Goal: Task Accomplishment & Management: Manage account settings

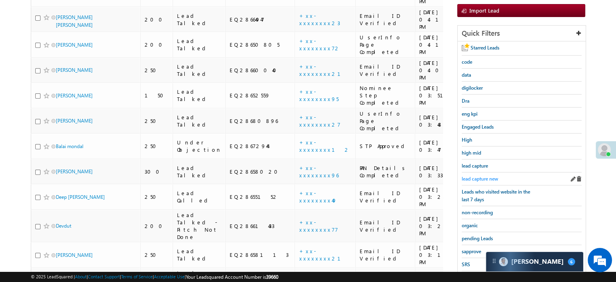
click at [476, 177] on span "lead capture new" at bounding box center [480, 178] width 36 height 6
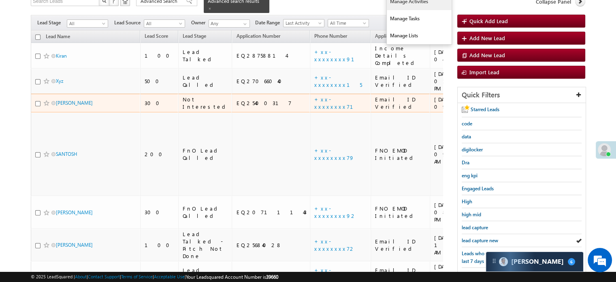
scroll to position [122, 0]
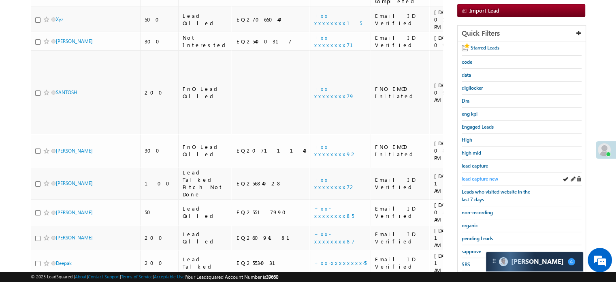
click at [463, 179] on link "lead capture new" at bounding box center [480, 179] width 36 height 8
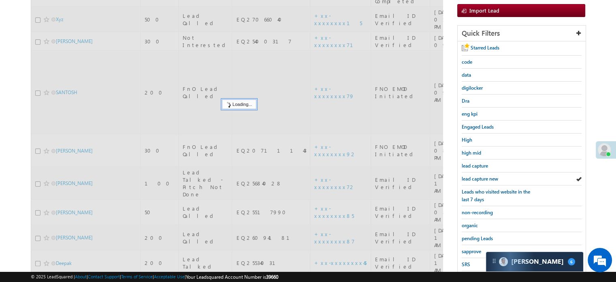
click at [465, 179] on link "lead capture new" at bounding box center [480, 179] width 36 height 8
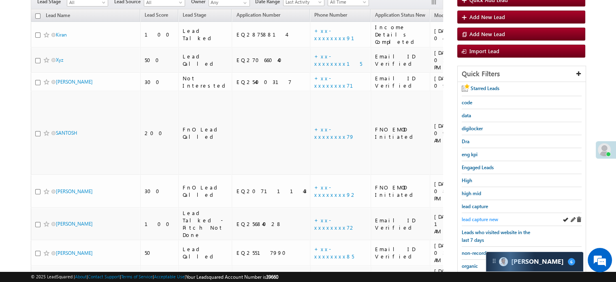
click at [482, 218] on span "lead capture new" at bounding box center [480, 219] width 36 height 6
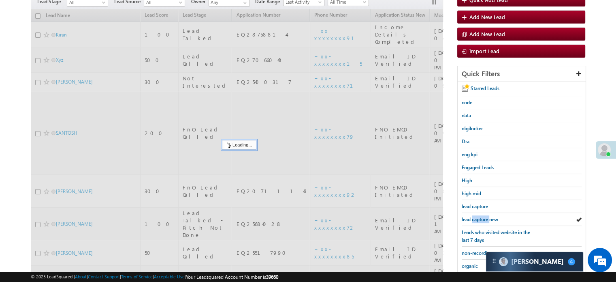
click at [482, 218] on span "lead capture new" at bounding box center [480, 219] width 36 height 6
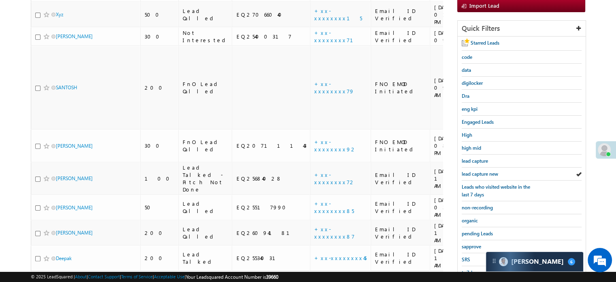
scroll to position [174, 0]
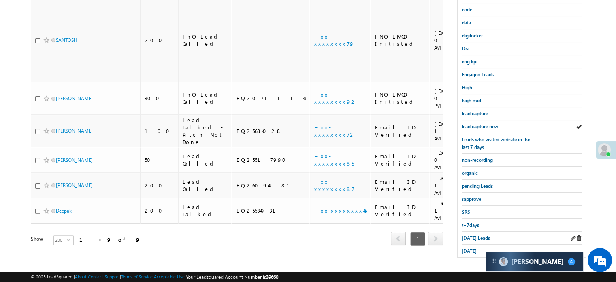
click at [476, 231] on div "Today's Leads" at bounding box center [522, 237] width 120 height 13
click at [476, 234] on link "Today's Leads" at bounding box center [476, 238] width 28 height 8
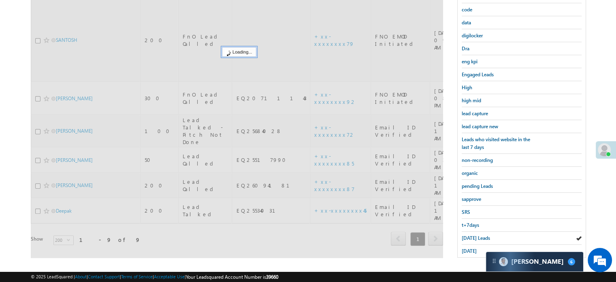
click at [476, 235] on span "Today's Leads" at bounding box center [476, 238] width 28 height 6
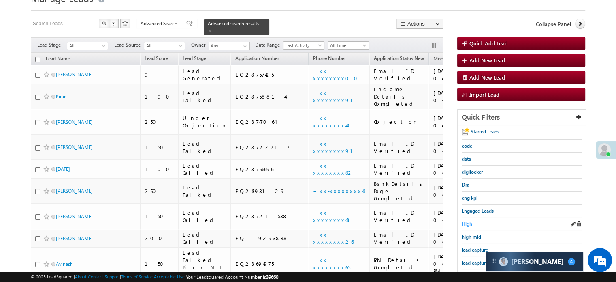
scroll to position [52, 0]
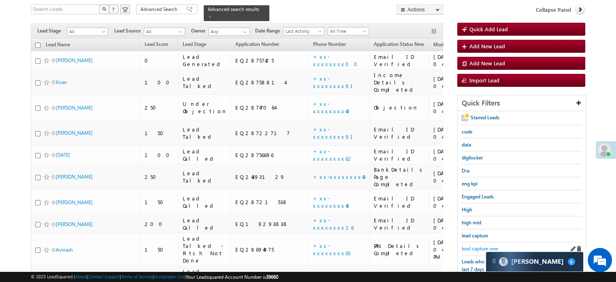
click at [474, 246] on span "lead capture new" at bounding box center [480, 248] width 36 height 6
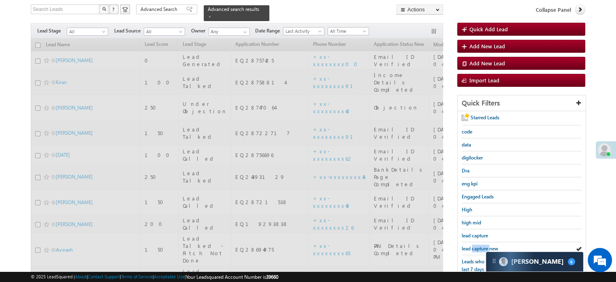
click at [474, 246] on span "lead capture new" at bounding box center [480, 248] width 36 height 6
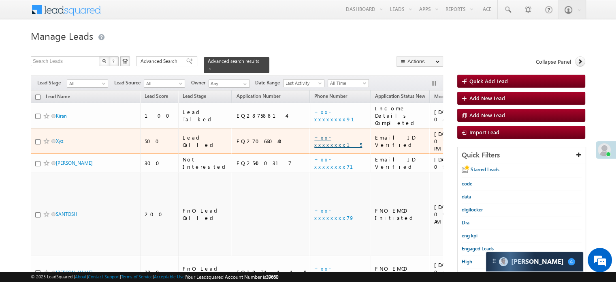
scroll to position [0, 0]
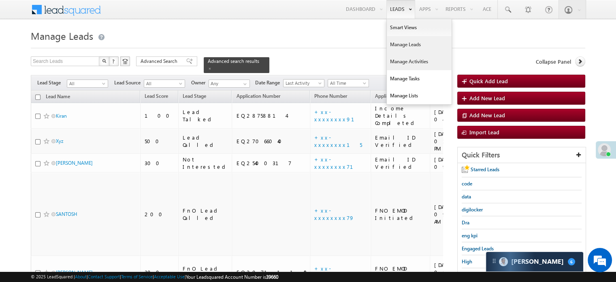
click at [400, 65] on link "Manage Activities" at bounding box center [419, 61] width 65 height 17
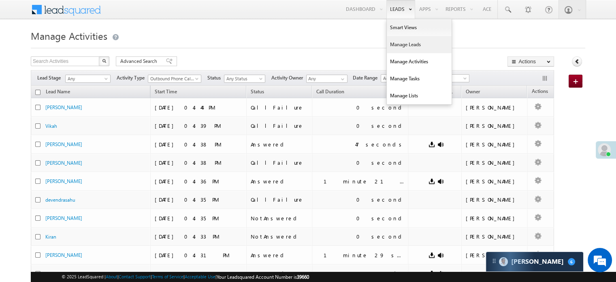
click at [397, 43] on link "Manage Leads" at bounding box center [419, 44] width 65 height 17
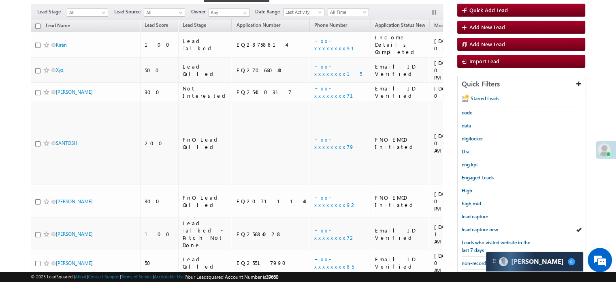
scroll to position [162, 0]
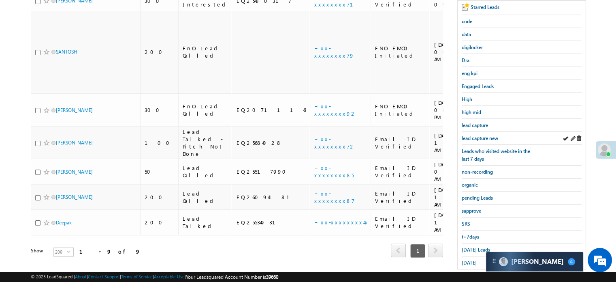
click at [482, 140] on div "lead capture new" at bounding box center [522, 138] width 120 height 13
click at [481, 139] on span "lead capture new" at bounding box center [480, 138] width 36 height 6
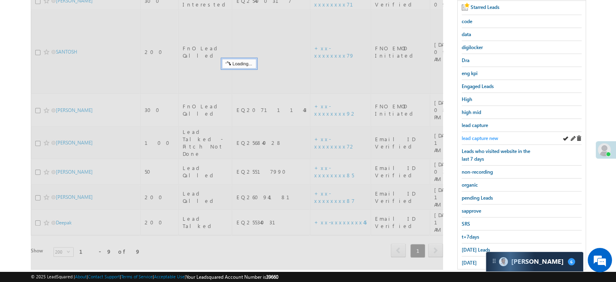
click at [480, 137] on span "lead capture new" at bounding box center [480, 138] width 36 height 6
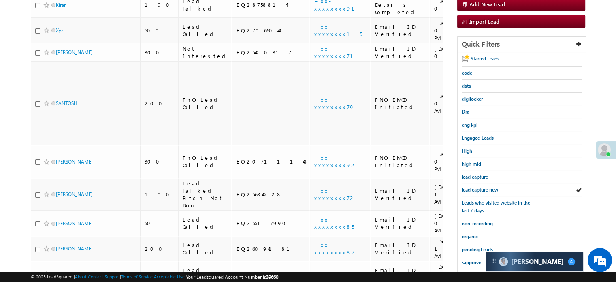
scroll to position [174, 0]
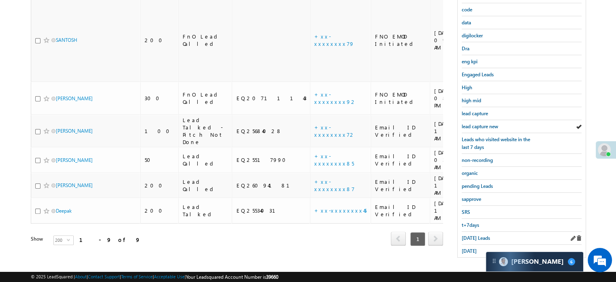
click at [467, 231] on div "Today's Leads" at bounding box center [522, 237] width 120 height 13
click at [467, 235] on span "Today's Leads" at bounding box center [476, 238] width 28 height 6
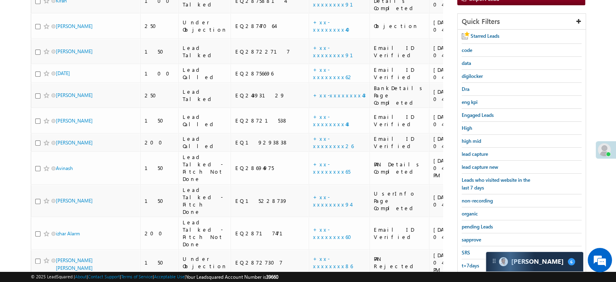
scroll to position [103, 0]
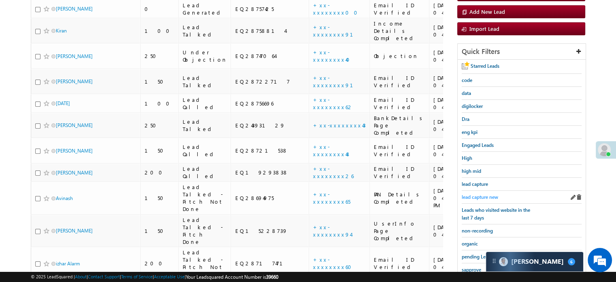
click at [483, 195] on span "lead capture new" at bounding box center [480, 197] width 36 height 6
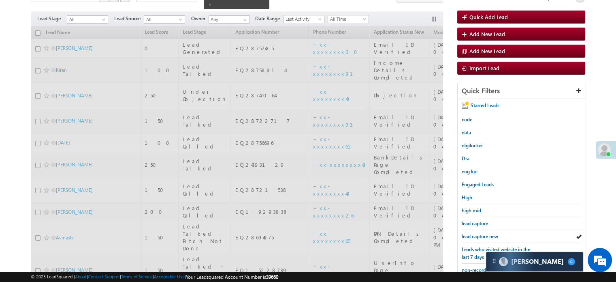
scroll to position [81, 0]
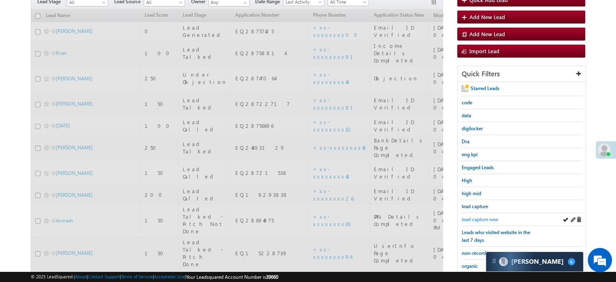
click at [478, 217] on span "lead capture new" at bounding box center [480, 219] width 36 height 6
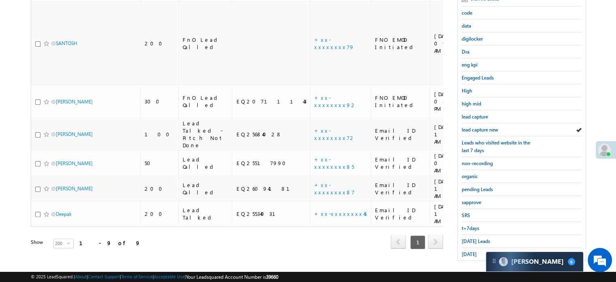
scroll to position [174, 0]
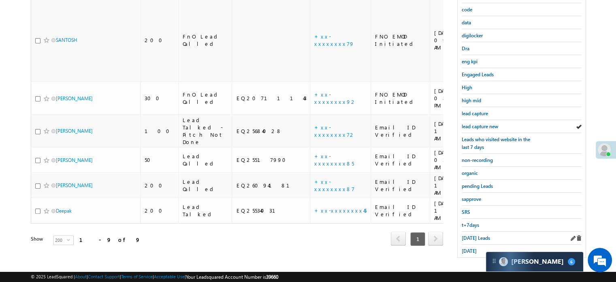
click at [471, 238] on div "[DATE] Leads" at bounding box center [522, 237] width 120 height 13
click at [471, 237] on link "[DATE] Leads" at bounding box center [476, 238] width 28 height 8
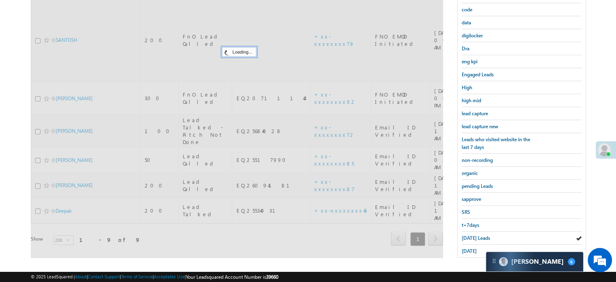
click at [471, 237] on link "[DATE] Leads" at bounding box center [476, 238] width 28 height 8
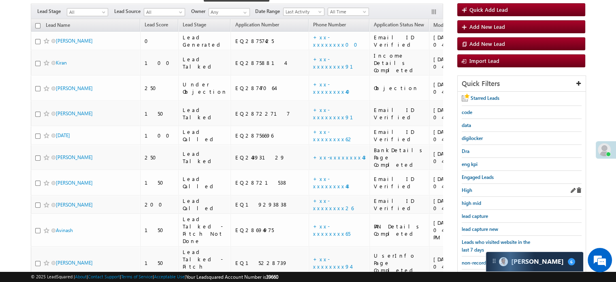
scroll to position [85, 0]
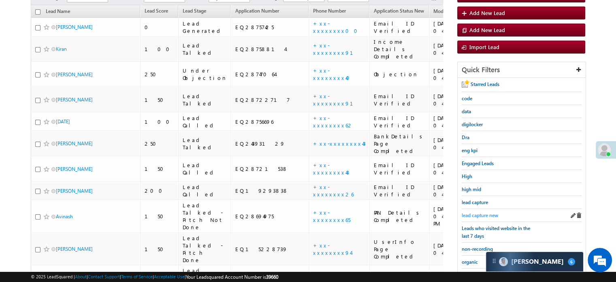
click at [475, 212] on span "lead capture new" at bounding box center [480, 215] width 36 height 6
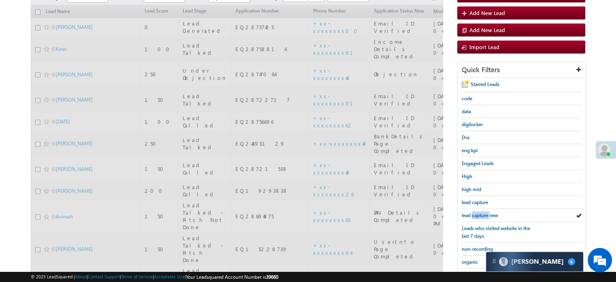
click at [475, 212] on span "lead capture new" at bounding box center [480, 215] width 36 height 6
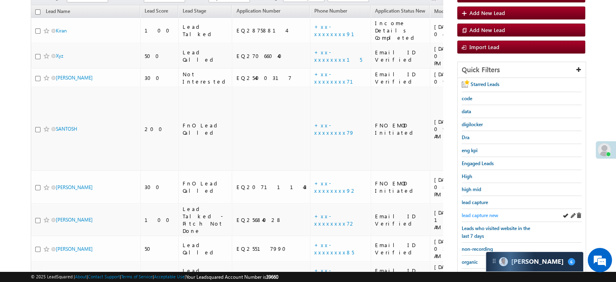
click at [481, 212] on span "lead capture new" at bounding box center [480, 215] width 36 height 6
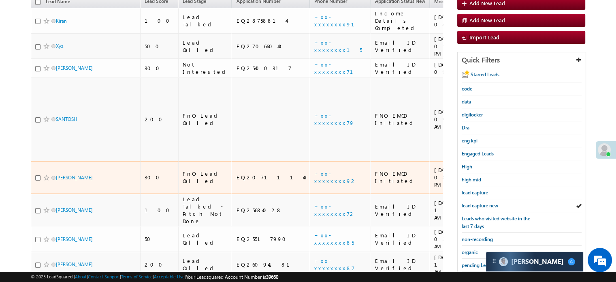
scroll to position [126, 0]
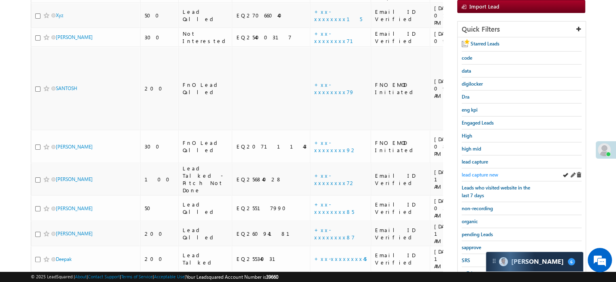
click at [473, 173] on span "lead capture new" at bounding box center [480, 174] width 36 height 6
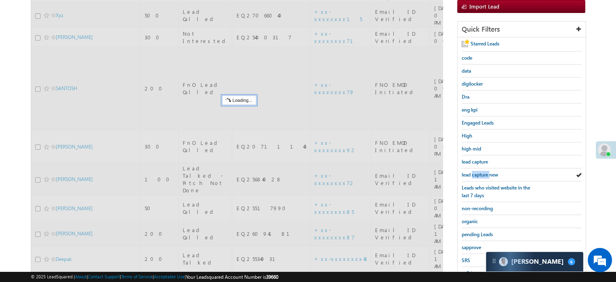
click at [473, 173] on span "lead capture new" at bounding box center [480, 174] width 36 height 6
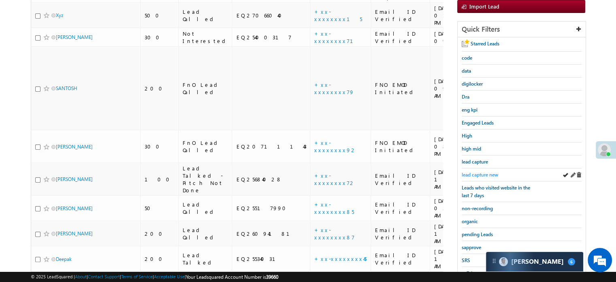
scroll to position [174, 0]
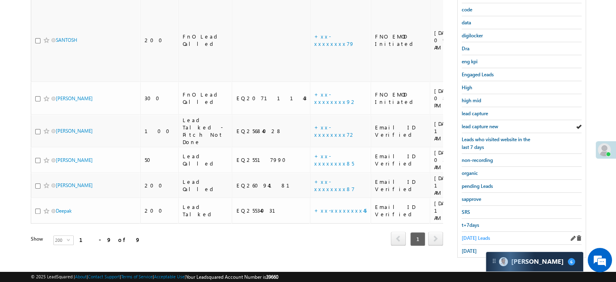
click at [476, 235] on span "Today's Leads" at bounding box center [476, 238] width 28 height 6
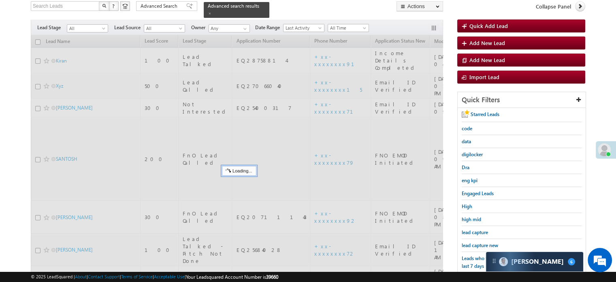
scroll to position [52, 0]
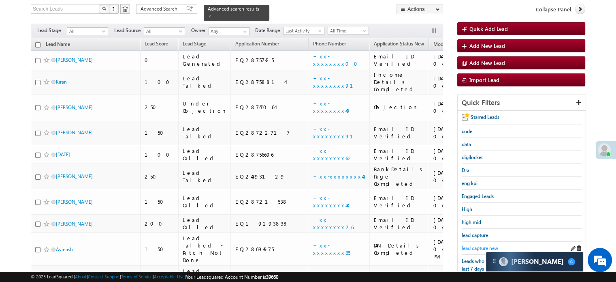
click at [474, 245] on span "lead capture new" at bounding box center [480, 248] width 36 height 6
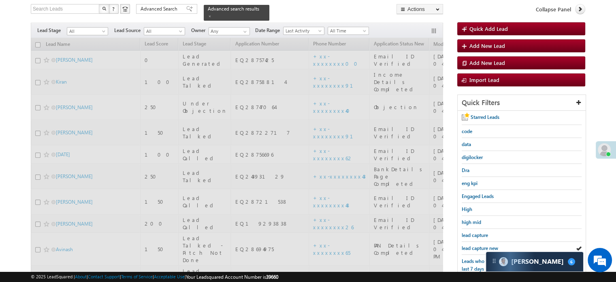
click at [474, 245] on span "lead capture new" at bounding box center [480, 248] width 36 height 6
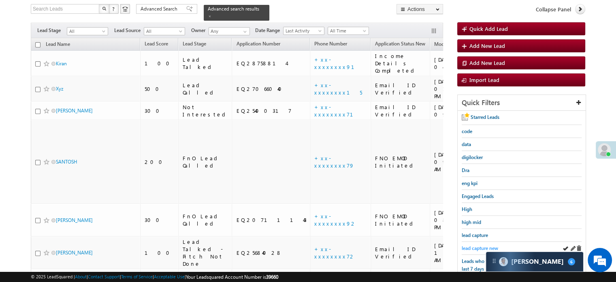
click at [482, 245] on span "lead capture new" at bounding box center [480, 248] width 36 height 6
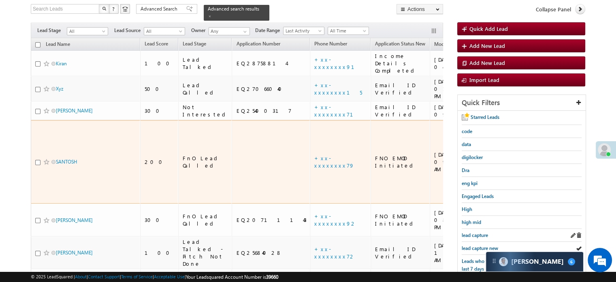
scroll to position [93, 0]
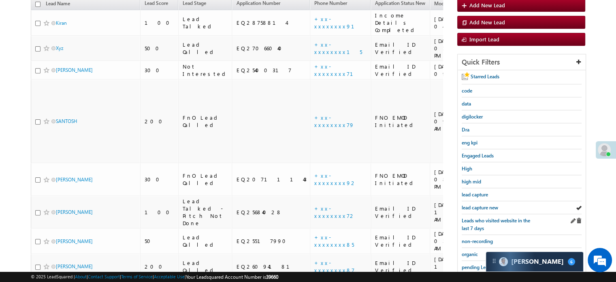
click at [480, 214] on div "Leads who visited website in the last 7 days" at bounding box center [522, 224] width 120 height 21
click at [480, 207] on span "lead capture new" at bounding box center [480, 207] width 36 height 6
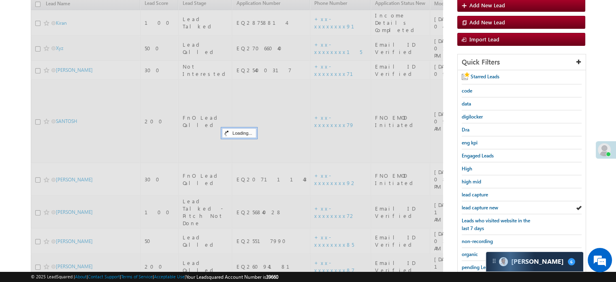
click at [480, 207] on span "lead capture new" at bounding box center [480, 207] width 36 height 6
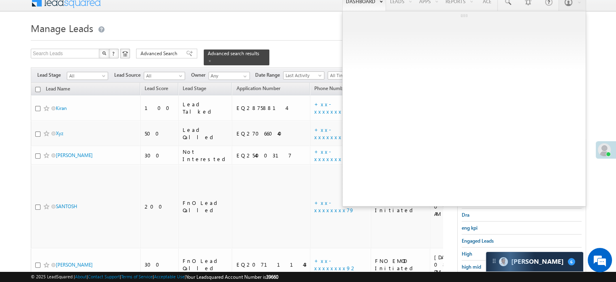
scroll to position [0, 0]
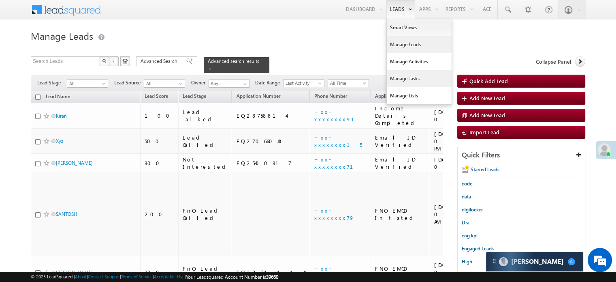
click at [405, 82] on link "Manage Tasks" at bounding box center [419, 78] width 65 height 17
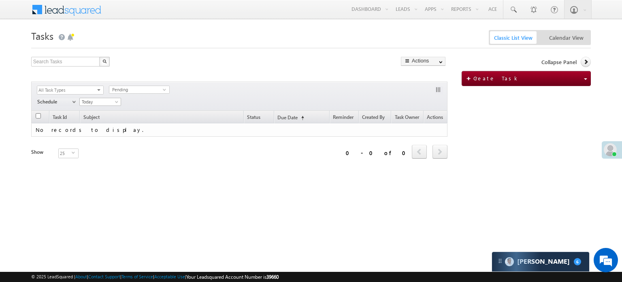
click at [70, 91] on span "All Task Types" at bounding box center [67, 90] width 60 height 9
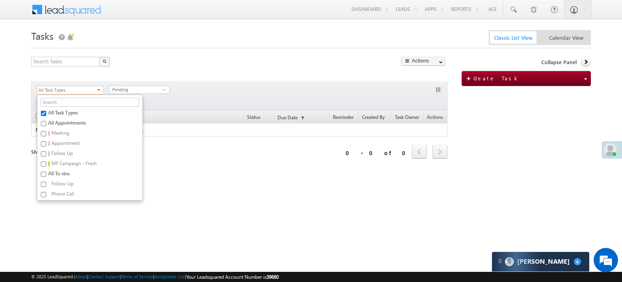
click at [59, 111] on label "All Task Types" at bounding box center [88, 114] width 103 height 10
click at [46, 111] on input "All Task Types" at bounding box center [43, 113] width 5 height 5
click at [59, 111] on label "All Task Types" at bounding box center [88, 114] width 103 height 10
click at [46, 111] on input "All Task Types" at bounding box center [43, 113] width 5 height 5
click at [59, 111] on label "All Task Types" at bounding box center [88, 114] width 103 height 10
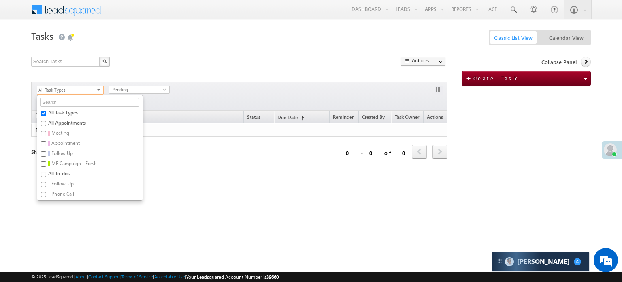
click at [46, 111] on input "All Task Types" at bounding box center [43, 113] width 5 height 5
checkbox input "true"
click at [425, 55] on form "Tasks Classic List View Calendar View Search Tasks X 0 results found Actions Ex…" at bounding box center [311, 115] width 560 height 176
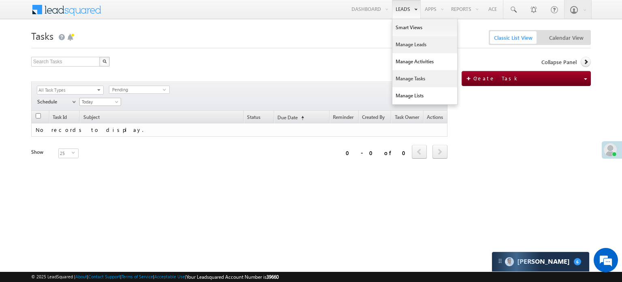
click at [404, 40] on link "Manage Leads" at bounding box center [424, 44] width 65 height 17
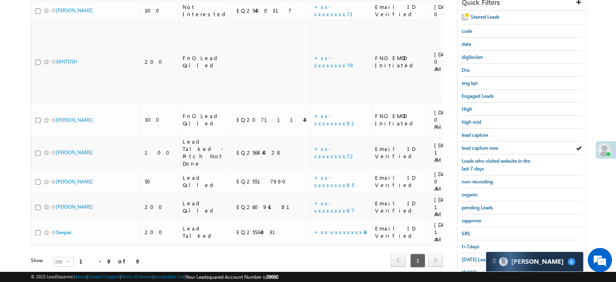
scroll to position [162, 0]
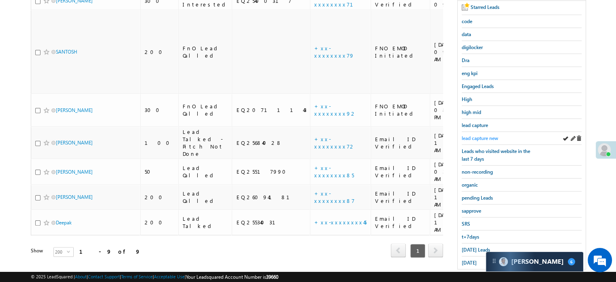
click at [482, 139] on span "lead capture new" at bounding box center [480, 138] width 36 height 6
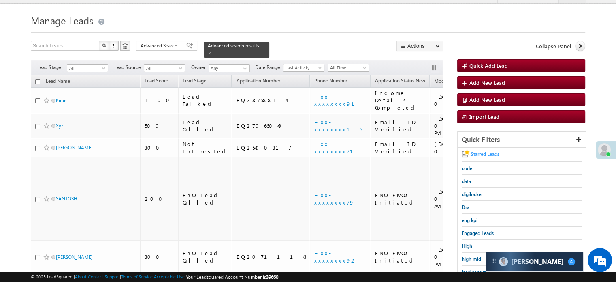
scroll to position [12, 0]
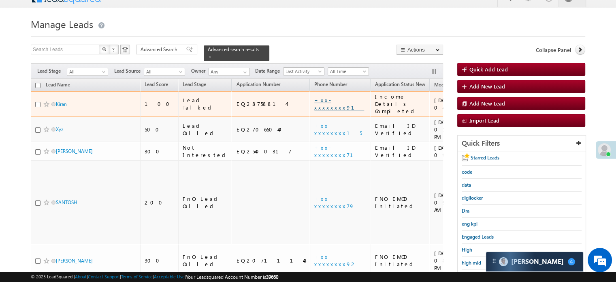
click at [314, 97] on link "+xx-xxxxxxxx91" at bounding box center [339, 103] width 50 height 14
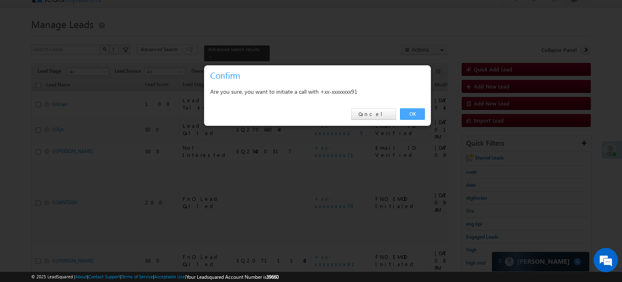
click at [421, 111] on link "OK" at bounding box center [412, 113] width 25 height 11
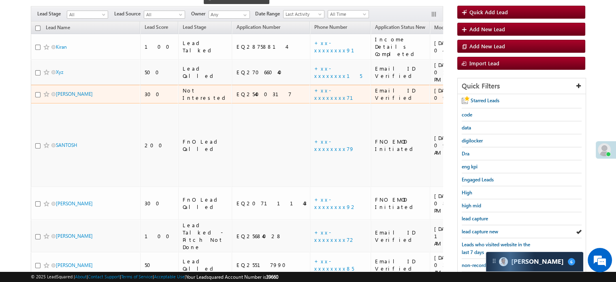
scroll to position [93, 0]
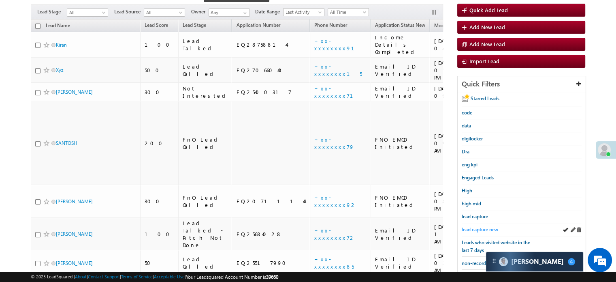
click at [475, 226] on span "lead capture new" at bounding box center [480, 229] width 36 height 6
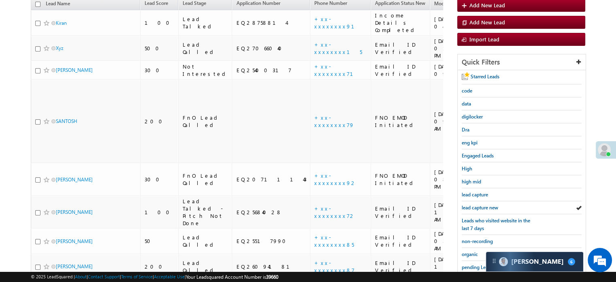
scroll to position [71, 0]
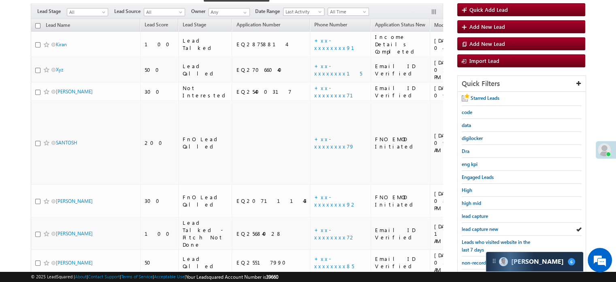
click at [475, 226] on span "lead capture new" at bounding box center [480, 229] width 36 height 6
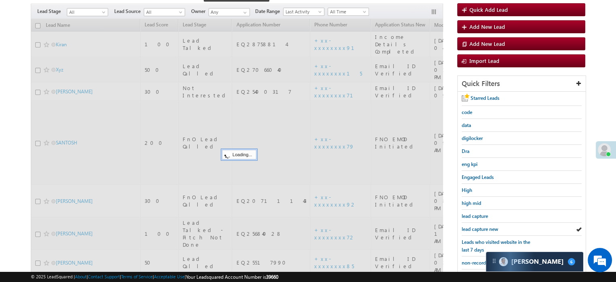
click at [475, 226] on span "lead capture new" at bounding box center [480, 229] width 36 height 6
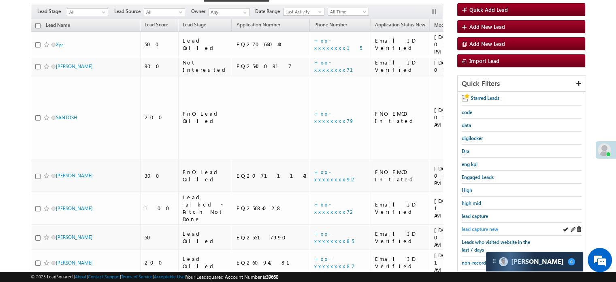
click at [464, 228] on span "lead capture new" at bounding box center [480, 229] width 36 height 6
click at [463, 227] on span "lead capture new" at bounding box center [480, 229] width 36 height 6
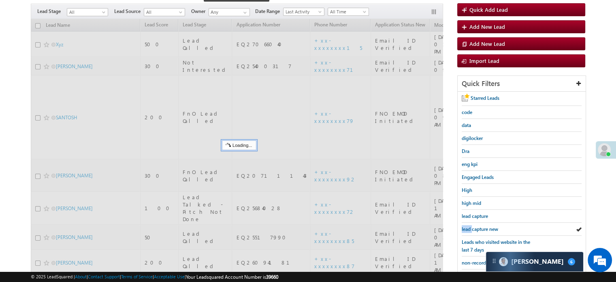
click at [463, 227] on span "lead capture new" at bounding box center [480, 229] width 36 height 6
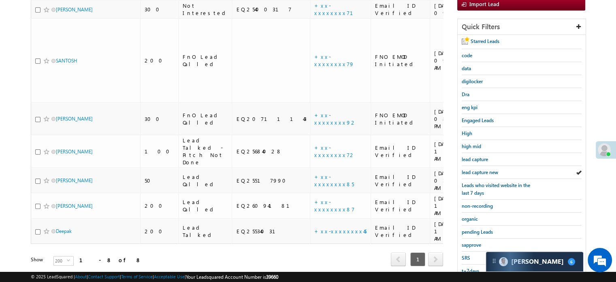
scroll to position [174, 0]
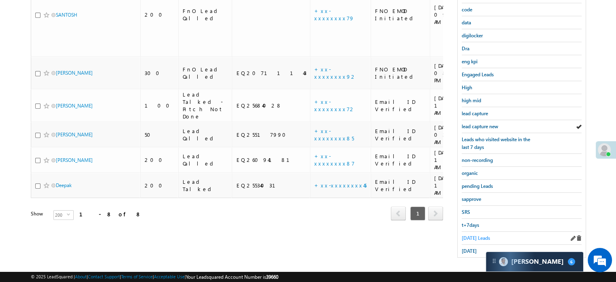
drag, startPoint x: 469, startPoint y: 227, endPoint x: 470, endPoint y: 236, distance: 8.9
click at [470, 227] on div "Starred Leads code data digilocker Dra eng kpi Engaged Leads High high mid lead…" at bounding box center [522, 123] width 128 height 268
click at [470, 236] on span "Today's Leads" at bounding box center [476, 238] width 28 height 6
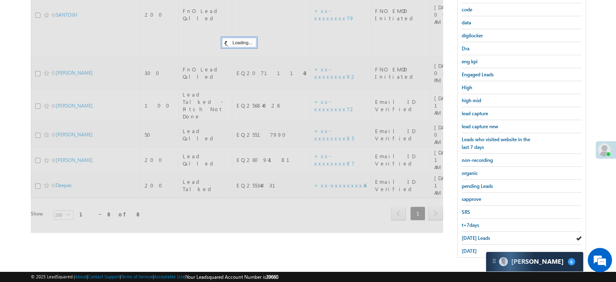
click at [470, 236] on span "[DATE] Leads" at bounding box center [476, 238] width 28 height 6
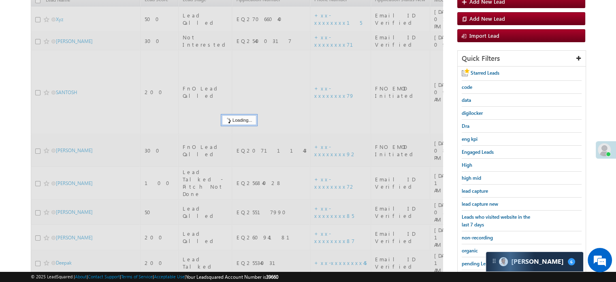
scroll to position [93, 0]
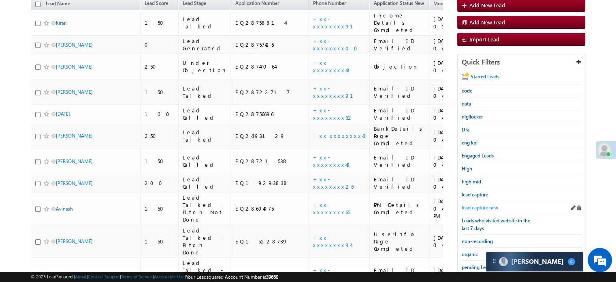
click at [479, 203] on link "lead capture new" at bounding box center [480, 207] width 36 height 8
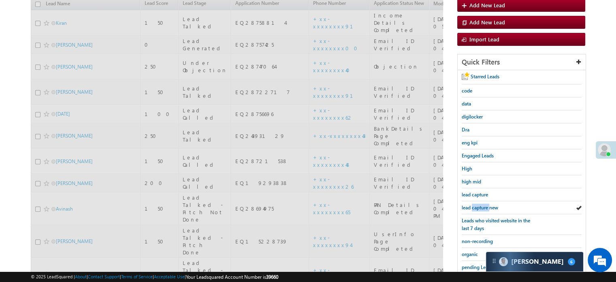
click at [479, 203] on link "lead capture new" at bounding box center [480, 207] width 36 height 8
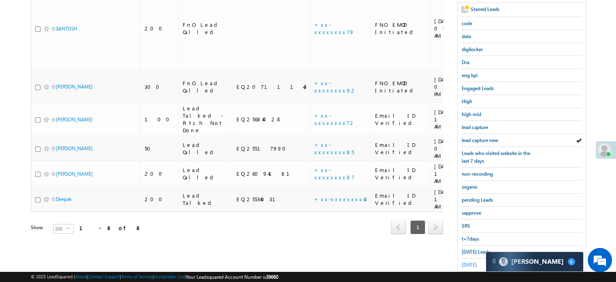
scroll to position [174, 0]
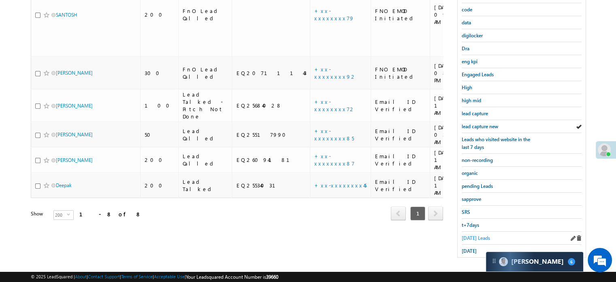
click at [471, 235] on span "[DATE] Leads" at bounding box center [476, 238] width 28 height 6
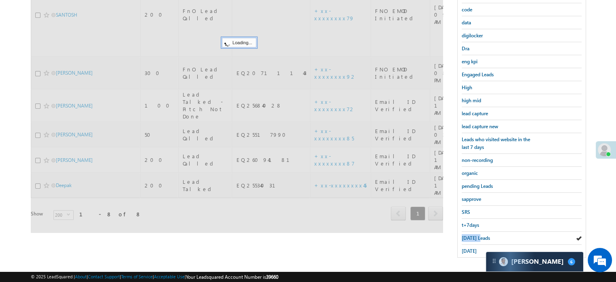
click at [471, 235] on span "[DATE] Leads" at bounding box center [476, 238] width 28 height 6
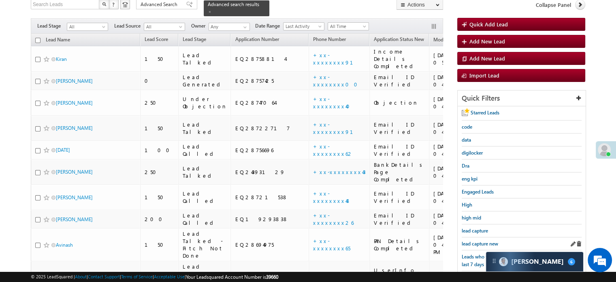
scroll to position [20, 0]
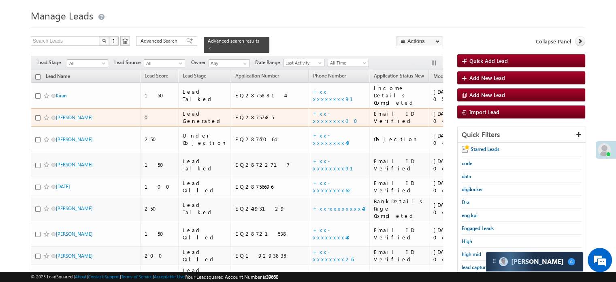
click at [309, 110] on td "+xx-xxxxxxxx00" at bounding box center [339, 117] width 61 height 19
click at [313, 110] on link "+xx-xxxxxxxx00" at bounding box center [337, 117] width 49 height 14
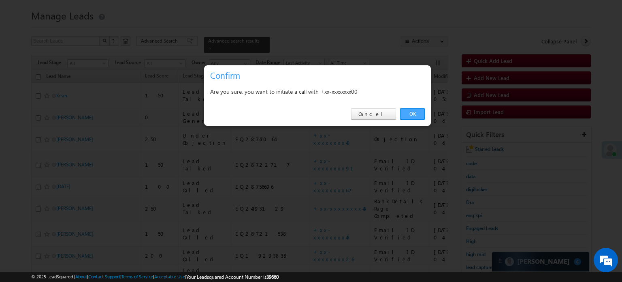
click at [412, 113] on link "OK" at bounding box center [412, 113] width 25 height 11
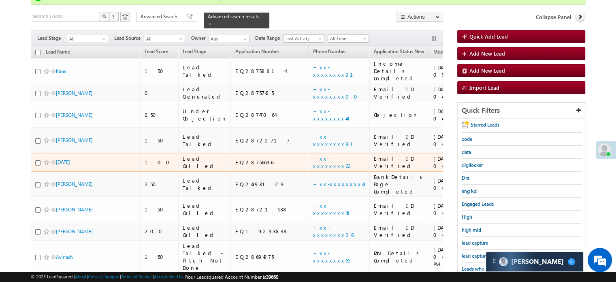
scroll to position [101, 0]
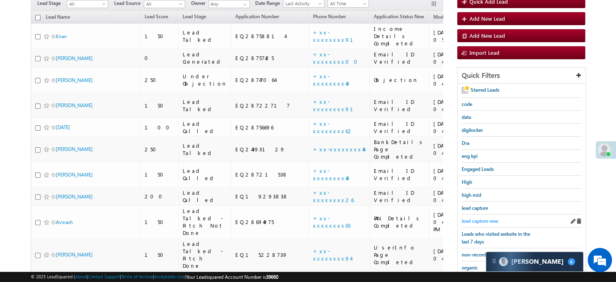
click at [472, 217] on link "lead capture new" at bounding box center [480, 221] width 36 height 8
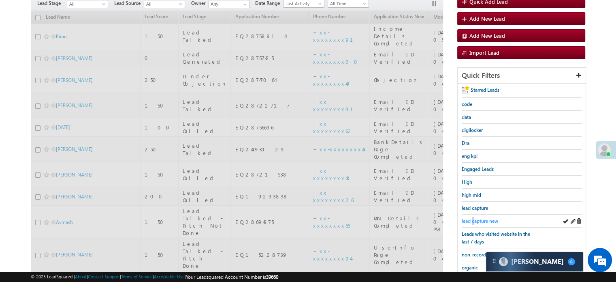
click at [473, 218] on span "lead capture new" at bounding box center [480, 221] width 36 height 6
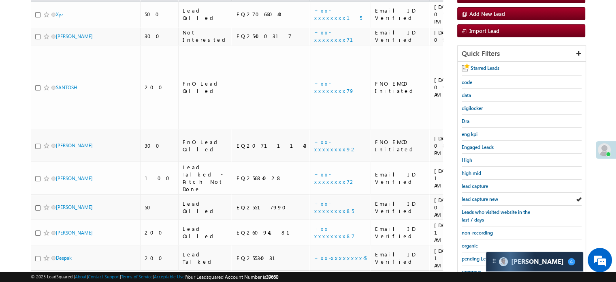
scroll to position [79, 0]
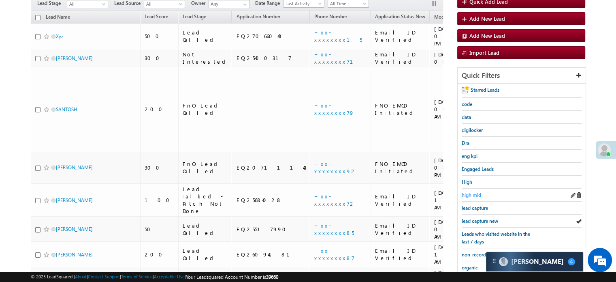
click at [467, 192] on span "high mid" at bounding box center [471, 195] width 19 height 6
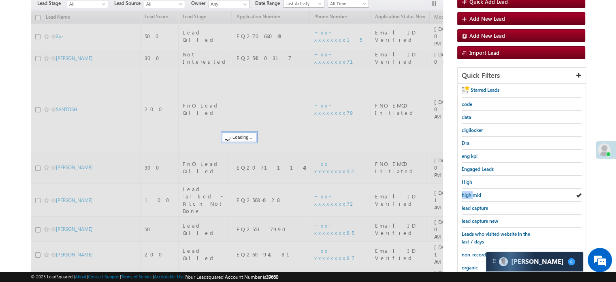
click at [467, 192] on span "high mid" at bounding box center [471, 195] width 19 height 6
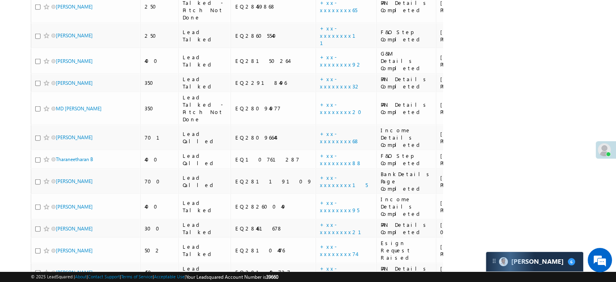
scroll to position [2164, 0]
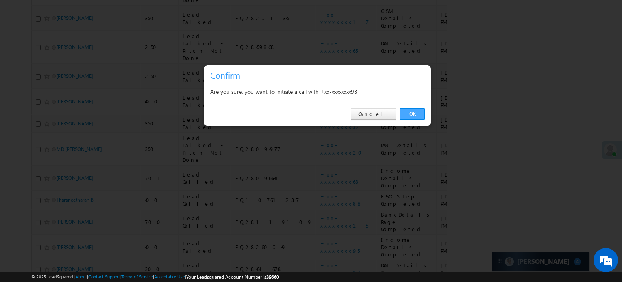
click at [403, 116] on link "OK" at bounding box center [412, 113] width 25 height 11
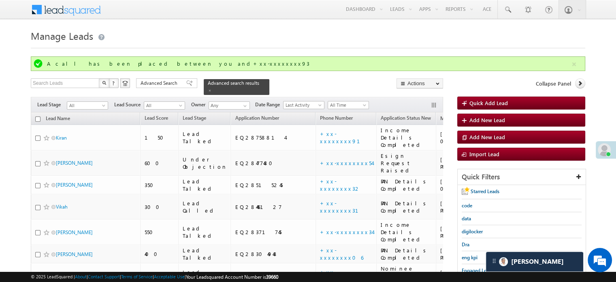
scroll to position [81, 0]
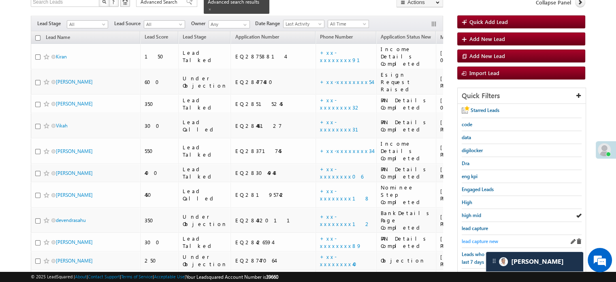
click at [481, 237] on link "lead capture new" at bounding box center [480, 241] width 36 height 8
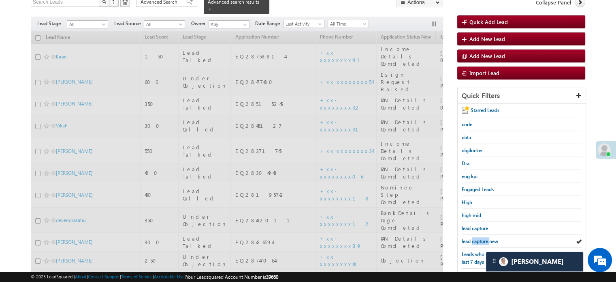
click at [481, 238] on span "lead capture new" at bounding box center [480, 241] width 36 height 6
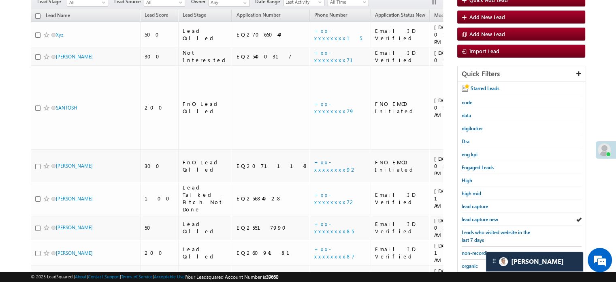
scroll to position [59, 0]
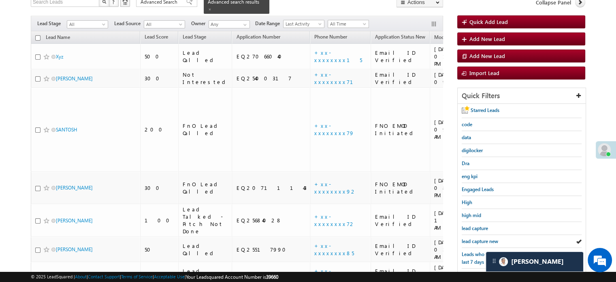
click at [481, 238] on span "lead capture new" at bounding box center [480, 241] width 36 height 6
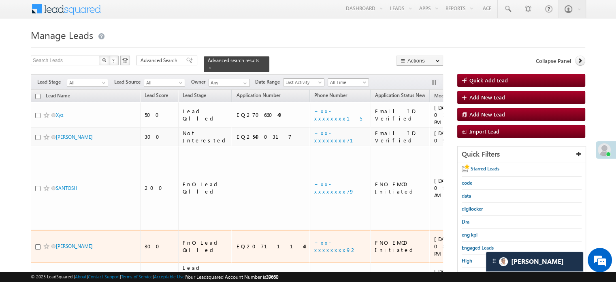
scroll to position [0, 0]
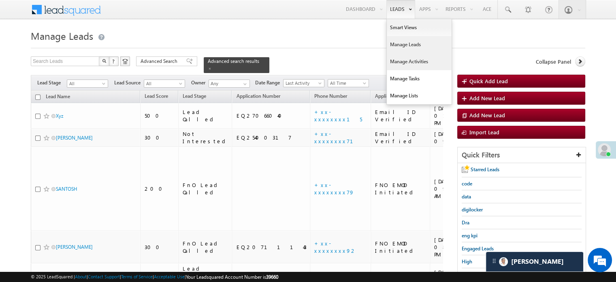
click at [400, 63] on link "Manage Activities" at bounding box center [419, 61] width 65 height 17
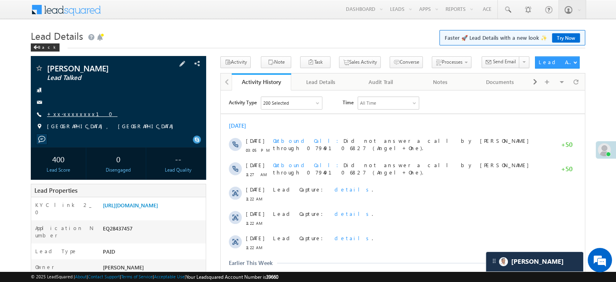
click at [67, 114] on link "+xx-xxxxxxxx10" at bounding box center [82, 113] width 70 height 7
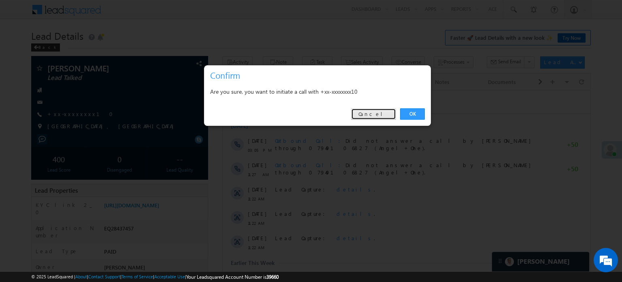
click at [377, 118] on link "Cancel" at bounding box center [373, 113] width 45 height 11
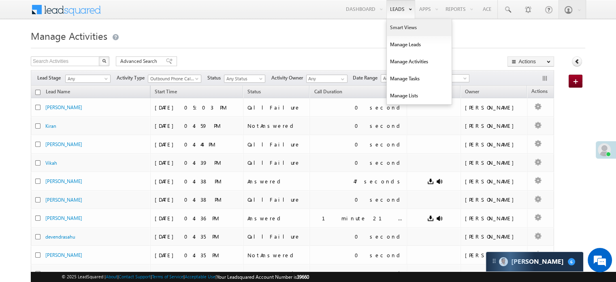
click at [396, 26] on link "Smart Views" at bounding box center [419, 27] width 65 height 17
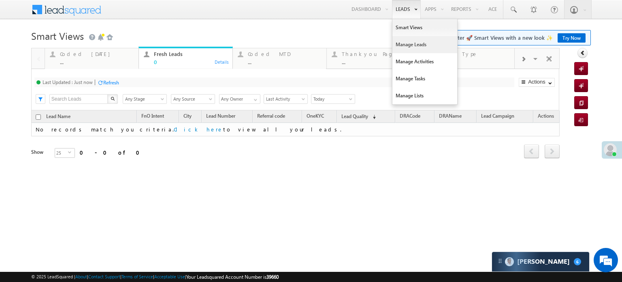
click at [407, 49] on link "Manage Leads" at bounding box center [424, 44] width 65 height 17
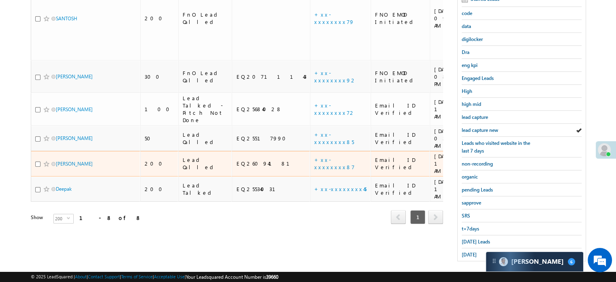
scroll to position [174, 0]
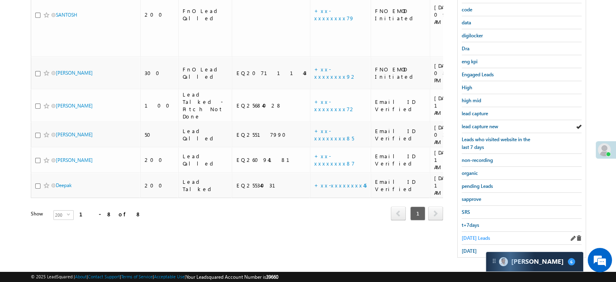
click at [470, 235] on span "[DATE] Leads" at bounding box center [476, 238] width 28 height 6
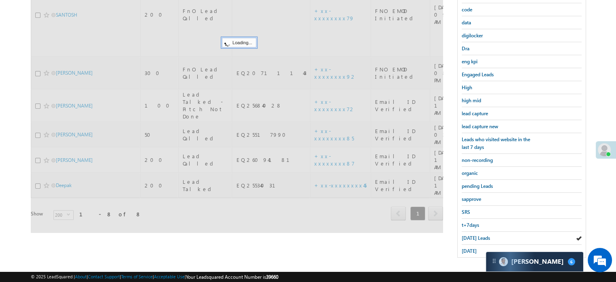
click at [470, 235] on span "[DATE] Leads" at bounding box center [476, 238] width 28 height 6
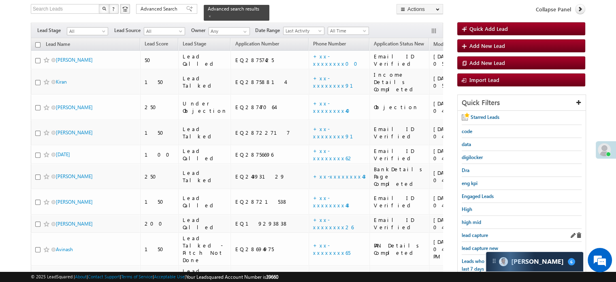
scroll to position [93, 0]
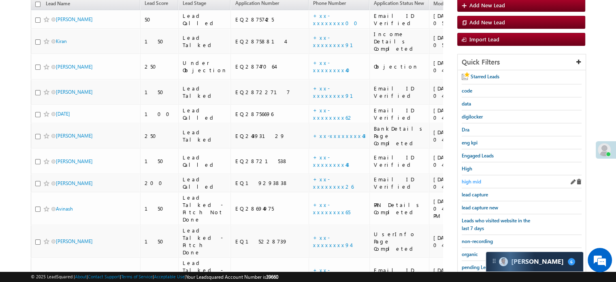
click at [472, 180] on span "high mid" at bounding box center [471, 181] width 19 height 6
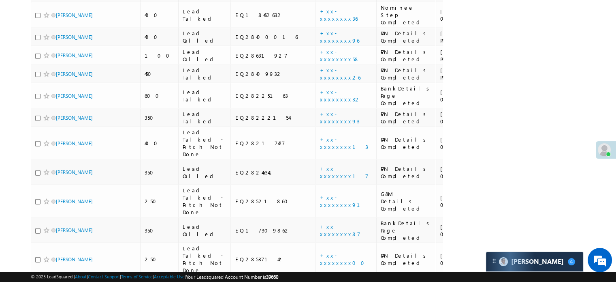
scroll to position [2056, 0]
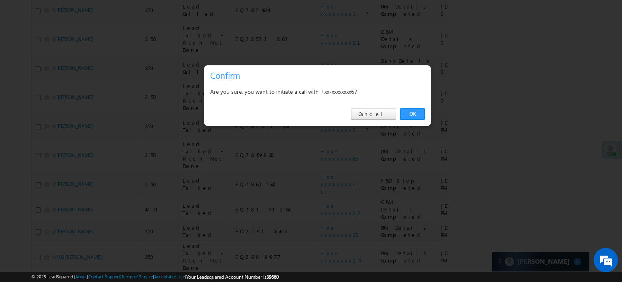
click at [412, 119] on div "OK Cancel" at bounding box center [317, 113] width 227 height 23
click at [412, 118] on link "OK" at bounding box center [412, 113] width 25 height 11
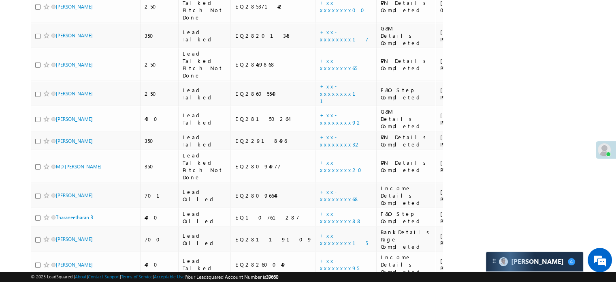
scroll to position [2226, 0]
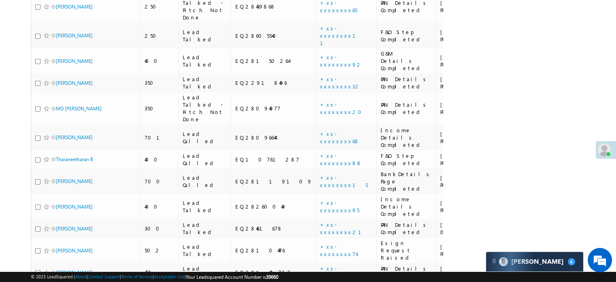
drag, startPoint x: 78, startPoint y: 91, endPoint x: 0, endPoint y: 122, distance: 83.8
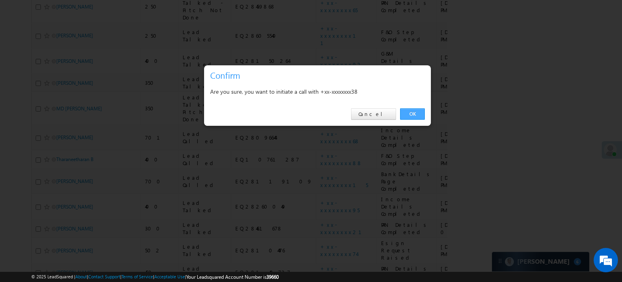
click at [416, 115] on link "OK" at bounding box center [412, 113] width 25 height 11
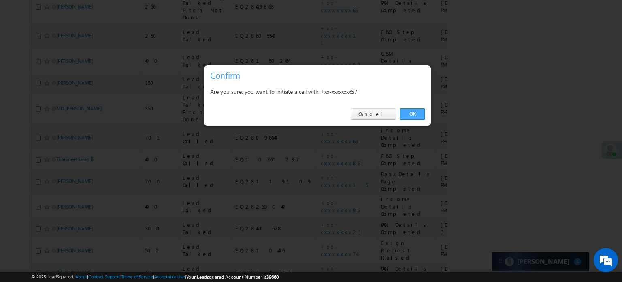
click at [416, 111] on link "OK" at bounding box center [412, 113] width 25 height 11
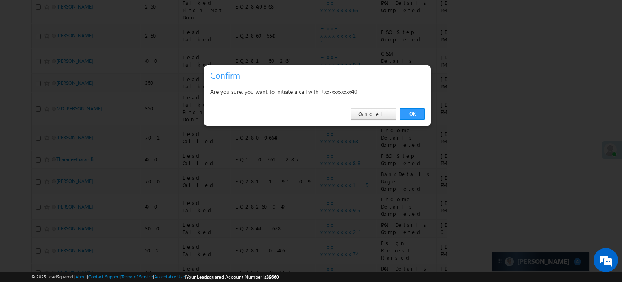
click at [439, 107] on div at bounding box center [311, 141] width 622 height 282
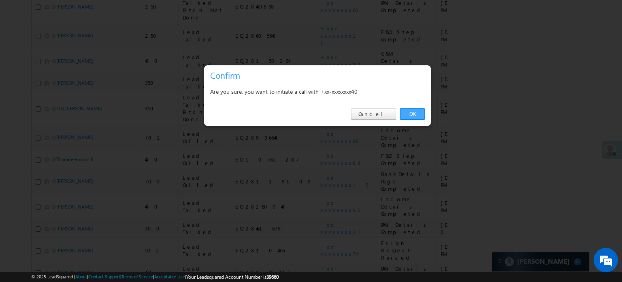
click at [422, 111] on link "OK" at bounding box center [412, 113] width 25 height 11
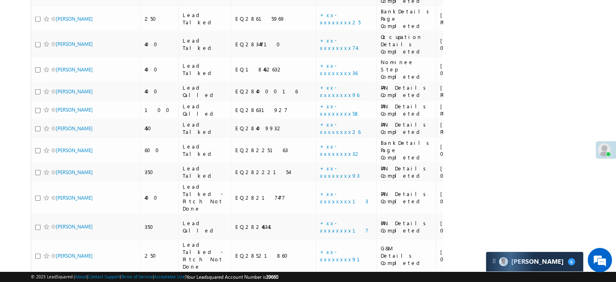
scroll to position [1821, 0]
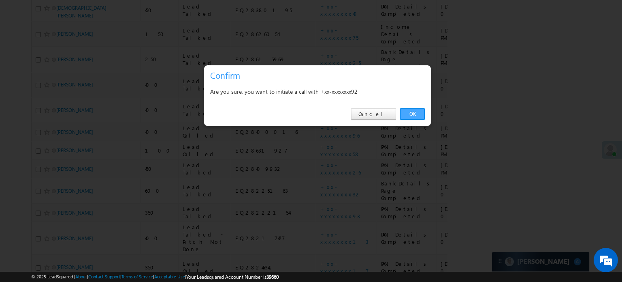
click at [411, 114] on link "OK" at bounding box center [412, 113] width 25 height 11
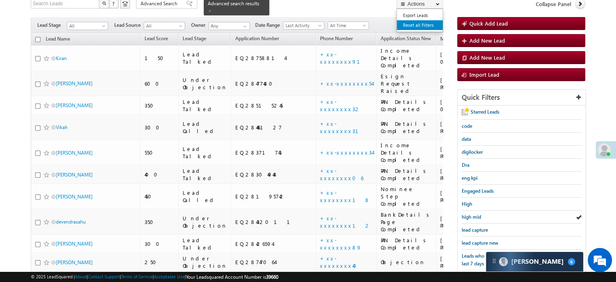
scroll to position [0, 0]
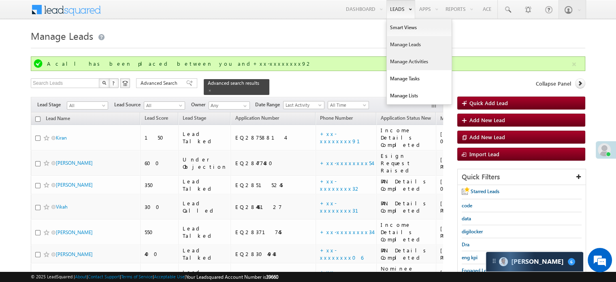
click at [401, 60] on link "Manage Activities" at bounding box center [419, 61] width 65 height 17
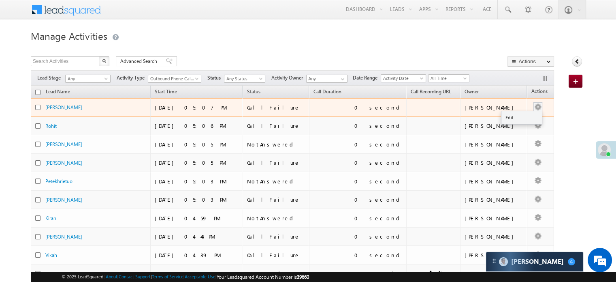
click at [534, 107] on button "button" at bounding box center [538, 107] width 8 height 8
click at [513, 113] on link "Edit" at bounding box center [521, 118] width 41 height 10
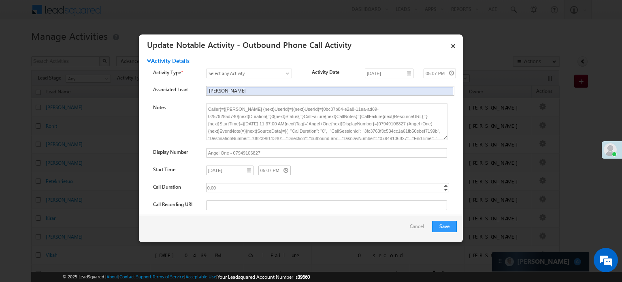
click at [511, 71] on div at bounding box center [311, 141] width 622 height 282
click at [454, 40] on link "×" at bounding box center [453, 44] width 14 height 14
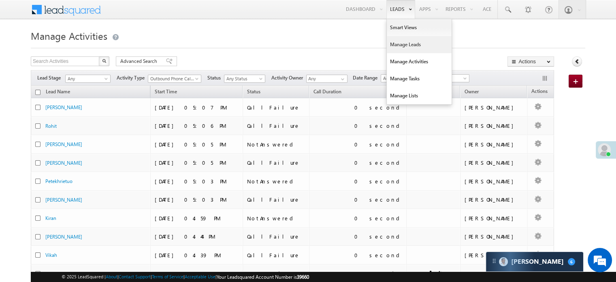
click at [402, 41] on link "Manage Leads" at bounding box center [419, 44] width 65 height 17
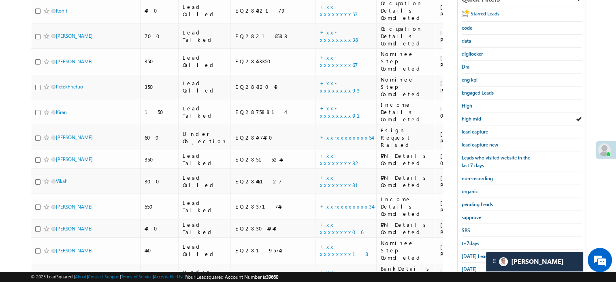
scroll to position [89, 0]
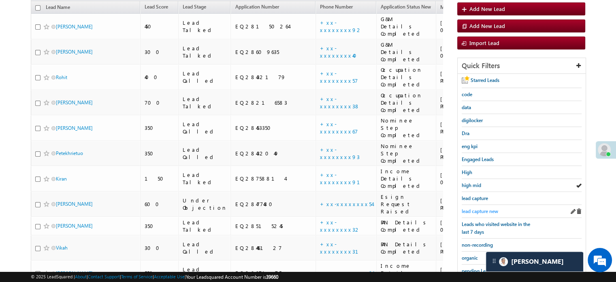
click at [483, 208] on span "lead capture new" at bounding box center [480, 211] width 36 height 6
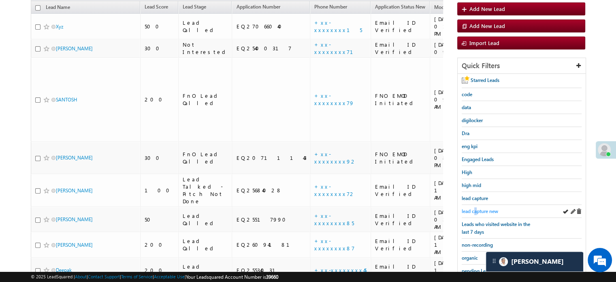
click at [476, 208] on span "lead capture new" at bounding box center [480, 211] width 36 height 6
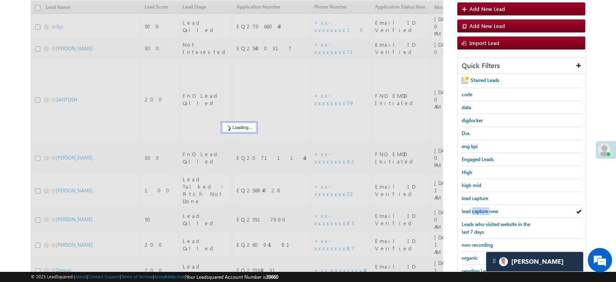
click at [476, 208] on span "lead capture new" at bounding box center [480, 211] width 36 height 6
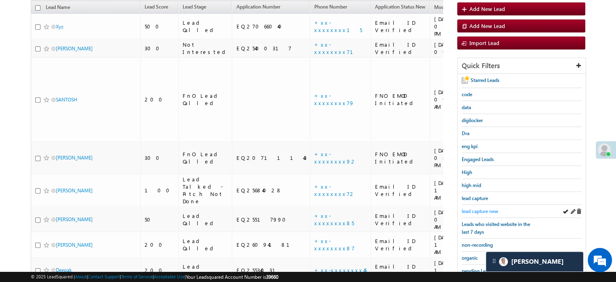
click at [481, 208] on span "lead capture new" at bounding box center [480, 211] width 36 height 6
click at [482, 208] on span "lead capture new" at bounding box center [480, 211] width 36 height 6
click at [481, 208] on span "lead capture new" at bounding box center [480, 211] width 36 height 6
click at [482, 208] on span "lead capture new" at bounding box center [480, 211] width 36 height 6
click at [481, 208] on span "lead capture new" at bounding box center [480, 211] width 36 height 6
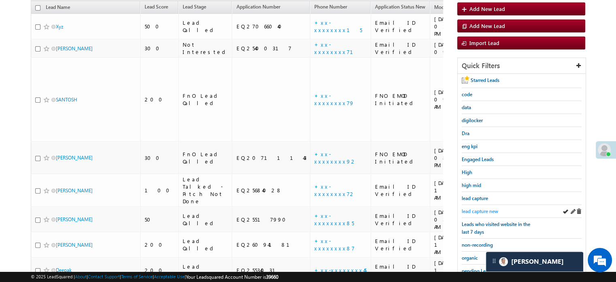
click at [473, 208] on span "lead capture new" at bounding box center [480, 211] width 36 height 6
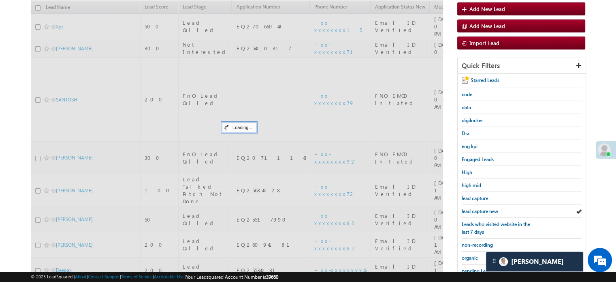
click at [473, 208] on span "lead capture new" at bounding box center [480, 211] width 36 height 6
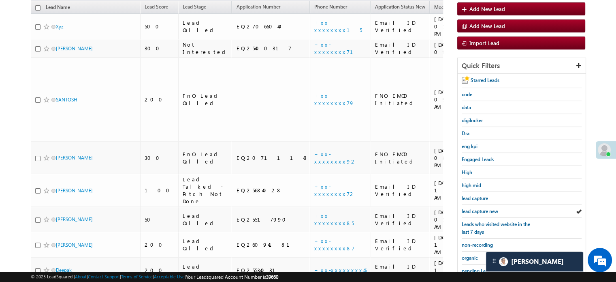
click at [473, 208] on span "lead capture new" at bounding box center [480, 211] width 36 height 6
click at [483, 209] on span "lead capture new" at bounding box center [480, 211] width 36 height 6
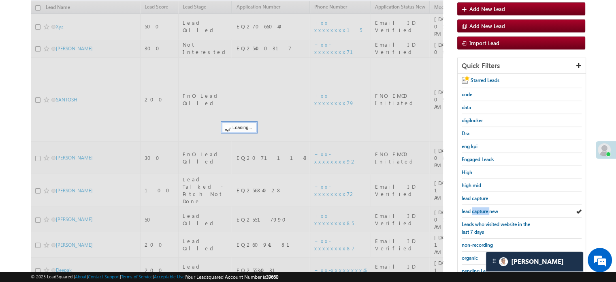
click at [483, 209] on span "lead capture new" at bounding box center [480, 211] width 36 height 6
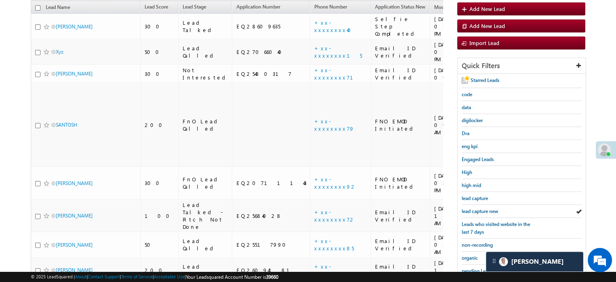
click at [483, 209] on span "lead capture new" at bounding box center [480, 211] width 36 height 6
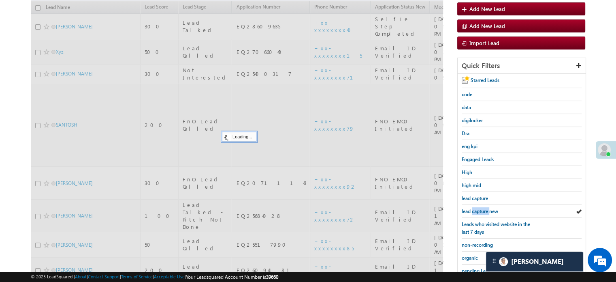
click at [483, 209] on span "lead capture new" at bounding box center [480, 211] width 36 height 6
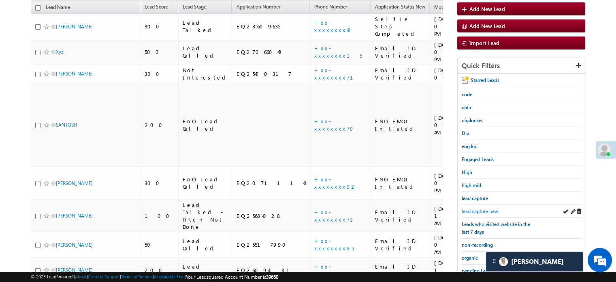
click at [481, 210] on span "lead capture new" at bounding box center [480, 211] width 36 height 6
click at [472, 208] on span "lead capture new" at bounding box center [480, 211] width 36 height 6
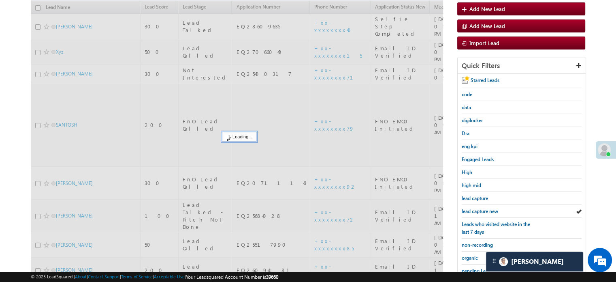
click at [473, 208] on span "lead capture new" at bounding box center [480, 211] width 36 height 6
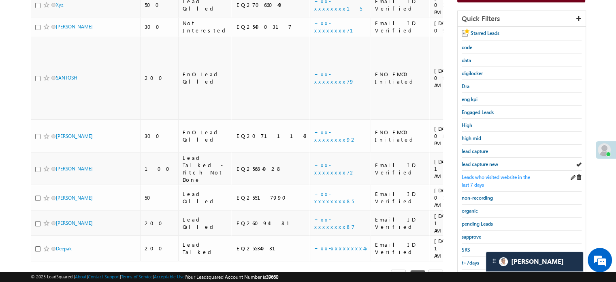
scroll to position [174, 0]
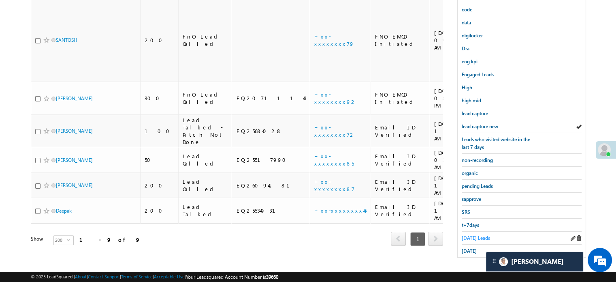
click at [464, 235] on span "Today's Leads" at bounding box center [476, 238] width 28 height 6
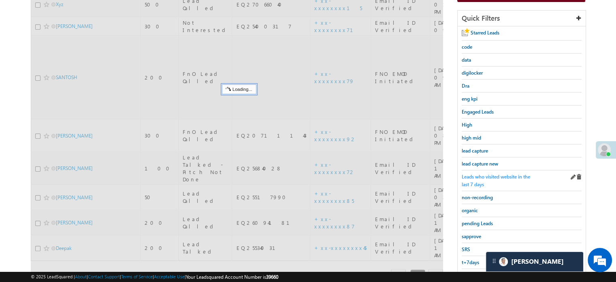
scroll to position [93, 0]
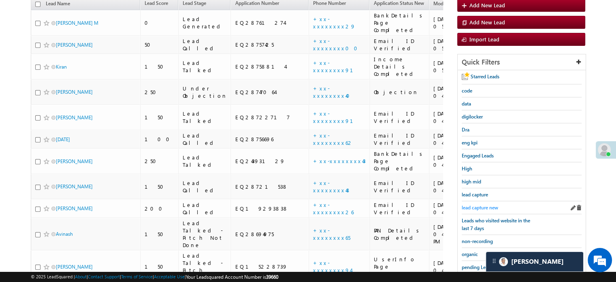
click at [480, 205] on span "lead capture new" at bounding box center [480, 207] width 36 height 6
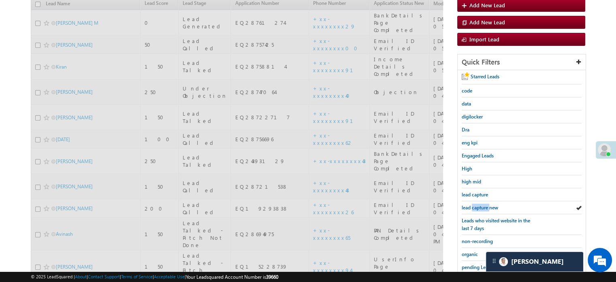
click at [480, 205] on span "lead capture new" at bounding box center [480, 207] width 36 height 6
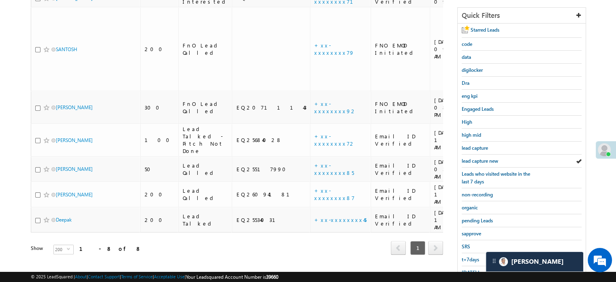
scroll to position [174, 0]
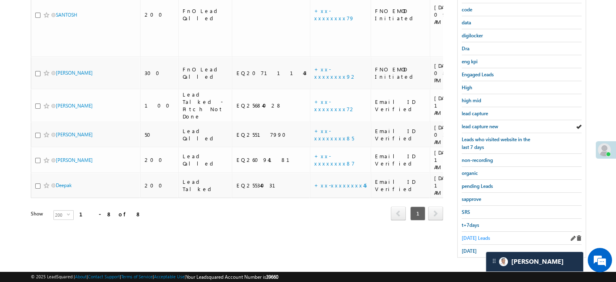
click at [476, 234] on link "Today's Leads" at bounding box center [476, 238] width 28 height 8
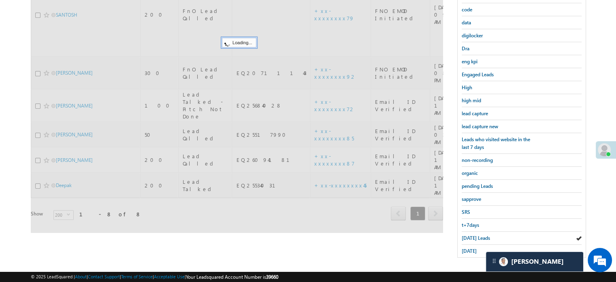
click at [476, 234] on link "Today's Leads" at bounding box center [476, 238] width 28 height 8
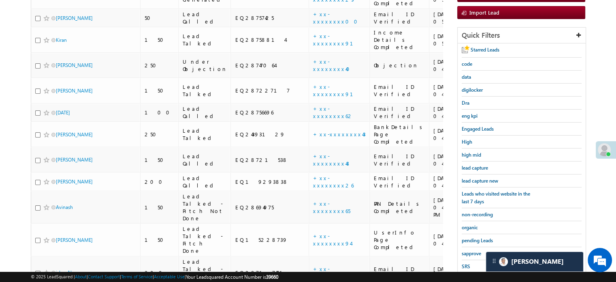
scroll to position [52, 0]
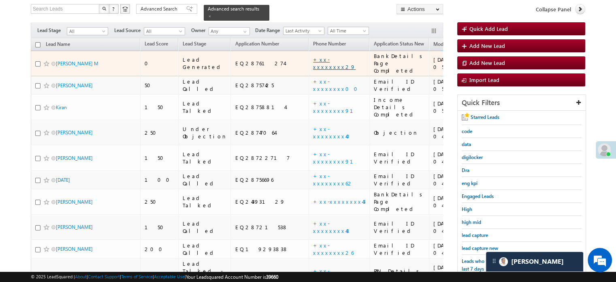
click at [313, 56] on link "+xx-xxxxxxxx29" at bounding box center [334, 63] width 43 height 14
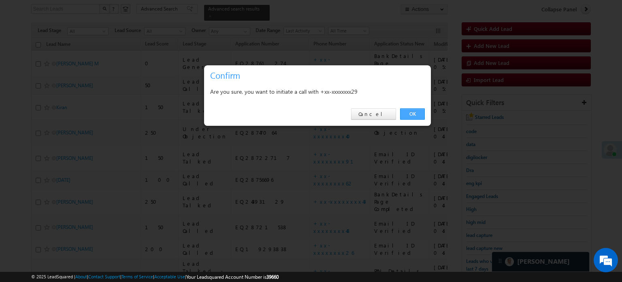
click at [407, 111] on link "OK" at bounding box center [412, 113] width 25 height 11
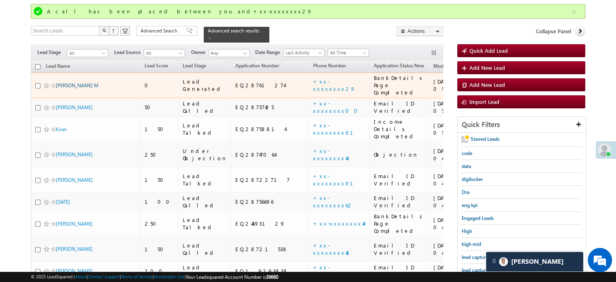
scroll to position [74, 0]
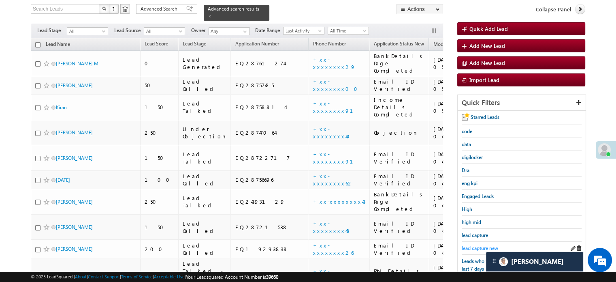
click at [478, 245] on span "lead capture new" at bounding box center [480, 248] width 36 height 6
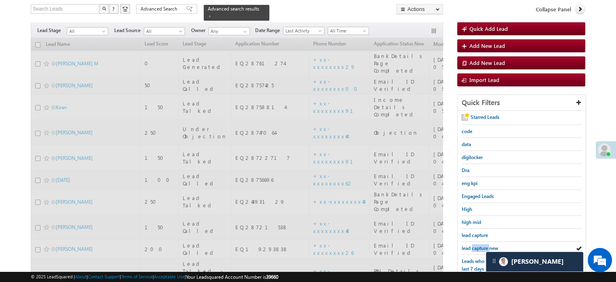
click at [478, 245] on span "lead capture new" at bounding box center [480, 248] width 36 height 6
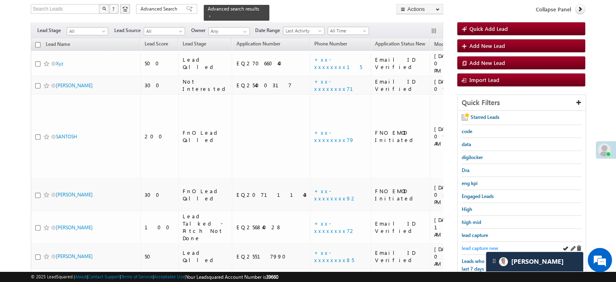
click at [476, 245] on span "lead capture new" at bounding box center [480, 248] width 36 height 6
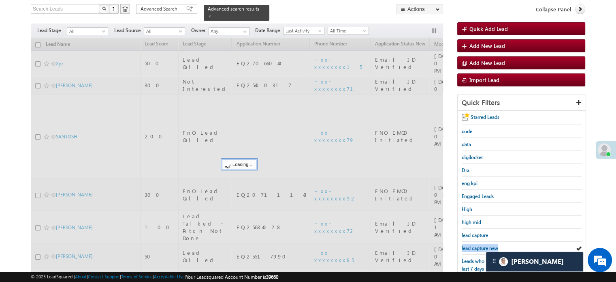
click at [476, 245] on span "lead capture new" at bounding box center [480, 248] width 36 height 6
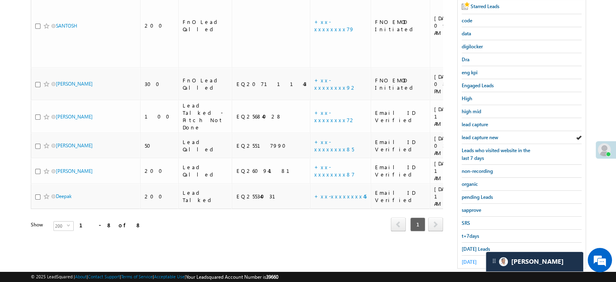
scroll to position [174, 0]
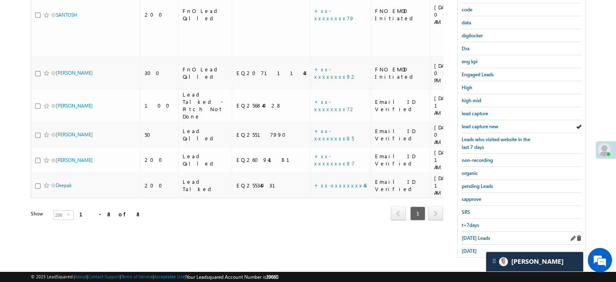
click at [469, 238] on div "Today's Leads" at bounding box center [522, 237] width 120 height 13
click at [470, 235] on span "Today's Leads" at bounding box center [476, 238] width 28 height 6
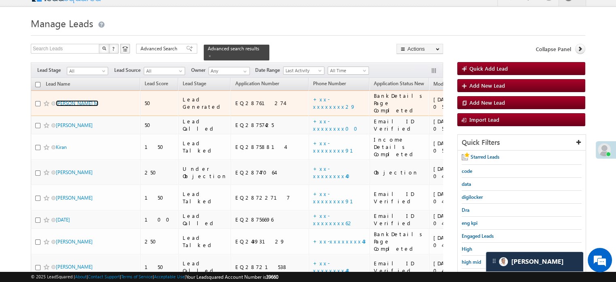
scroll to position [0, 0]
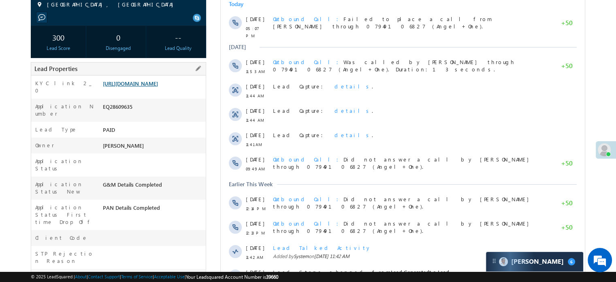
click at [157, 87] on link "[URL][DOMAIN_NAME]" at bounding box center [130, 83] width 55 height 7
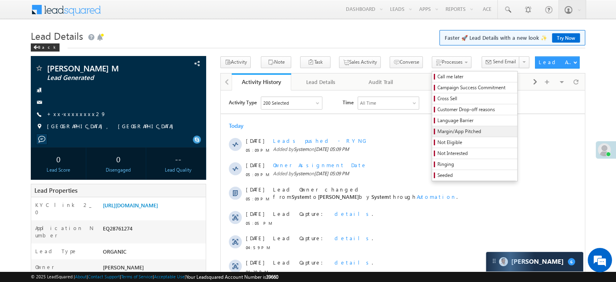
click at [432, 136] on link "Margin/App Pitched" at bounding box center [474, 131] width 85 height 11
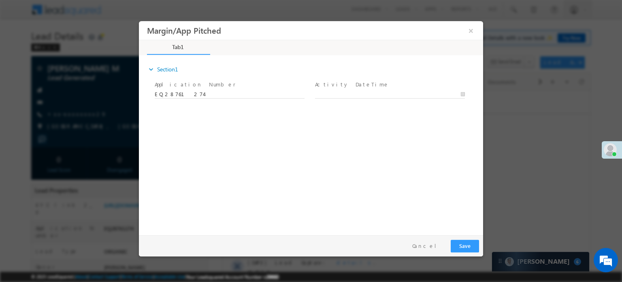
click at [469, 36] on button "×" at bounding box center [471, 30] width 14 height 15
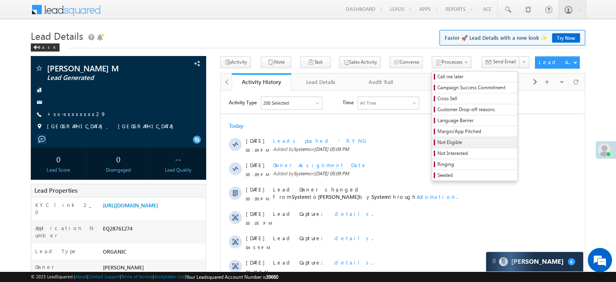
click at [437, 145] on span "Not Eligible" at bounding box center [475, 142] width 77 height 7
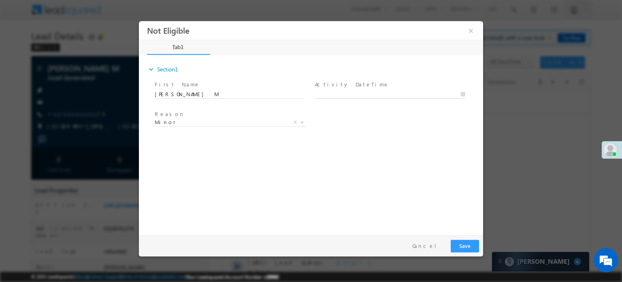
type input "09/11/25 5:16 PM"
click at [353, 92] on input "09/11/25 5:16 PM" at bounding box center [390, 94] width 150 height 8
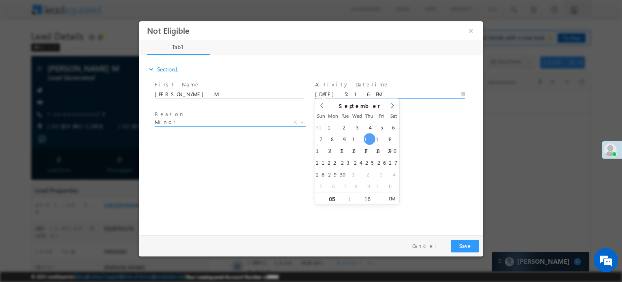
click at [224, 119] on span "Minor" at bounding box center [221, 121] width 132 height 7
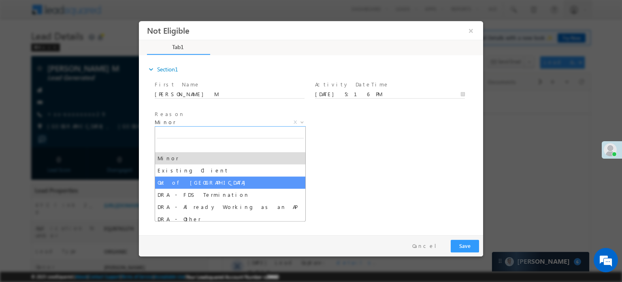
select select "Out of India"
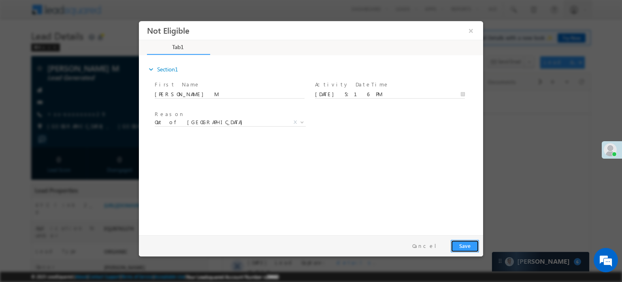
click at [459, 248] on button "Save" at bounding box center [465, 245] width 28 height 13
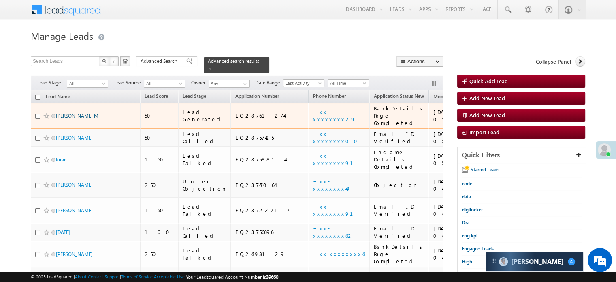
drag, startPoint x: 0, startPoint y: 0, endPoint x: 64, endPoint y: 109, distance: 125.8
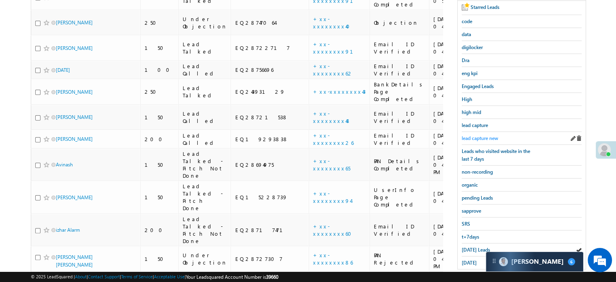
click at [472, 135] on span "lead capture new" at bounding box center [480, 138] width 36 height 6
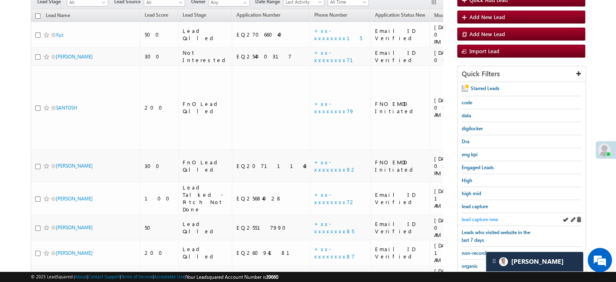
click at [486, 218] on span "lead capture new" at bounding box center [480, 219] width 36 height 6
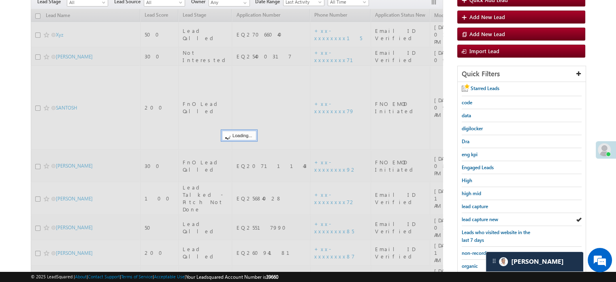
click at [486, 218] on span "lead capture new" at bounding box center [480, 219] width 36 height 6
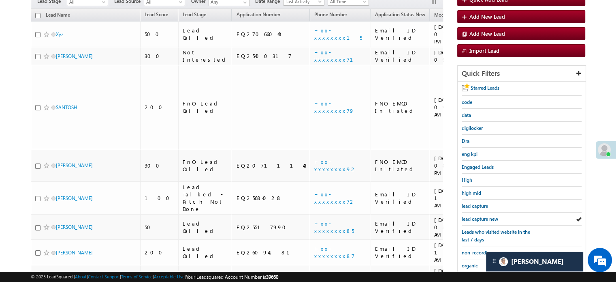
scroll to position [174, 0]
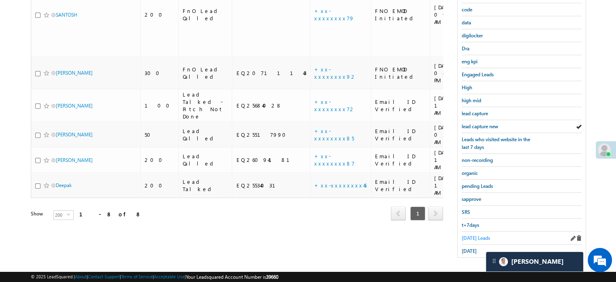
click at [476, 235] on span "Today's Leads" at bounding box center [476, 238] width 28 height 6
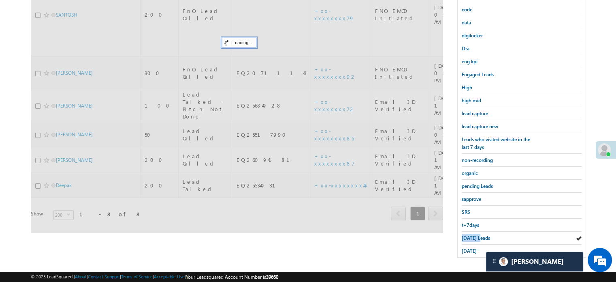
click at [476, 235] on span "Today's Leads" at bounding box center [476, 238] width 28 height 6
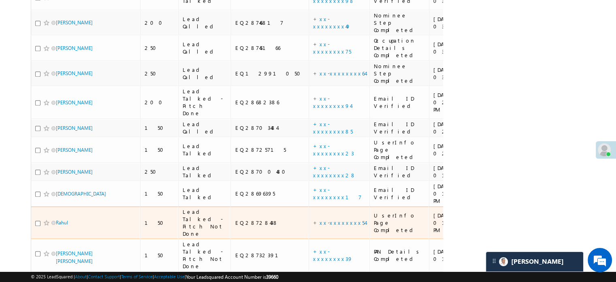
scroll to position [457, 0]
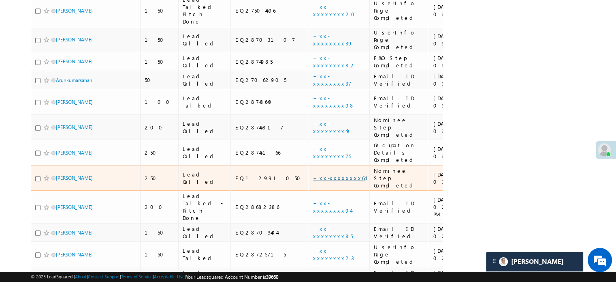
click at [313, 174] on link "+xx-xxxxxxxx64" at bounding box center [339, 177] width 52 height 7
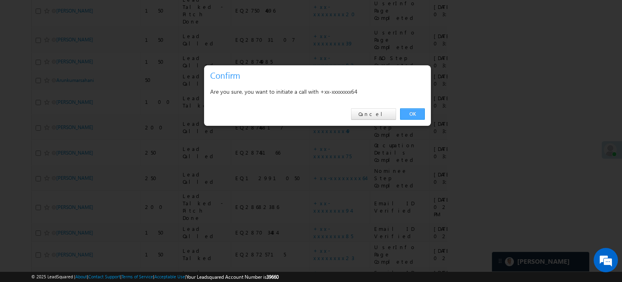
click at [414, 115] on link "OK" at bounding box center [412, 113] width 25 height 11
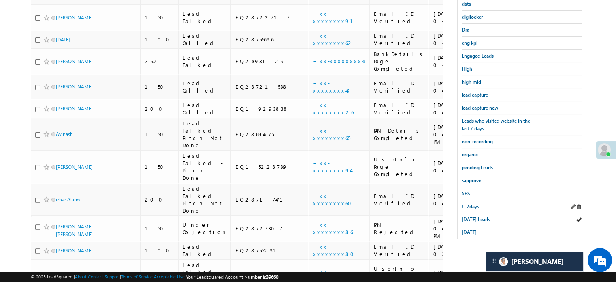
scroll to position [236, 0]
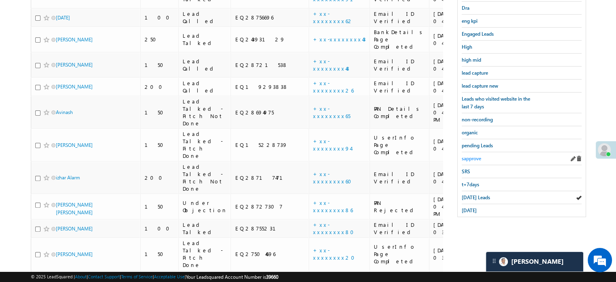
click at [469, 156] on span "sapprove" at bounding box center [471, 158] width 19 height 6
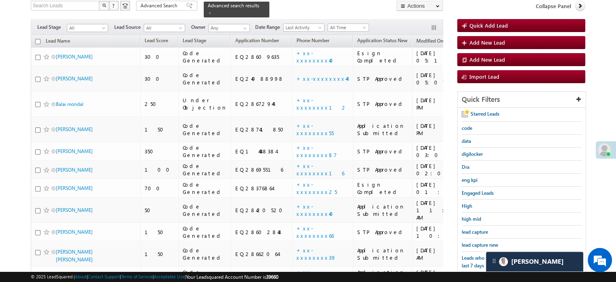
scroll to position [52, 0]
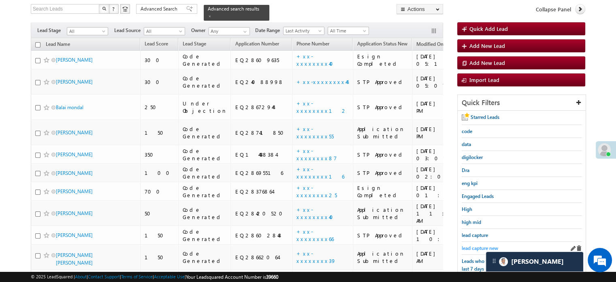
click at [470, 245] on span "lead capture new" at bounding box center [480, 248] width 36 height 6
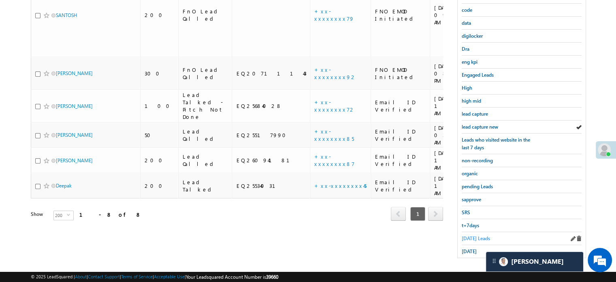
scroll to position [174, 0]
click at [475, 124] on span "lead capture new" at bounding box center [480, 126] width 36 height 6
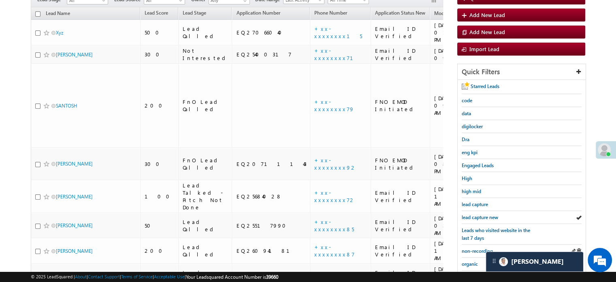
scroll to position [133, 0]
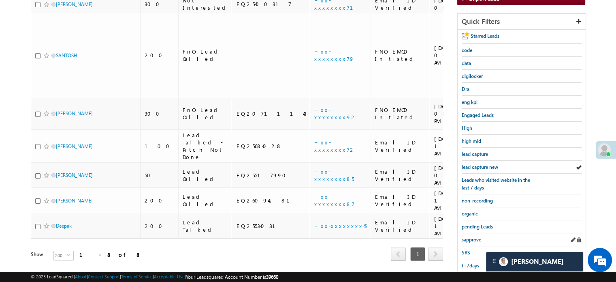
click at [475, 233] on div "sapprove" at bounding box center [522, 239] width 120 height 13
click at [475, 235] on link "sapprove" at bounding box center [471, 239] width 19 height 8
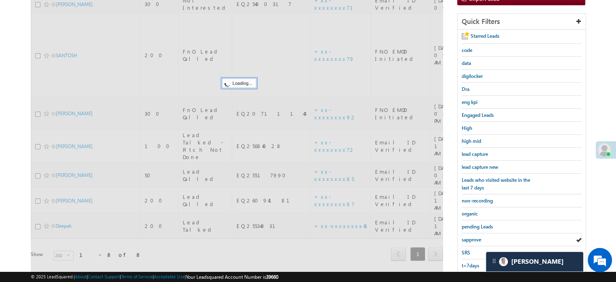
click at [475, 236] on span "sapprove" at bounding box center [471, 239] width 19 height 6
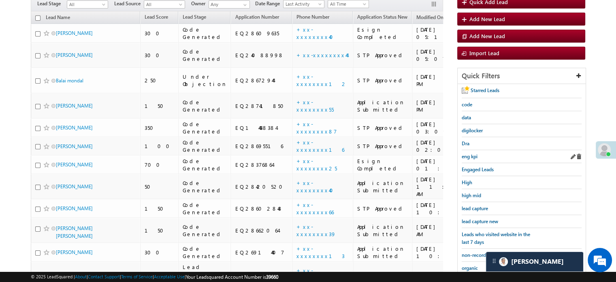
scroll to position [93, 0]
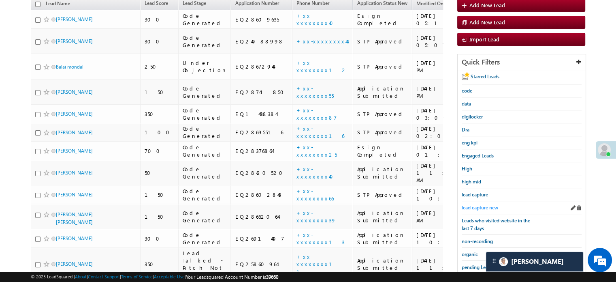
click at [483, 203] on link "lead capture new" at bounding box center [480, 207] width 36 height 8
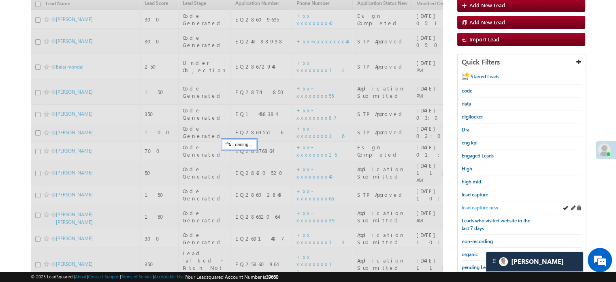
click at [481, 205] on span "lead capture new" at bounding box center [480, 207] width 36 height 6
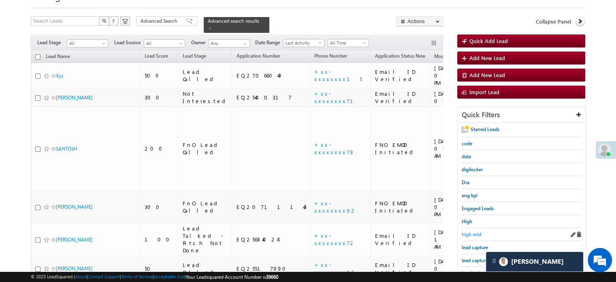
scroll to position [52, 0]
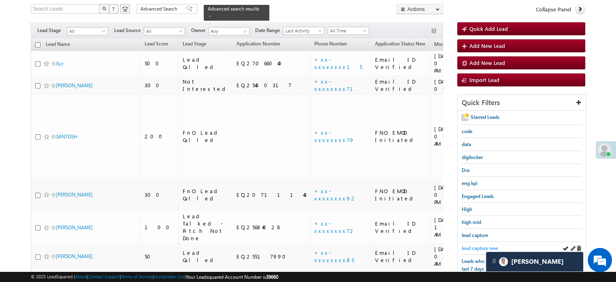
click at [484, 245] on span "lead capture new" at bounding box center [480, 248] width 36 height 6
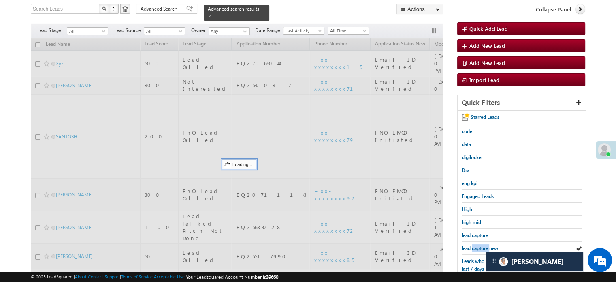
click at [484, 245] on span "lead capture new" at bounding box center [480, 248] width 36 height 6
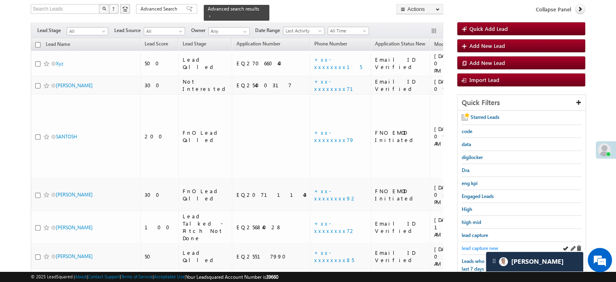
scroll to position [174, 0]
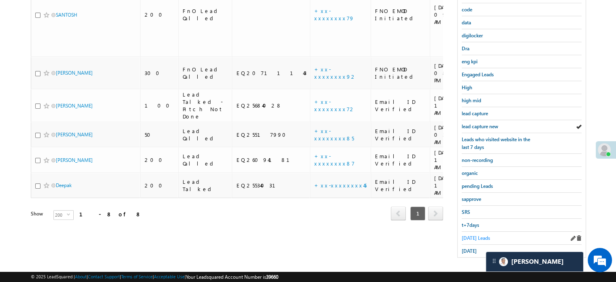
click at [481, 235] on span "Today's Leads" at bounding box center [476, 238] width 28 height 6
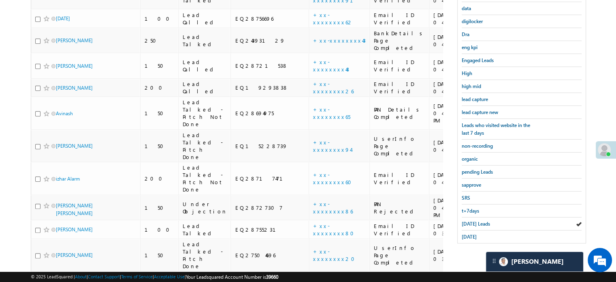
scroll to position [162, 0]
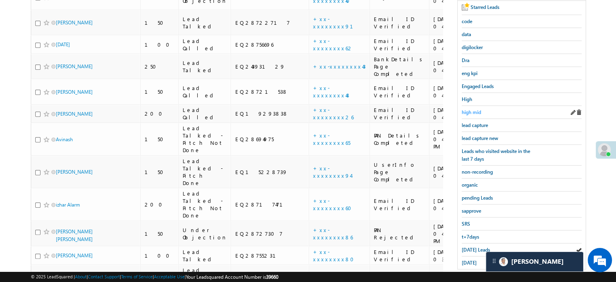
click at [480, 111] on span "high mid" at bounding box center [471, 112] width 19 height 6
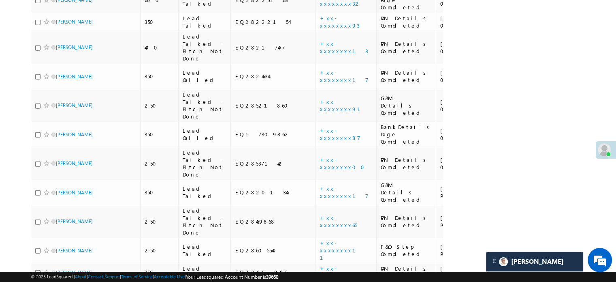
scroll to position [2186, 0]
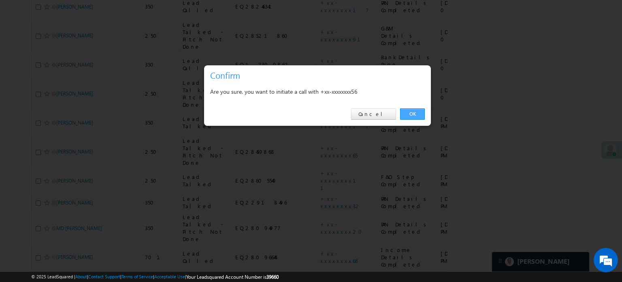
click at [417, 113] on link "OK" at bounding box center [412, 113] width 25 height 11
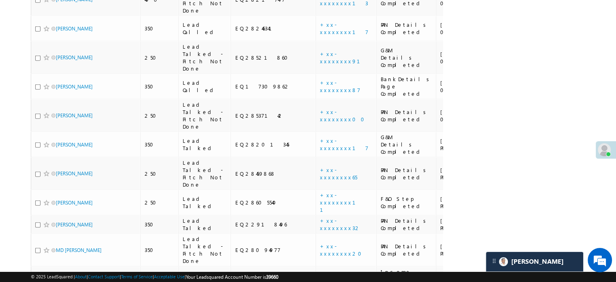
scroll to position [2208, 0]
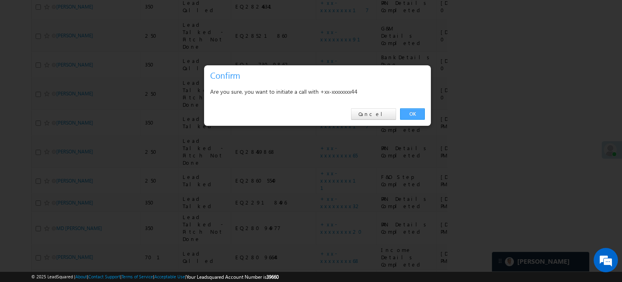
click at [418, 117] on link "OK" at bounding box center [412, 113] width 25 height 11
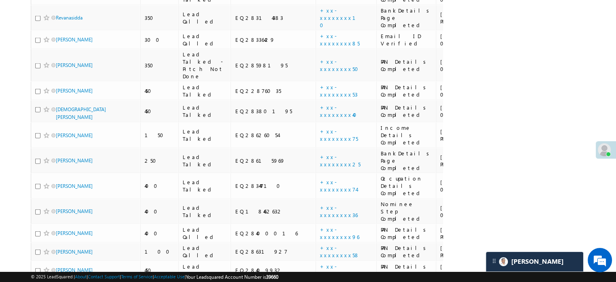
scroll to position [1843, 0]
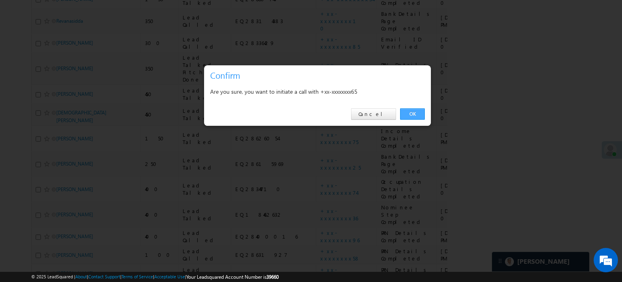
click at [415, 114] on link "OK" at bounding box center [412, 113] width 25 height 11
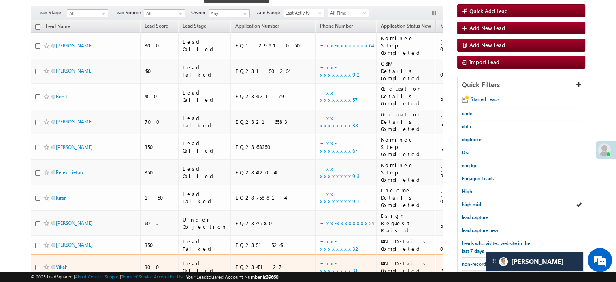
scroll to position [108, 0]
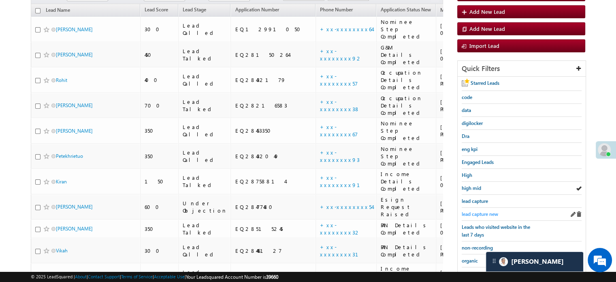
click at [469, 213] on span "lead capture new" at bounding box center [480, 214] width 36 height 6
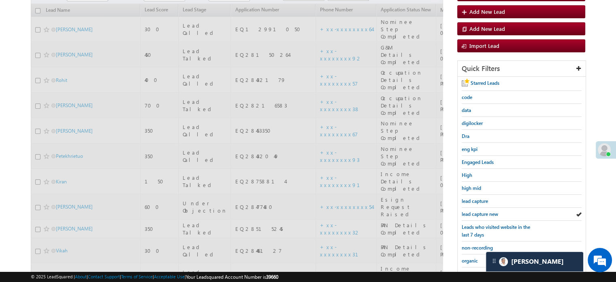
click at [469, 213] on span "lead capture new" at bounding box center [480, 214] width 36 height 6
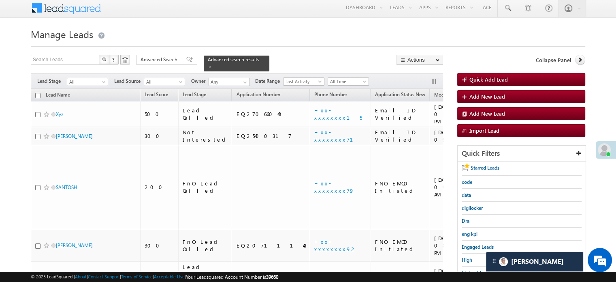
scroll to position [0, 0]
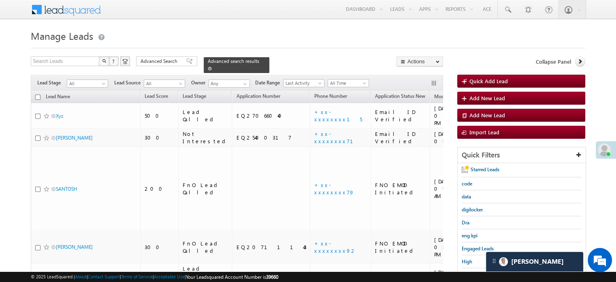
click at [248, 59] on div "Advanced search results" at bounding box center [237, 65] width 66 height 16
click at [212, 66] on span at bounding box center [210, 68] width 4 height 4
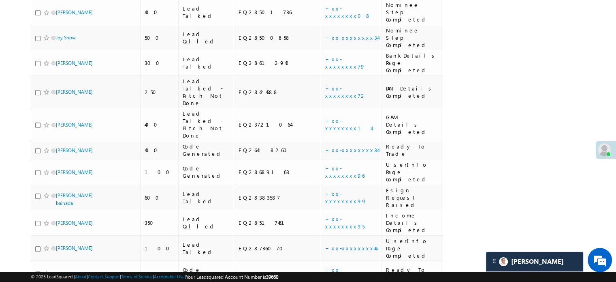
scroll to position [3955, 0]
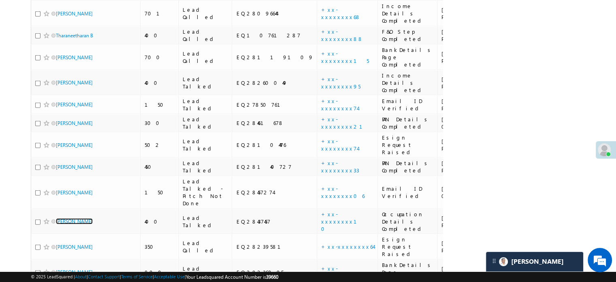
scroll to position [4295, 0]
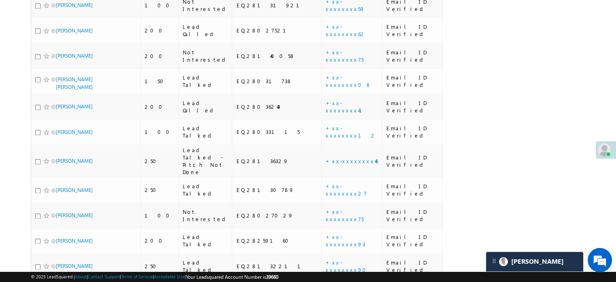
scroll to position [4229, 0]
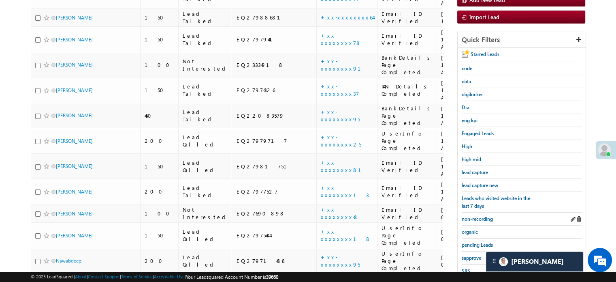
scroll to position [122, 0]
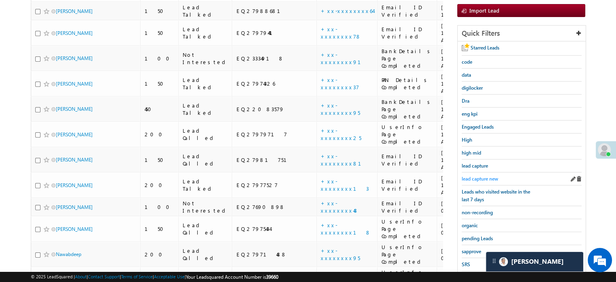
click at [479, 175] on span "lead capture new" at bounding box center [480, 178] width 36 height 6
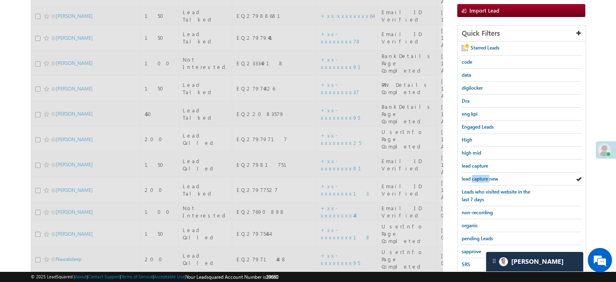
click at [479, 175] on span "lead capture new" at bounding box center [480, 178] width 36 height 6
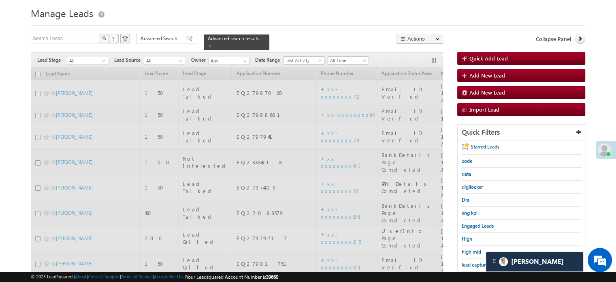
scroll to position [0, 0]
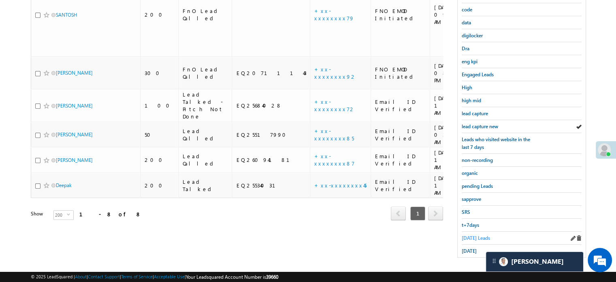
click at [481, 235] on span "Today's Leads" at bounding box center [476, 238] width 28 height 6
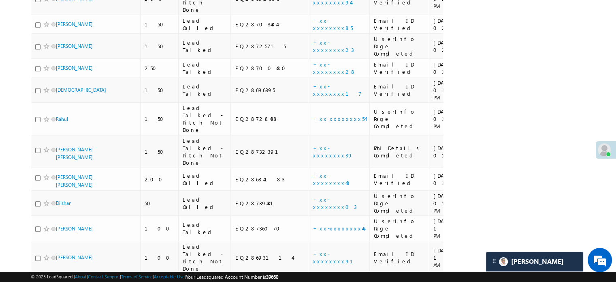
scroll to position [547, 0]
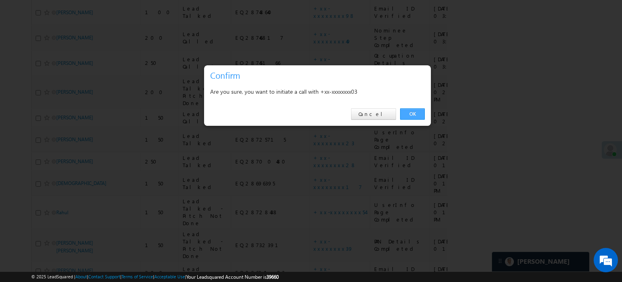
click at [400, 114] on link "OK" at bounding box center [412, 113] width 25 height 11
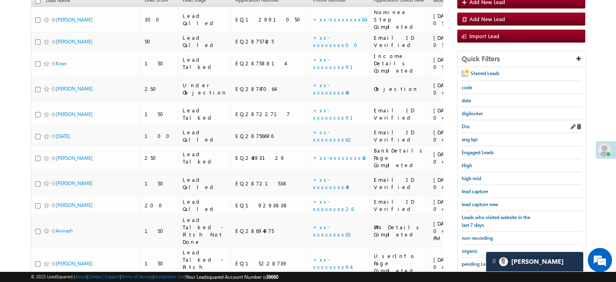
scroll to position [123, 0]
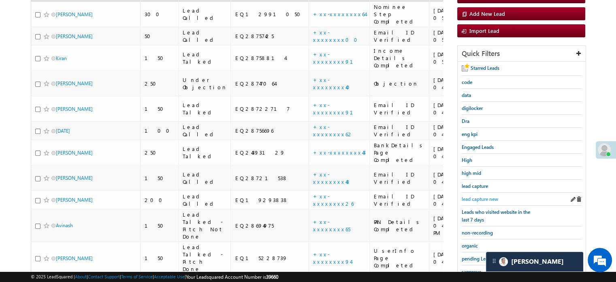
click at [480, 197] on span "lead capture new" at bounding box center [480, 199] width 36 height 6
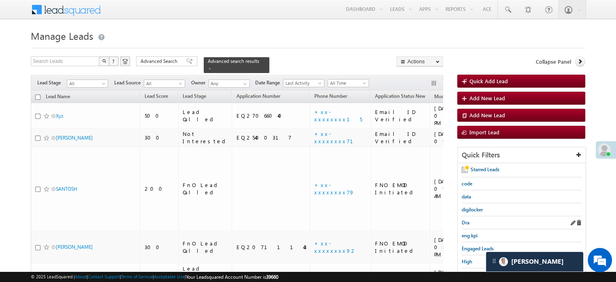
scroll to position [41, 0]
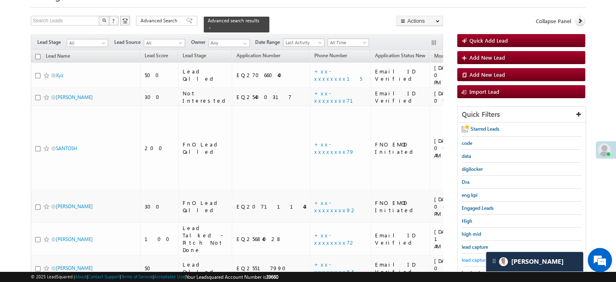
click at [475, 256] on span "lead capture new" at bounding box center [480, 259] width 36 height 6
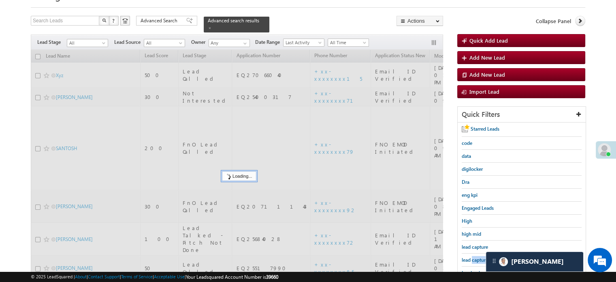
click at [476, 256] on span "lead capture new" at bounding box center [480, 259] width 36 height 6
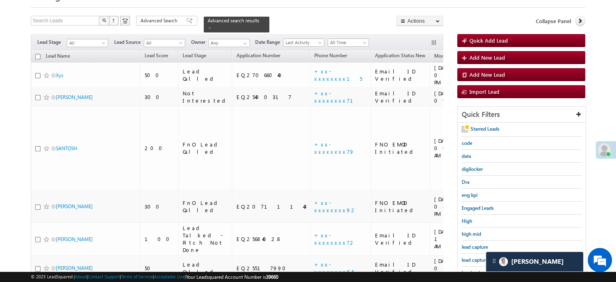
click at [476, 256] on span "lead capture new" at bounding box center [480, 259] width 36 height 6
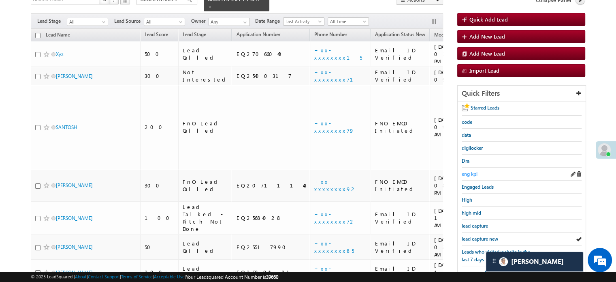
scroll to position [81, 0]
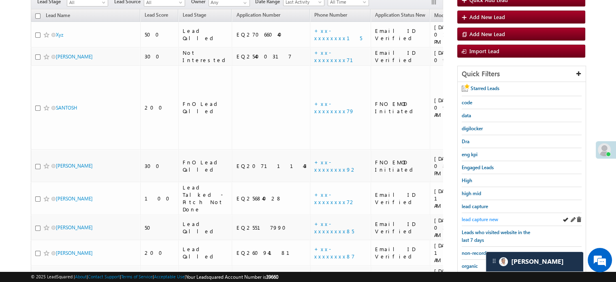
click at [483, 216] on span "lead capture new" at bounding box center [480, 219] width 36 height 6
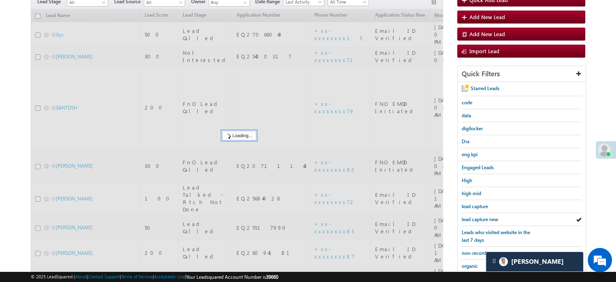
click at [483, 216] on span "lead capture new" at bounding box center [480, 219] width 36 height 6
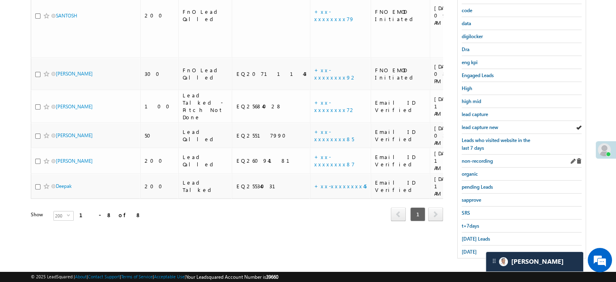
scroll to position [174, 0]
click at [478, 236] on span "Today's Leads" at bounding box center [476, 238] width 28 height 6
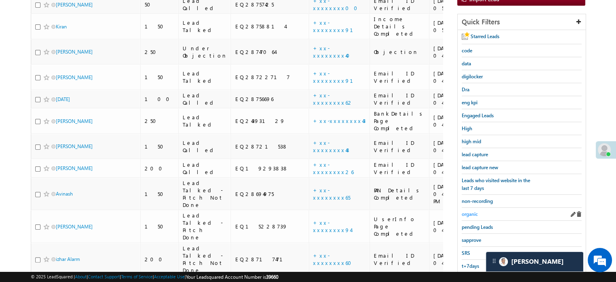
scroll to position [214, 0]
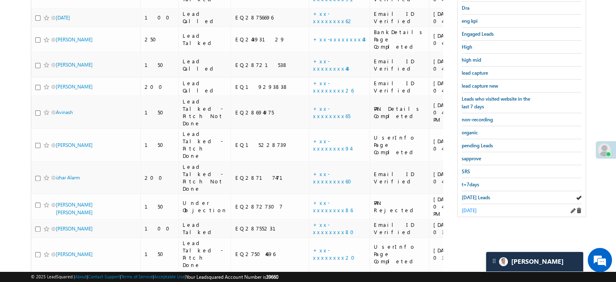
click at [475, 208] on span "yesterday" at bounding box center [469, 210] width 15 height 6
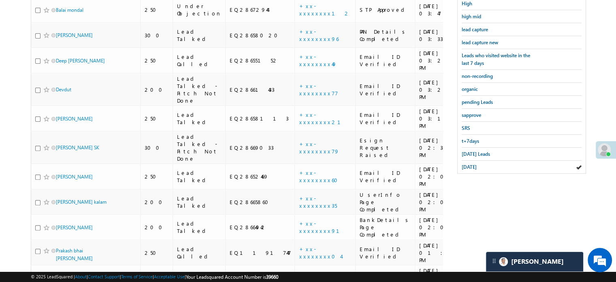
scroll to position [55, 0]
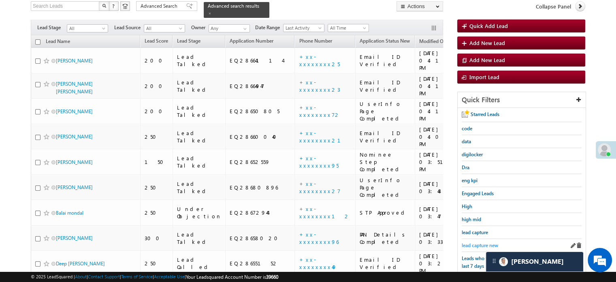
click at [486, 241] on link "lead capture new" at bounding box center [480, 245] width 36 height 8
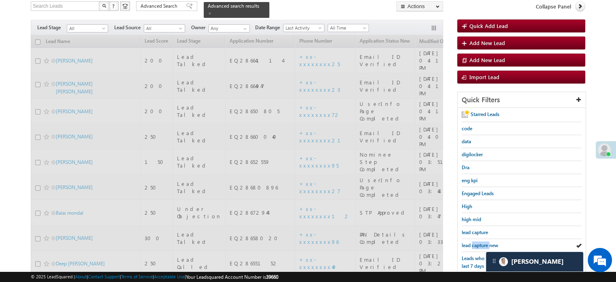
click at [486, 241] on link "lead capture new" at bounding box center [480, 245] width 36 height 8
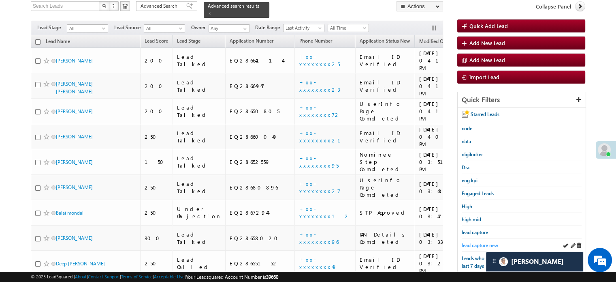
click at [483, 243] on span "lead capture new" at bounding box center [480, 245] width 36 height 6
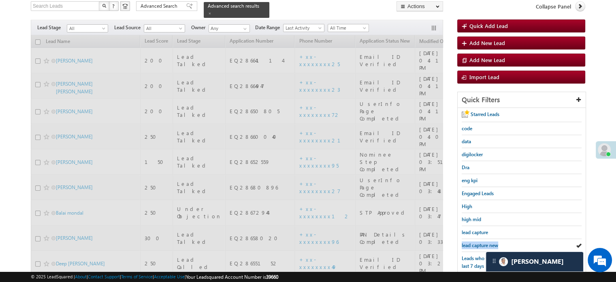
click at [483, 243] on span "lead capture new" at bounding box center [480, 245] width 36 height 6
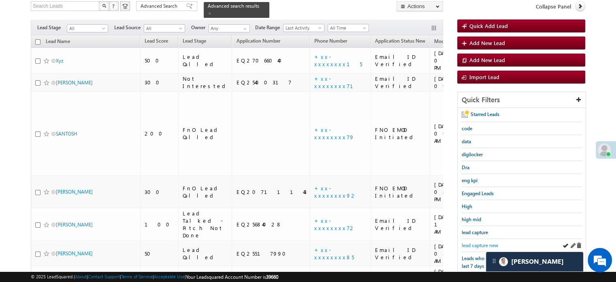
click at [480, 242] on span "lead capture new" at bounding box center [480, 245] width 36 height 6
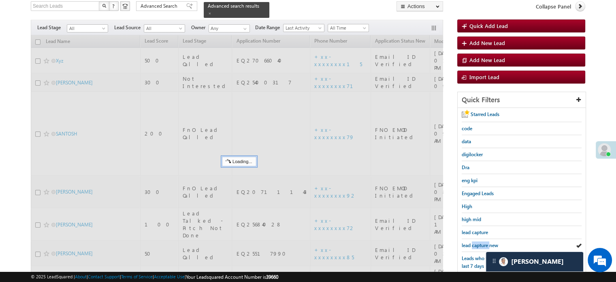
click at [480, 242] on span "lead capture new" at bounding box center [480, 245] width 36 height 6
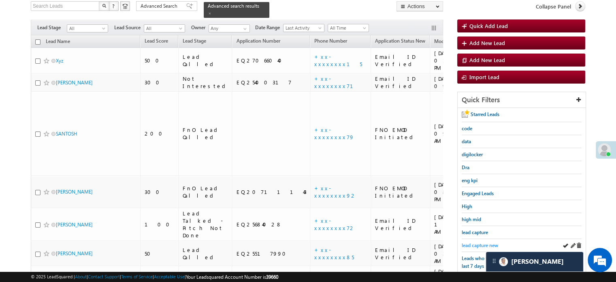
click at [477, 242] on span "lead capture new" at bounding box center [480, 245] width 36 height 6
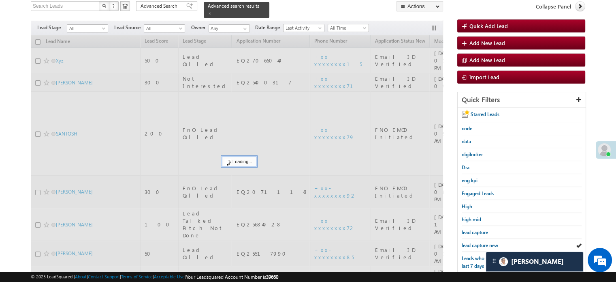
click at [477, 242] on span "lead capture new" at bounding box center [480, 245] width 36 height 6
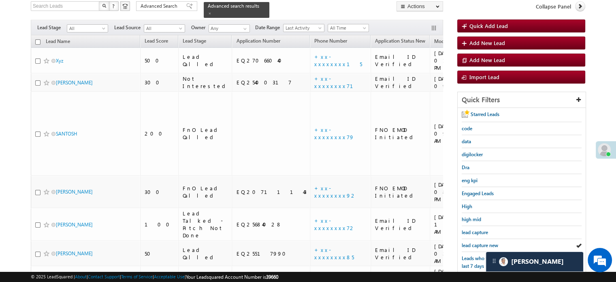
click at [477, 242] on span "lead capture new" at bounding box center [480, 245] width 36 height 6
click at [475, 242] on span "lead capture new" at bounding box center [480, 245] width 36 height 6
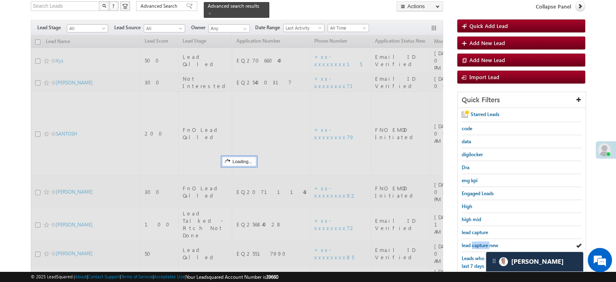
click at [475, 242] on span "lead capture new" at bounding box center [480, 245] width 36 height 6
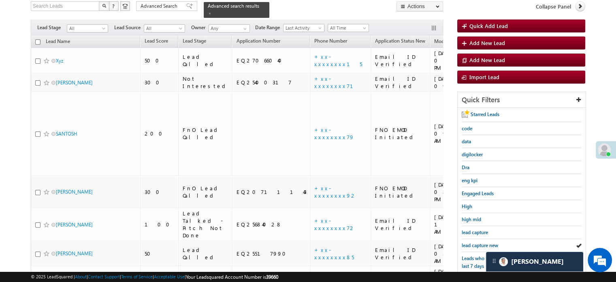
click at [475, 242] on span "lead capture new" at bounding box center [480, 245] width 36 height 6
click at [478, 244] on span "lead capture new" at bounding box center [480, 245] width 36 height 6
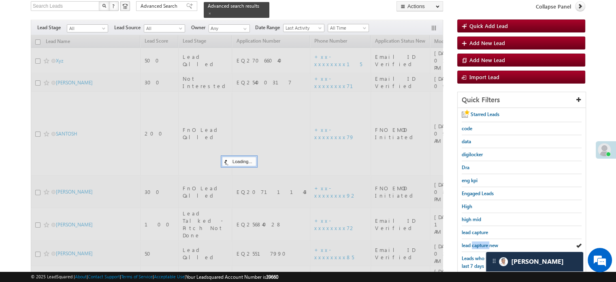
click at [478, 244] on span "lead capture new" at bounding box center [480, 245] width 36 height 6
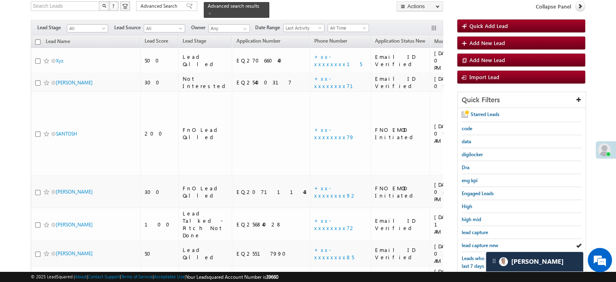
click at [478, 244] on span "lead capture new" at bounding box center [480, 245] width 36 height 6
click at [479, 241] on link "lead capture new" at bounding box center [480, 245] width 36 height 8
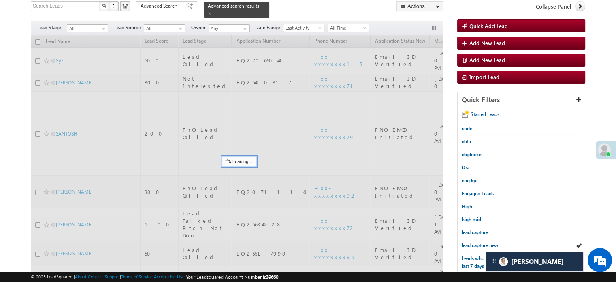
click at [479, 242] on span "lead capture new" at bounding box center [480, 245] width 36 height 6
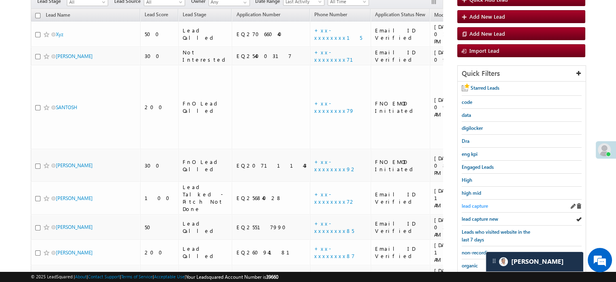
scroll to position [96, 0]
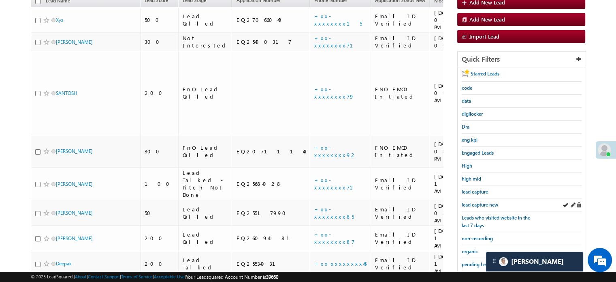
click at [483, 198] on div "lead capture new" at bounding box center [522, 204] width 120 height 13
click at [482, 208] on div "lead capture new" at bounding box center [522, 204] width 120 height 13
click at [482, 205] on span "lead capture new" at bounding box center [480, 204] width 36 height 6
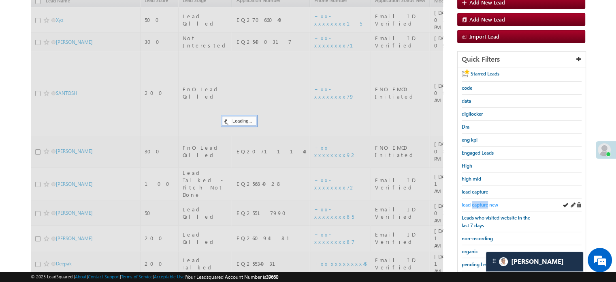
click at [481, 205] on span "lead capture new" at bounding box center [480, 204] width 36 height 6
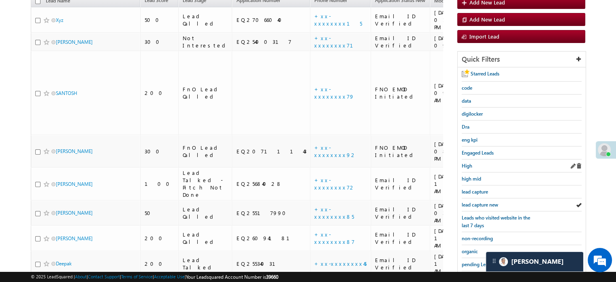
scroll to position [55, 0]
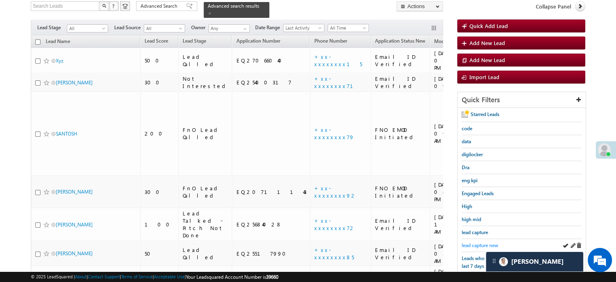
click at [478, 243] on span "lead capture new" at bounding box center [480, 245] width 36 height 6
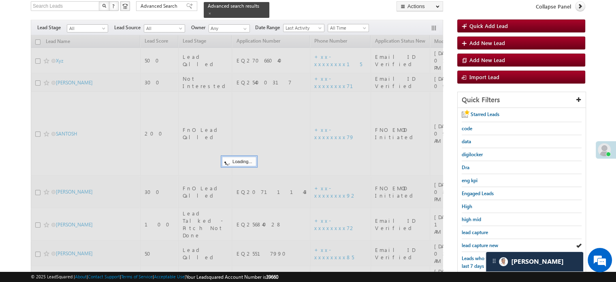
click at [478, 243] on span "lead capture new" at bounding box center [480, 245] width 36 height 6
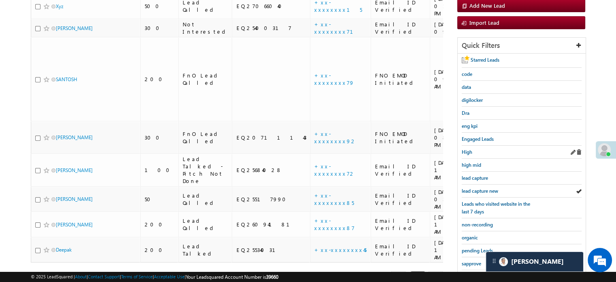
scroll to position [96, 0]
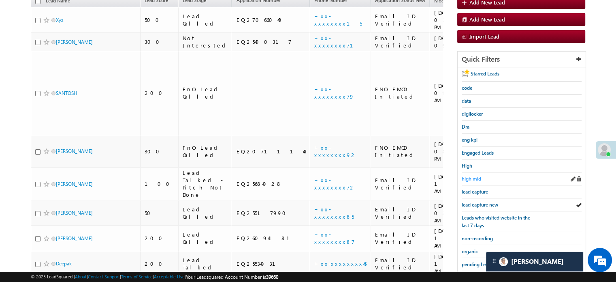
click at [474, 175] on span "high mid" at bounding box center [471, 178] width 19 height 6
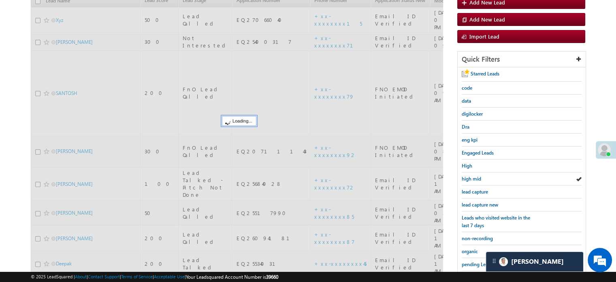
click at [474, 175] on span "high mid" at bounding box center [471, 178] width 19 height 6
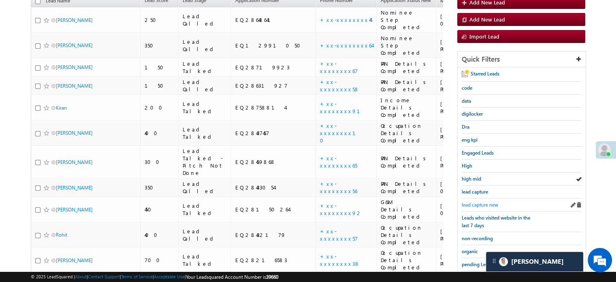
click at [488, 201] on span "lead capture new" at bounding box center [480, 204] width 36 height 6
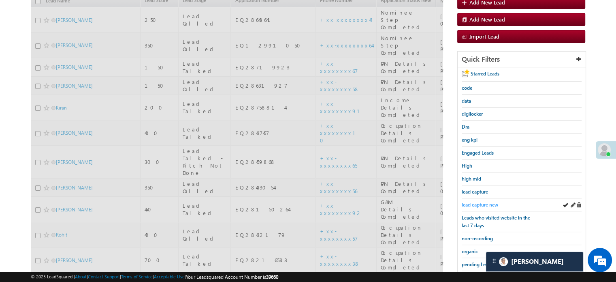
scroll to position [55, 0]
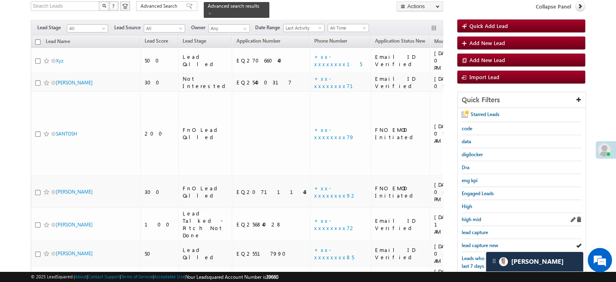
click at [473, 222] on div "high mid" at bounding box center [522, 219] width 120 height 13
click at [473, 216] on span "high mid" at bounding box center [471, 219] width 19 height 6
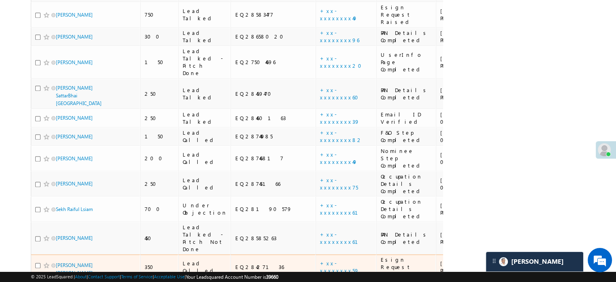
scroll to position [849, 0]
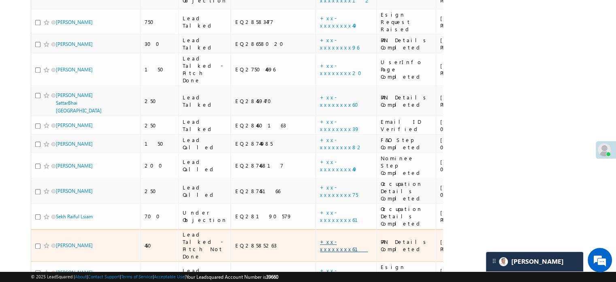
click at [320, 238] on link "+xx-xxxxxxxx61" at bounding box center [344, 245] width 48 height 14
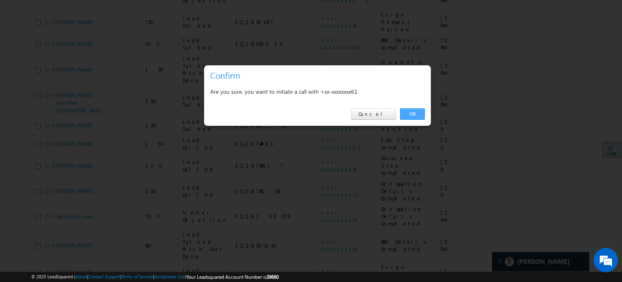
click at [406, 115] on link "OK" at bounding box center [412, 113] width 25 height 11
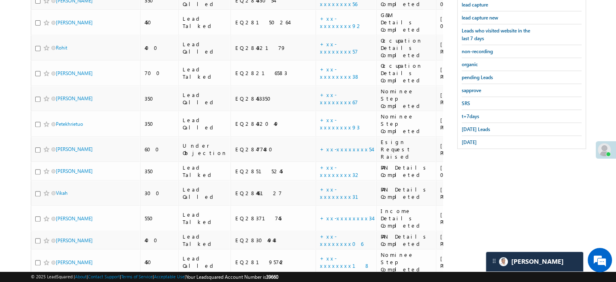
scroll to position [61, 0]
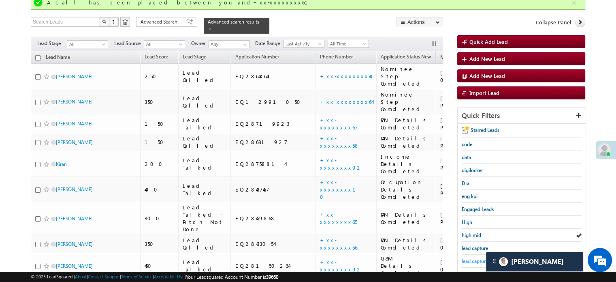
click at [465, 258] on span "lead capture new" at bounding box center [480, 261] width 36 height 6
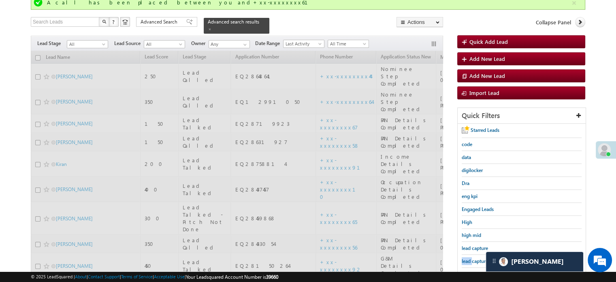
click at [465, 258] on span "lead capture new" at bounding box center [480, 261] width 36 height 6
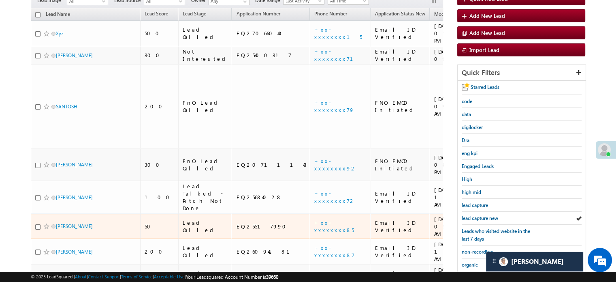
scroll to position [102, 0]
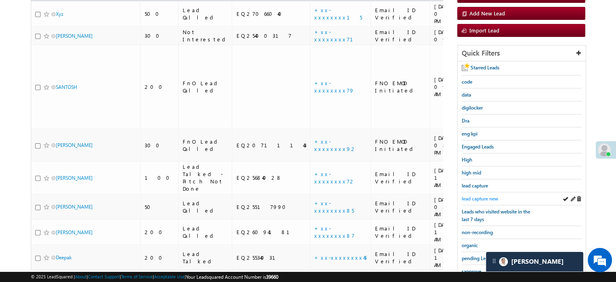
click at [468, 195] on span "lead capture new" at bounding box center [480, 198] width 36 height 6
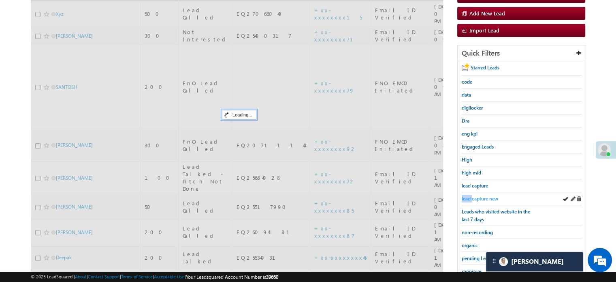
click at [469, 195] on span "lead capture new" at bounding box center [480, 198] width 36 height 6
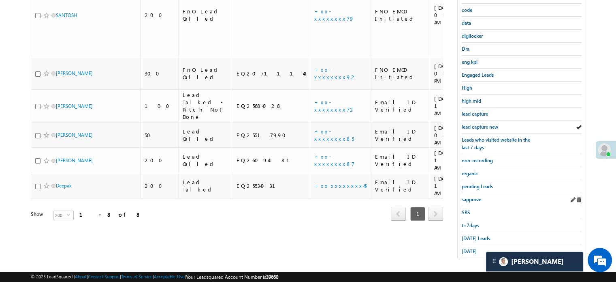
scroll to position [174, 0]
click at [471, 235] on span "[DATE] Leads" at bounding box center [476, 238] width 28 height 6
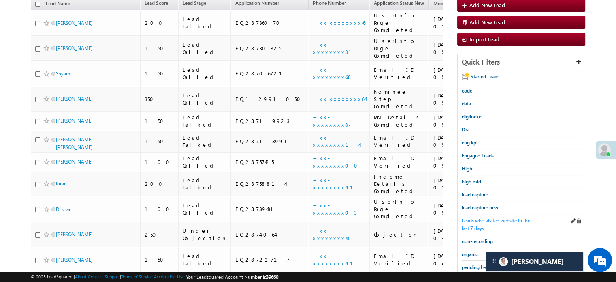
scroll to position [52, 0]
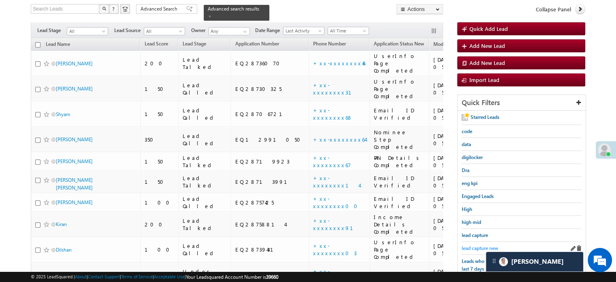
click at [483, 241] on div "lead capture new" at bounding box center [522, 247] width 120 height 13
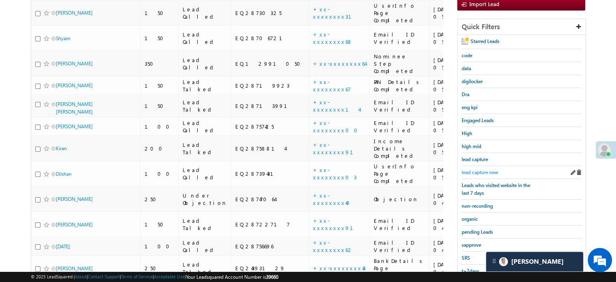
scroll to position [133, 0]
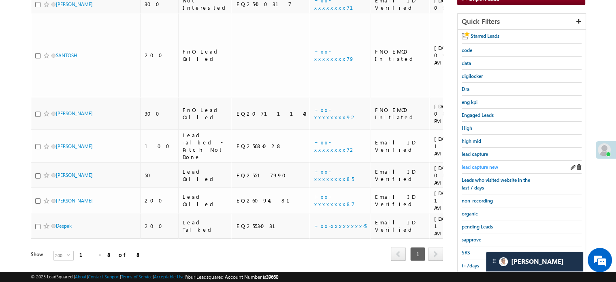
click at [486, 164] on span "lead capture new" at bounding box center [480, 167] width 36 height 6
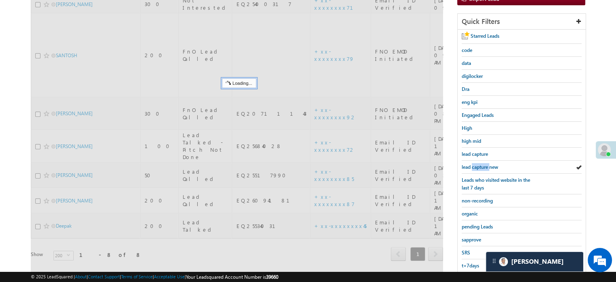
click at [486, 164] on span "lead capture new" at bounding box center [480, 167] width 36 height 6
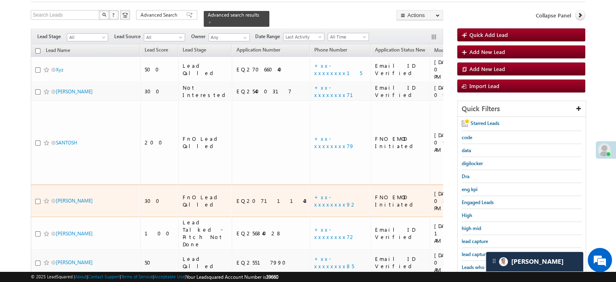
scroll to position [93, 0]
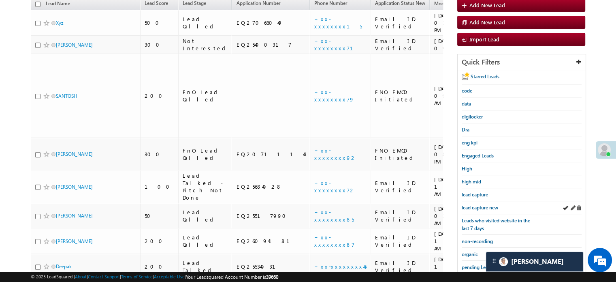
click at [475, 201] on div "lead capture new" at bounding box center [522, 207] width 120 height 13
click at [476, 201] on div "lead capture new" at bounding box center [522, 207] width 120 height 13
click at [482, 204] on span "lead capture new" at bounding box center [480, 207] width 36 height 6
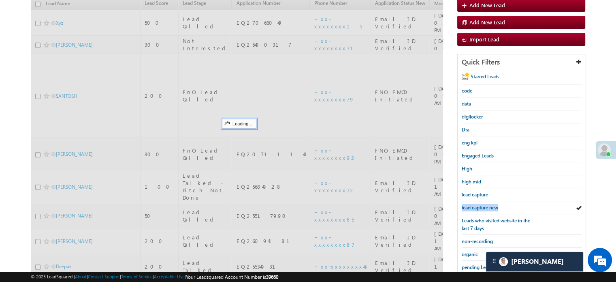
click at [482, 204] on span "lead capture new" at bounding box center [480, 207] width 36 height 6
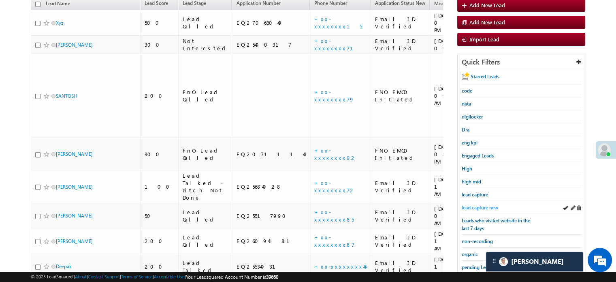
click at [471, 204] on span "lead capture new" at bounding box center [480, 207] width 36 height 6
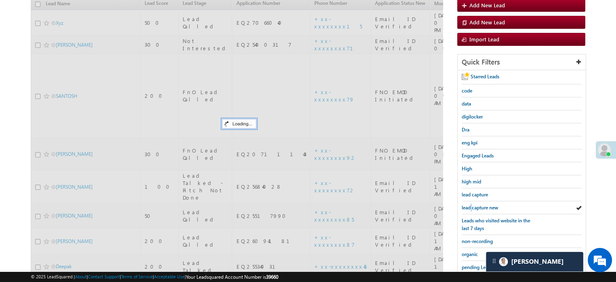
click at [471, 204] on span "lead capture new" at bounding box center [480, 207] width 36 height 6
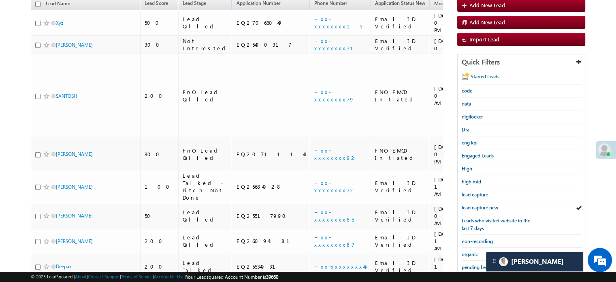
click at [471, 204] on span "lead capture new" at bounding box center [480, 207] width 36 height 6
click at [475, 181] on span "high mid" at bounding box center [471, 181] width 19 height 6
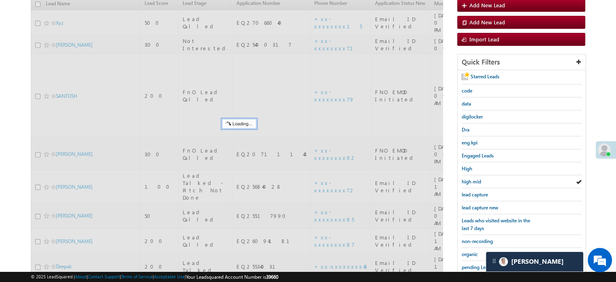
click at [475, 181] on span "high mid" at bounding box center [471, 181] width 19 height 6
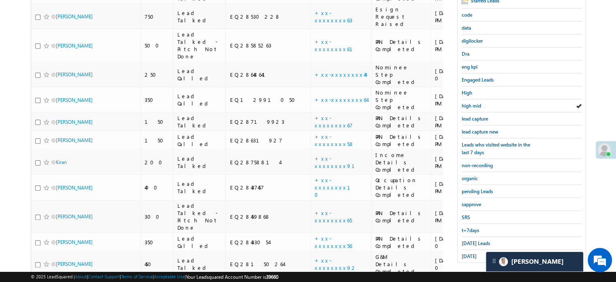
scroll to position [162, 0]
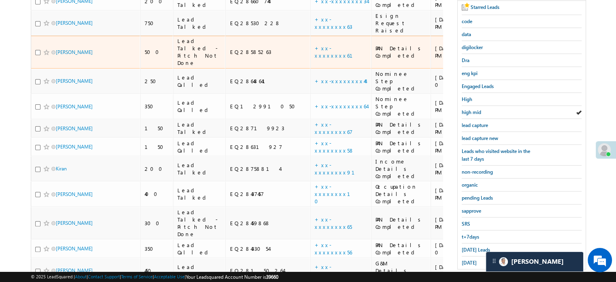
click at [310, 36] on td "+xx-xxxxxxxx61" at bounding box center [340, 52] width 61 height 33
click at [315, 45] on link "+xx-xxxxxxxx61" at bounding box center [339, 52] width 48 height 14
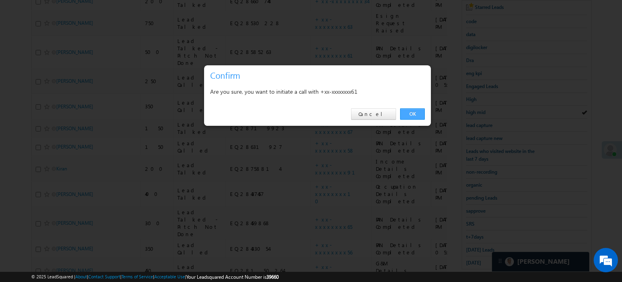
click at [421, 111] on link "OK" at bounding box center [412, 113] width 25 height 11
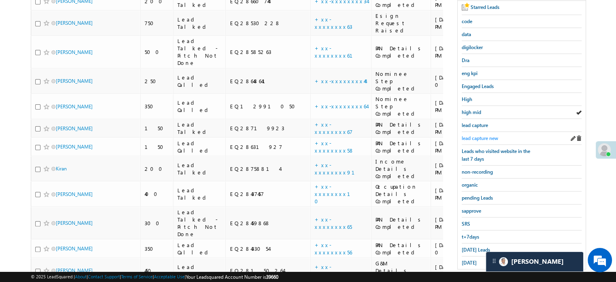
click at [476, 135] on span "lead capture new" at bounding box center [480, 138] width 36 height 6
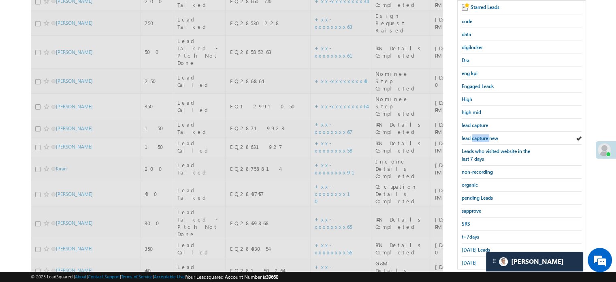
click at [476, 135] on span "lead capture new" at bounding box center [480, 138] width 36 height 6
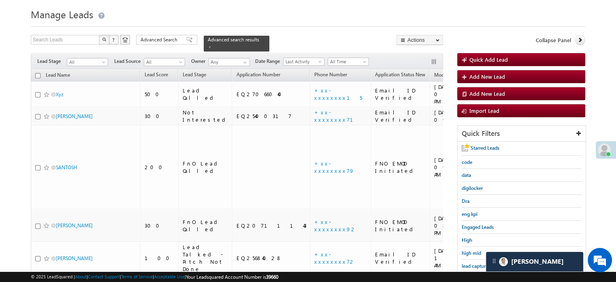
scroll to position [143, 0]
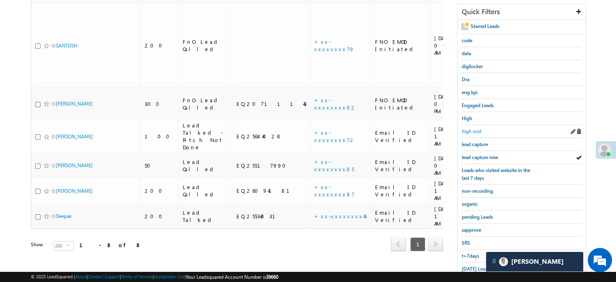
click at [471, 129] on span "high mid" at bounding box center [471, 131] width 19 height 6
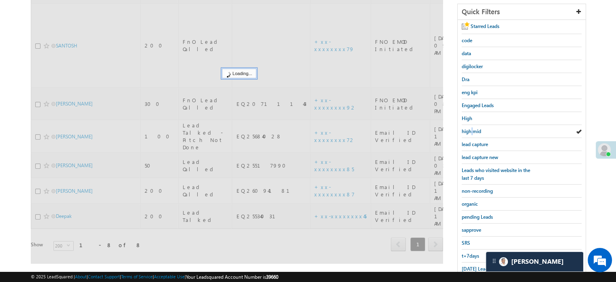
click at [471, 129] on span "high mid" at bounding box center [471, 131] width 19 height 6
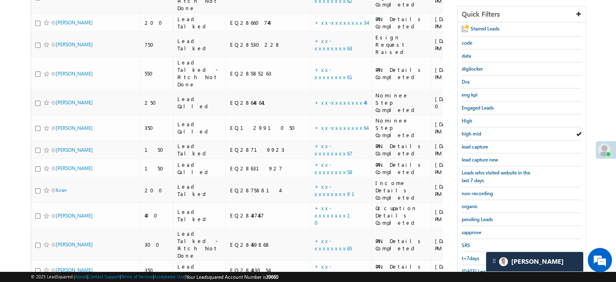
scroll to position [21, 0]
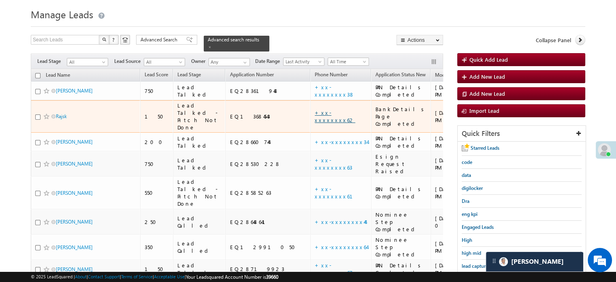
click at [315, 109] on link "+xx-xxxxxxxx62" at bounding box center [335, 116] width 41 height 14
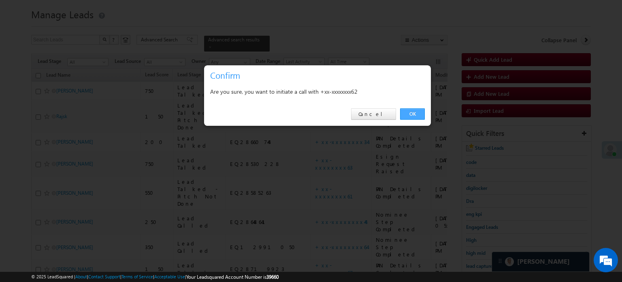
click at [407, 110] on link "OK" at bounding box center [412, 113] width 25 height 11
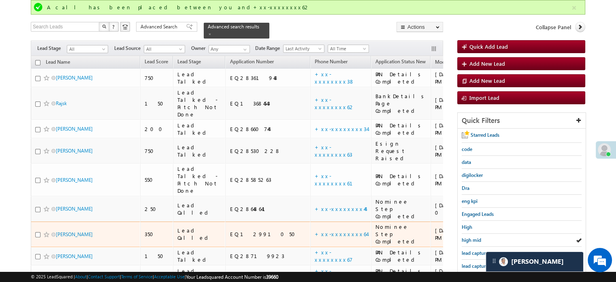
scroll to position [41, 0]
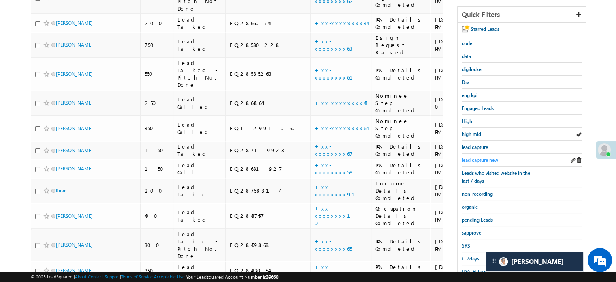
click at [484, 158] on span "lead capture new" at bounding box center [480, 160] width 36 height 6
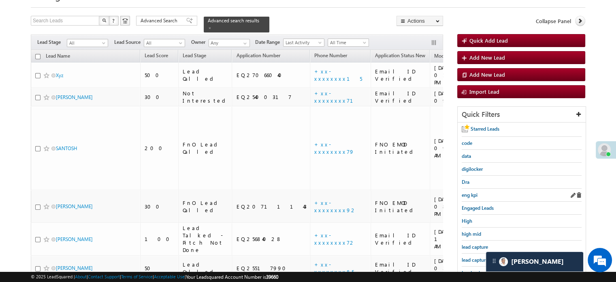
scroll to position [122, 0]
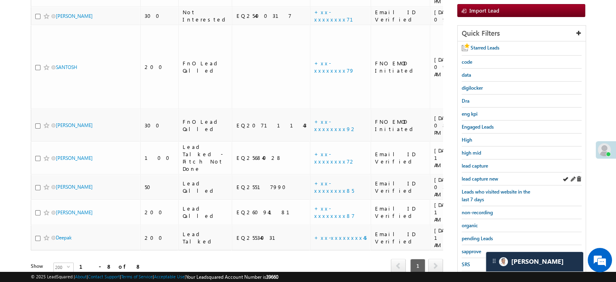
click at [482, 172] on div "lead capture new" at bounding box center [522, 178] width 120 height 13
click at [482, 175] on span "lead capture new" at bounding box center [480, 178] width 36 height 6
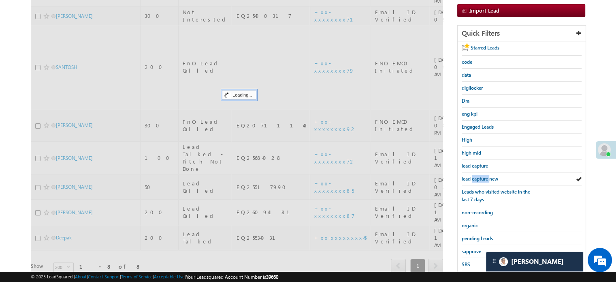
click at [482, 175] on span "lead capture new" at bounding box center [480, 178] width 36 height 6
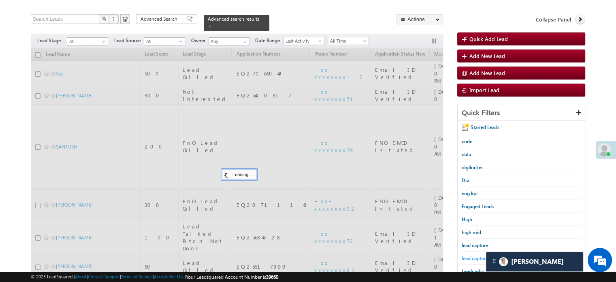
scroll to position [41, 0]
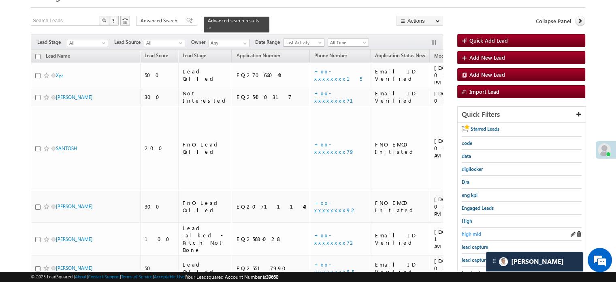
click at [471, 234] on span "high mid" at bounding box center [471, 233] width 19 height 6
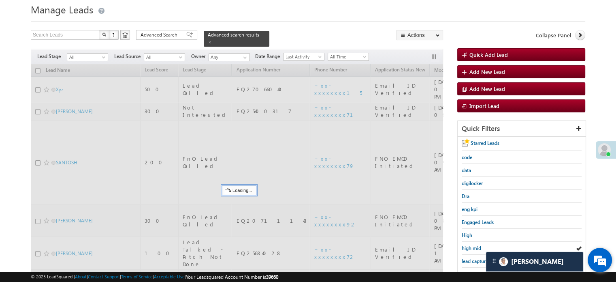
scroll to position [0, 0]
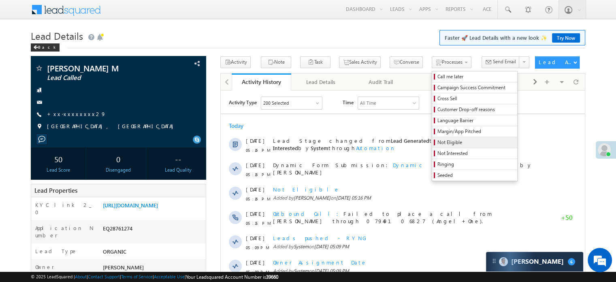
click at [437, 142] on span "Not Eligible" at bounding box center [475, 142] width 77 height 7
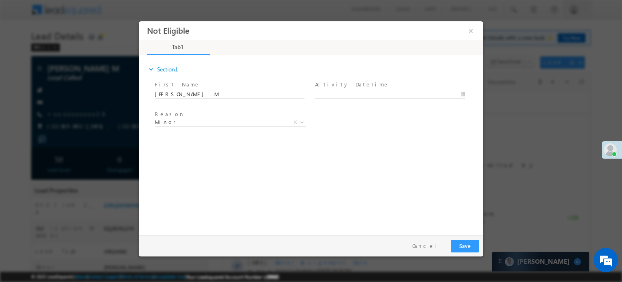
click at [343, 88] on span "Activity DateTime *" at bounding box center [389, 84] width 149 height 9
click at [343, 88] on div "Activity DateTime *" at bounding box center [393, 89] width 157 height 19
type input "[DATE] 5:17 PM"
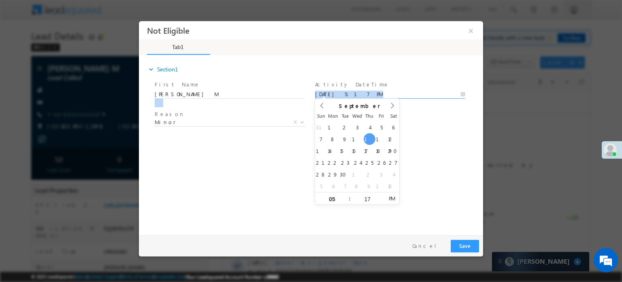
click at [343, 90] on input "[DATE] 5:17 PM" at bounding box center [390, 94] width 150 height 8
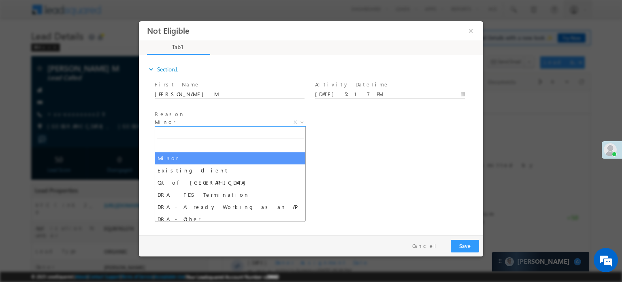
click at [179, 124] on span "Minor" at bounding box center [221, 121] width 132 height 7
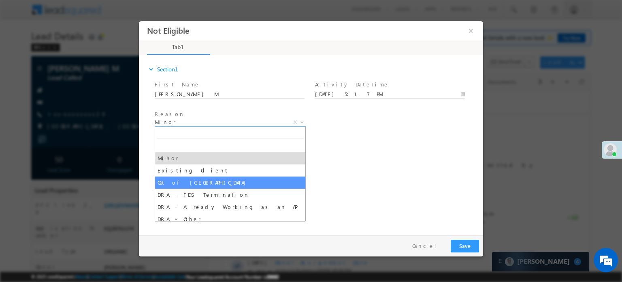
drag, startPoint x: 191, startPoint y: 178, endPoint x: 291, endPoint y: 191, distance: 100.5
select select "Out of [GEOGRAPHIC_DATA]"
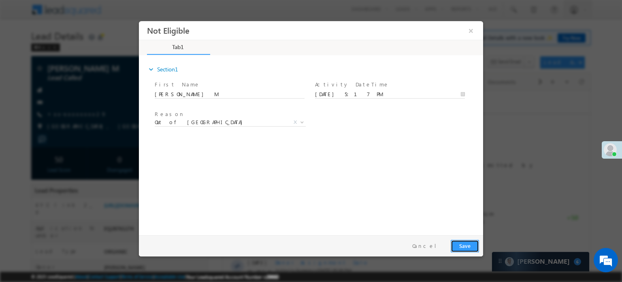
click at [478, 242] on button "Save" at bounding box center [465, 245] width 28 height 13
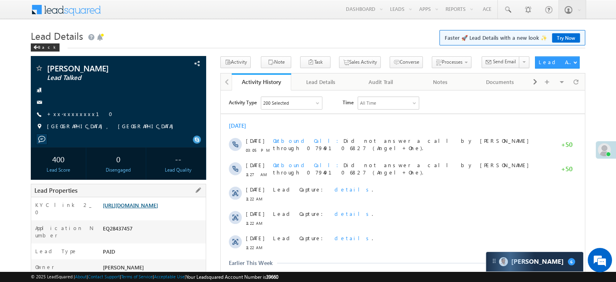
click at [158, 207] on link "[URL][DOMAIN_NAME]" at bounding box center [130, 204] width 55 height 7
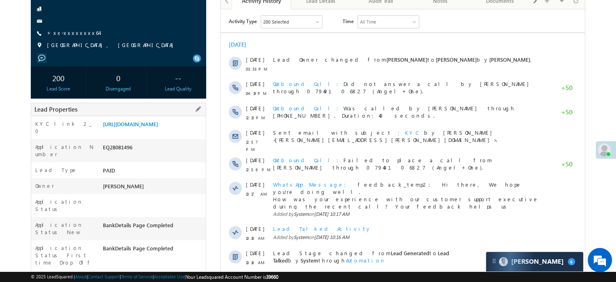
scroll to position [41, 0]
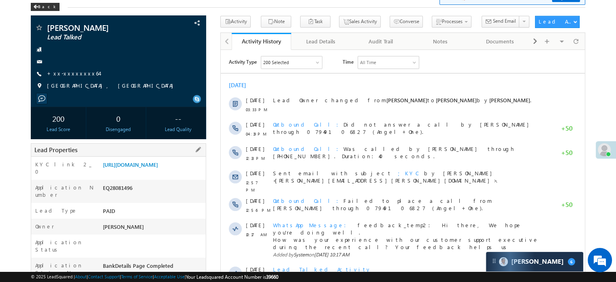
click at [179, 172] on div "[URL][DOMAIN_NAME]" at bounding box center [153, 165] width 105 height 11
click at [158, 168] on link "[URL][DOMAIN_NAME]" at bounding box center [130, 164] width 55 height 7
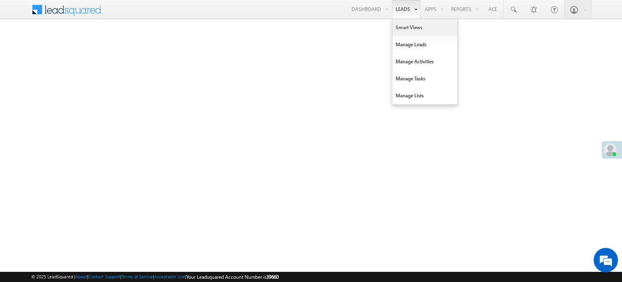
click at [406, 28] on link "Smart Views" at bounding box center [424, 27] width 65 height 17
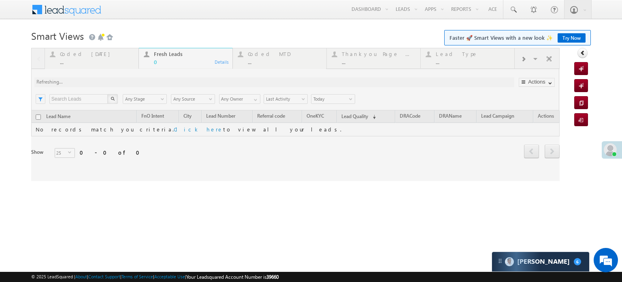
click at [85, 58] on div at bounding box center [295, 114] width 529 height 133
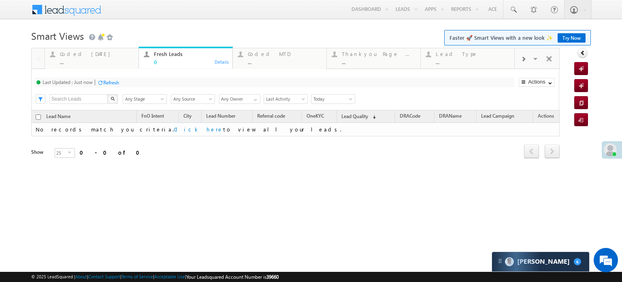
click at [87, 58] on div "Coded Today ..." at bounding box center [97, 57] width 74 height 16
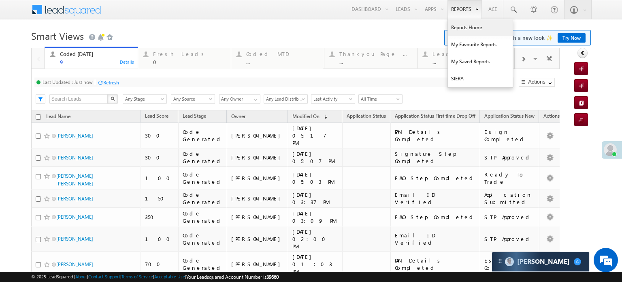
click at [449, 24] on link "Reports Home" at bounding box center [480, 27] width 65 height 17
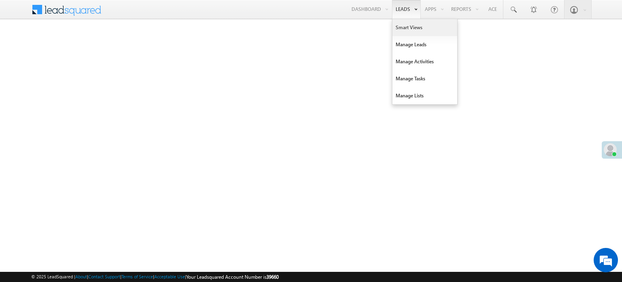
click at [407, 29] on link "Smart Views" at bounding box center [424, 27] width 65 height 17
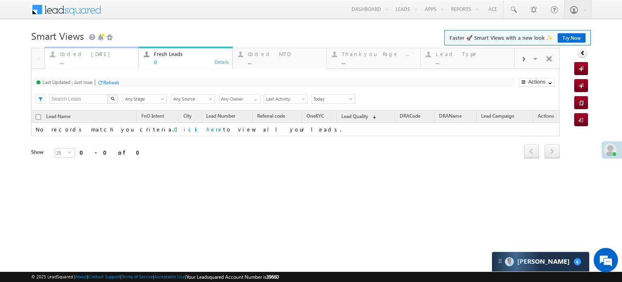
click at [73, 54] on div "Coded [DATE]" at bounding box center [97, 54] width 74 height 6
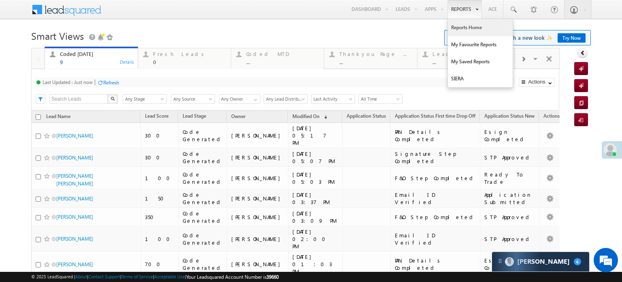
click at [460, 19] on link "Reports Home" at bounding box center [480, 27] width 65 height 17
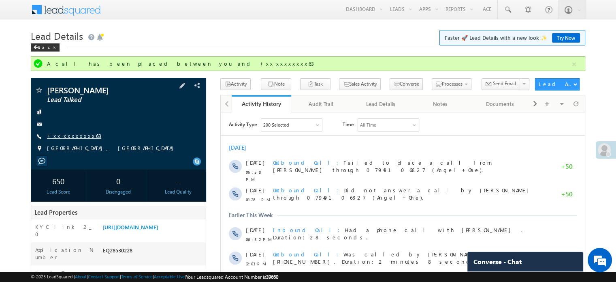
click at [76, 136] on link "+xx-xxxxxxxx63" at bounding box center [74, 135] width 54 height 7
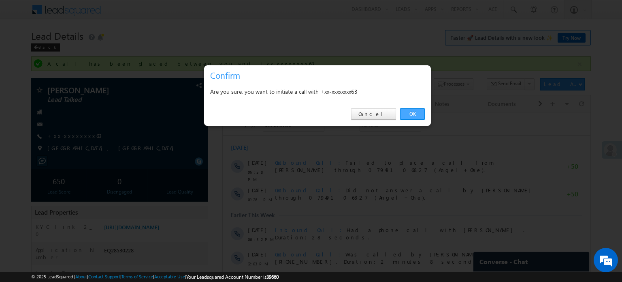
click at [424, 119] on link "OK" at bounding box center [412, 113] width 25 height 11
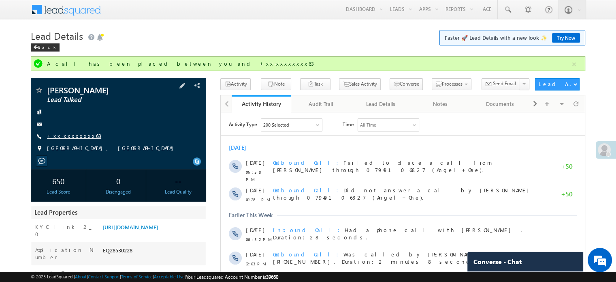
click at [70, 134] on link "+xx-xxxxxxxx63" at bounding box center [74, 135] width 54 height 7
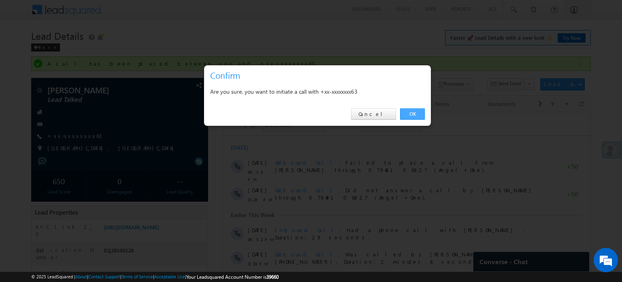
click at [416, 110] on link "OK" at bounding box center [412, 113] width 25 height 11
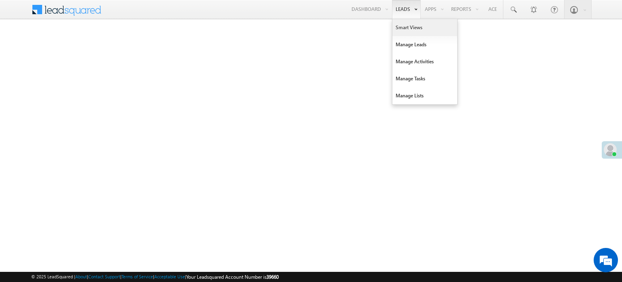
click at [402, 32] on link "Smart Views" at bounding box center [424, 27] width 65 height 17
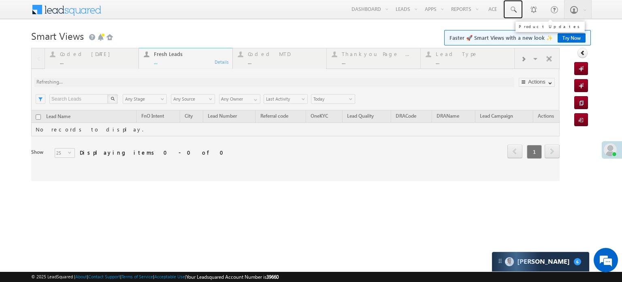
click at [516, 6] on span at bounding box center [513, 10] width 8 height 8
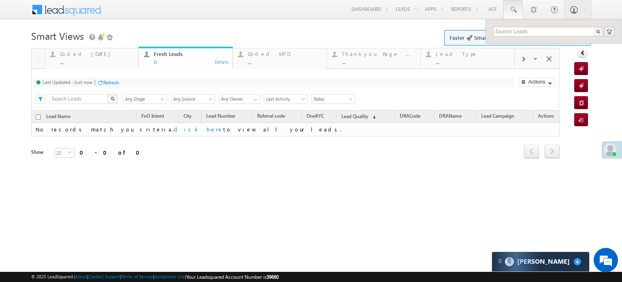
paste input "EQ28423827"
type input "EQ28423827"
click at [540, 45] on div "[PERSON_NAME]" at bounding box center [551, 43] width 109 height 9
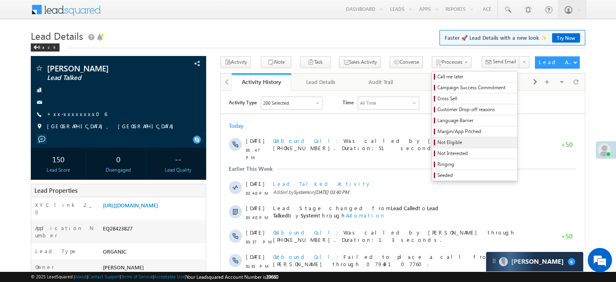
click at [437, 145] on span "Not Eligible" at bounding box center [475, 142] width 77 height 7
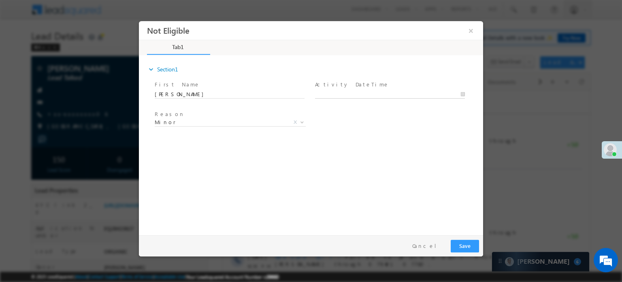
type input "[DATE] 5:49 PM"
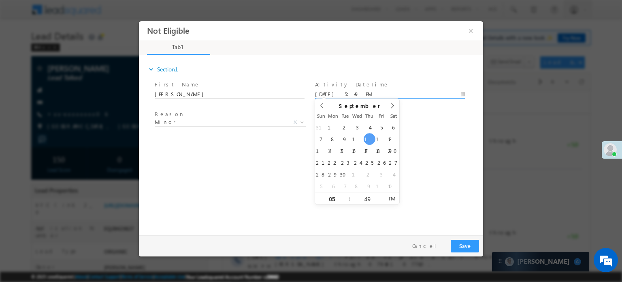
click at [346, 91] on input "[DATE] 5:49 PM" at bounding box center [390, 94] width 150 height 8
click at [186, 115] on span "Reason *" at bounding box center [229, 114] width 149 height 9
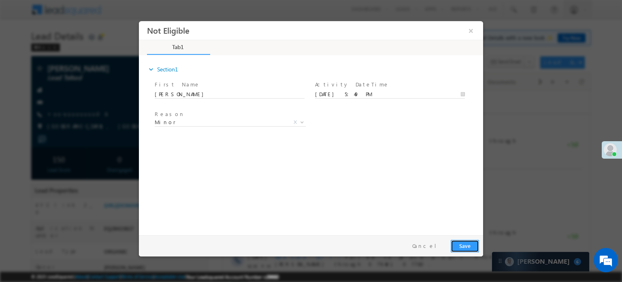
click at [467, 243] on button "Save" at bounding box center [465, 245] width 28 height 13
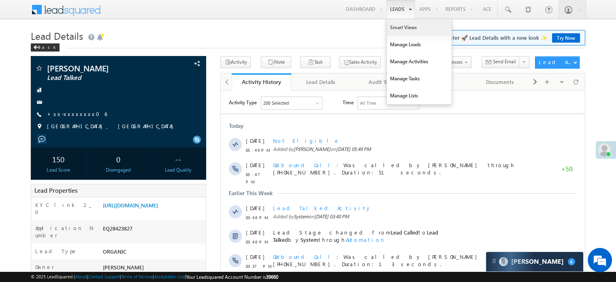
click at [399, 26] on link "Smart Views" at bounding box center [419, 27] width 65 height 17
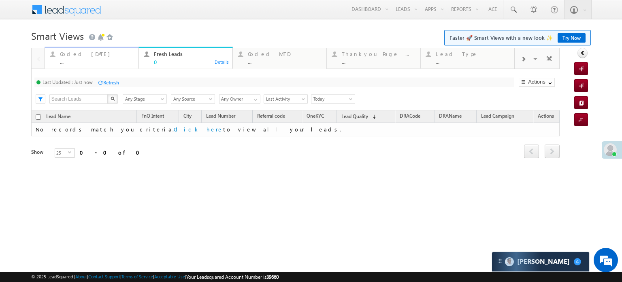
click at [73, 55] on div "Coded [DATE]" at bounding box center [97, 54] width 74 height 6
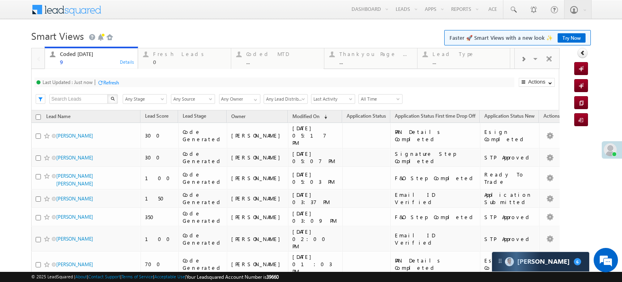
click at [99, 84] on div at bounding box center [100, 82] width 6 height 6
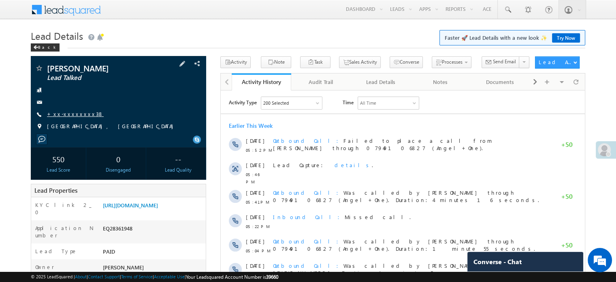
click at [68, 113] on link "+xx-xxxxxxxx38" at bounding box center [75, 113] width 57 height 7
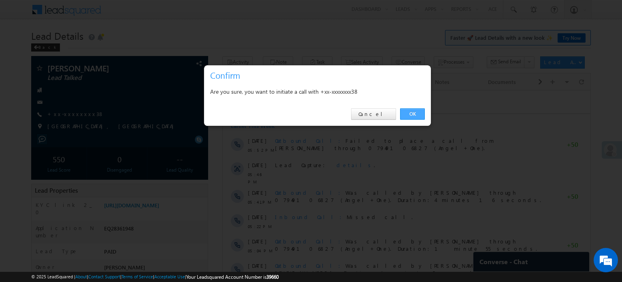
drag, startPoint x: 412, startPoint y: 110, endPoint x: 288, endPoint y: 27, distance: 149.2
click at [412, 110] on link "OK" at bounding box center [412, 113] width 25 height 11
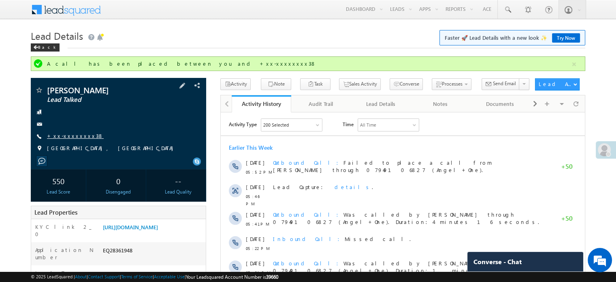
click at [70, 136] on link "+xx-xxxxxxxx38" at bounding box center [75, 135] width 57 height 7
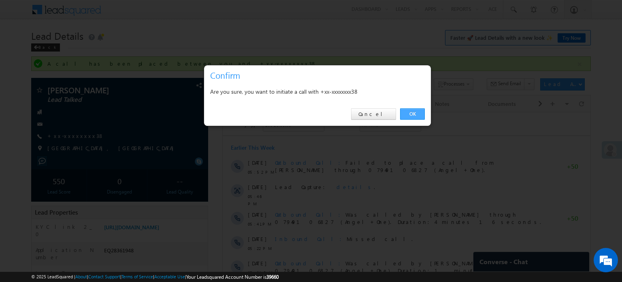
click at [408, 110] on link "OK" at bounding box center [412, 113] width 25 height 11
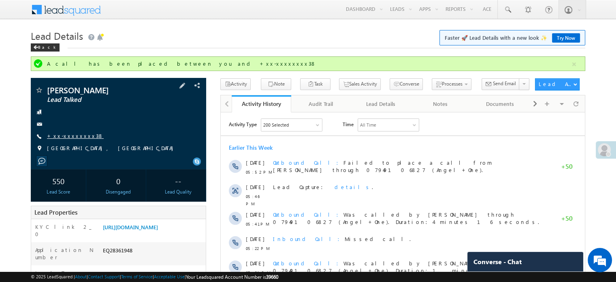
click at [58, 136] on link "+xx-xxxxxxxx38" at bounding box center [75, 135] width 57 height 7
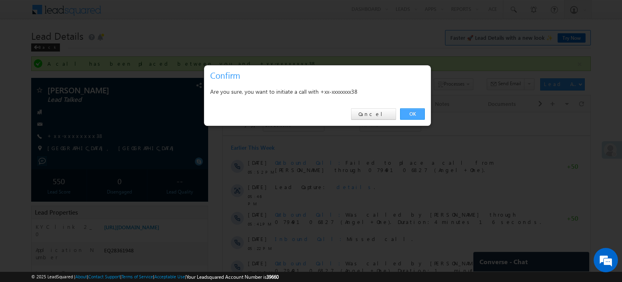
click at [411, 113] on link "OK" at bounding box center [412, 113] width 25 height 11
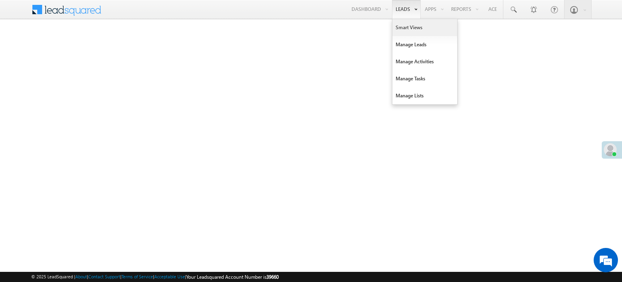
click at [408, 24] on link "Smart Views" at bounding box center [424, 27] width 65 height 17
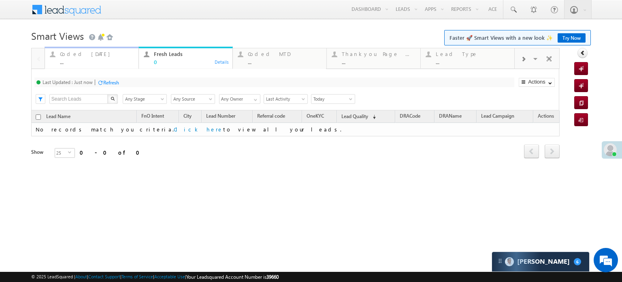
click at [66, 58] on div "Coded Today ..." at bounding box center [97, 57] width 74 height 16
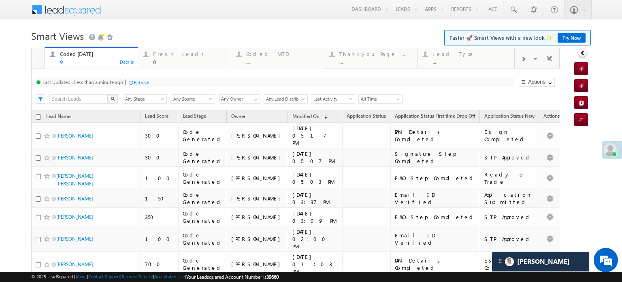
click at [114, 84] on div "Last Updated : Less than a minute ago" at bounding box center [83, 82] width 81 height 6
click at [141, 82] on div "Refresh" at bounding box center [142, 82] width 16 height 6
click at [140, 83] on div "Refresh" at bounding box center [142, 82] width 16 height 6
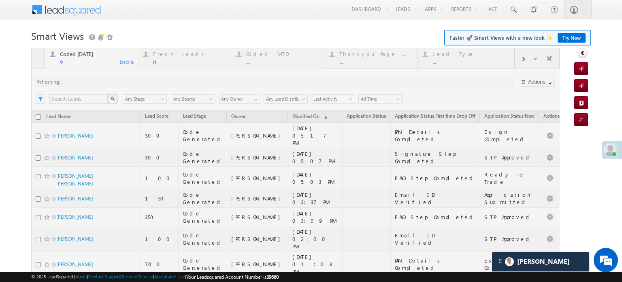
click at [140, 83] on div at bounding box center [295, 210] width 529 height 324
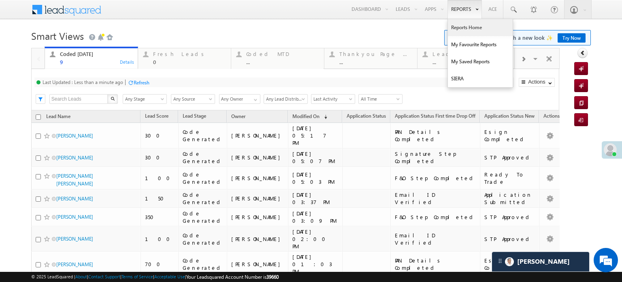
click at [461, 26] on link "Reports Home" at bounding box center [480, 27] width 65 height 17
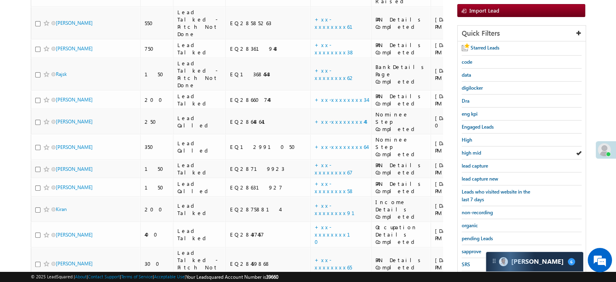
scroll to position [2186, 0]
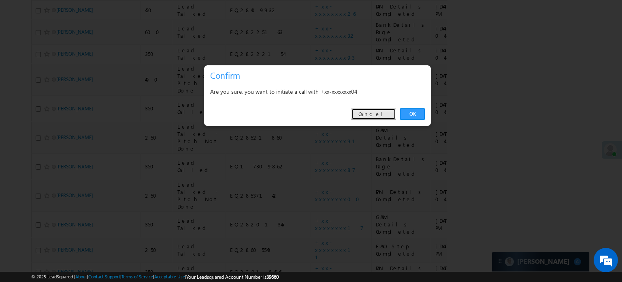
click at [385, 113] on link "Cancel" at bounding box center [373, 113] width 45 height 11
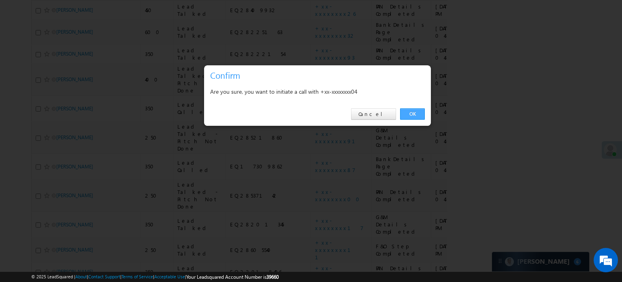
click at [410, 115] on link "OK" at bounding box center [412, 113] width 25 height 11
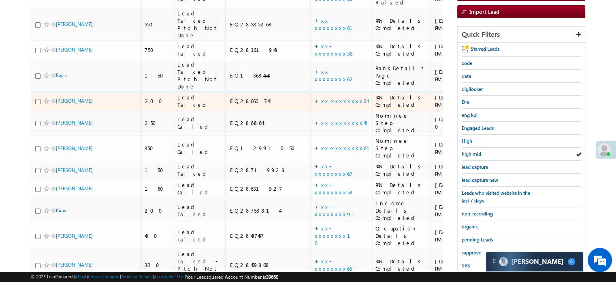
scroll to position [0, 0]
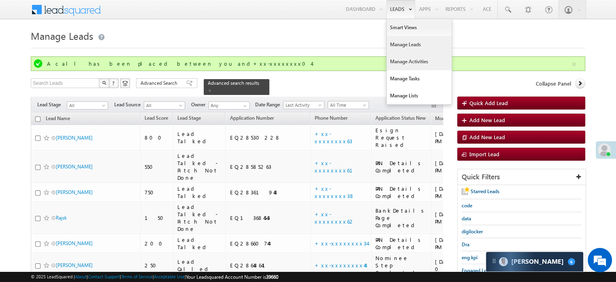
click at [400, 59] on link "Manage Activities" at bounding box center [419, 61] width 65 height 17
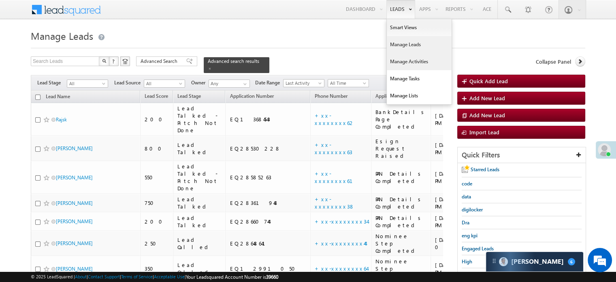
click at [397, 62] on link "Manage Activities" at bounding box center [419, 61] width 65 height 17
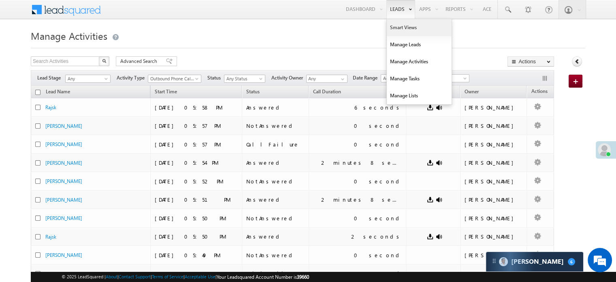
click at [395, 24] on link "Smart Views" at bounding box center [419, 27] width 65 height 17
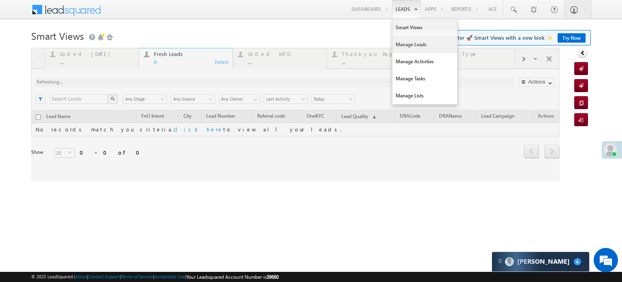
click at [402, 40] on link "Manage Leads" at bounding box center [424, 44] width 65 height 17
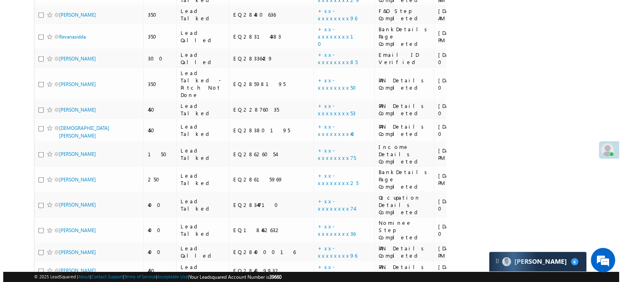
scroll to position [2186, 0]
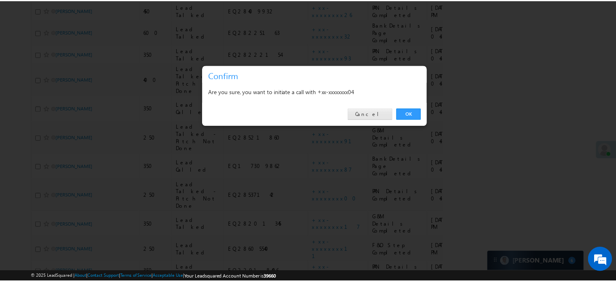
scroll to position [0, 0]
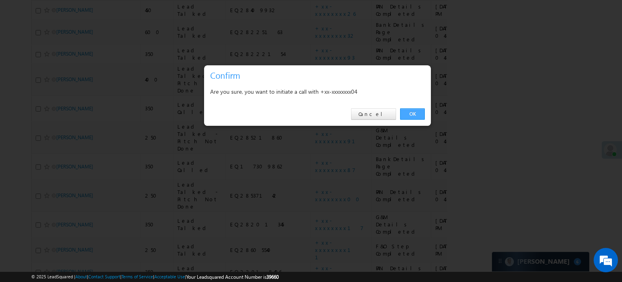
click at [409, 113] on link "OK" at bounding box center [412, 113] width 25 height 11
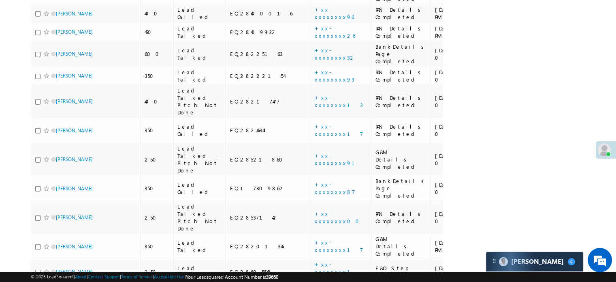
scroll to position [2208, 0]
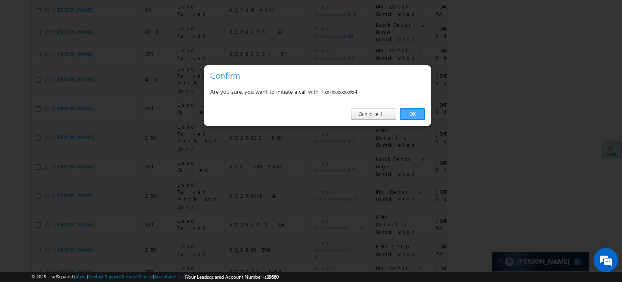
click at [406, 110] on link "OK" at bounding box center [412, 113] width 25 height 11
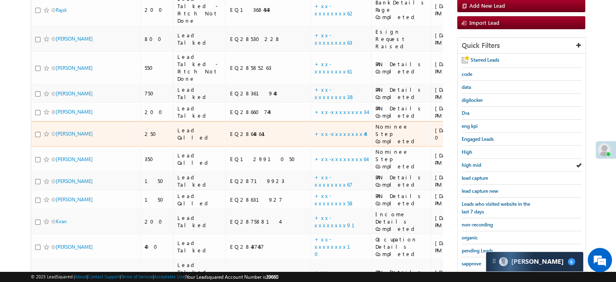
scroll to position [0, 0]
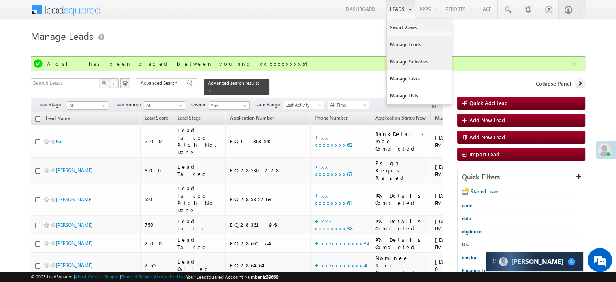
click at [402, 62] on link "Manage Activities" at bounding box center [419, 61] width 65 height 17
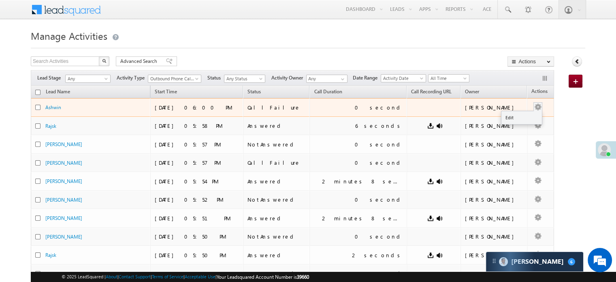
click at [534, 106] on button "button" at bounding box center [538, 107] width 8 height 8
click at [517, 113] on link "Edit" at bounding box center [521, 118] width 41 height 10
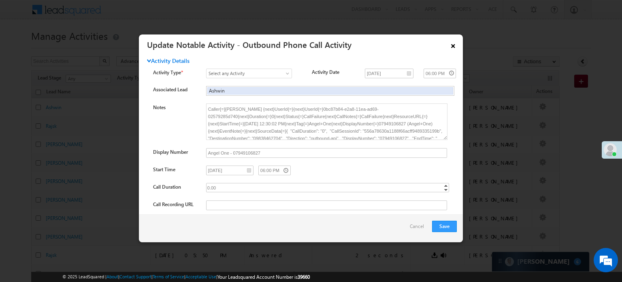
click at [451, 44] on link "×" at bounding box center [453, 44] width 14 height 14
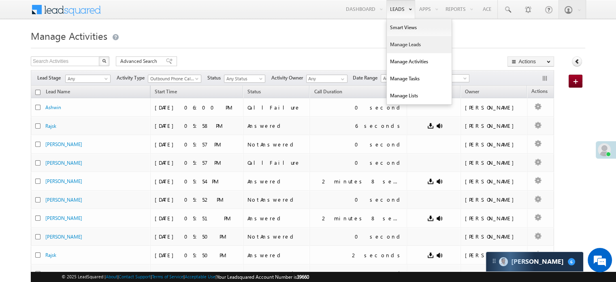
click at [398, 49] on link "Manage Leads" at bounding box center [419, 44] width 65 height 17
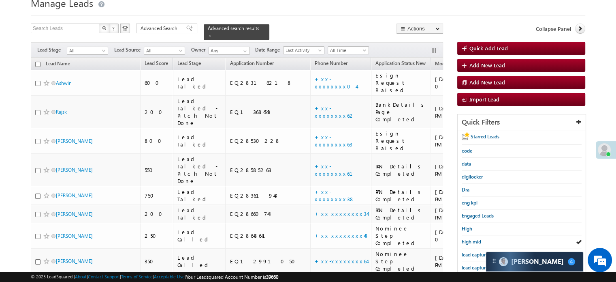
scroll to position [81, 0]
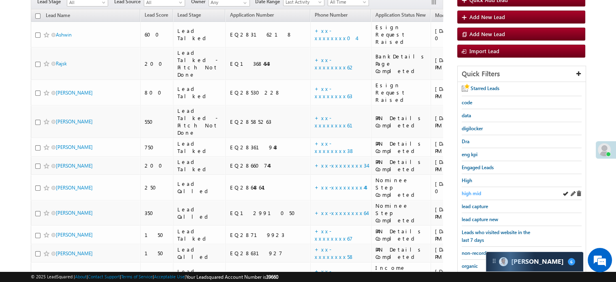
click at [473, 192] on span "high mid" at bounding box center [471, 193] width 19 height 6
click at [478, 213] on div "lead capture new" at bounding box center [522, 219] width 120 height 13
click at [479, 216] on span "lead capture new" at bounding box center [480, 219] width 36 height 6
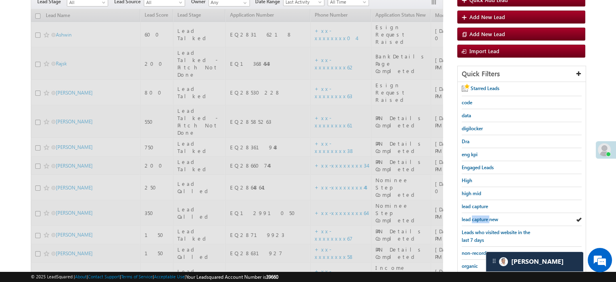
click at [479, 216] on span "lead capture new" at bounding box center [480, 219] width 36 height 6
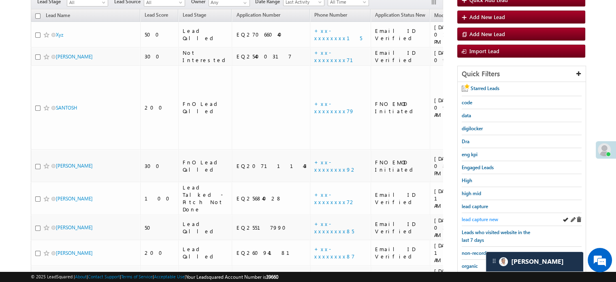
click at [482, 216] on span "lead capture new" at bounding box center [480, 219] width 36 height 6
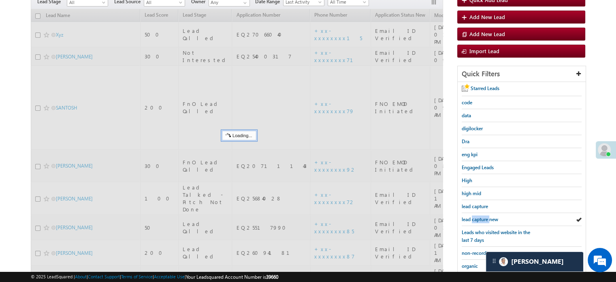
click at [482, 216] on span "lead capture new" at bounding box center [480, 219] width 36 height 6
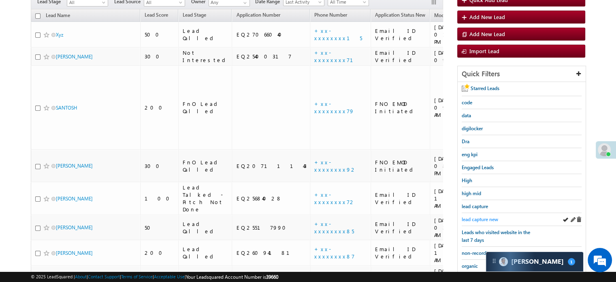
click at [493, 216] on span "lead capture new" at bounding box center [480, 219] width 36 height 6
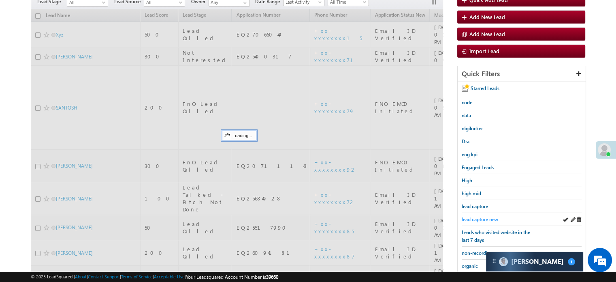
click at [492, 216] on span "lead capture new" at bounding box center [480, 219] width 36 height 6
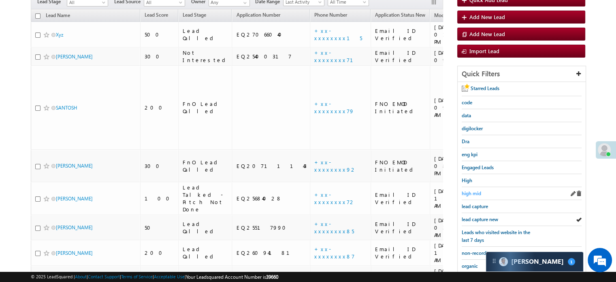
click at [478, 194] on span "high mid" at bounding box center [471, 193] width 19 height 6
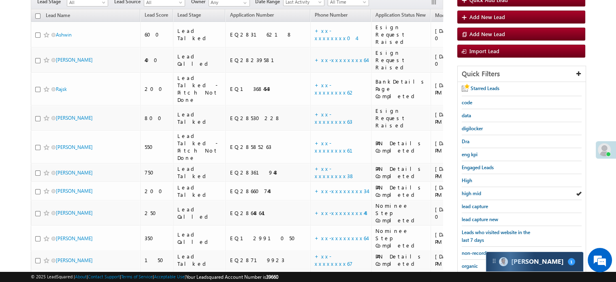
click at [520, 265] on div "[PERSON_NAME] 1" at bounding box center [534, 261] width 97 height 19
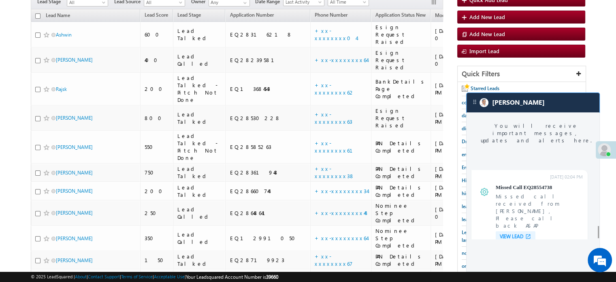
scroll to position [3205, 0]
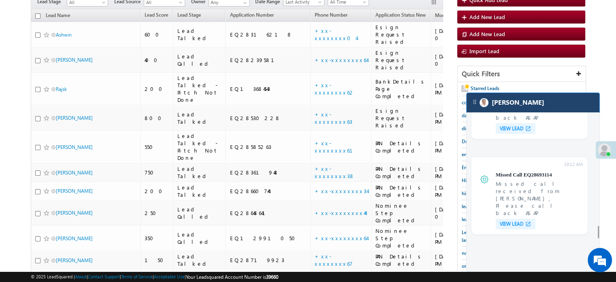
click at [544, 110] on div "[PERSON_NAME]" at bounding box center [533, 102] width 133 height 19
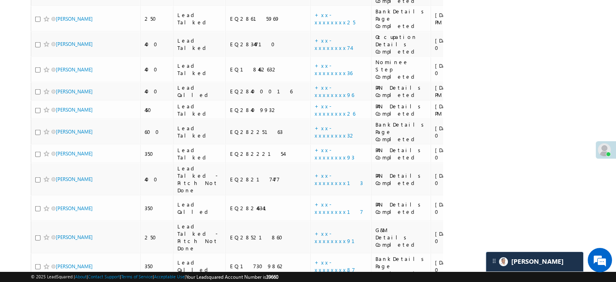
scroll to position [2064, 0]
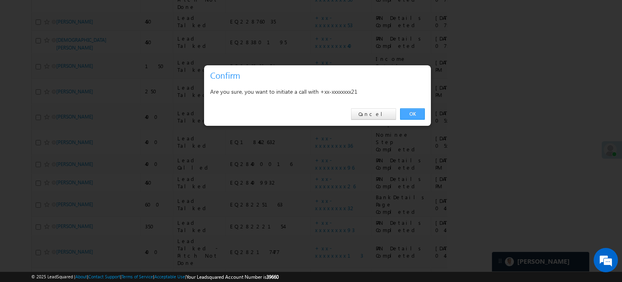
click at [418, 111] on link "OK" at bounding box center [412, 113] width 25 height 11
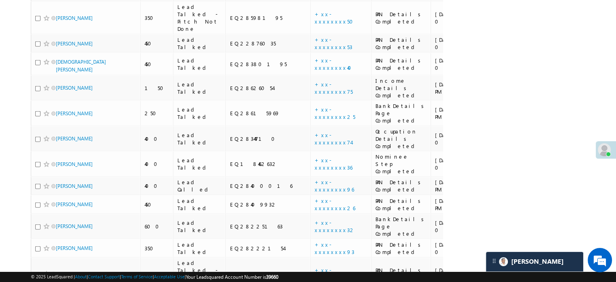
scroll to position [2046, 0]
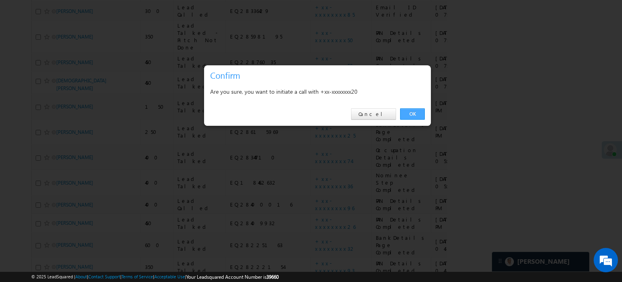
click at [415, 118] on link "OK" at bounding box center [412, 113] width 25 height 11
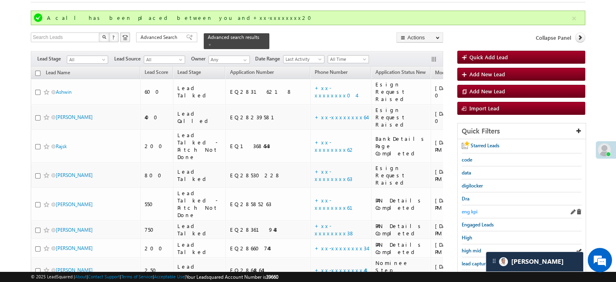
scroll to position [81, 0]
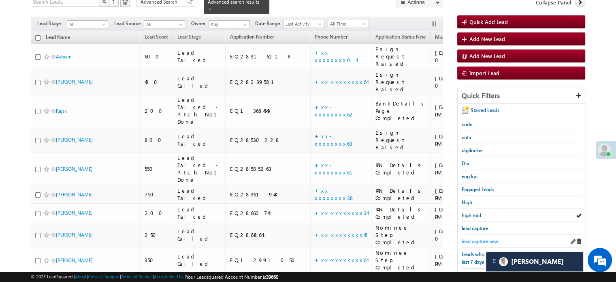
click at [478, 239] on span "lead capture new" at bounding box center [480, 241] width 36 height 6
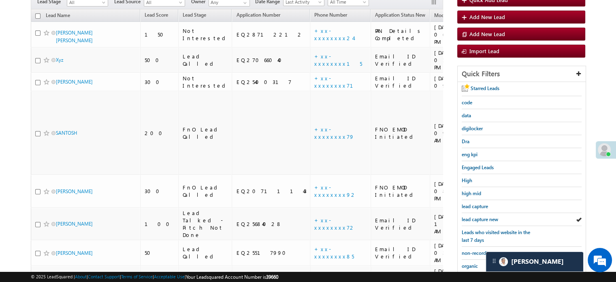
scroll to position [59, 0]
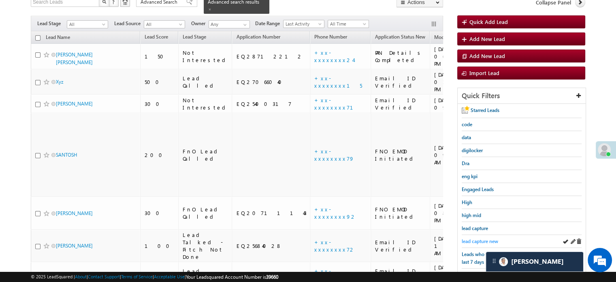
click at [479, 238] on span "lead capture new" at bounding box center [480, 241] width 36 height 6
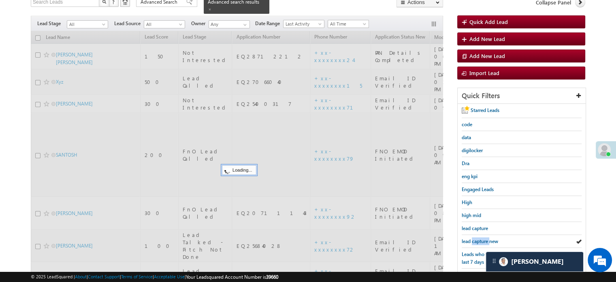
click at [479, 238] on span "lead capture new" at bounding box center [480, 241] width 36 height 6
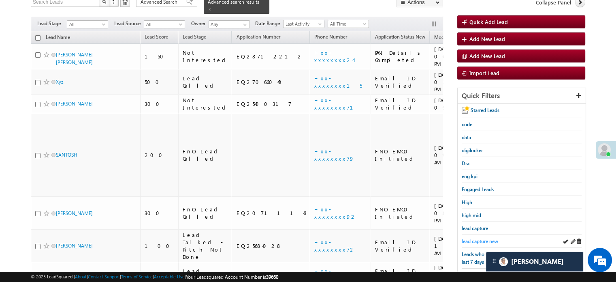
click at [478, 238] on span "lead capture new" at bounding box center [480, 241] width 36 height 6
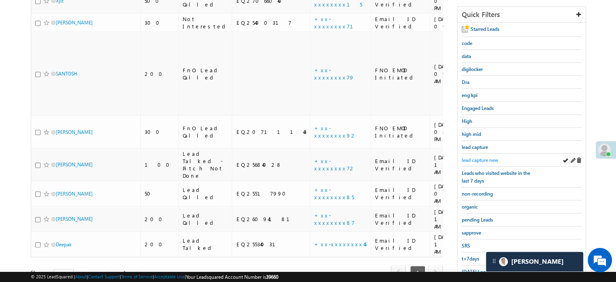
click at [482, 158] on span "lead capture new" at bounding box center [480, 160] width 36 height 6
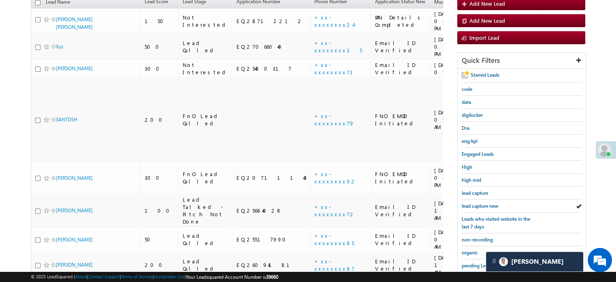
scroll to position [100, 0]
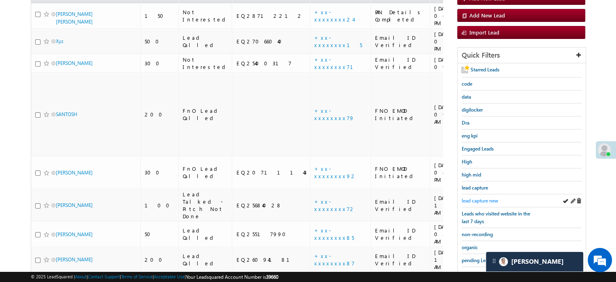
click at [476, 197] on span "lead capture new" at bounding box center [480, 200] width 36 height 6
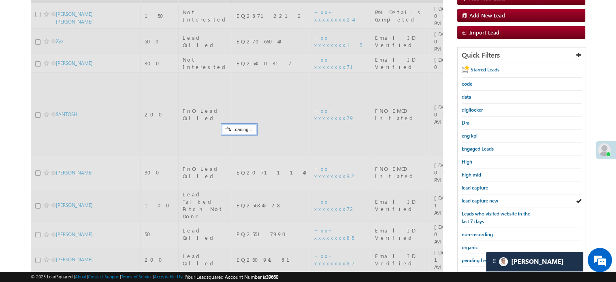
click at [476, 197] on span "lead capture new" at bounding box center [480, 200] width 36 height 6
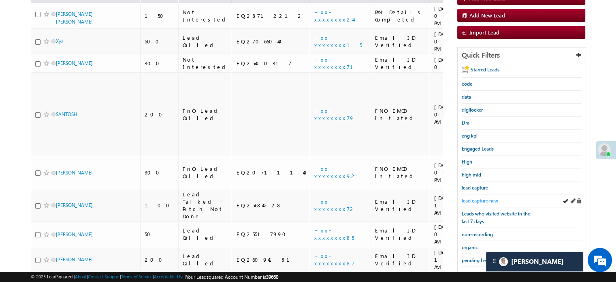
click at [476, 198] on span "lead capture new" at bounding box center [480, 200] width 36 height 6
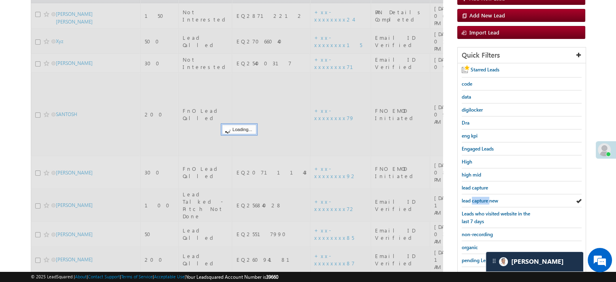
click at [476, 198] on span "lead capture new" at bounding box center [480, 200] width 36 height 6
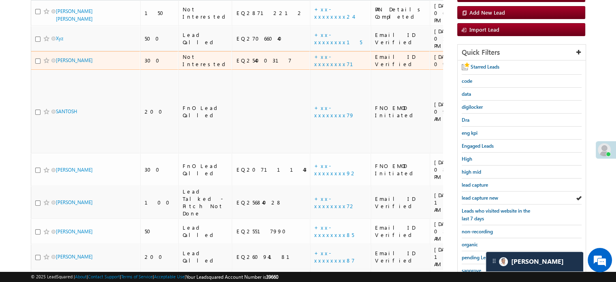
scroll to position [122, 0]
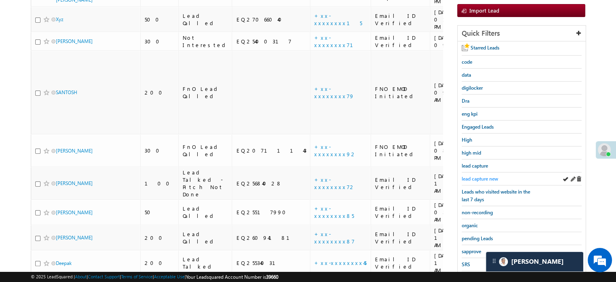
click at [479, 176] on span "lead capture new" at bounding box center [480, 178] width 36 height 6
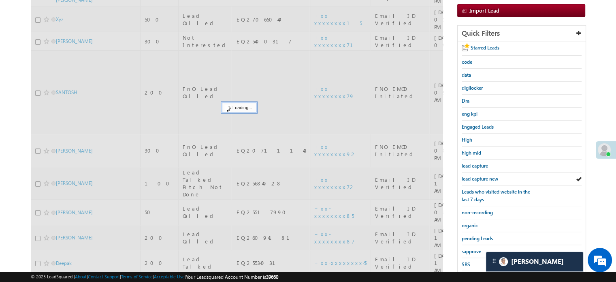
click at [479, 176] on span "lead capture new" at bounding box center [480, 178] width 36 height 6
click at [480, 176] on span "lead capture new" at bounding box center [480, 178] width 36 height 6
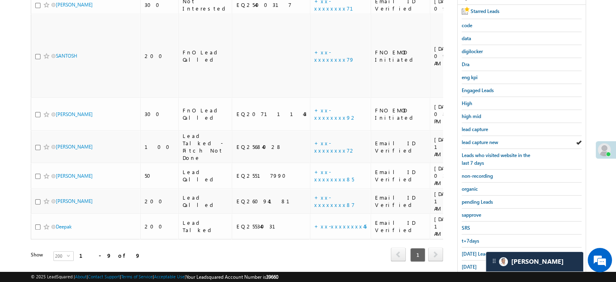
scroll to position [174, 0]
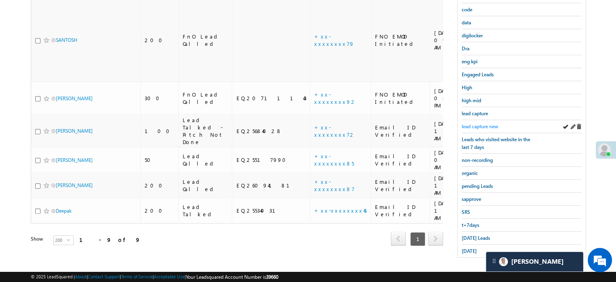
click at [486, 123] on span "lead capture new" at bounding box center [480, 126] width 36 height 6
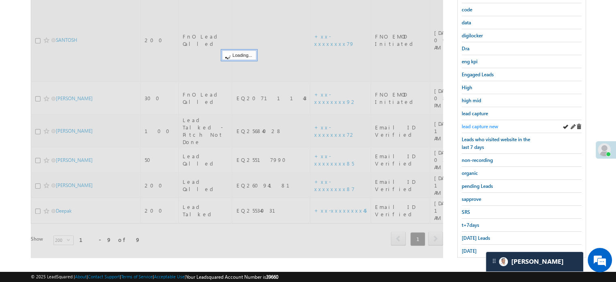
click at [478, 123] on span "lead capture new" at bounding box center [480, 126] width 36 height 6
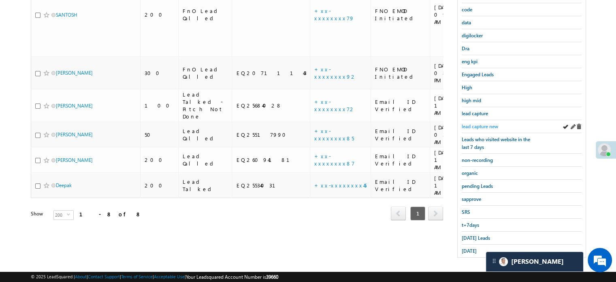
click at [482, 123] on span "lead capture new" at bounding box center [480, 126] width 36 height 6
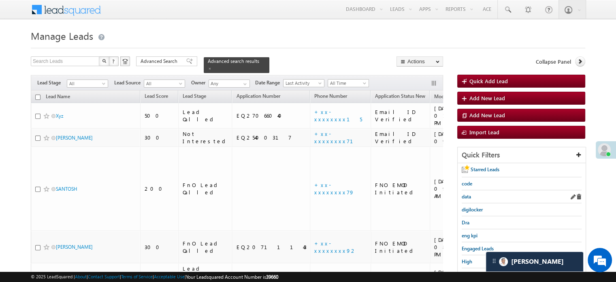
scroll to position [81, 0]
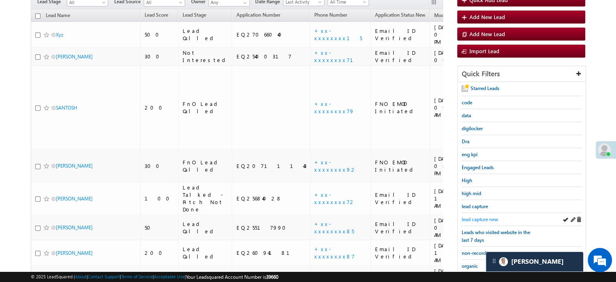
click at [482, 216] on span "lead capture new" at bounding box center [480, 219] width 36 height 6
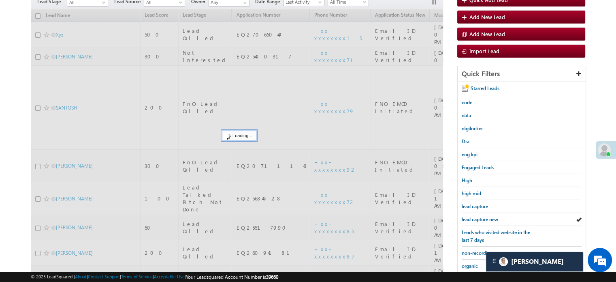
click at [482, 216] on span "lead capture new" at bounding box center [480, 219] width 36 height 6
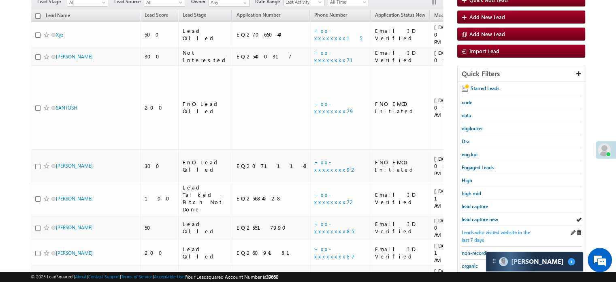
scroll to position [3929, 0]
click at [489, 216] on span "lead capture new" at bounding box center [480, 219] width 36 height 6
click at [483, 216] on span "lead capture new" at bounding box center [480, 219] width 36 height 6
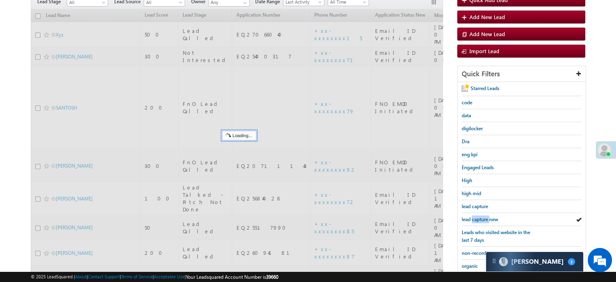
click at [483, 216] on span "lead capture new" at bounding box center [480, 219] width 36 height 6
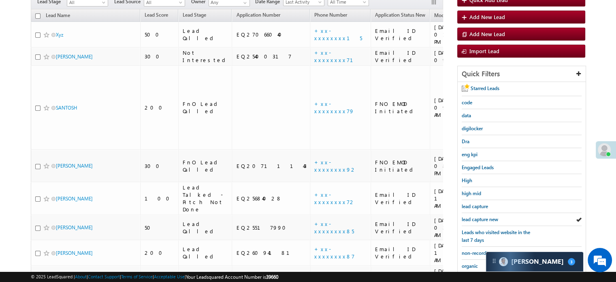
click at [483, 216] on span "lead capture new" at bounding box center [480, 219] width 36 height 6
click at [486, 213] on div "lead capture new" at bounding box center [522, 219] width 120 height 13
click at [475, 222] on div "lead capture new" at bounding box center [522, 219] width 120 height 13
click at [477, 217] on span "lead capture new" at bounding box center [480, 219] width 36 height 6
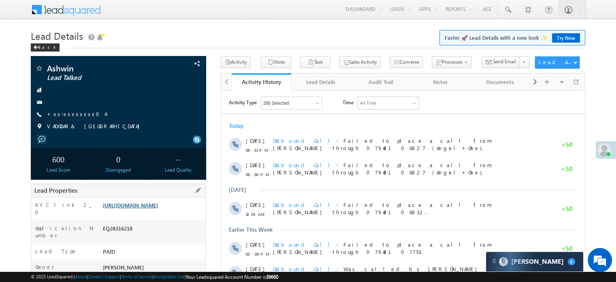
click at [158, 208] on link "[URL][DOMAIN_NAME]" at bounding box center [130, 204] width 55 height 7
drag, startPoint x: 102, startPoint y: 206, endPoint x: 104, endPoint y: 210, distance: 4.9
click at [137, 213] on div "KYC link 2_0 [URL][DOMAIN_NAME]" at bounding box center [118, 208] width 175 height 23
drag, startPoint x: 89, startPoint y: 209, endPoint x: 94, endPoint y: 207, distance: 5.8
click at [89, 208] on div "KYC link 2_0" at bounding box center [66, 210] width 70 height 19
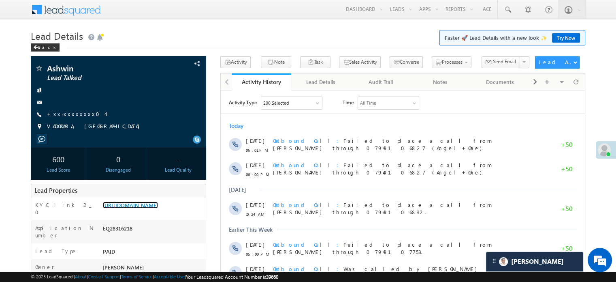
scroll to position [3841, 0]
drag, startPoint x: 102, startPoint y: 205, endPoint x: 186, endPoint y: 222, distance: 85.9
click at [186, 212] on div "[URL][DOMAIN_NAME]" at bounding box center [153, 206] width 105 height 11
copy link "[URL][DOMAIN_NAME]"
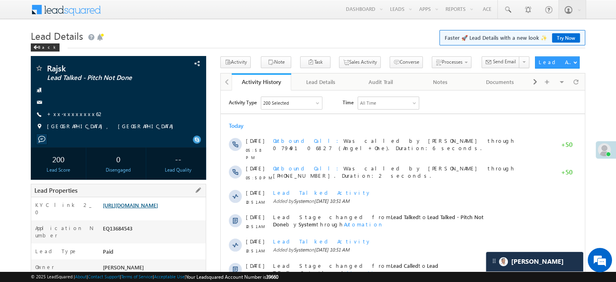
click at [158, 208] on link "https://angelbroking1-pk3em7sa.customui-test.leadsquared.com?leadId=e82aeaf0-74…" at bounding box center [130, 204] width 55 height 7
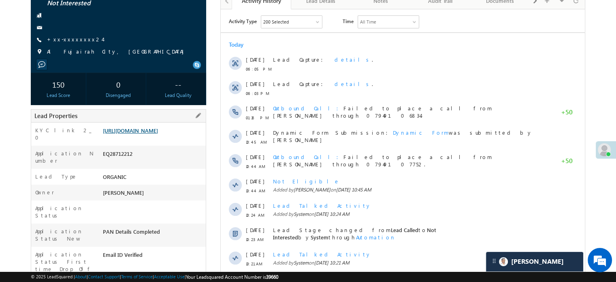
click at [158, 129] on link "[URL][DOMAIN_NAME]" at bounding box center [130, 130] width 55 height 7
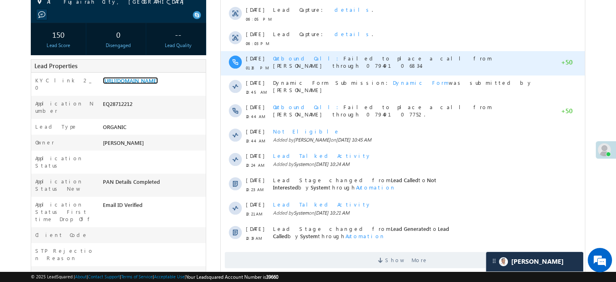
scroll to position [203, 0]
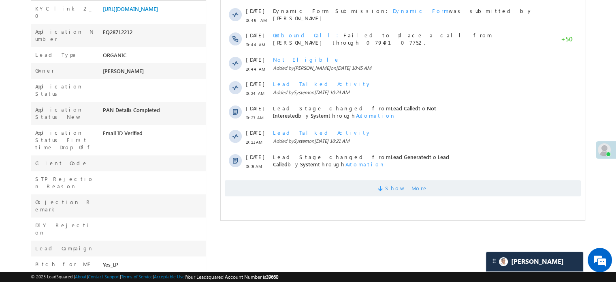
click at [349, 183] on span "Show More" at bounding box center [403, 188] width 356 height 16
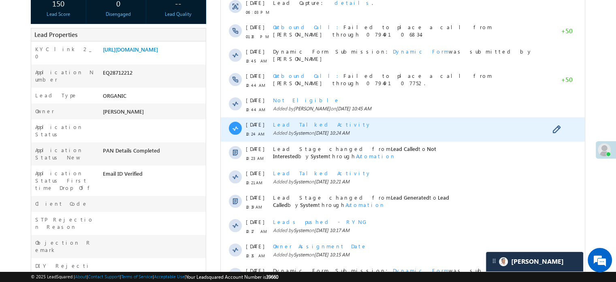
scroll to position [0, 0]
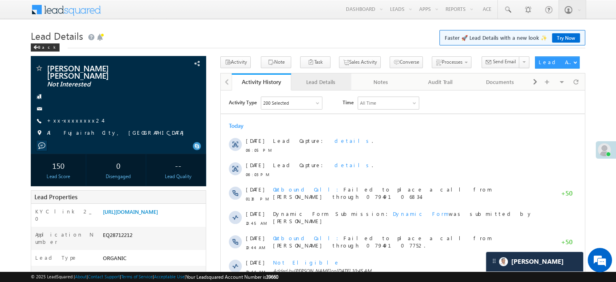
click at [326, 85] on div "Lead Details" at bounding box center [321, 82] width 46 height 10
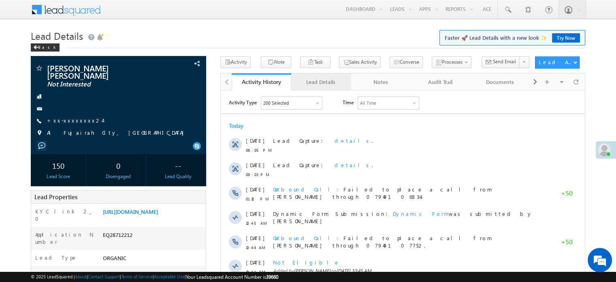
click at [319, 87] on link "Lead Details" at bounding box center [321, 81] width 60 height 17
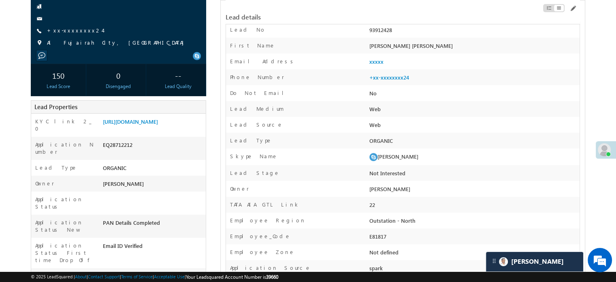
scroll to position [81, 0]
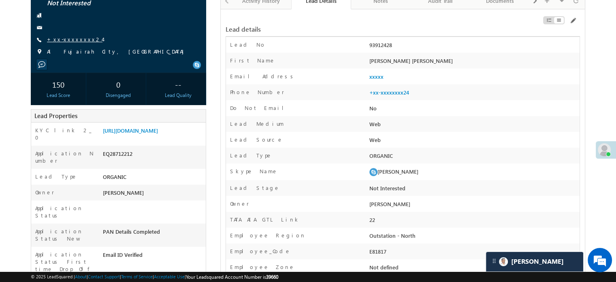
click at [77, 36] on link "+xx-xxxxxxxx24" at bounding box center [74, 39] width 55 height 7
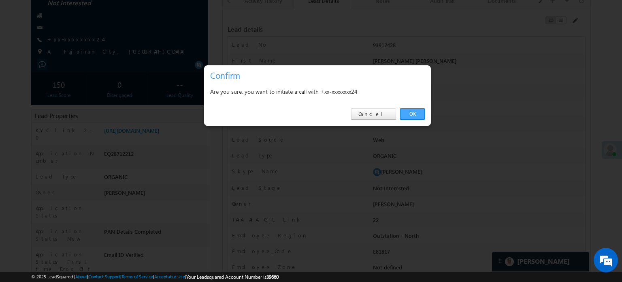
click at [412, 109] on link "OK" at bounding box center [412, 113] width 25 height 11
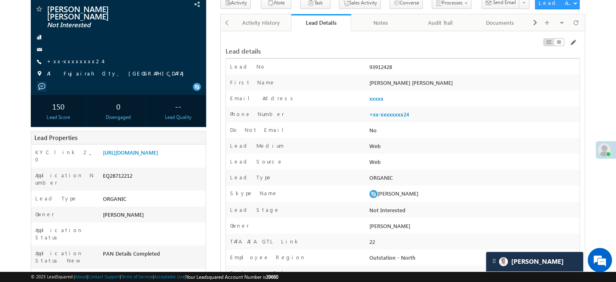
scroll to position [102, 0]
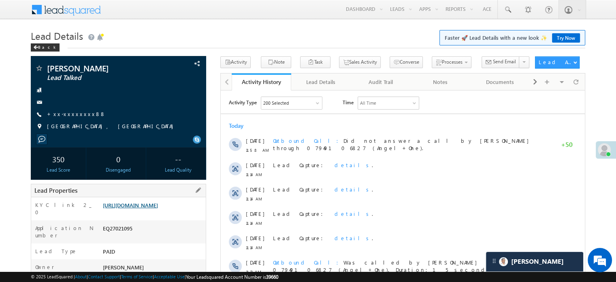
click at [156, 208] on link "[URL][DOMAIN_NAME]" at bounding box center [130, 204] width 55 height 7
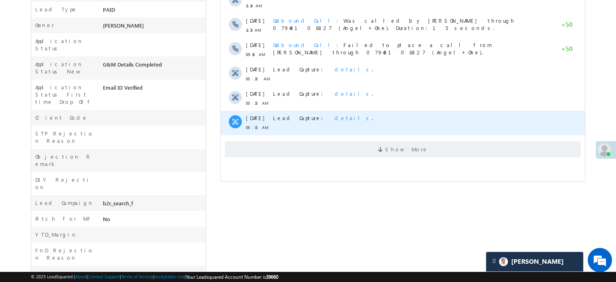
scroll to position [243, 0]
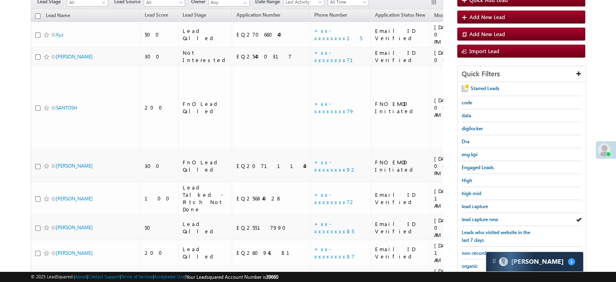
scroll to position [81, 0]
click at [478, 216] on span "lead capture new" at bounding box center [480, 219] width 36 height 6
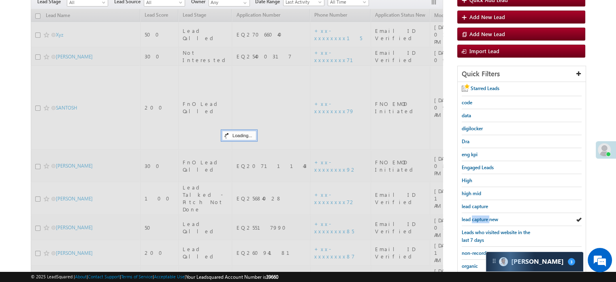
click at [478, 216] on span "lead capture new" at bounding box center [480, 219] width 36 height 6
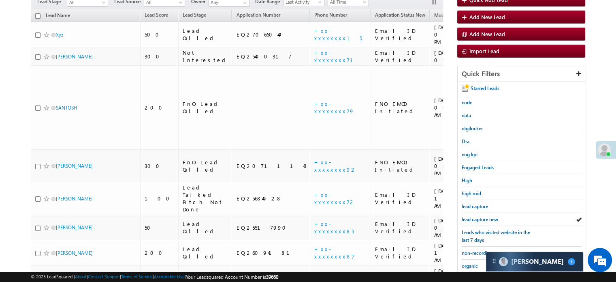
scroll to position [0, 0]
click at [477, 215] on link "lead capture new" at bounding box center [480, 219] width 36 height 8
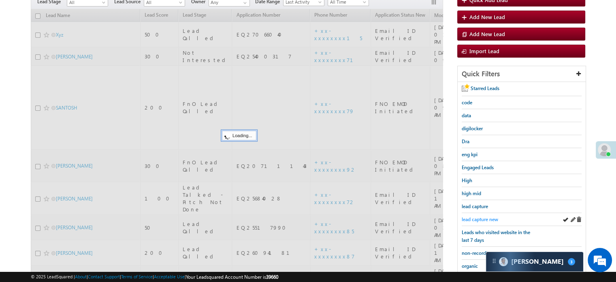
click at [478, 216] on span "lead capture new" at bounding box center [480, 219] width 36 height 6
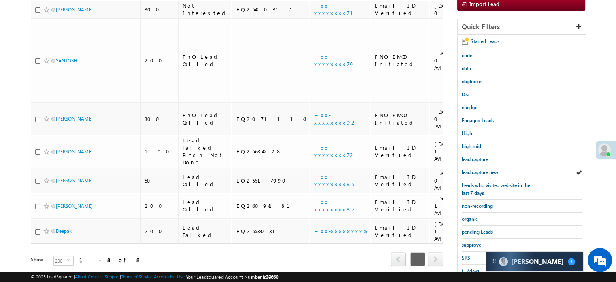
scroll to position [174, 0]
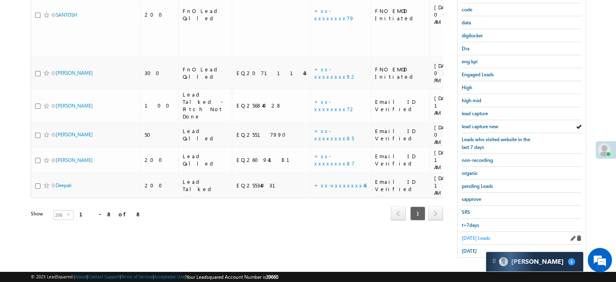
click at [466, 235] on span "Today's Leads" at bounding box center [476, 238] width 28 height 6
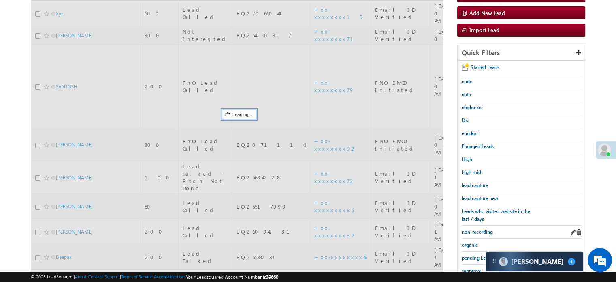
scroll to position [93, 0]
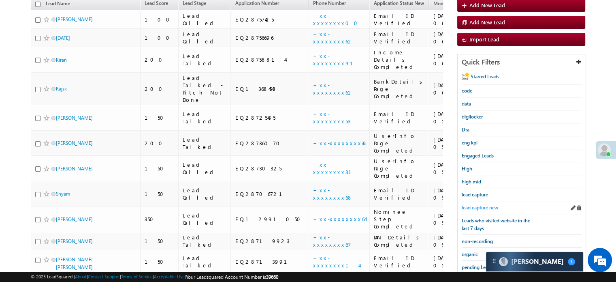
click at [479, 206] on span "lead capture new" at bounding box center [480, 207] width 36 height 6
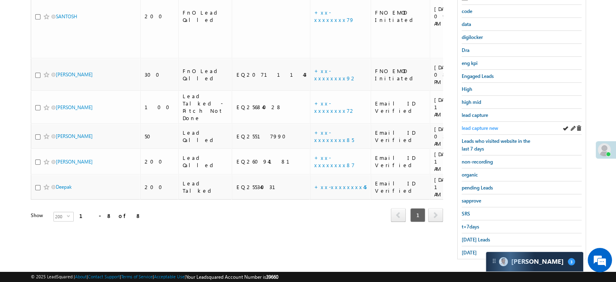
scroll to position [174, 0]
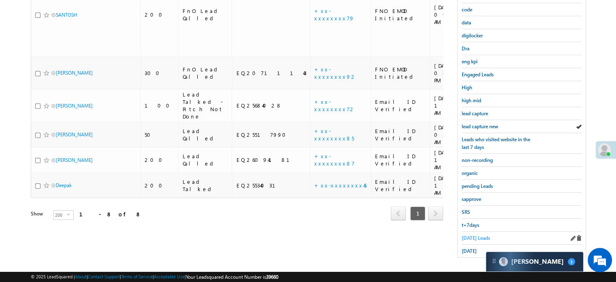
click at [470, 237] on span "Today's Leads" at bounding box center [476, 238] width 28 height 6
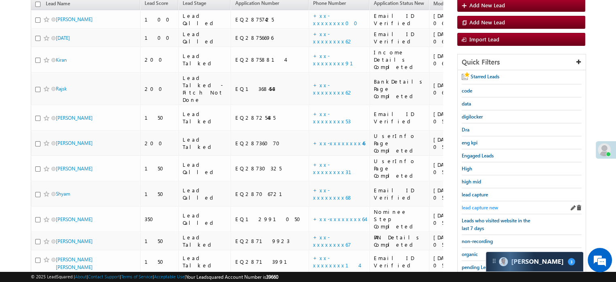
scroll to position [214, 0]
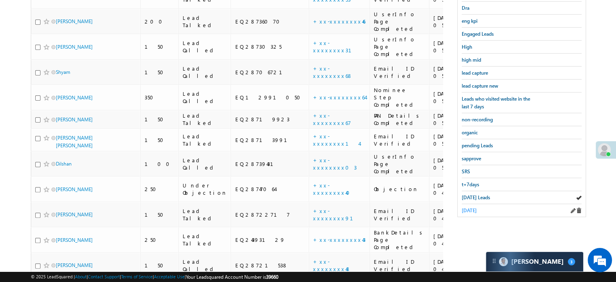
click at [470, 207] on span "yesterday" at bounding box center [469, 210] width 15 height 6
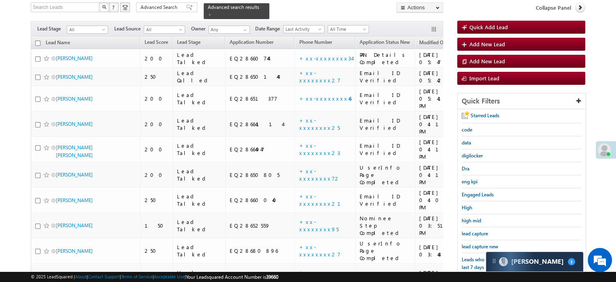
scroll to position [101, 0]
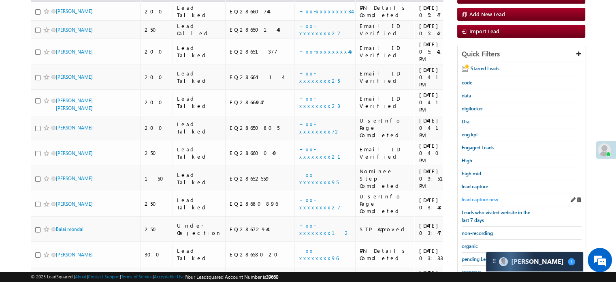
click at [475, 196] on span "lead capture new" at bounding box center [480, 199] width 36 height 6
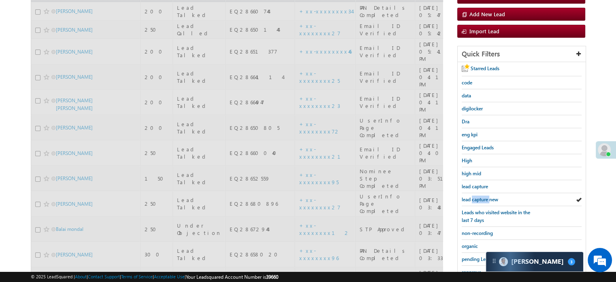
click at [475, 196] on span "lead capture new" at bounding box center [480, 199] width 36 height 6
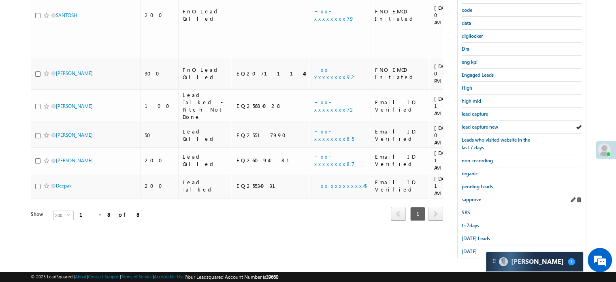
scroll to position [174, 0]
click at [476, 247] on link "yesterday" at bounding box center [469, 251] width 15 height 8
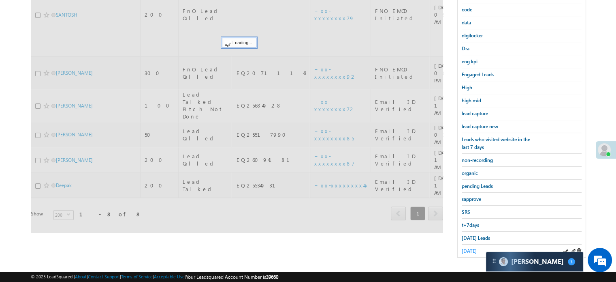
click at [474, 247] on span "yesterday" at bounding box center [469, 250] width 15 height 6
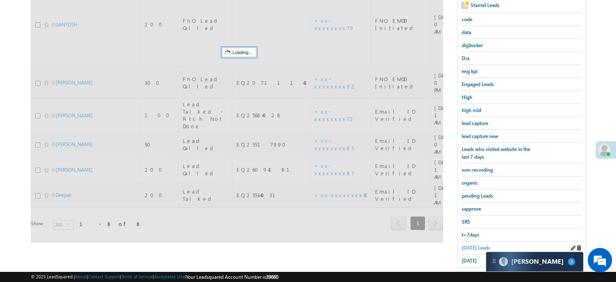
scroll to position [133, 0]
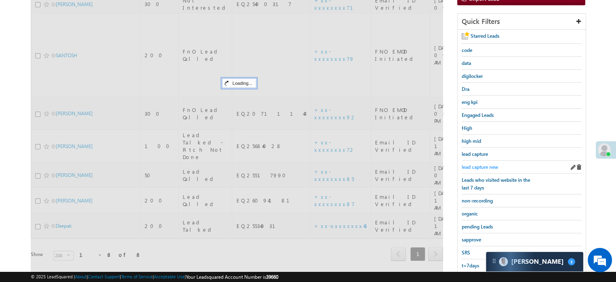
click at [476, 164] on span "lead capture new" at bounding box center [480, 167] width 36 height 6
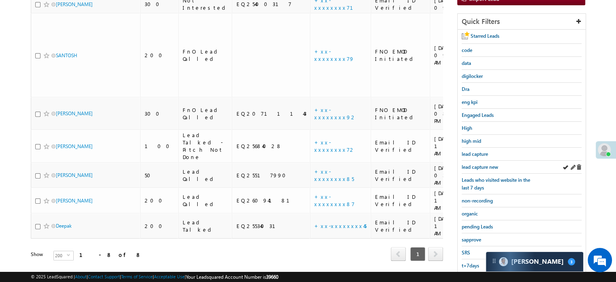
click at [473, 160] on div "lead capture new" at bounding box center [522, 166] width 120 height 13
click at [475, 164] on span "lead capture new" at bounding box center [480, 167] width 36 height 6
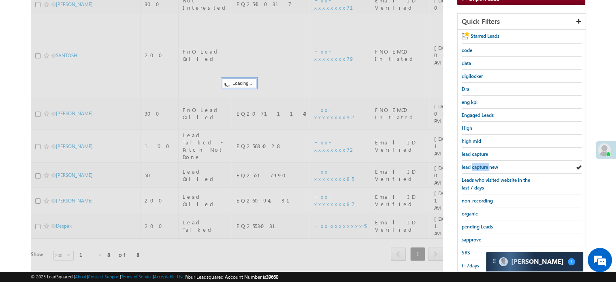
click at [475, 164] on span "lead capture new" at bounding box center [480, 167] width 36 height 6
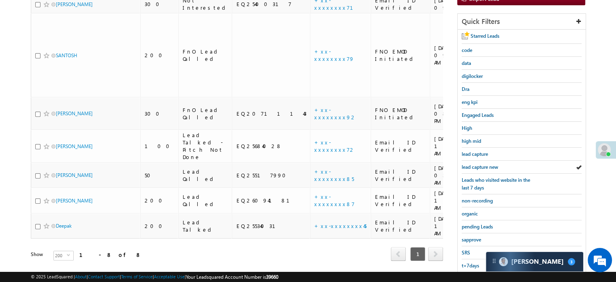
scroll to position [52, 0]
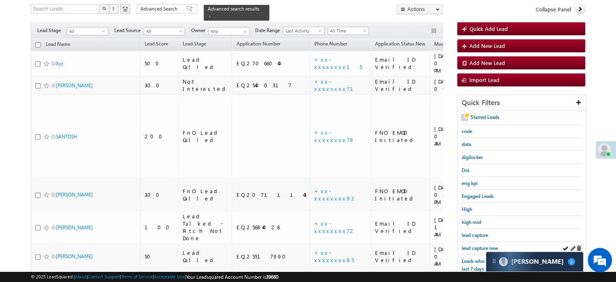
click at [471, 249] on div "lead capture new" at bounding box center [522, 247] width 120 height 13
click at [475, 245] on span "lead capture new" at bounding box center [480, 248] width 36 height 6
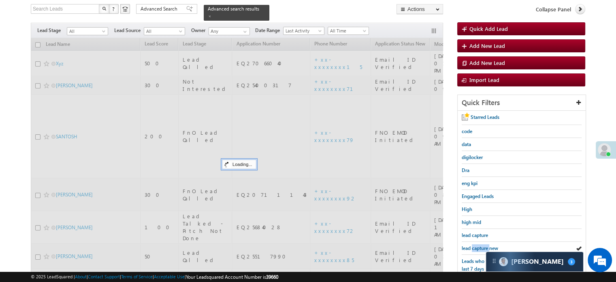
click at [475, 245] on span "lead capture new" at bounding box center [480, 248] width 36 height 6
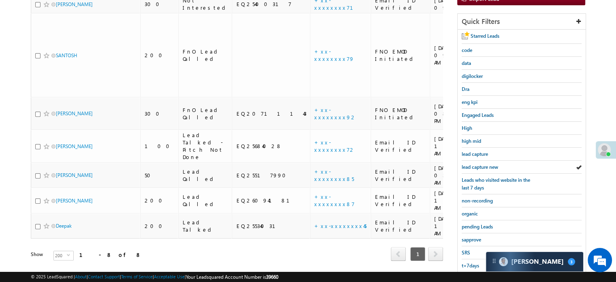
scroll to position [174, 0]
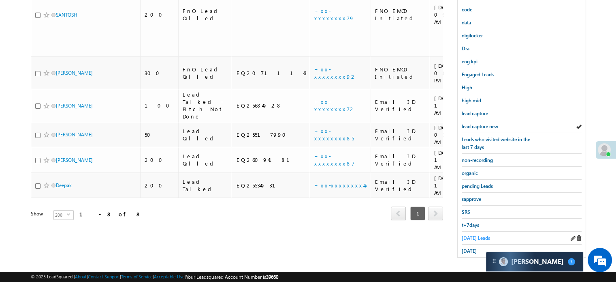
click at [475, 235] on span "Today's Leads" at bounding box center [476, 238] width 28 height 6
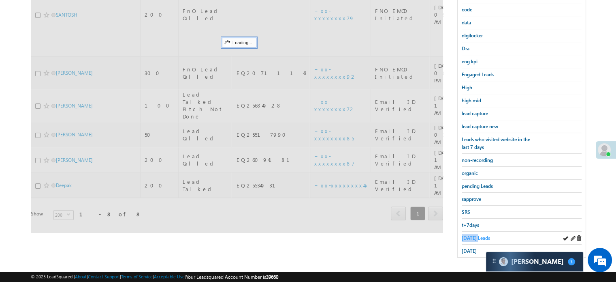
click at [476, 235] on span "Today's Leads" at bounding box center [476, 238] width 28 height 6
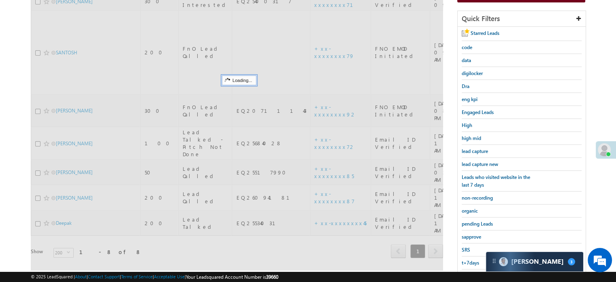
scroll to position [93, 0]
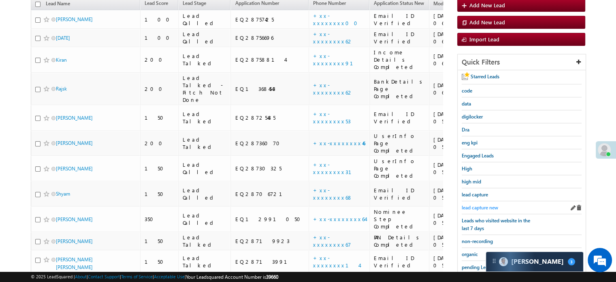
click at [481, 207] on span "lead capture new" at bounding box center [480, 207] width 36 height 6
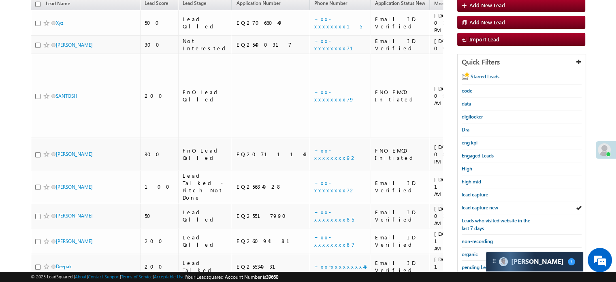
click at [481, 207] on span "lead capture new" at bounding box center [480, 207] width 36 height 6
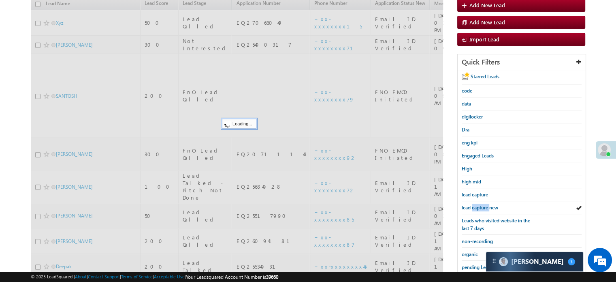
click at [482, 207] on span "lead capture new" at bounding box center [480, 207] width 36 height 6
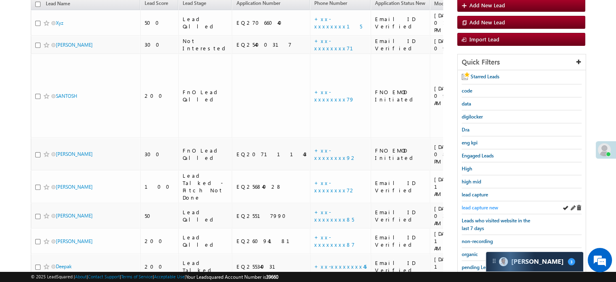
click at [486, 203] on link "lead capture new" at bounding box center [480, 207] width 36 height 8
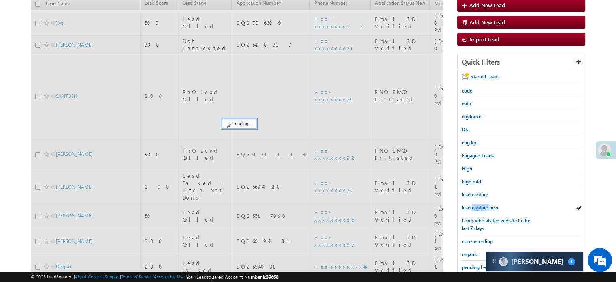
click at [486, 203] on link "lead capture new" at bounding box center [480, 207] width 36 height 8
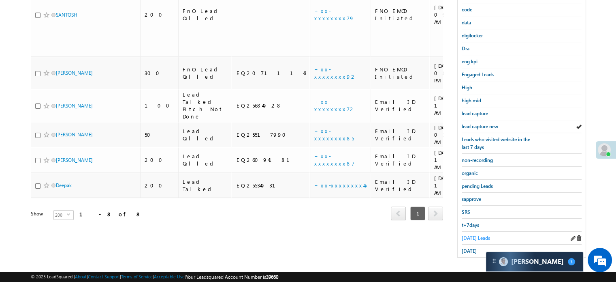
click at [471, 235] on span "Today's Leads" at bounding box center [476, 238] width 28 height 6
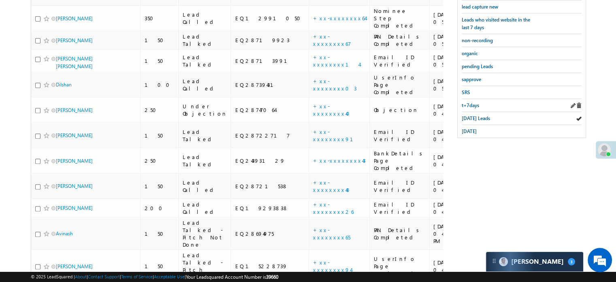
scroll to position [136, 0]
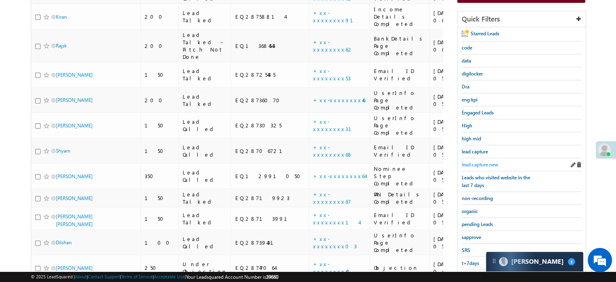
click at [488, 161] on span "lead capture new" at bounding box center [480, 164] width 36 height 6
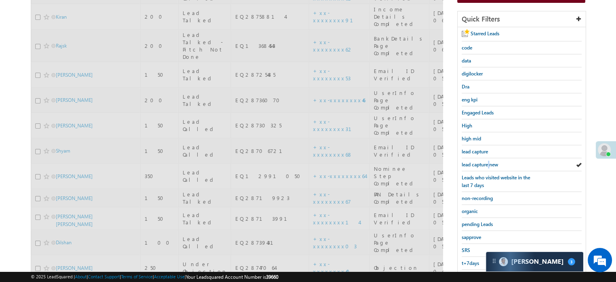
click at [488, 161] on span "lead capture new" at bounding box center [480, 164] width 36 height 6
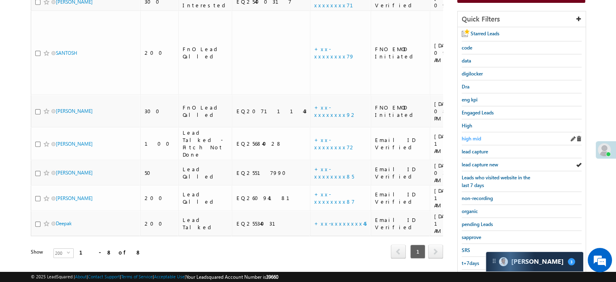
click at [481, 135] on span "high mid" at bounding box center [471, 138] width 19 height 6
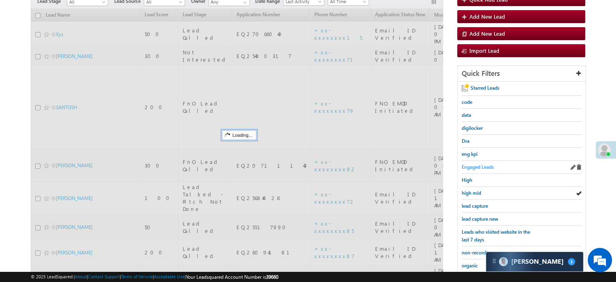
scroll to position [14, 0]
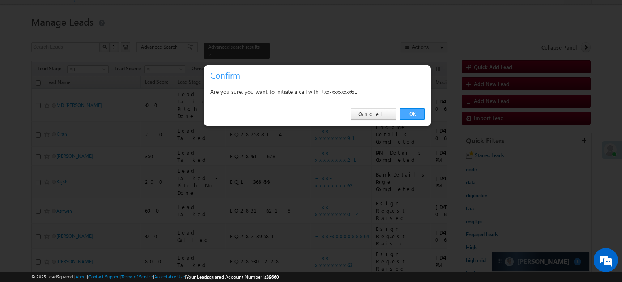
click at [412, 117] on link "OK" at bounding box center [412, 113] width 25 height 11
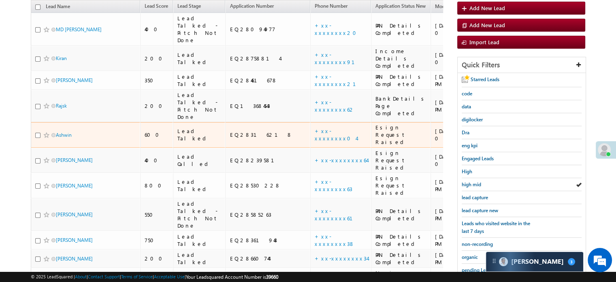
scroll to position [136, 0]
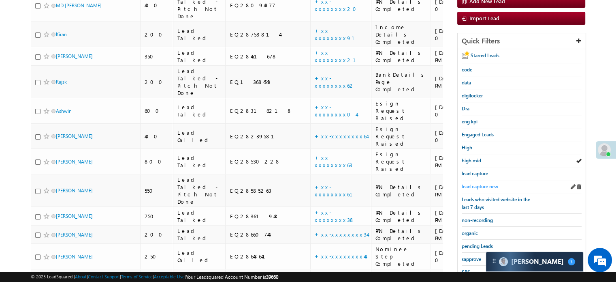
click at [482, 183] on span "lead capture new" at bounding box center [480, 186] width 36 height 6
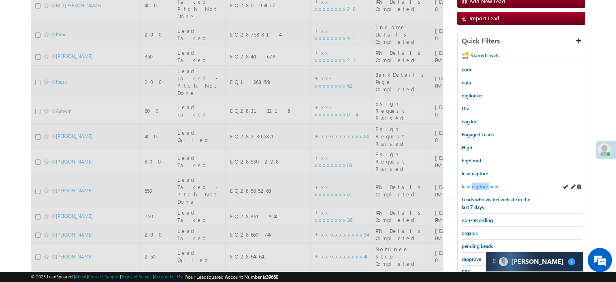
click at [482, 183] on span "lead capture new" at bounding box center [480, 186] width 36 height 6
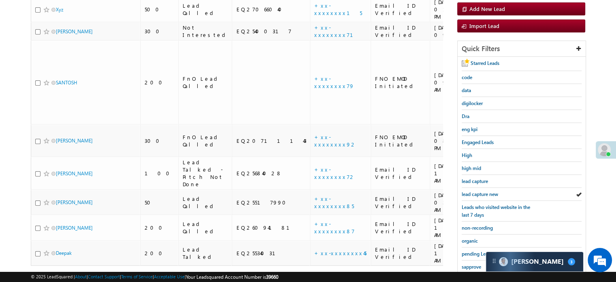
scroll to position [174, 0]
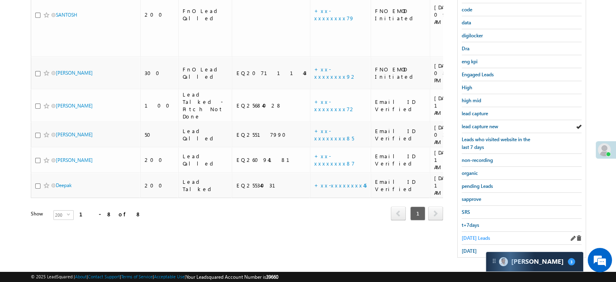
click at [480, 235] on span "[DATE] Leads" at bounding box center [476, 238] width 28 height 6
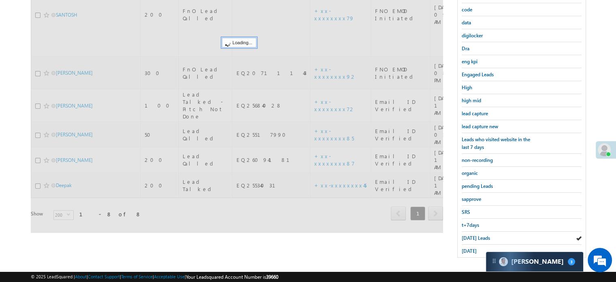
click at [480, 235] on span "[DATE] Leads" at bounding box center [476, 238] width 28 height 6
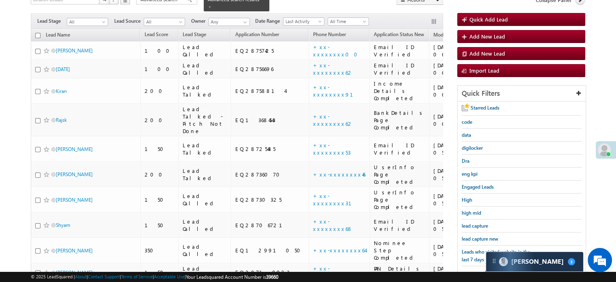
scroll to position [133, 0]
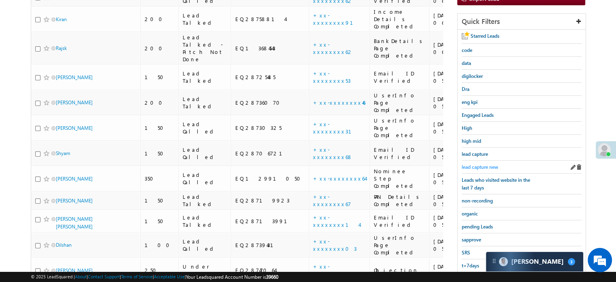
click at [484, 164] on span "lead capture new" at bounding box center [480, 167] width 36 height 6
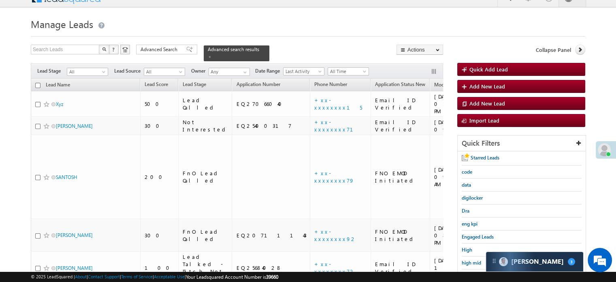
scroll to position [93, 0]
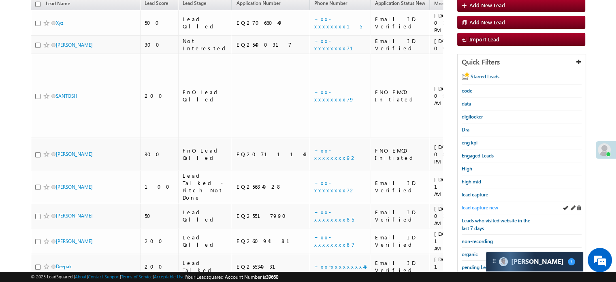
click at [486, 207] on span "lead capture new" at bounding box center [480, 207] width 36 height 6
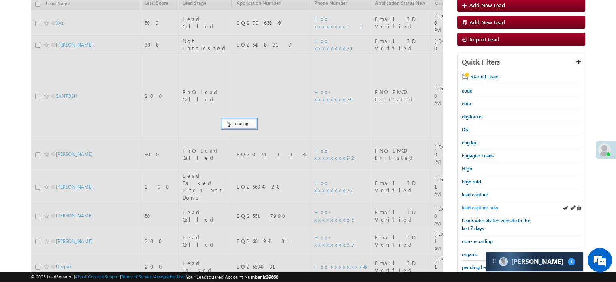
click at [487, 207] on span "lead capture new" at bounding box center [480, 207] width 36 height 6
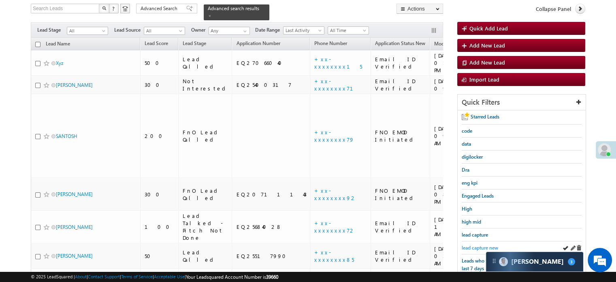
scroll to position [52, 0]
click at [470, 245] on span "lead capture new" at bounding box center [480, 248] width 36 height 6
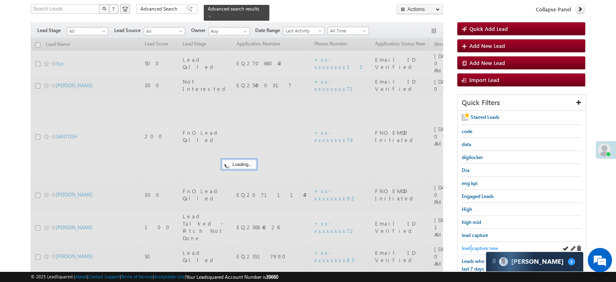
click at [470, 245] on span "lead capture new" at bounding box center [480, 248] width 36 height 6
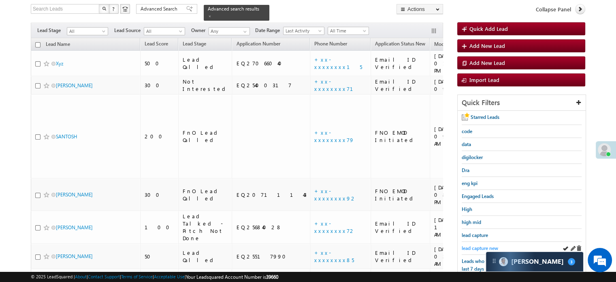
click at [484, 245] on span "lead capture new" at bounding box center [480, 248] width 36 height 6
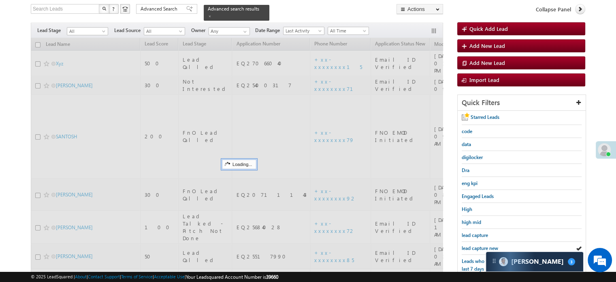
click at [484, 245] on span "lead capture new" at bounding box center [480, 248] width 36 height 6
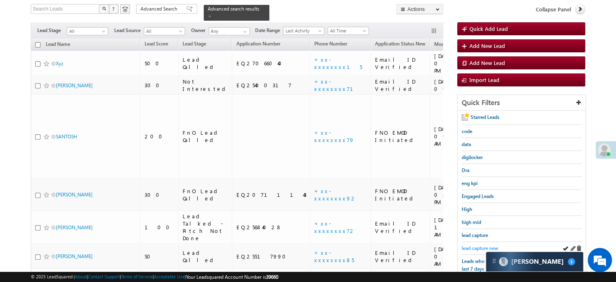
click at [481, 247] on span "lead capture new" at bounding box center [480, 248] width 36 height 6
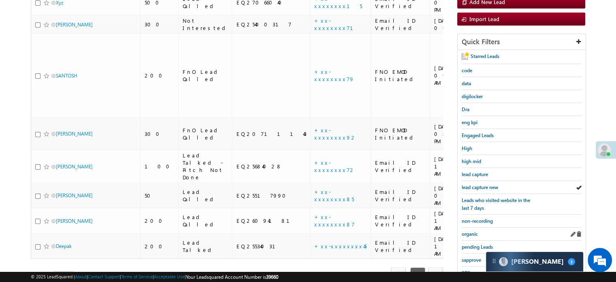
scroll to position [174, 0]
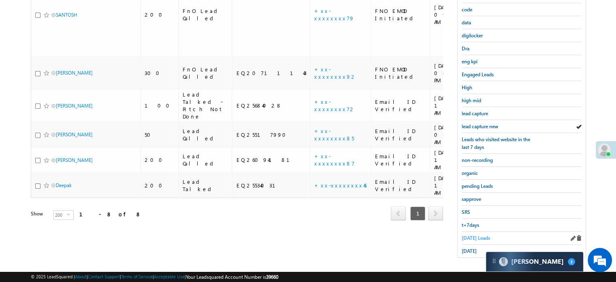
click at [475, 234] on link "[DATE] Leads" at bounding box center [476, 238] width 28 height 8
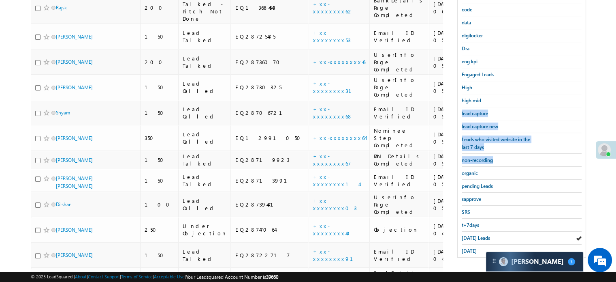
drag, startPoint x: 616, startPoint y: 92, endPoint x: 622, endPoint y: 151, distance: 58.6
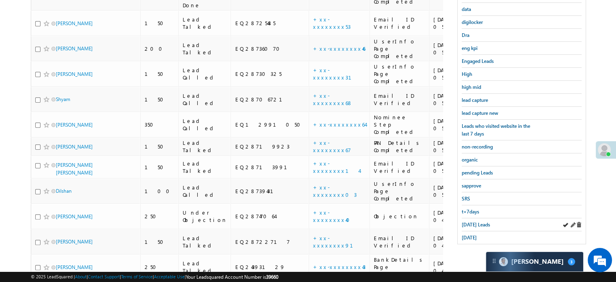
scroll to position [100, 0]
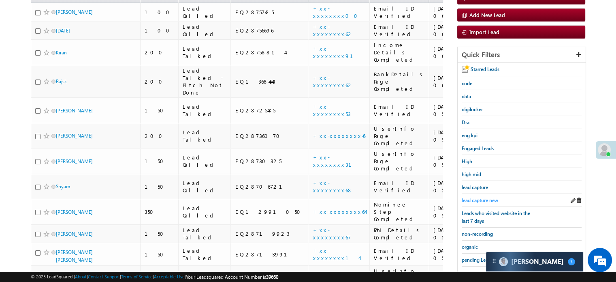
click at [486, 197] on span "lead capture new" at bounding box center [480, 200] width 36 height 6
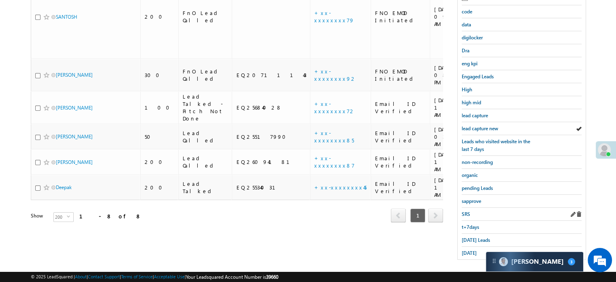
scroll to position [174, 0]
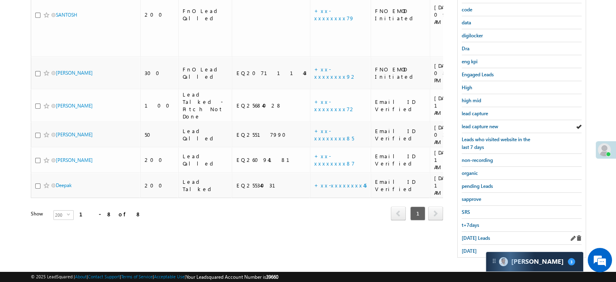
click at [473, 231] on div "[DATE] Leads" at bounding box center [522, 237] width 120 height 13
click at [475, 235] on span "[DATE] Leads" at bounding box center [476, 238] width 28 height 6
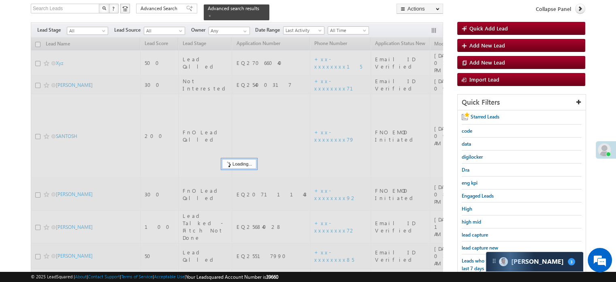
scroll to position [52, 0]
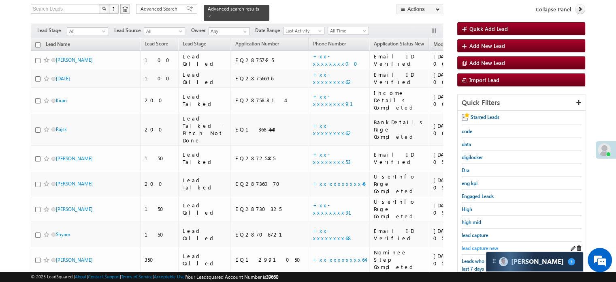
click at [467, 246] on span "lead capture new" at bounding box center [480, 248] width 36 height 6
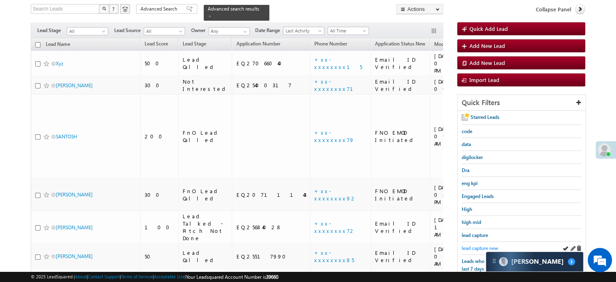
click at [486, 245] on span "lead capture new" at bounding box center [480, 248] width 36 height 6
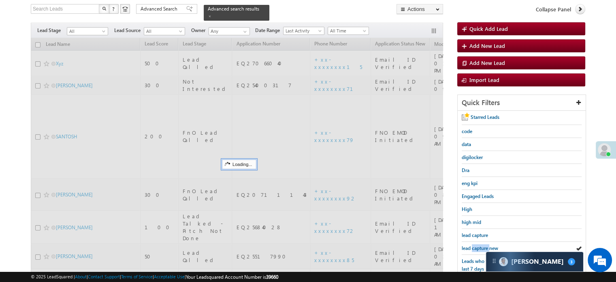
click at [486, 245] on span "lead capture new" at bounding box center [480, 248] width 36 height 6
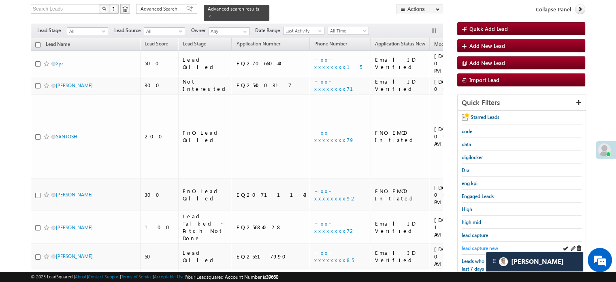
click at [467, 245] on span "lead capture new" at bounding box center [480, 248] width 36 height 6
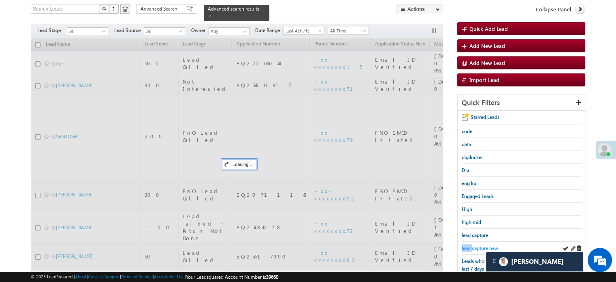
click at [467, 245] on span "lead capture new" at bounding box center [480, 248] width 36 height 6
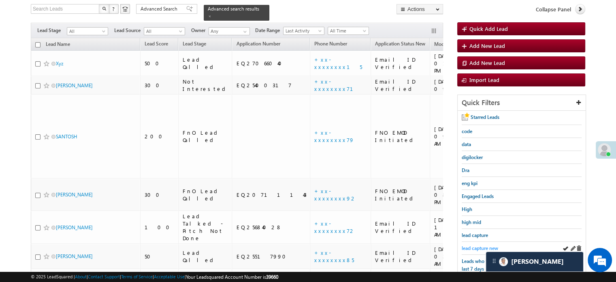
click at [467, 245] on span "lead capture new" at bounding box center [480, 248] width 36 height 6
click at [467, 241] on div "lead capture new" at bounding box center [522, 247] width 120 height 13
click at [468, 244] on link "lead capture new" at bounding box center [480, 248] width 36 height 8
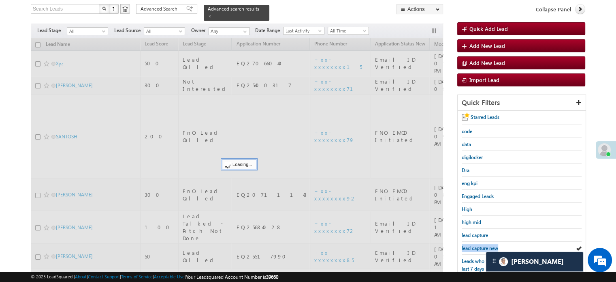
click at [468, 244] on link "lead capture new" at bounding box center [480, 248] width 36 height 8
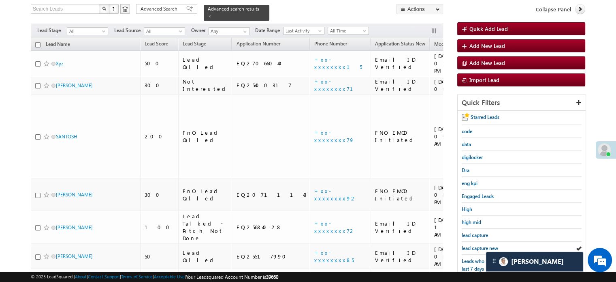
click at [468, 244] on link "lead capture new" at bounding box center [480, 248] width 36 height 8
click at [470, 245] on span "lead capture new" at bounding box center [480, 248] width 36 height 6
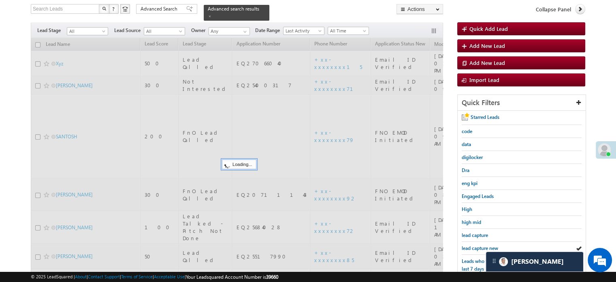
click at [471, 245] on span "lead capture new" at bounding box center [480, 248] width 36 height 6
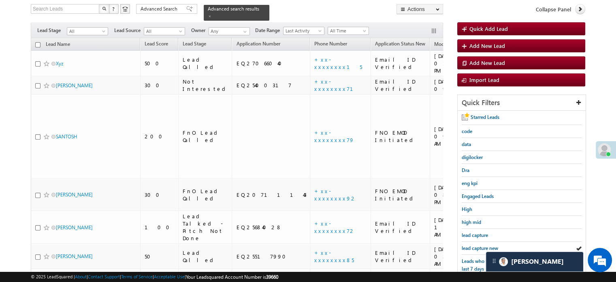
scroll to position [174, 0]
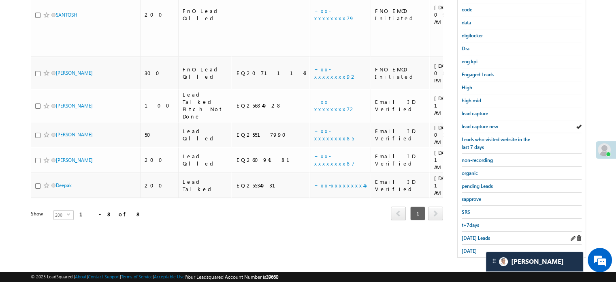
click at [467, 238] on div "[DATE] Leads" at bounding box center [522, 237] width 120 height 13
click at [468, 237] on span "[DATE] Leads" at bounding box center [476, 238] width 28 height 6
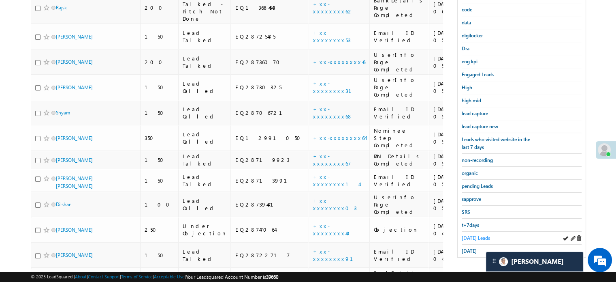
scroll to position [93, 0]
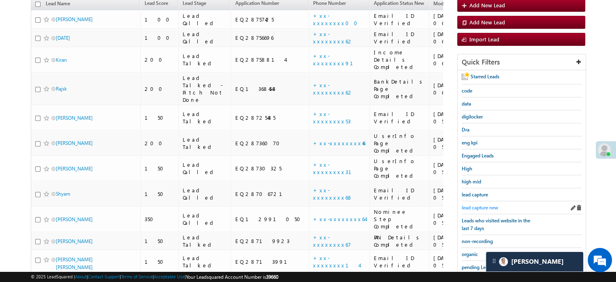
click at [471, 207] on span "lead capture new" at bounding box center [480, 207] width 36 height 6
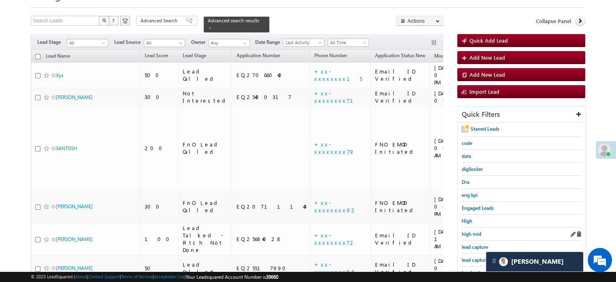
scroll to position [52, 0]
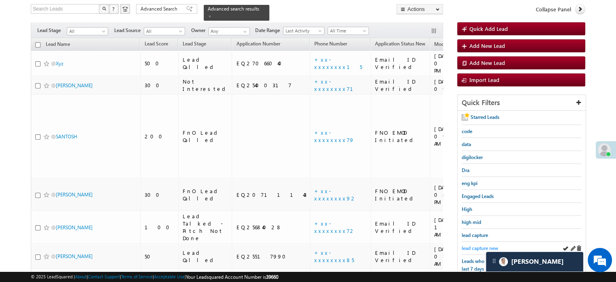
click at [482, 241] on div "lead capture new" at bounding box center [522, 247] width 120 height 13
click at [478, 245] on span "lead capture new" at bounding box center [480, 248] width 36 height 6
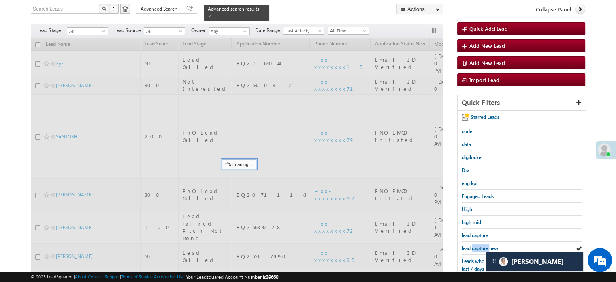
click at [478, 245] on span "lead capture new" at bounding box center [480, 248] width 36 height 6
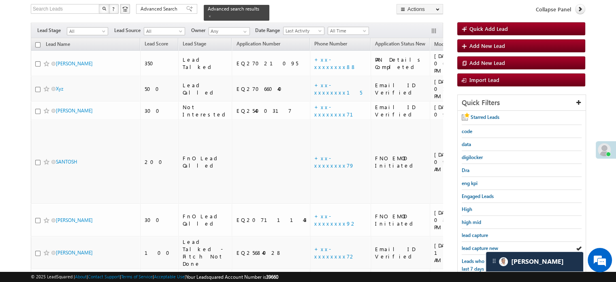
click at [478, 245] on span "lead capture new" at bounding box center [480, 248] width 36 height 6
click at [486, 245] on span "lead capture new" at bounding box center [480, 248] width 36 height 6
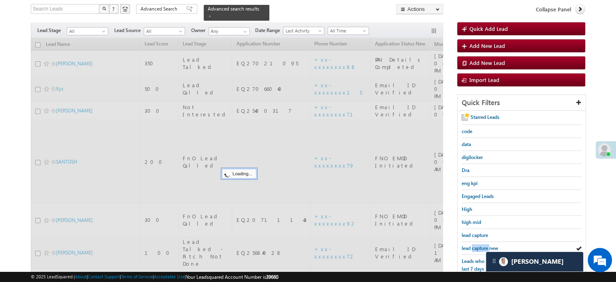
click at [486, 245] on span "lead capture new" at bounding box center [480, 248] width 36 height 6
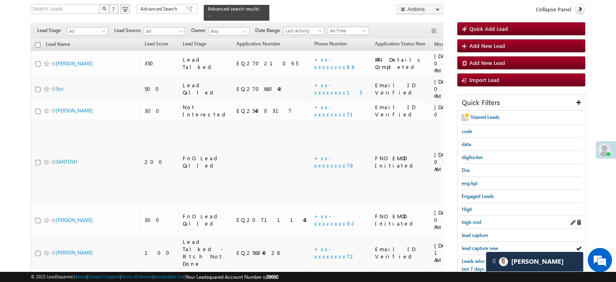
scroll to position [133, 0]
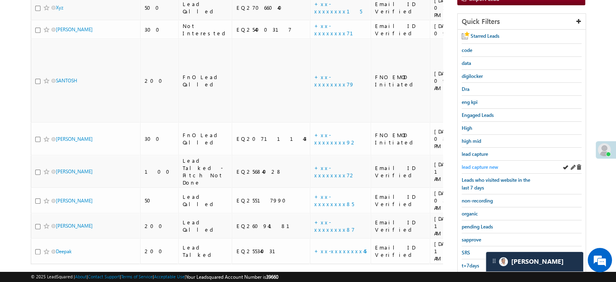
click at [467, 165] on span "lead capture new" at bounding box center [480, 167] width 36 height 6
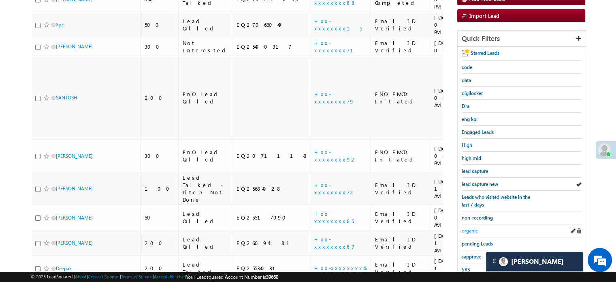
scroll to position [174, 0]
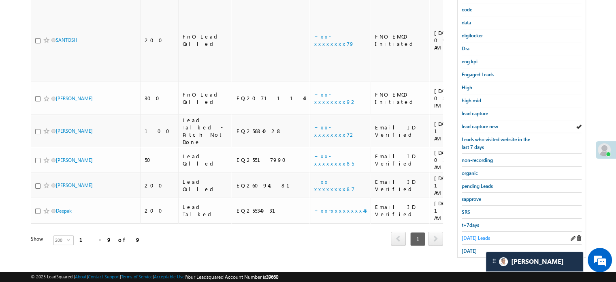
click at [469, 235] on span "[DATE] Leads" at bounding box center [476, 238] width 28 height 6
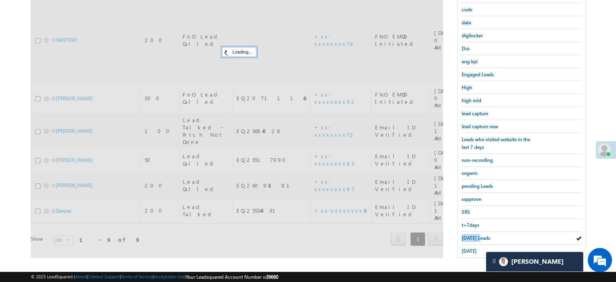
click at [469, 235] on span "[DATE] Leads" at bounding box center [476, 238] width 28 height 6
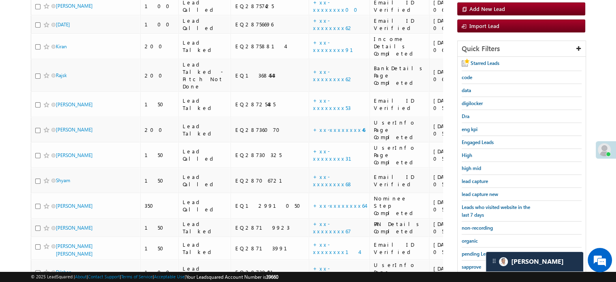
scroll to position [93, 0]
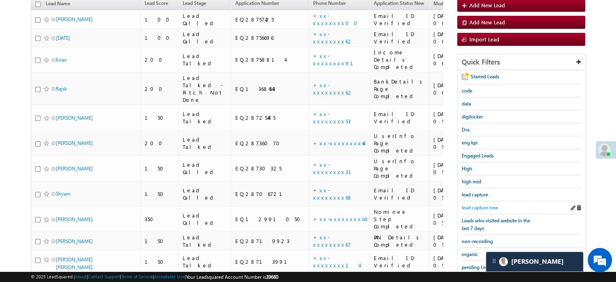
click at [480, 206] on span "lead capture new" at bounding box center [480, 207] width 36 height 6
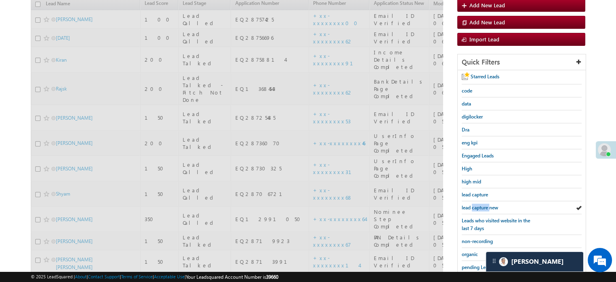
click at [480, 206] on span "lead capture new" at bounding box center [480, 207] width 36 height 6
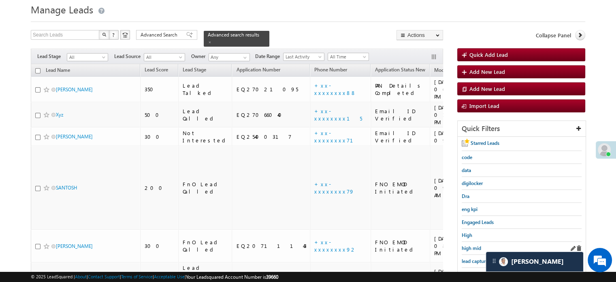
scroll to position [41, 0]
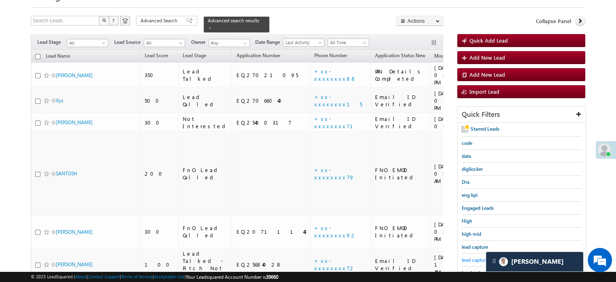
click at [467, 256] on link "lead capture new" at bounding box center [480, 260] width 36 height 8
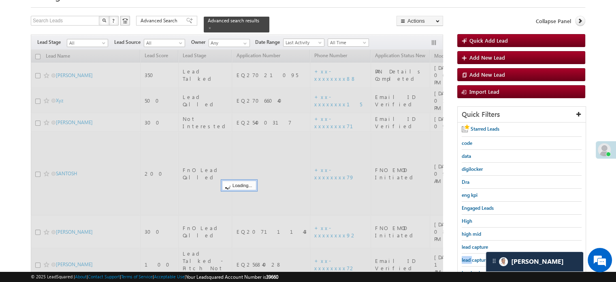
click at [467, 256] on link "lead capture new" at bounding box center [480, 260] width 36 height 8
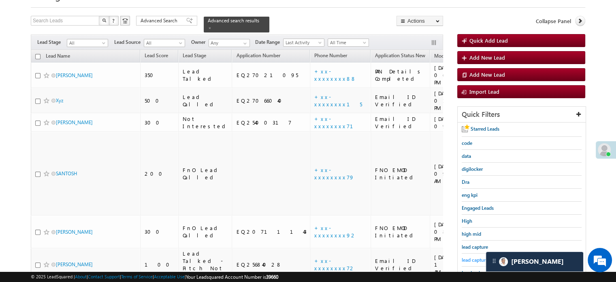
click at [466, 257] on span "lead capture new" at bounding box center [480, 259] width 36 height 6
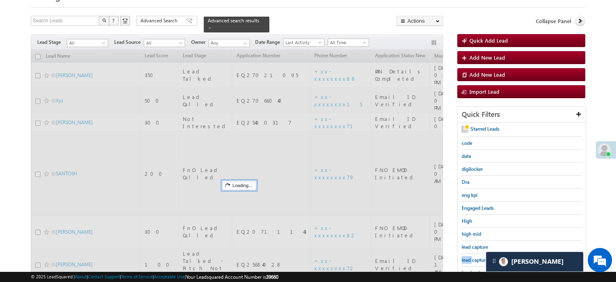
click at [466, 257] on span "lead capture new" at bounding box center [480, 259] width 36 height 6
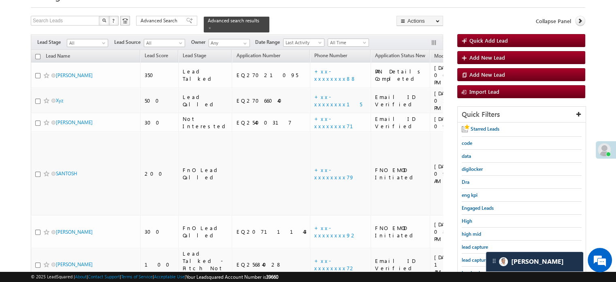
click at [466, 257] on span "lead capture new" at bounding box center [480, 259] width 36 height 6
click at [470, 257] on span "lead capture new" at bounding box center [480, 259] width 36 height 6
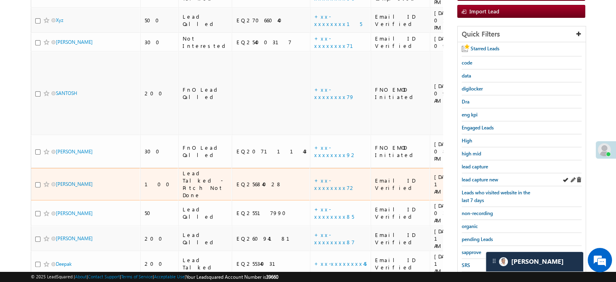
scroll to position [122, 0]
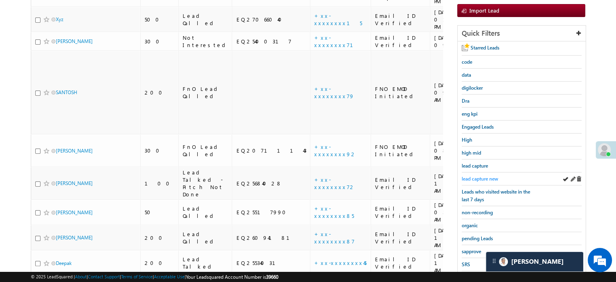
click at [480, 175] on span "lead capture new" at bounding box center [480, 178] width 36 height 6
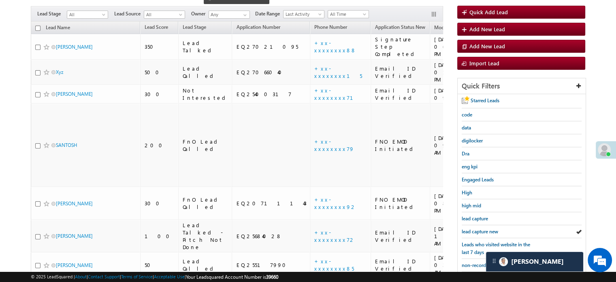
scroll to position [81, 0]
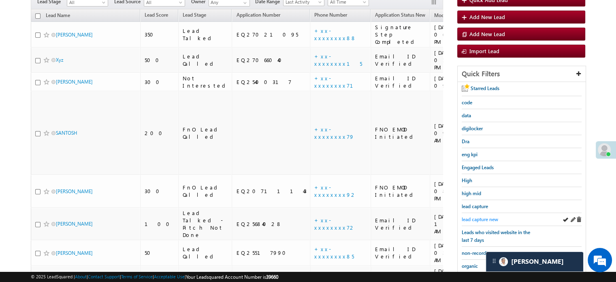
click at [478, 219] on span "lead capture new" at bounding box center [480, 219] width 36 height 6
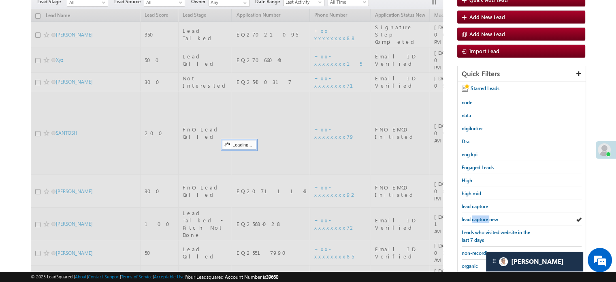
click at [479, 219] on span "lead capture new" at bounding box center [480, 219] width 36 height 6
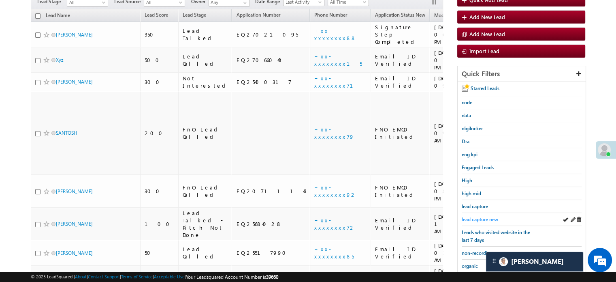
click at [480, 217] on span "lead capture new" at bounding box center [480, 219] width 36 height 6
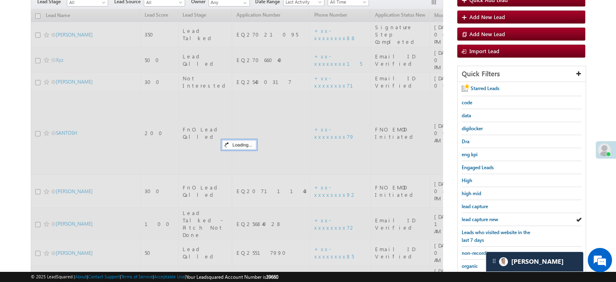
click at [480, 217] on span "lead capture new" at bounding box center [480, 219] width 36 height 6
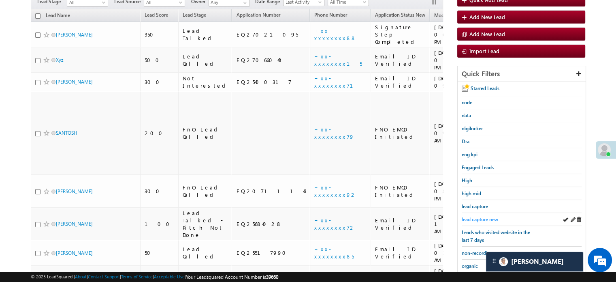
click at [476, 218] on span "lead capture new" at bounding box center [480, 219] width 36 height 6
click at [480, 217] on span "lead capture new" at bounding box center [480, 219] width 36 height 6
click at [473, 216] on span "lead capture new" at bounding box center [480, 219] width 36 height 6
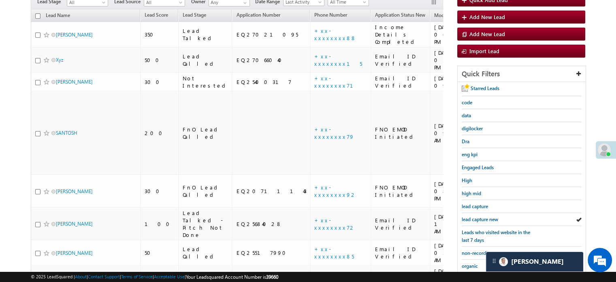
click at [473, 216] on span "lead capture new" at bounding box center [480, 219] width 36 height 6
click at [483, 220] on link "lead capture new" at bounding box center [480, 219] width 36 height 8
click at [480, 216] on span "lead capture new" at bounding box center [480, 219] width 36 height 6
click at [483, 216] on span "lead capture new" at bounding box center [480, 219] width 36 height 6
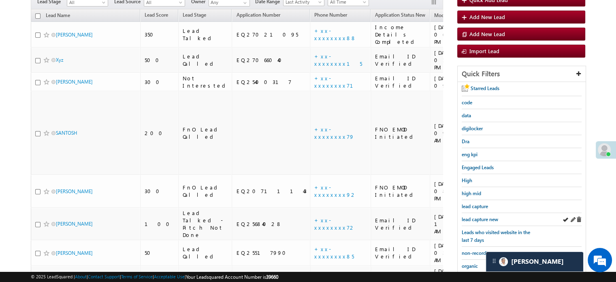
click at [473, 213] on div "lead capture new" at bounding box center [522, 219] width 120 height 13
click at [476, 215] on link "lead capture new" at bounding box center [480, 219] width 36 height 8
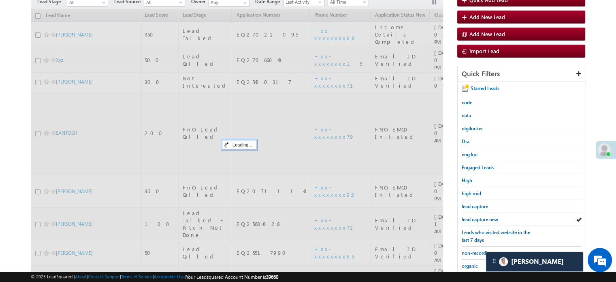
click at [478, 216] on span "lead capture new" at bounding box center [480, 219] width 36 height 6
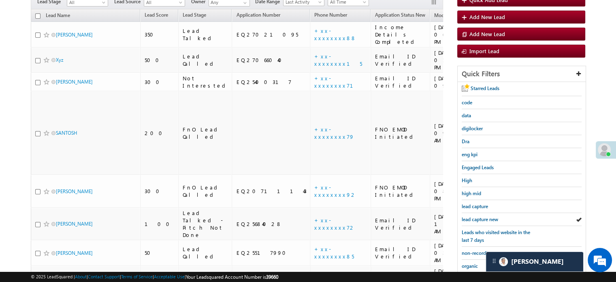
click at [478, 216] on span "lead capture new" at bounding box center [480, 219] width 36 height 6
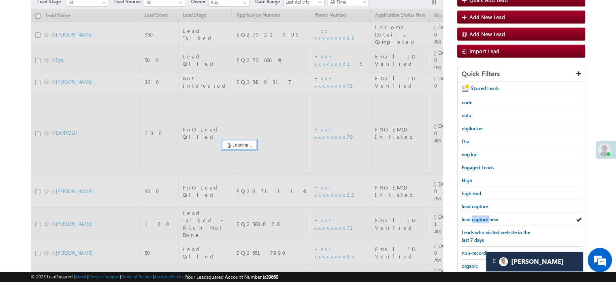
click at [478, 216] on span "lead capture new" at bounding box center [480, 219] width 36 height 6
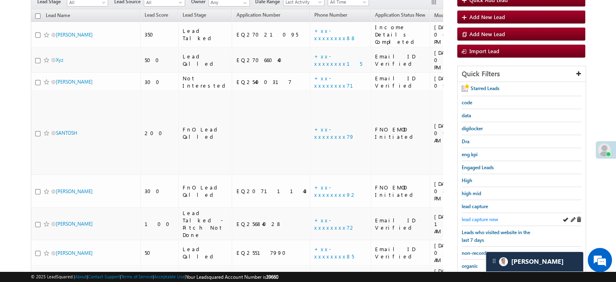
click at [478, 216] on span "lead capture new" at bounding box center [480, 219] width 36 height 6
click at [476, 218] on span "lead capture new" at bounding box center [480, 219] width 36 height 6
click at [484, 215] on link "lead capture new" at bounding box center [480, 219] width 36 height 8
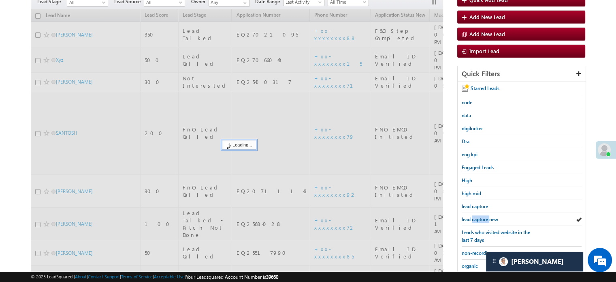
click at [484, 215] on link "lead capture new" at bounding box center [480, 219] width 36 height 8
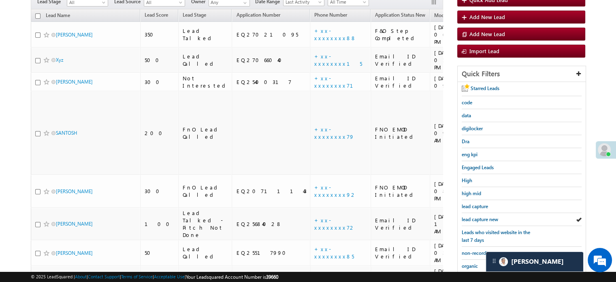
click at [484, 215] on link "lead capture new" at bounding box center [480, 219] width 36 height 8
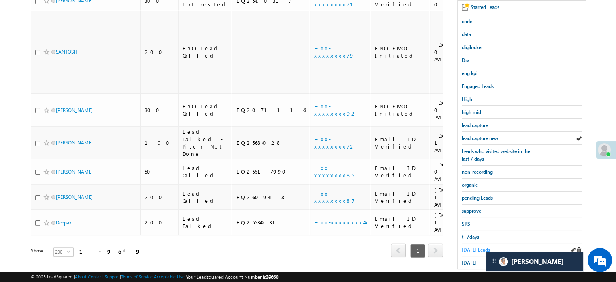
click at [469, 247] on span "[DATE] Leads" at bounding box center [476, 249] width 28 height 6
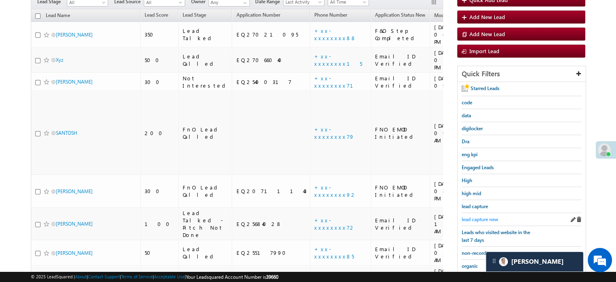
click at [468, 216] on span "lead capture new" at bounding box center [480, 219] width 36 height 6
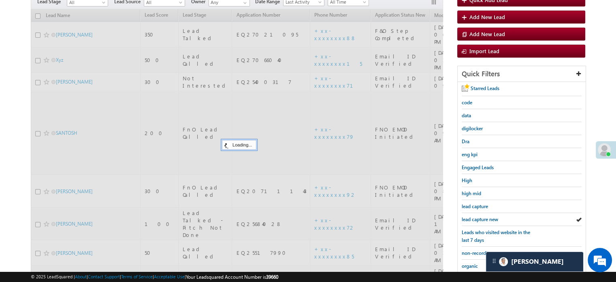
click at [468, 216] on span "lead capture new" at bounding box center [480, 219] width 36 height 6
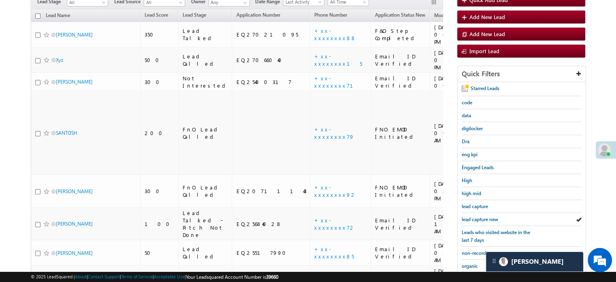
click at [478, 216] on span "lead capture new" at bounding box center [480, 219] width 36 height 6
click at [492, 218] on span "lead capture new" at bounding box center [480, 219] width 36 height 6
click at [484, 216] on span "lead capture new" at bounding box center [480, 219] width 36 height 6
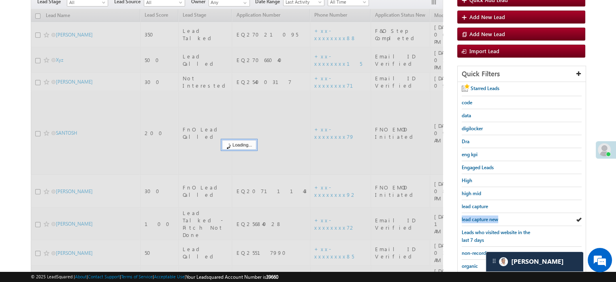
click at [484, 216] on span "lead capture new" at bounding box center [480, 219] width 36 height 6
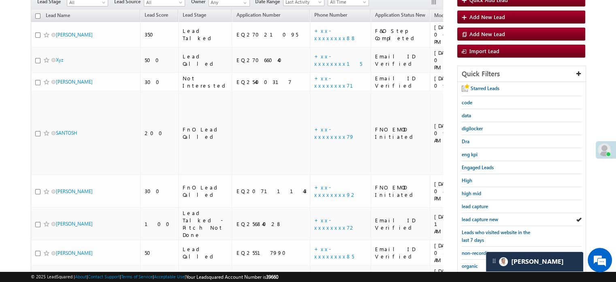
click at [484, 216] on span "lead capture new" at bounding box center [480, 219] width 36 height 6
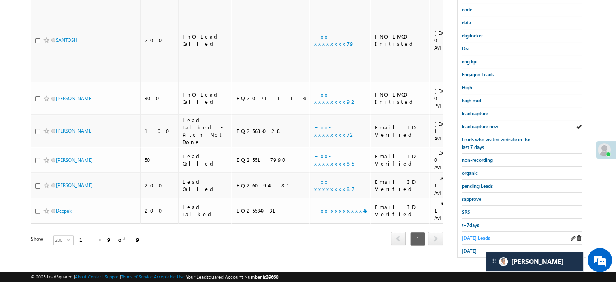
click at [470, 235] on span "[DATE] Leads" at bounding box center [476, 238] width 28 height 6
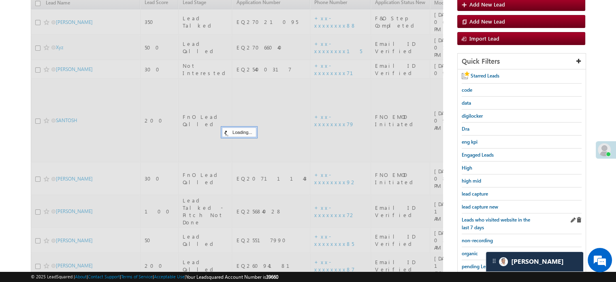
scroll to position [93, 0]
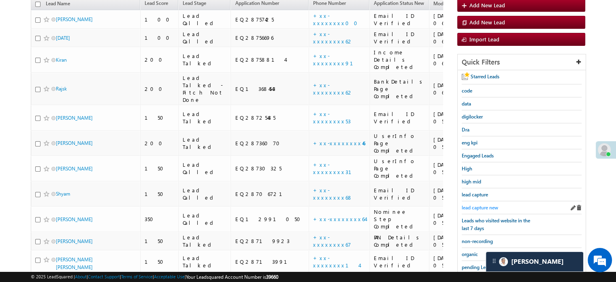
click at [479, 205] on span "lead capture new" at bounding box center [480, 207] width 36 height 6
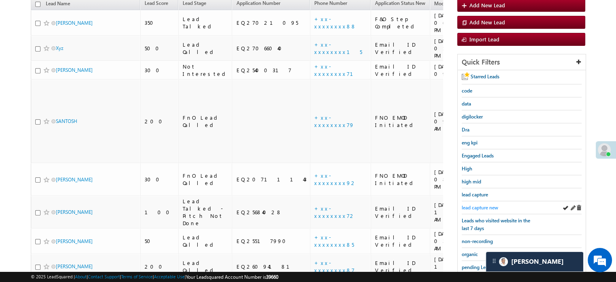
click at [479, 205] on span "lead capture new" at bounding box center [480, 207] width 36 height 6
click at [478, 204] on span "lead capture new" at bounding box center [480, 207] width 36 height 6
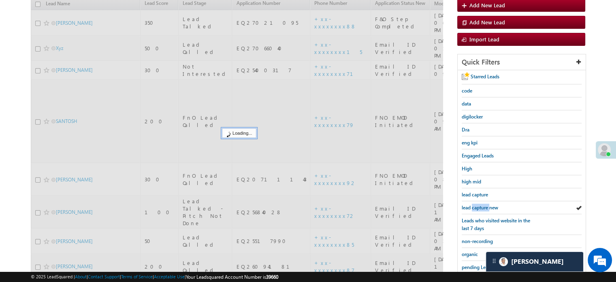
click at [478, 204] on span "lead capture new" at bounding box center [480, 207] width 36 height 6
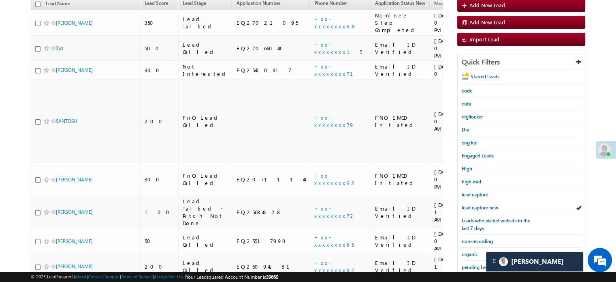
click at [478, 204] on span "lead capture new" at bounding box center [480, 207] width 36 height 6
click at [476, 204] on span "lead capture new" at bounding box center [480, 207] width 36 height 6
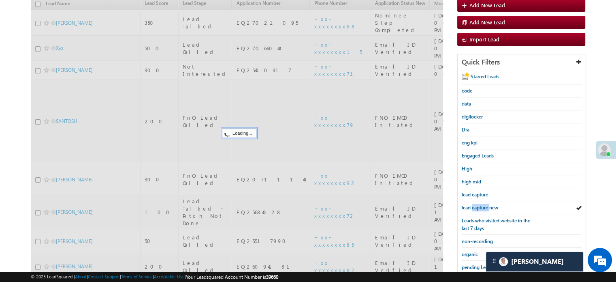
click at [476, 204] on span "lead capture new" at bounding box center [480, 207] width 36 height 6
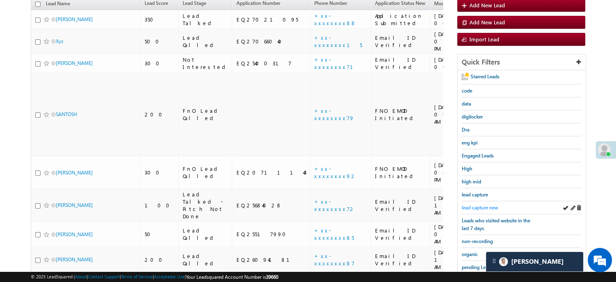
click at [477, 204] on span "lead capture new" at bounding box center [480, 207] width 36 height 6
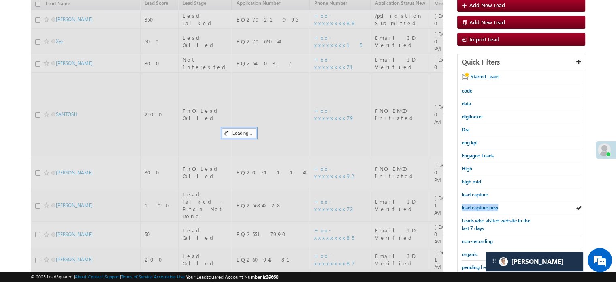
click at [477, 204] on span "lead capture new" at bounding box center [480, 207] width 36 height 6
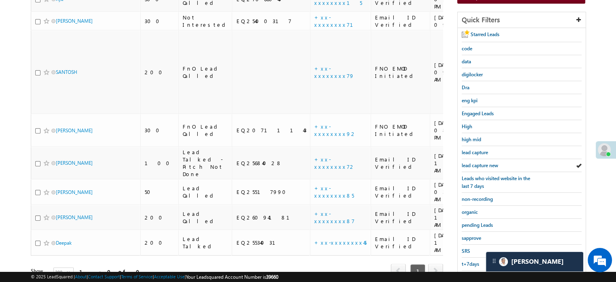
scroll to position [174, 0]
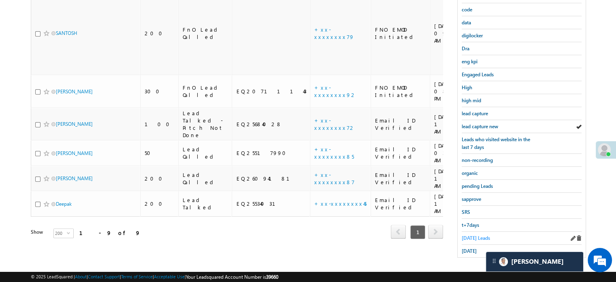
click at [475, 234] on link "[DATE] Leads" at bounding box center [476, 238] width 28 height 8
click at [475, 235] on span "[DATE] Leads" at bounding box center [476, 238] width 28 height 6
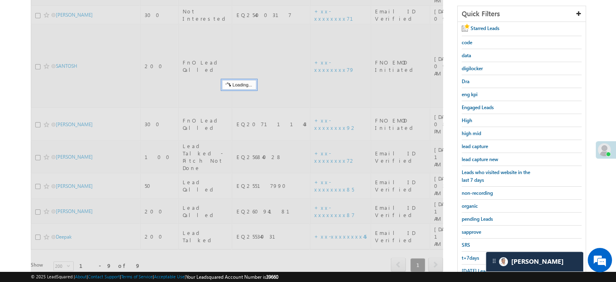
scroll to position [93, 0]
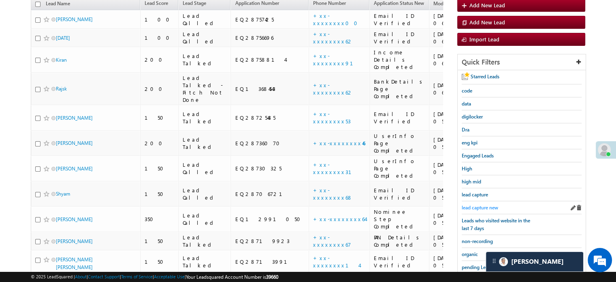
click at [478, 204] on span "lead capture new" at bounding box center [480, 207] width 36 height 6
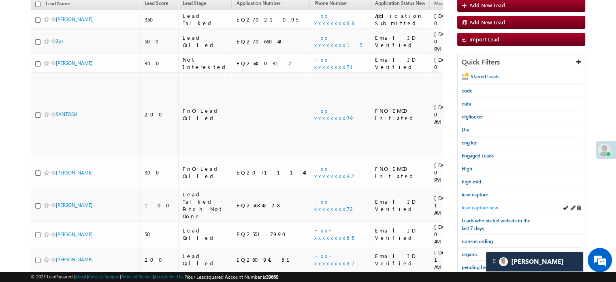
click at [485, 205] on span "lead capture new" at bounding box center [480, 207] width 36 height 6
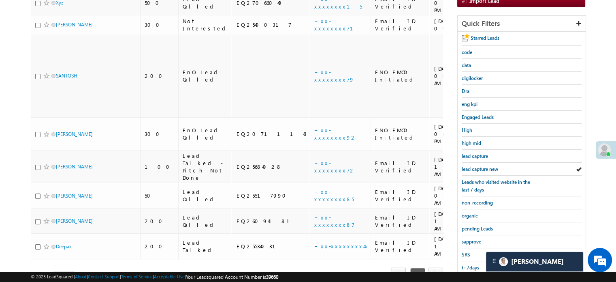
scroll to position [174, 0]
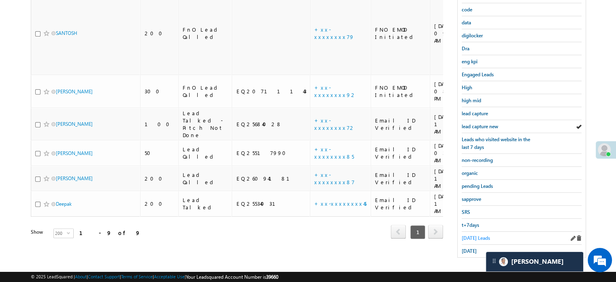
click at [474, 235] on span "[DATE] Leads" at bounding box center [476, 238] width 28 height 6
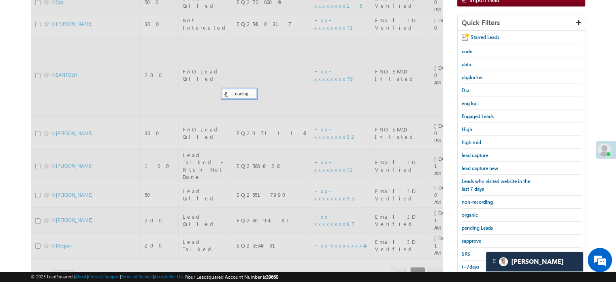
scroll to position [93, 0]
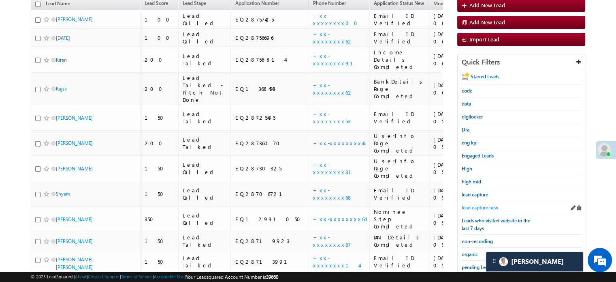
click at [477, 206] on span "lead capture new" at bounding box center [480, 207] width 36 height 6
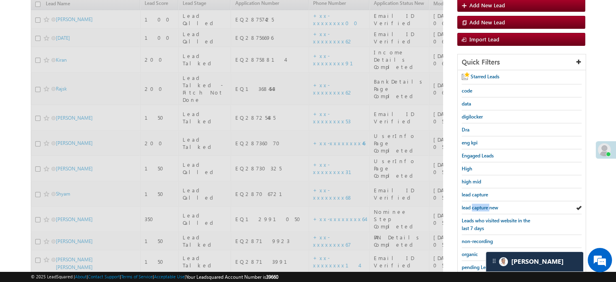
click at [477, 206] on span "lead capture new" at bounding box center [480, 207] width 36 height 6
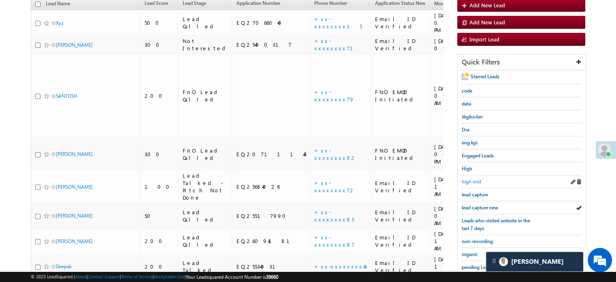
click at [476, 180] on span "high mid" at bounding box center [471, 181] width 19 height 6
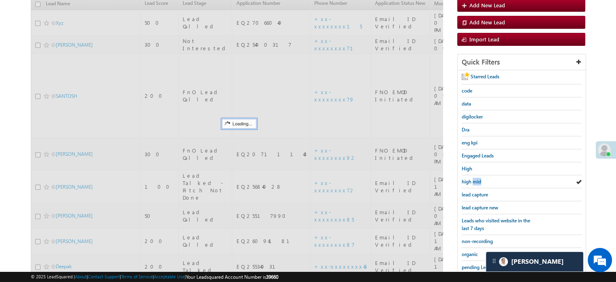
click at [476, 180] on span "high mid" at bounding box center [471, 181] width 19 height 6
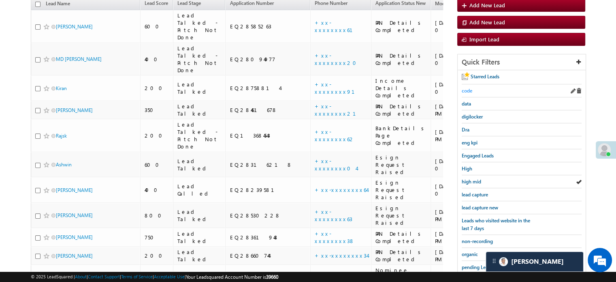
scroll to position [0, 0]
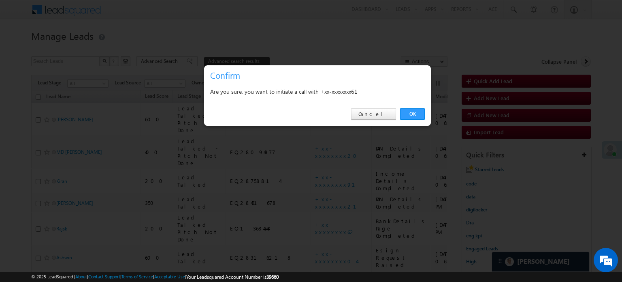
drag, startPoint x: 421, startPoint y: 115, endPoint x: 457, endPoint y: 20, distance: 101.6
click at [421, 115] on link "OK" at bounding box center [412, 113] width 25 height 11
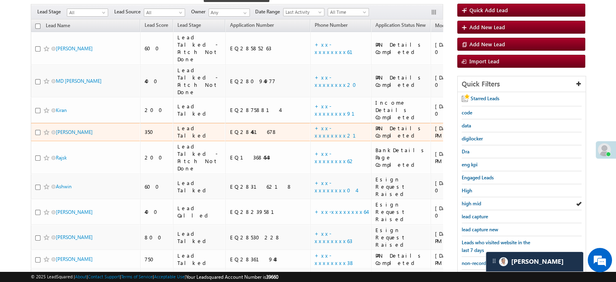
scroll to position [122, 0]
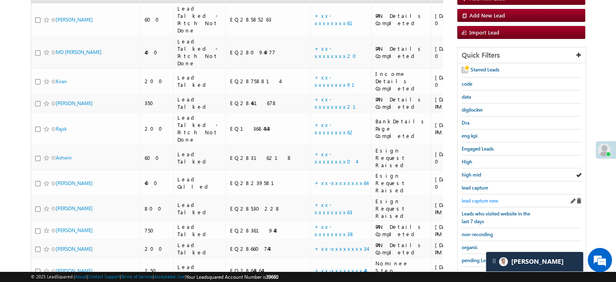
click at [474, 200] on span "lead capture new" at bounding box center [480, 200] width 36 height 6
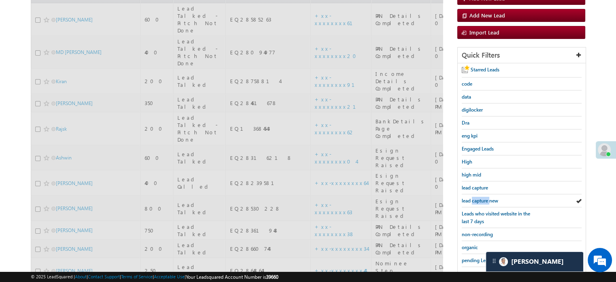
click at [474, 200] on span "lead capture new" at bounding box center [480, 200] width 36 height 6
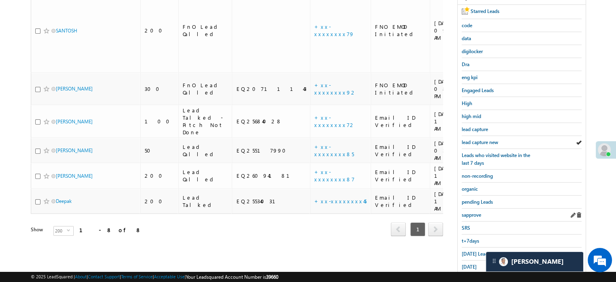
scroll to position [162, 0]
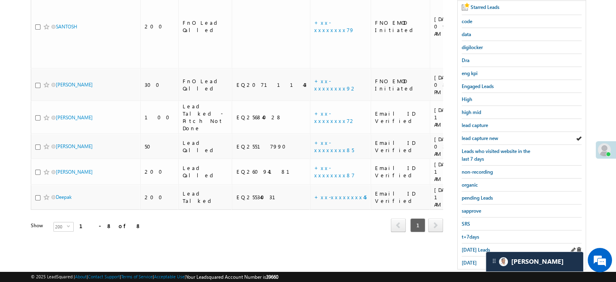
click at [468, 250] on div "[DATE] Leads" at bounding box center [522, 249] width 120 height 13
click at [468, 249] on link "[DATE] Leads" at bounding box center [476, 249] width 28 height 8
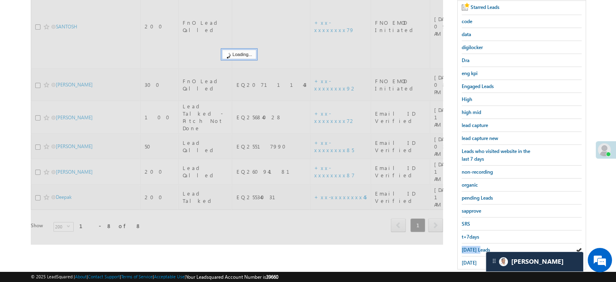
click at [468, 249] on link "[DATE] Leads" at bounding box center [476, 249] width 28 height 8
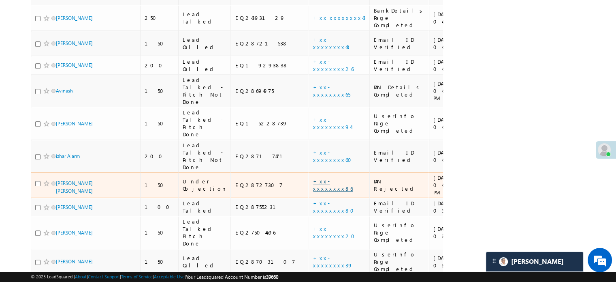
scroll to position [486, 0]
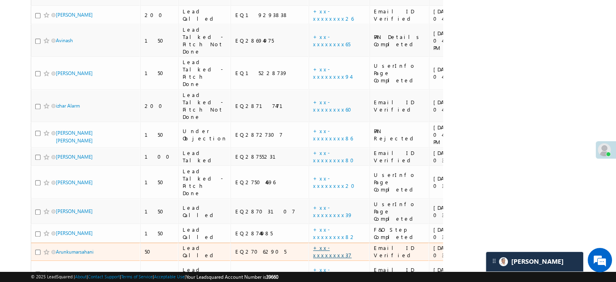
click at [313, 244] on link "+xx-xxxxxxxx37" at bounding box center [332, 251] width 38 height 14
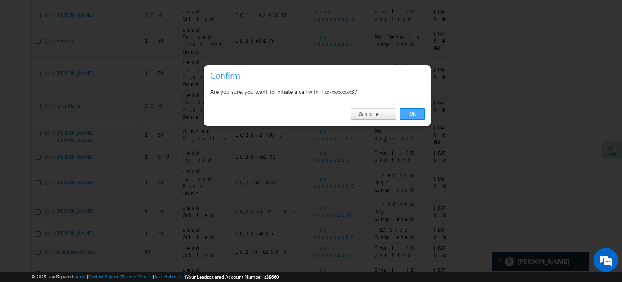
click at [418, 113] on link "OK" at bounding box center [412, 113] width 25 height 11
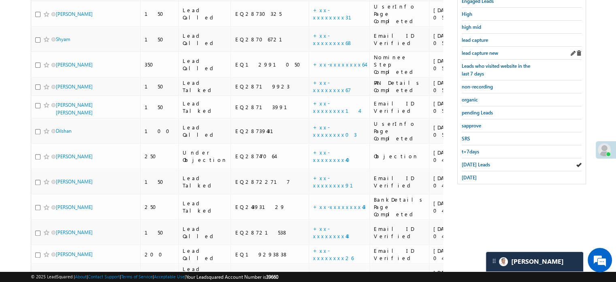
scroll to position [183, 0]
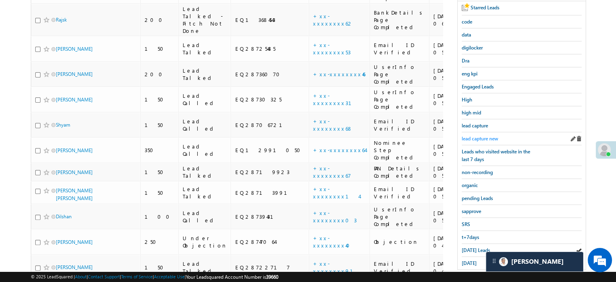
click at [480, 136] on span "lead capture new" at bounding box center [480, 138] width 36 height 6
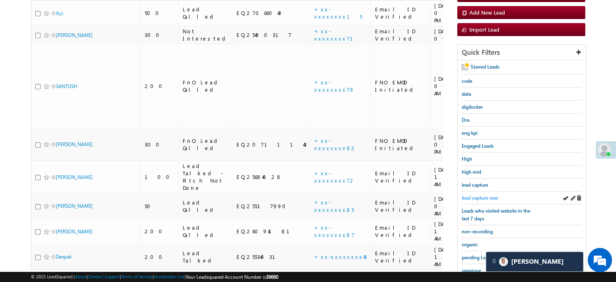
scroll to position [81, 0]
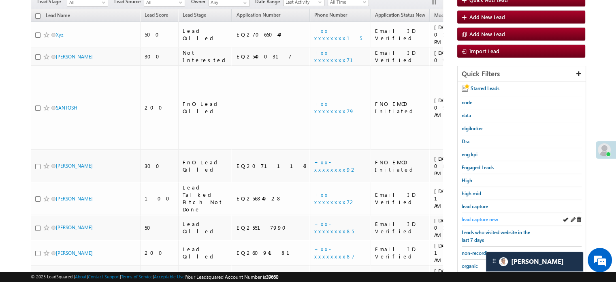
click at [479, 218] on span "lead capture new" at bounding box center [480, 219] width 36 height 6
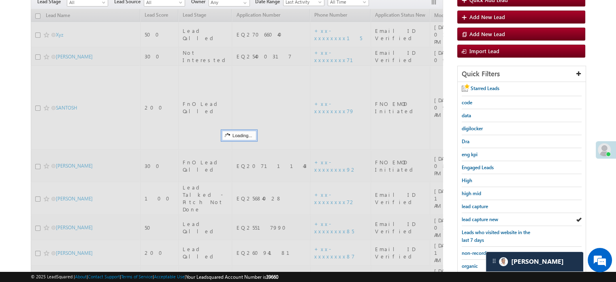
click at [480, 218] on span "lead capture new" at bounding box center [480, 219] width 36 height 6
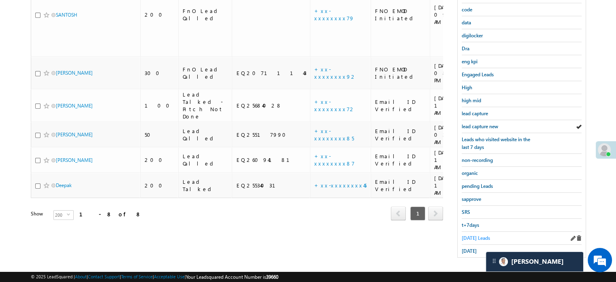
click at [467, 235] on span "[DATE] Leads" at bounding box center [476, 238] width 28 height 6
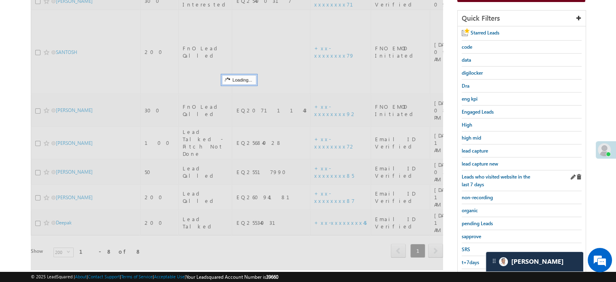
scroll to position [93, 0]
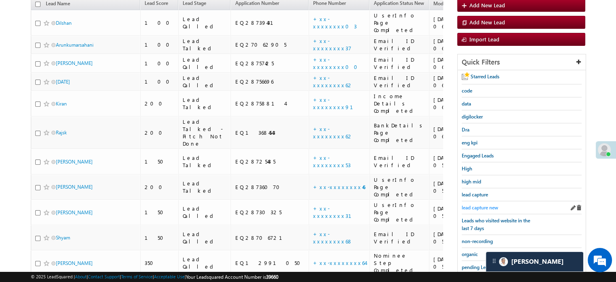
click at [475, 204] on span "lead capture new" at bounding box center [480, 207] width 36 height 6
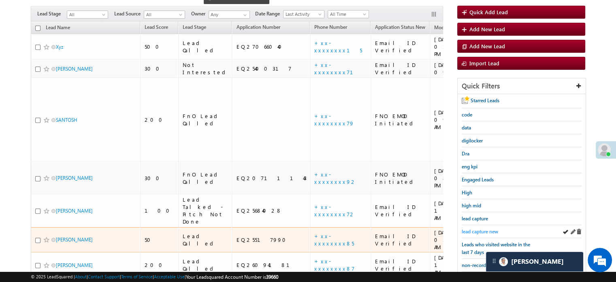
scroll to position [81, 0]
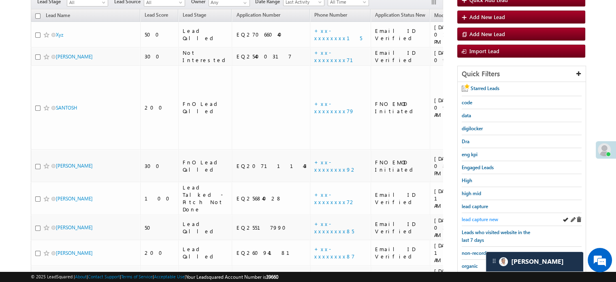
click at [476, 217] on span "lead capture new" at bounding box center [480, 219] width 36 height 6
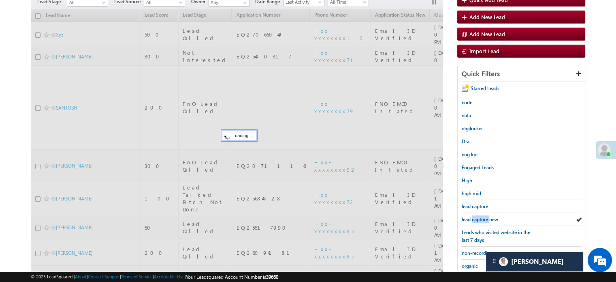
click at [476, 217] on span "lead capture new" at bounding box center [480, 219] width 36 height 6
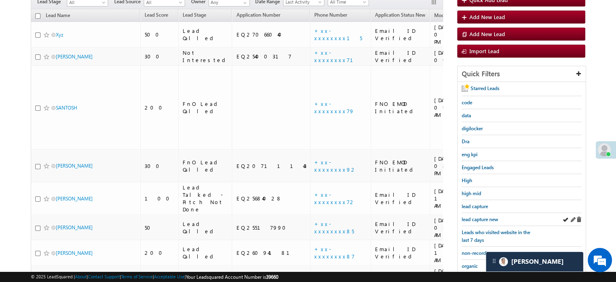
click at [471, 213] on div "lead capture new" at bounding box center [522, 219] width 120 height 13
click at [471, 215] on link "lead capture new" at bounding box center [480, 219] width 36 height 8
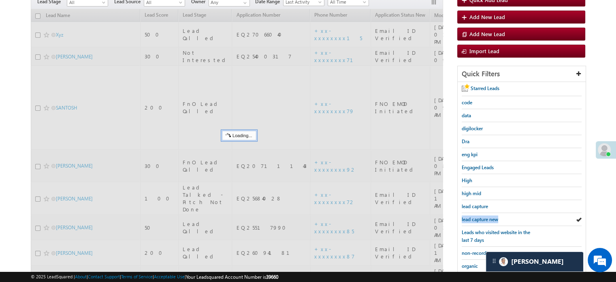
click at [471, 215] on link "lead capture new" at bounding box center [480, 219] width 36 height 8
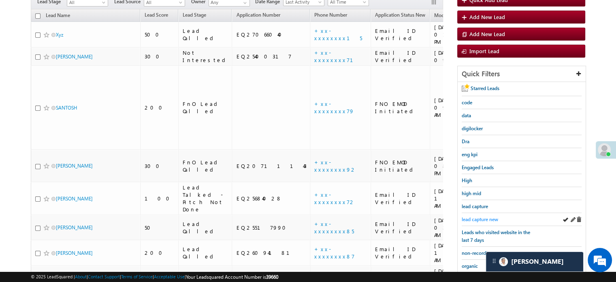
click at [474, 216] on span "lead capture new" at bounding box center [480, 219] width 36 height 6
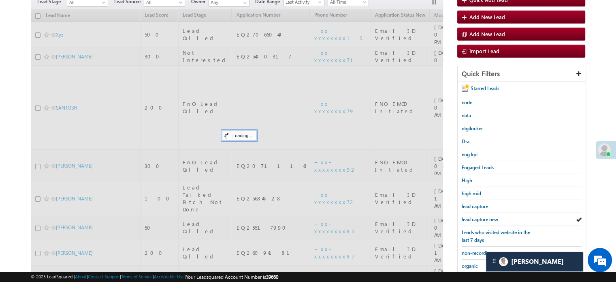
click at [475, 216] on span "lead capture new" at bounding box center [480, 219] width 36 height 6
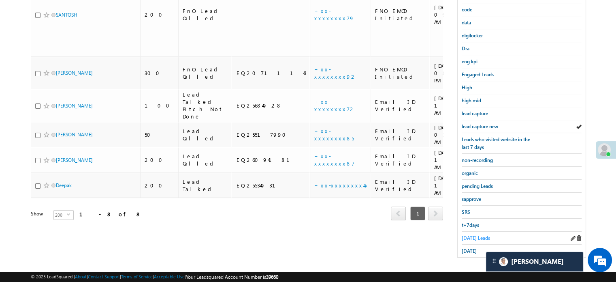
click at [472, 235] on span "[DATE] Leads" at bounding box center [476, 238] width 28 height 6
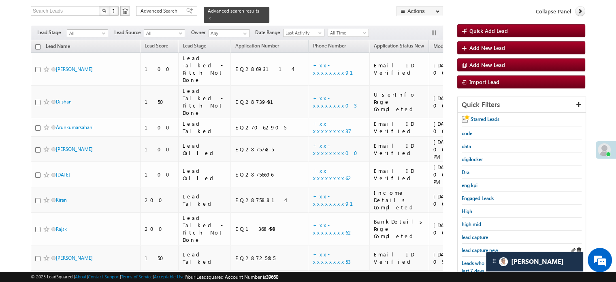
scroll to position [122, 0]
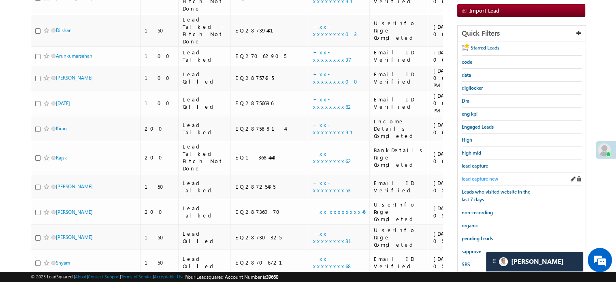
click at [480, 177] on span "lead capture new" at bounding box center [480, 178] width 36 height 6
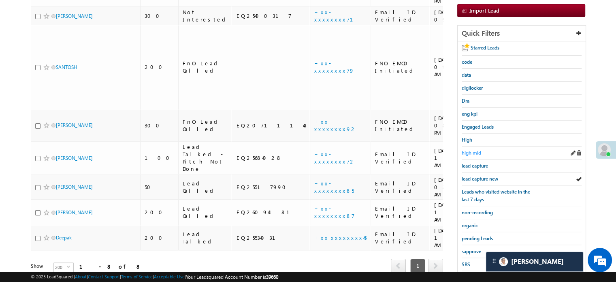
click at [478, 152] on span "high mid" at bounding box center [471, 152] width 19 height 6
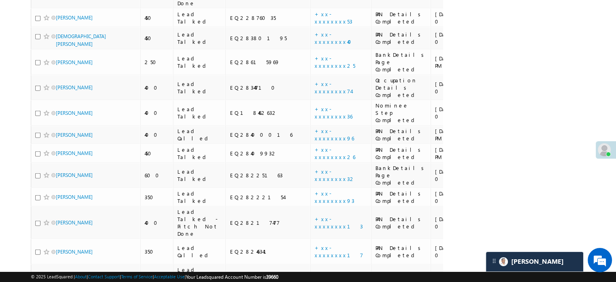
scroll to position [2064, 0]
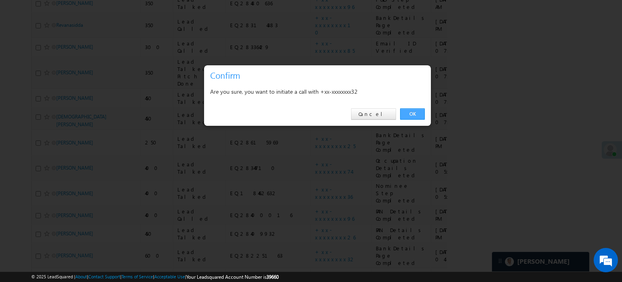
click at [413, 113] on link "OK" at bounding box center [412, 113] width 25 height 11
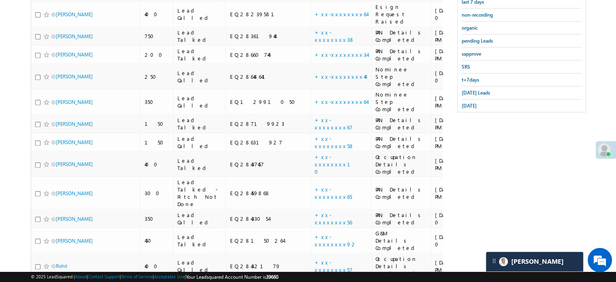
scroll to position [223, 0]
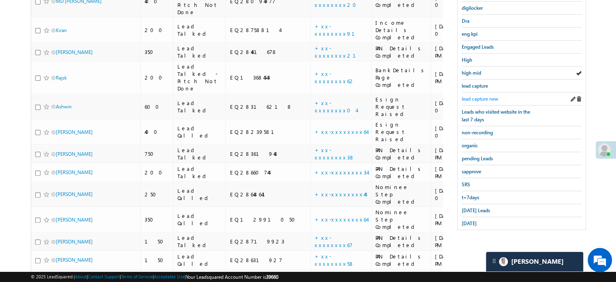
click at [495, 96] on span "lead capture new" at bounding box center [480, 99] width 36 height 6
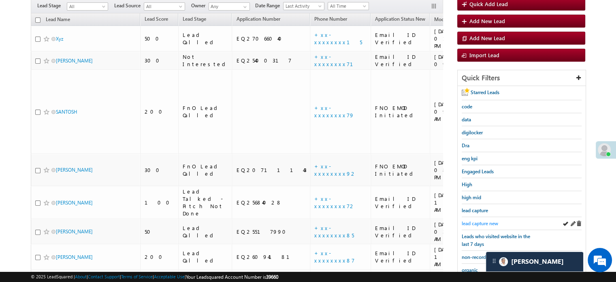
scroll to position [81, 0]
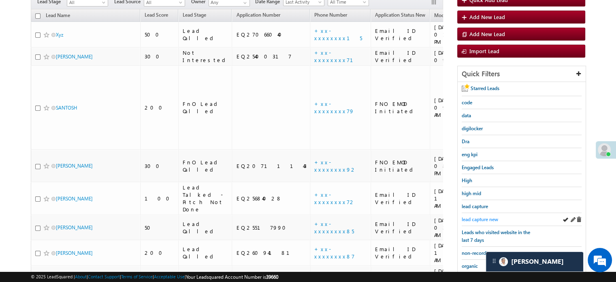
click at [486, 217] on span "lead capture new" at bounding box center [480, 219] width 36 height 6
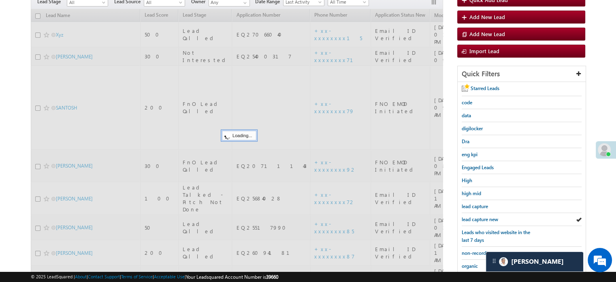
click at [486, 217] on span "lead capture new" at bounding box center [480, 219] width 36 height 6
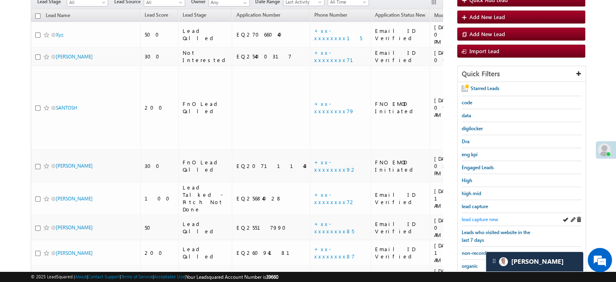
click at [480, 218] on span "lead capture new" at bounding box center [480, 219] width 36 height 6
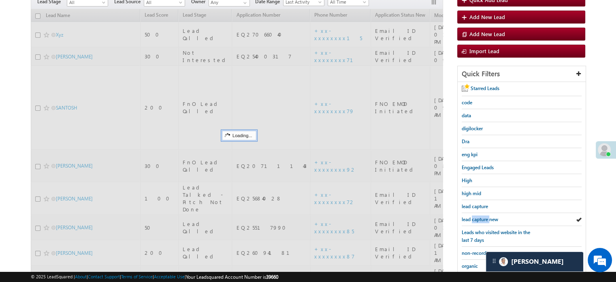
click at [480, 218] on span "lead capture new" at bounding box center [480, 219] width 36 height 6
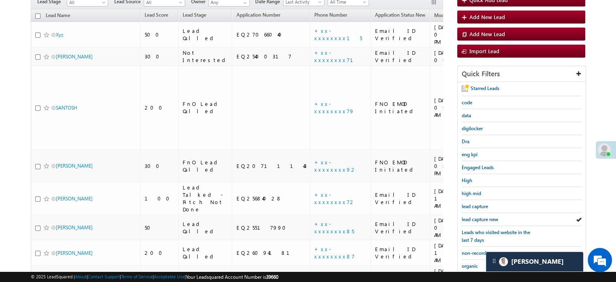
click at [480, 218] on span "lead capture new" at bounding box center [480, 219] width 36 height 6
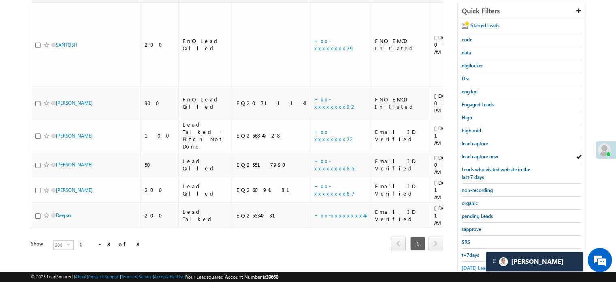
scroll to position [162, 0]
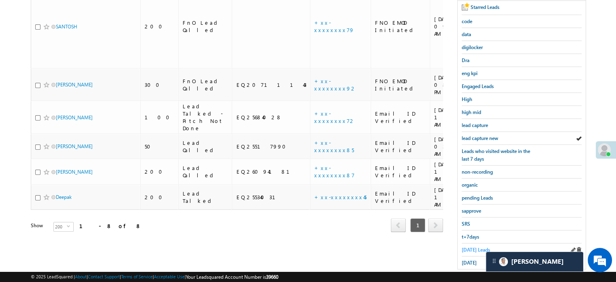
click at [467, 245] on link "[DATE] Leads" at bounding box center [476, 249] width 28 height 8
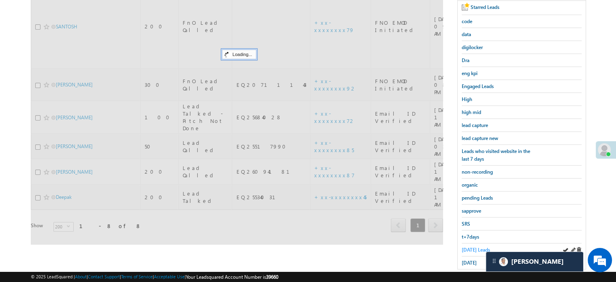
click at [470, 246] on span "[DATE] Leads" at bounding box center [476, 249] width 28 height 6
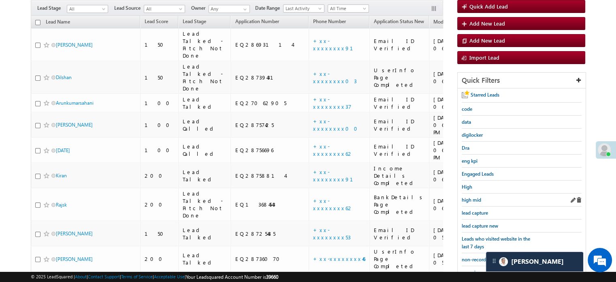
scroll to position [122, 0]
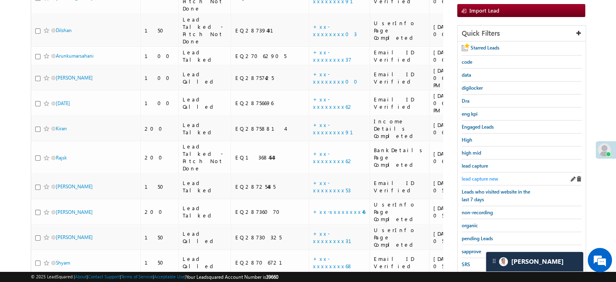
click at [479, 178] on span "lead capture new" at bounding box center [480, 178] width 36 height 6
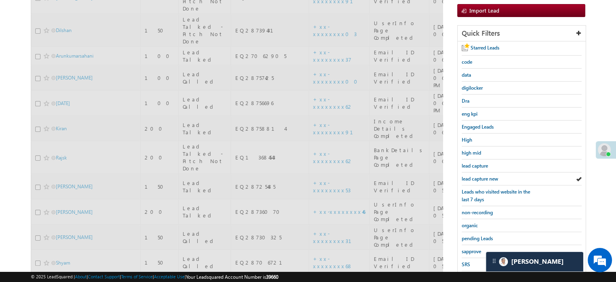
click at [479, 178] on span "lead capture new" at bounding box center [480, 178] width 36 height 6
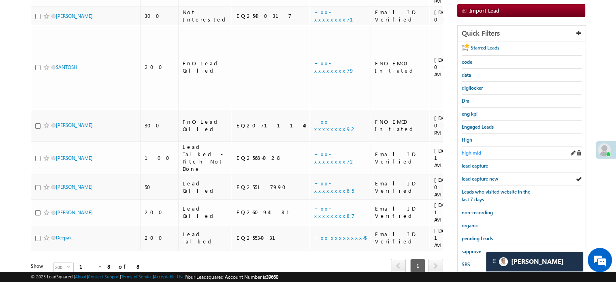
click at [476, 149] on link "high mid" at bounding box center [471, 153] width 19 height 8
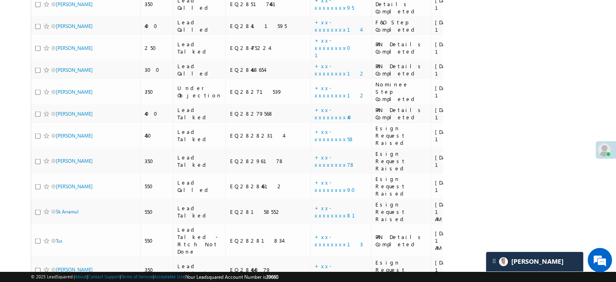
scroll to position [2186, 0]
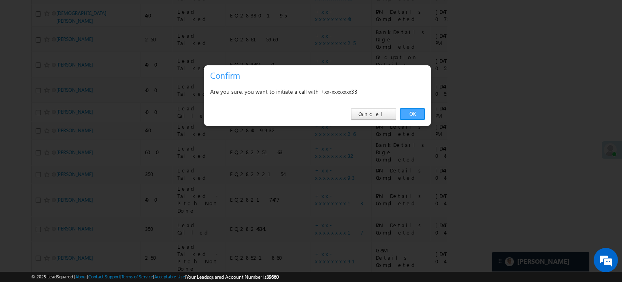
click at [422, 114] on link "OK" at bounding box center [412, 113] width 25 height 11
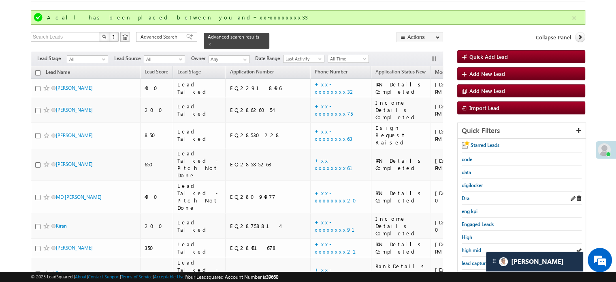
scroll to position [81, 0]
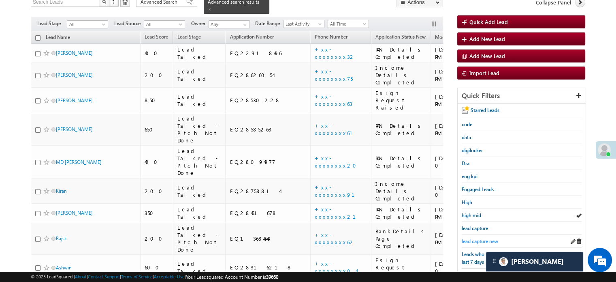
click at [482, 240] on span "lead capture new" at bounding box center [480, 241] width 36 height 6
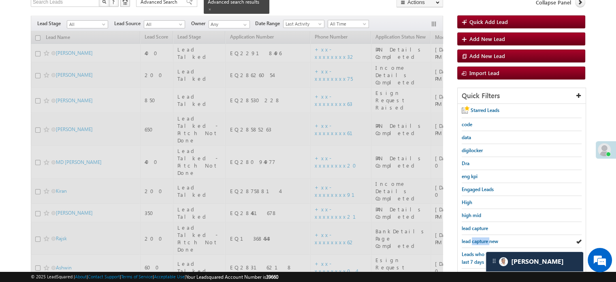
click at [482, 241] on span "lead capture new" at bounding box center [480, 241] width 36 height 6
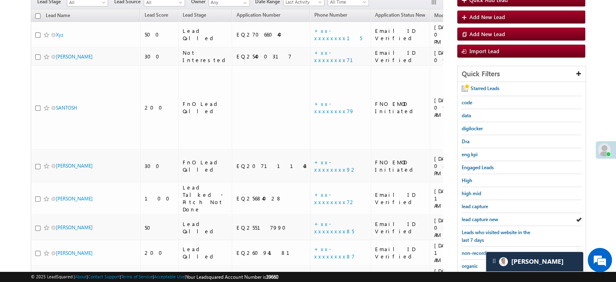
scroll to position [59, 0]
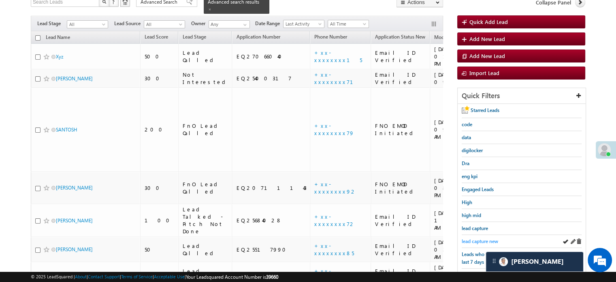
click at [482, 238] on span "lead capture new" at bounding box center [480, 241] width 36 height 6
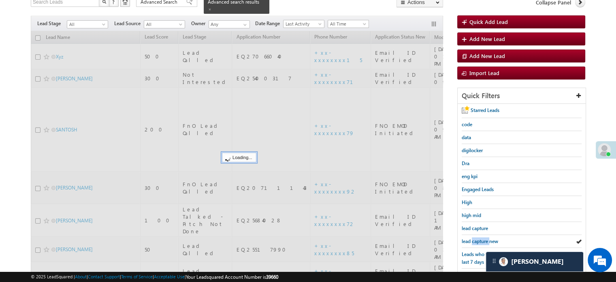
click at [482, 238] on span "lead capture new" at bounding box center [480, 241] width 36 height 6
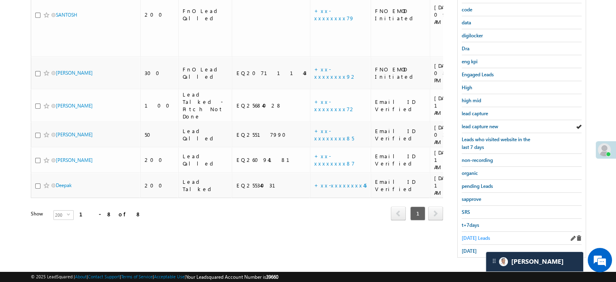
click at [477, 235] on span "[DATE] Leads" at bounding box center [476, 238] width 28 height 6
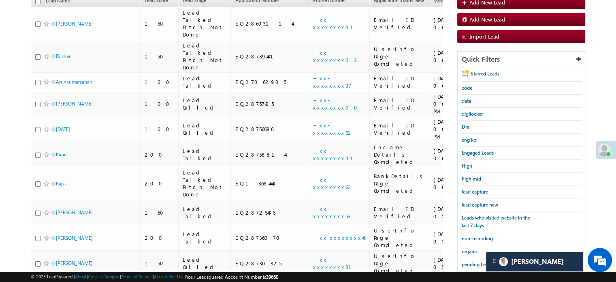
scroll to position [122, 0]
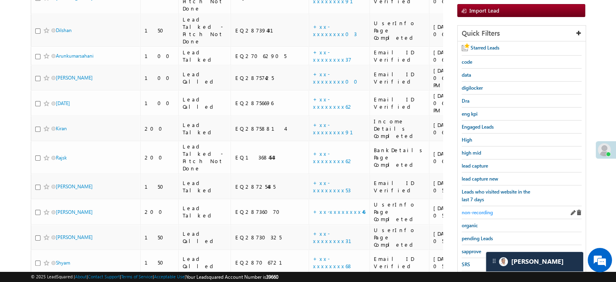
click at [470, 209] on span "non-recording" at bounding box center [477, 212] width 31 height 6
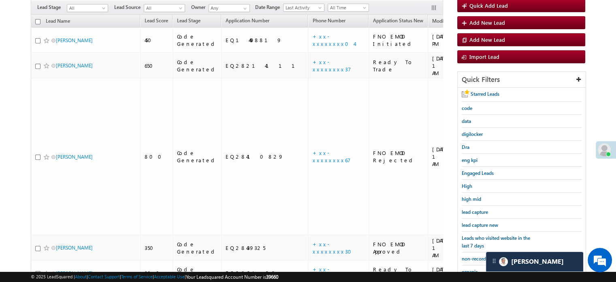
scroll to position [0, 0]
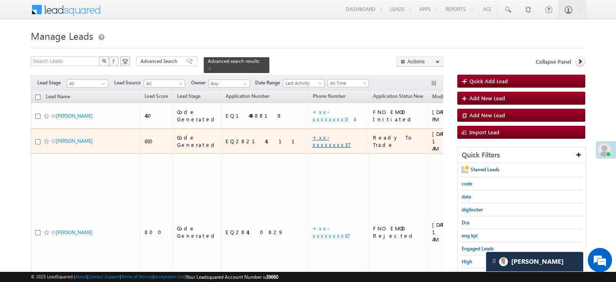
click at [312, 134] on link "+xx-xxxxxxxx37" at bounding box center [331, 141] width 38 height 14
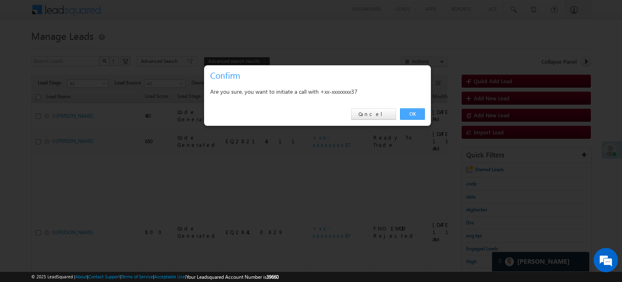
click at [410, 113] on link "OK" at bounding box center [412, 113] width 25 height 11
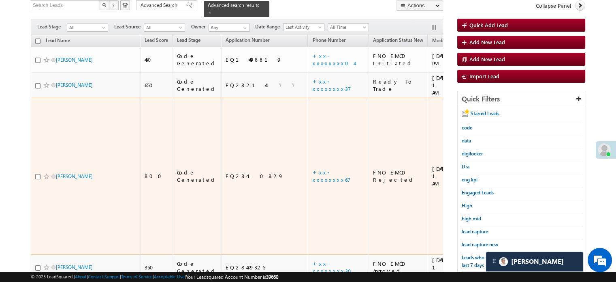
scroll to position [41, 0]
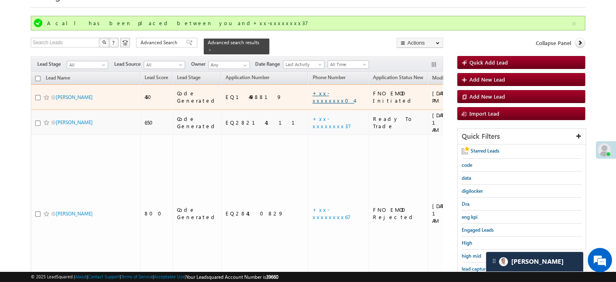
click at [312, 94] on link "+xx-xxxxxxxx04" at bounding box center [333, 97] width 42 height 14
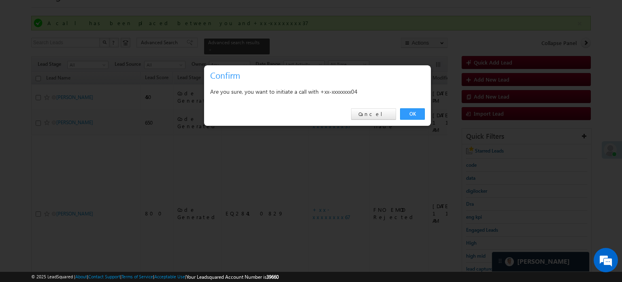
click at [413, 115] on link "OK" at bounding box center [412, 113] width 25 height 11
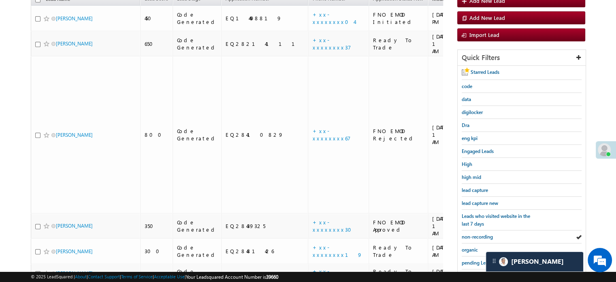
scroll to position [162, 0]
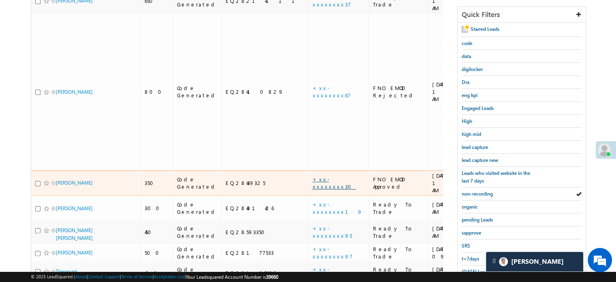
click at [312, 175] on link "+xx-xxxxxxxx30" at bounding box center [334, 182] width 44 height 14
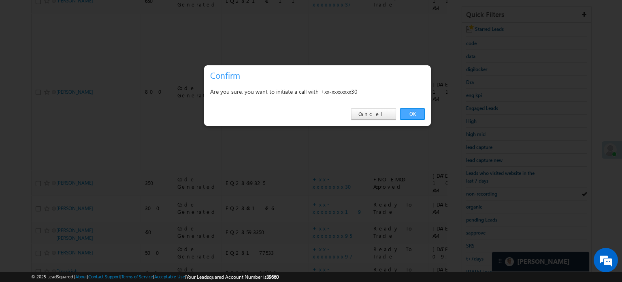
click at [404, 113] on link "OK" at bounding box center [412, 113] width 25 height 11
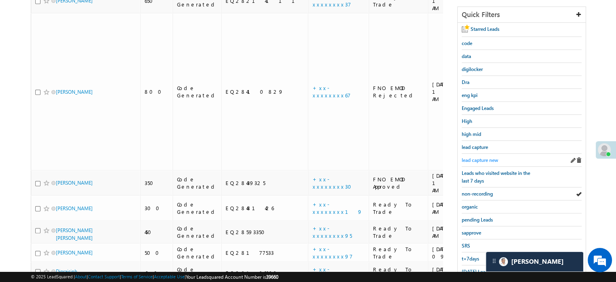
click at [471, 157] on span "lead capture new" at bounding box center [480, 160] width 36 height 6
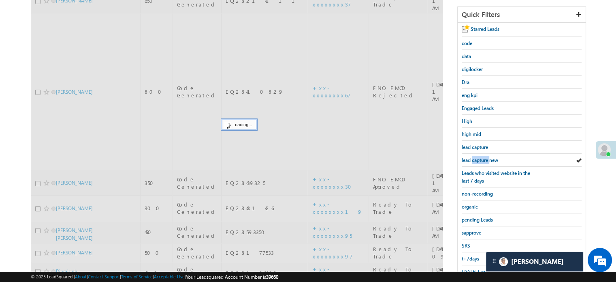
click at [471, 157] on span "lead capture new" at bounding box center [480, 160] width 36 height 6
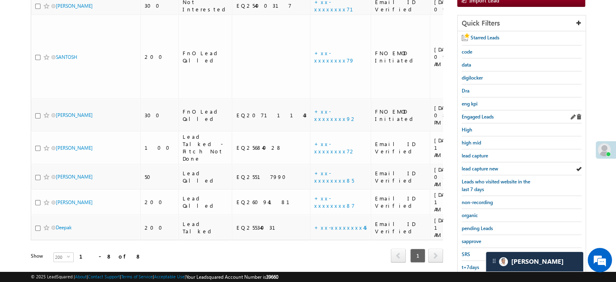
scroll to position [81, 0]
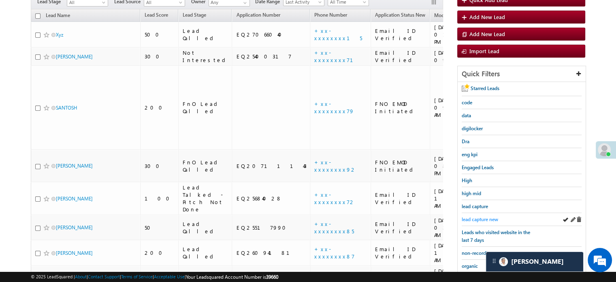
click at [478, 216] on span "lead capture new" at bounding box center [480, 219] width 36 height 6
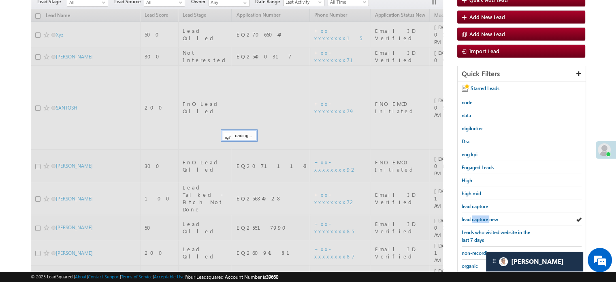
click at [478, 216] on span "lead capture new" at bounding box center [480, 219] width 36 height 6
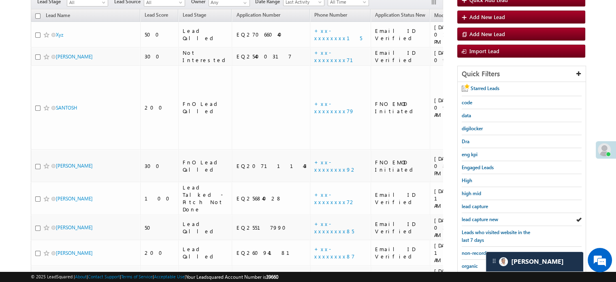
click at [478, 216] on span "lead capture new" at bounding box center [480, 219] width 36 height 6
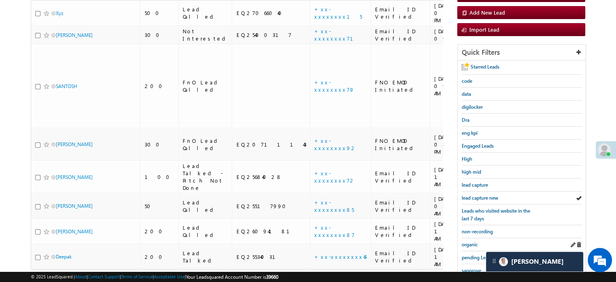
scroll to position [122, 0]
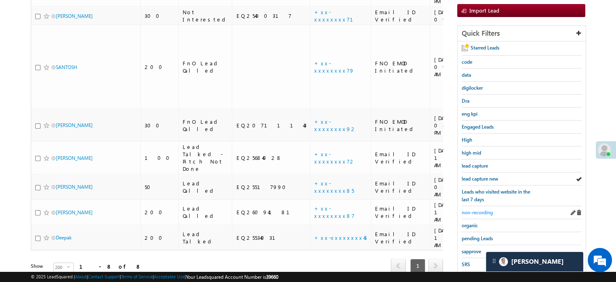
click at [479, 209] on span "non-recording" at bounding box center [477, 212] width 31 height 6
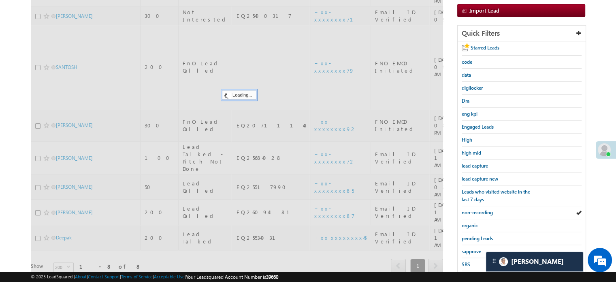
click at [479, 209] on span "non-recording" at bounding box center [477, 212] width 31 height 6
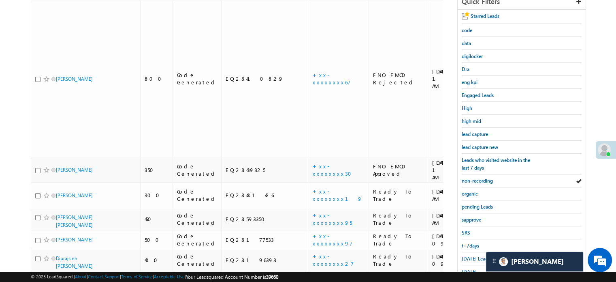
scroll to position [162, 0]
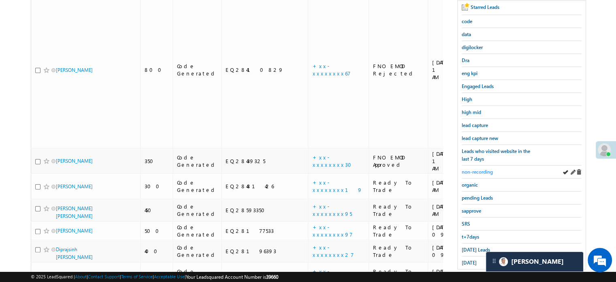
click at [481, 168] on span "non-recording" at bounding box center [477, 171] width 31 height 6
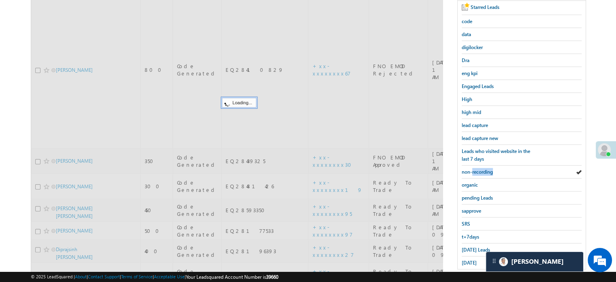
click at [481, 168] on span "non-recording" at bounding box center [477, 171] width 31 height 6
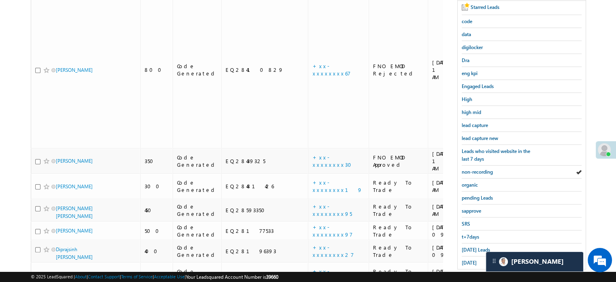
click at [481, 168] on span "non-recording" at bounding box center [477, 171] width 31 height 6
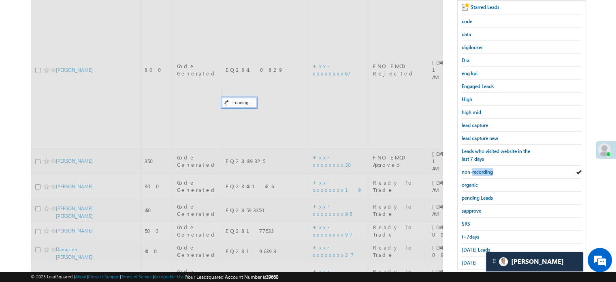
click at [481, 168] on span "non-recording" at bounding box center [477, 171] width 31 height 6
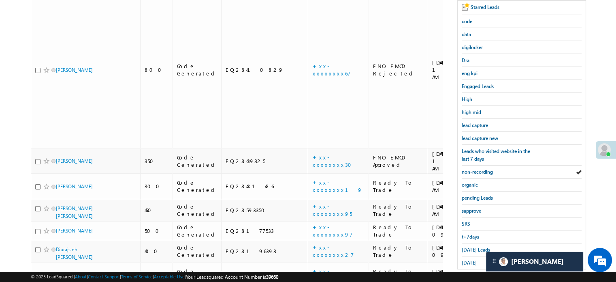
click at [481, 168] on span "non-recording" at bounding box center [477, 171] width 31 height 6
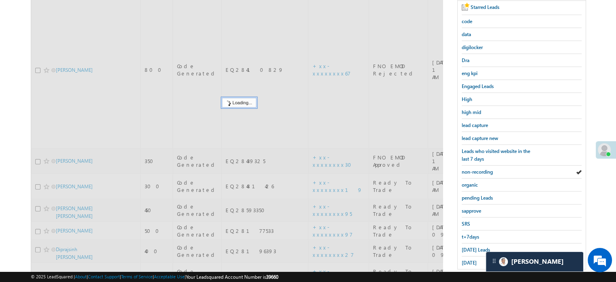
click at [481, 168] on span "non-recording" at bounding box center [477, 171] width 31 height 6
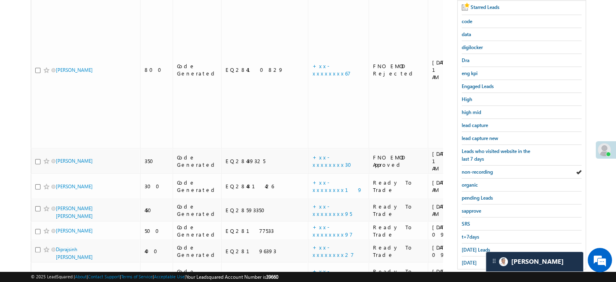
click at [481, 168] on span "non-recording" at bounding box center [477, 171] width 31 height 6
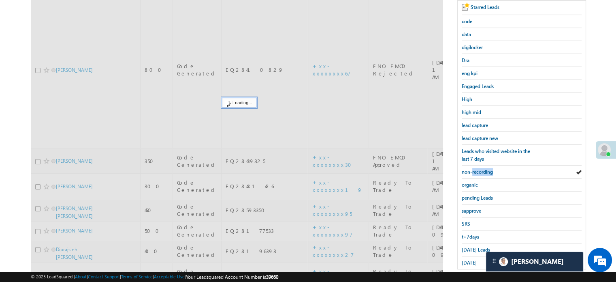
click at [481, 168] on span "non-recording" at bounding box center [477, 171] width 31 height 6
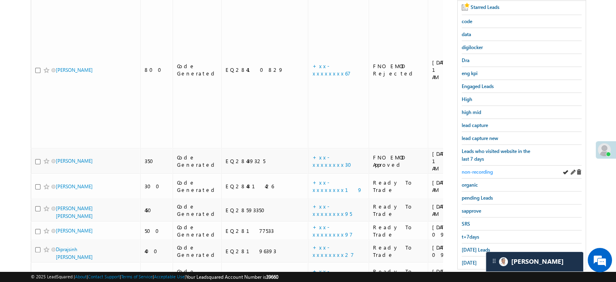
click at [483, 169] on span "non-recording" at bounding box center [477, 171] width 31 height 6
click at [484, 169] on span "non-recording" at bounding box center [477, 171] width 31 height 6
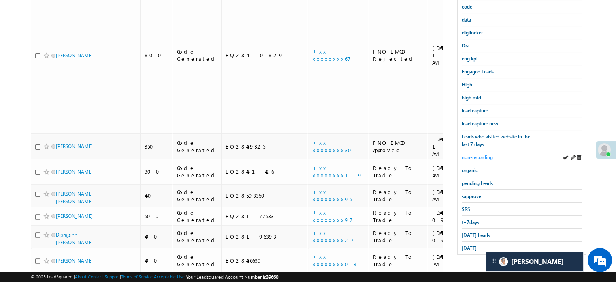
scroll to position [179, 0]
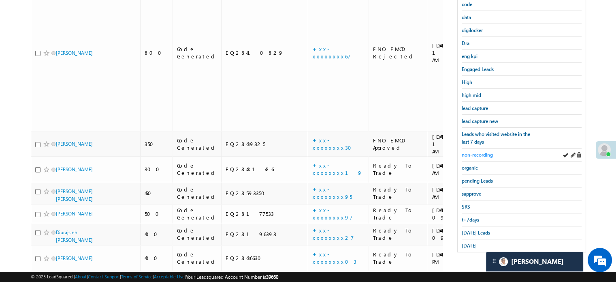
click at [481, 151] on span "non-recording" at bounding box center [477, 154] width 31 height 6
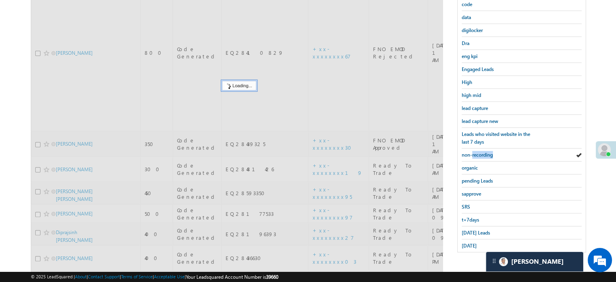
click at [481, 151] on span "non-recording" at bounding box center [477, 154] width 31 height 6
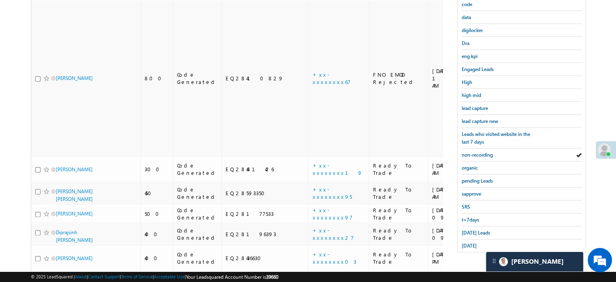
click at [481, 151] on span "non-recording" at bounding box center [477, 154] width 31 height 6
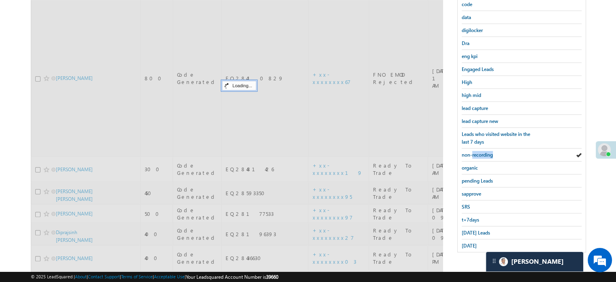
click at [481, 151] on span "non-recording" at bounding box center [477, 154] width 31 height 6
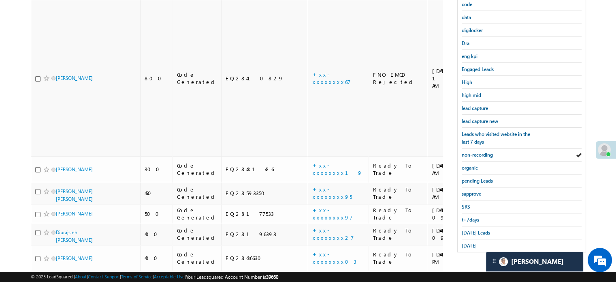
click at [481, 151] on span "non-recording" at bounding box center [477, 154] width 31 height 6
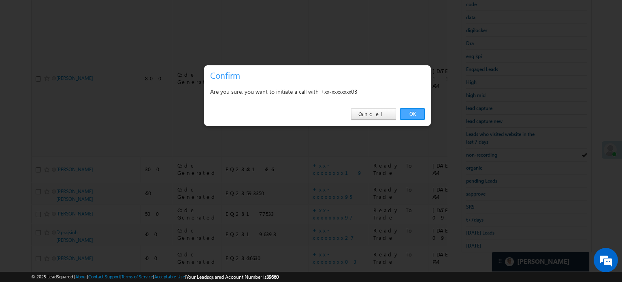
click at [413, 113] on link "OK" at bounding box center [412, 113] width 25 height 11
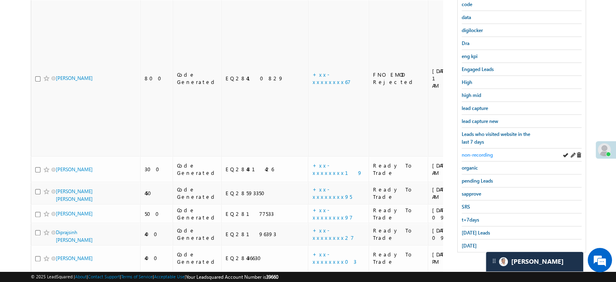
click at [488, 152] on span "non-recording" at bounding box center [477, 154] width 31 height 6
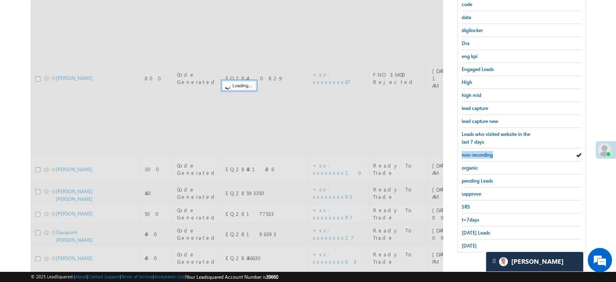
click at [488, 152] on span "non-recording" at bounding box center [477, 154] width 31 height 6
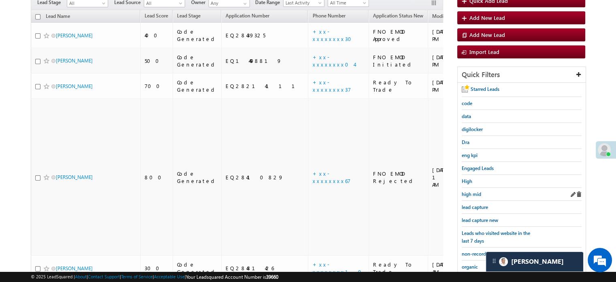
scroll to position [98, 0]
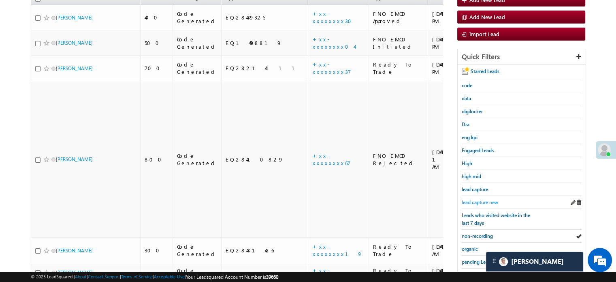
click at [479, 201] on span "lead capture new" at bounding box center [480, 202] width 36 height 6
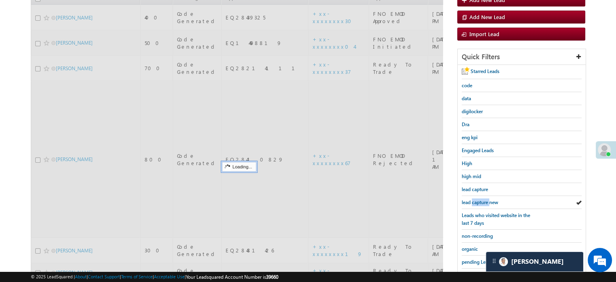
click at [479, 201] on span "lead capture new" at bounding box center [480, 202] width 36 height 6
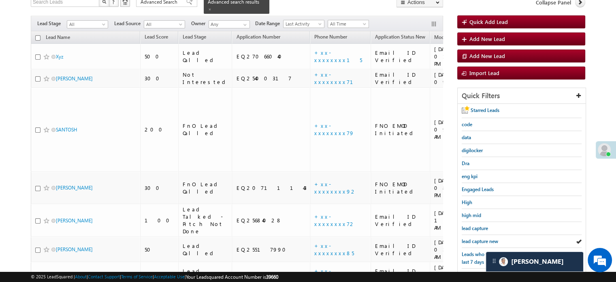
scroll to position [162, 0]
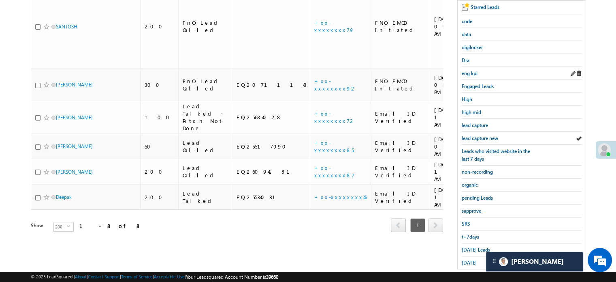
click at [478, 74] on div "eng kpi" at bounding box center [522, 73] width 120 height 13
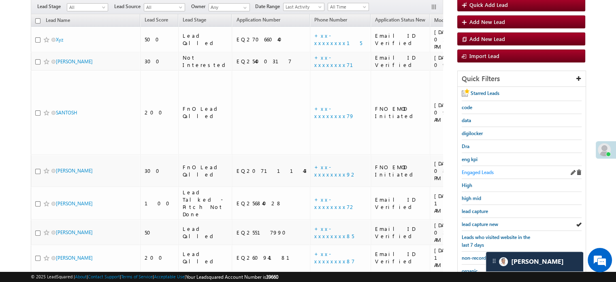
scroll to position [81, 0]
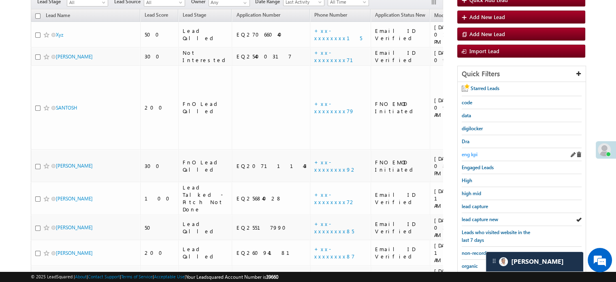
click at [472, 156] on span "eng kpi" at bounding box center [470, 154] width 16 height 6
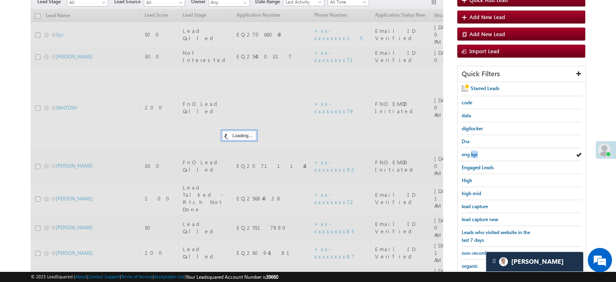
click at [472, 156] on span "eng kpi" at bounding box center [470, 154] width 16 height 6
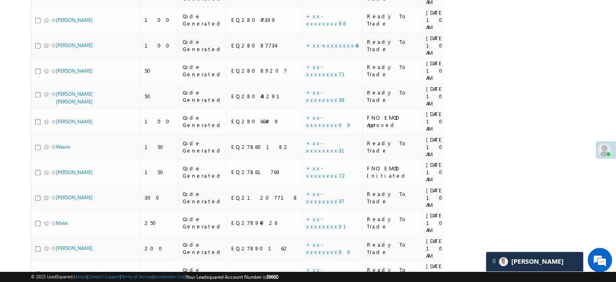
scroll to position [610, 0]
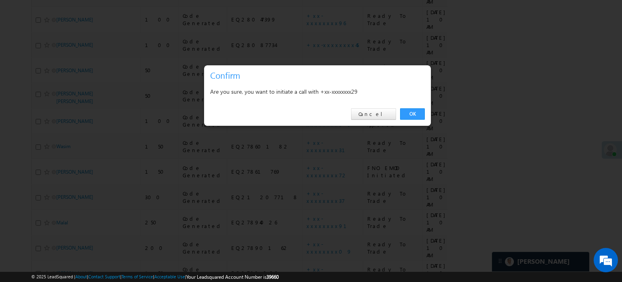
click at [377, 120] on div "OK Cancel" at bounding box center [317, 113] width 227 height 23
click at [393, 113] on link "Cancel" at bounding box center [373, 113] width 45 height 11
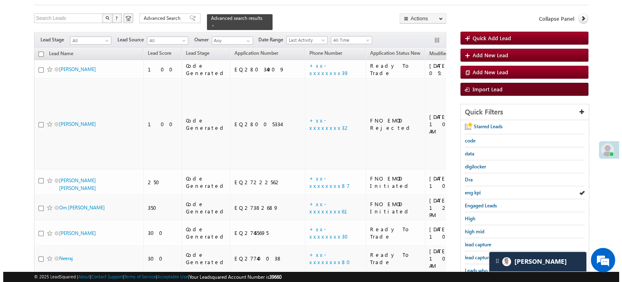
scroll to position [84, 0]
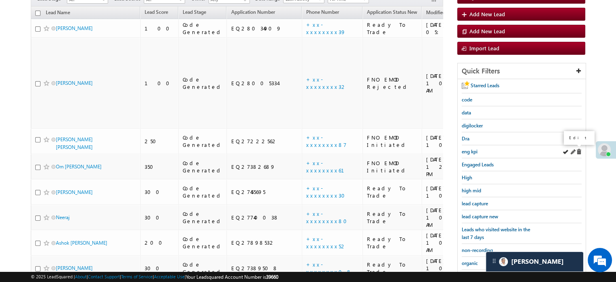
click at [572, 152] on span at bounding box center [573, 152] width 6 height 6
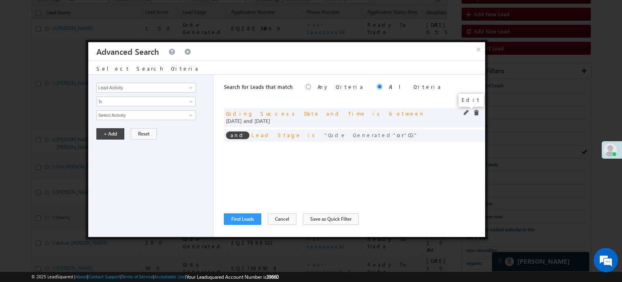
click at [466, 113] on span at bounding box center [467, 113] width 6 height 6
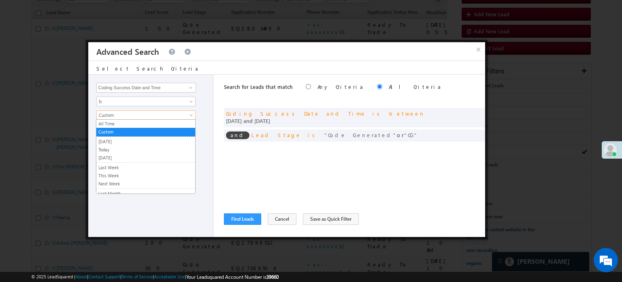
click at [123, 114] on span "Custom" at bounding box center [141, 114] width 88 height 7
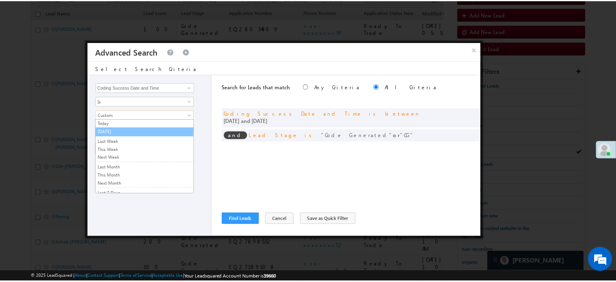
scroll to position [52, 0]
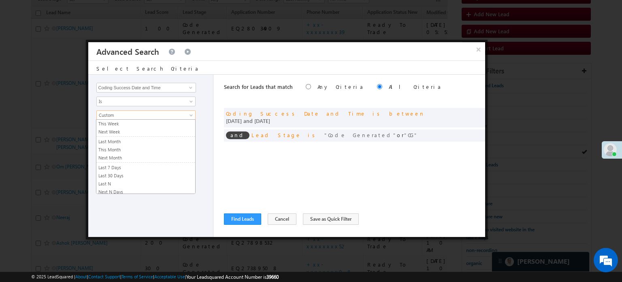
click at [124, 161] on ul "All Time Custom Yesterday Today Tomorrow Last Week This Week Next Week Last Mon…" at bounding box center [146, 156] width 100 height 75
click at [124, 164] on link "Last 7 Days" at bounding box center [145, 167] width 99 height 7
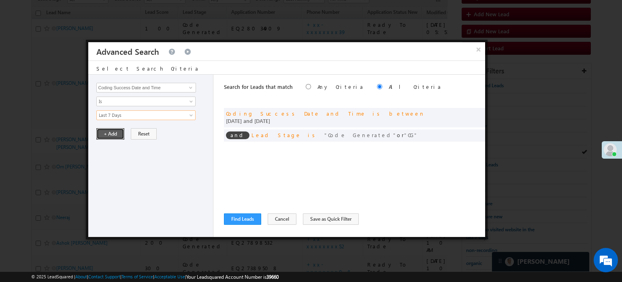
click at [110, 128] on button "+ Add" at bounding box center [110, 133] width 28 height 11
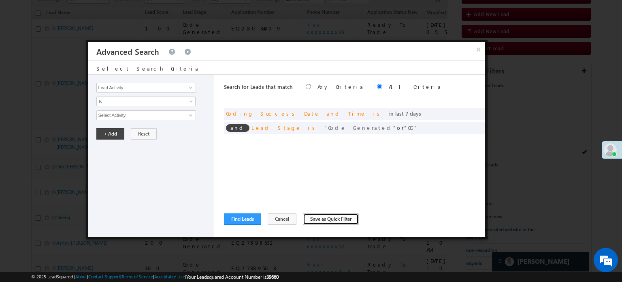
click at [313, 216] on button "Save as Quick Filter" at bounding box center [331, 218] width 56 height 11
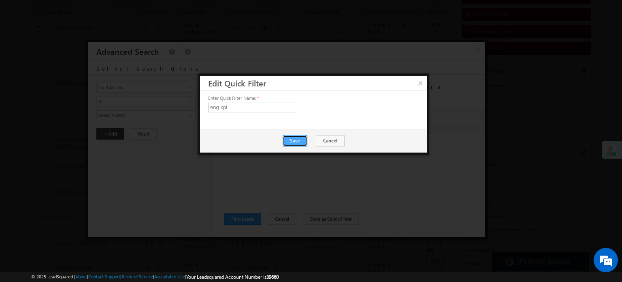
click at [293, 144] on button "Save" at bounding box center [295, 140] width 25 height 11
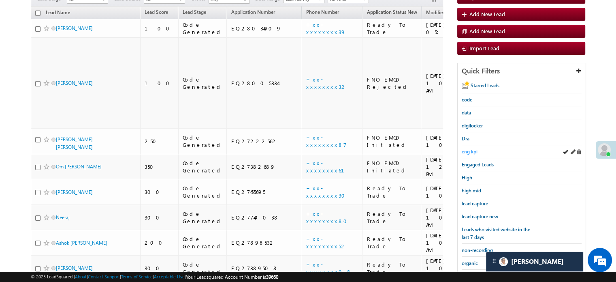
click at [473, 148] on span "eng kpi" at bounding box center [470, 151] width 16 height 6
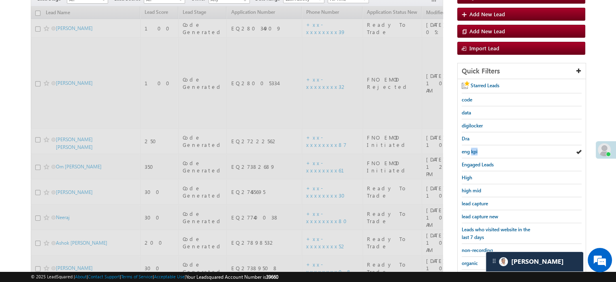
click at [472, 148] on span "eng kpi" at bounding box center [470, 151] width 16 height 6
click at [472, 149] on span "eng kpi" at bounding box center [470, 151] width 16 height 6
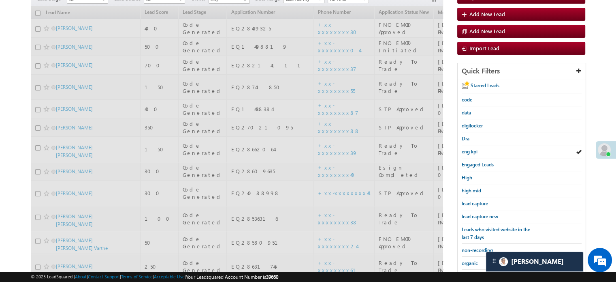
click at [472, 149] on span "eng kpi" at bounding box center [470, 151] width 16 height 6
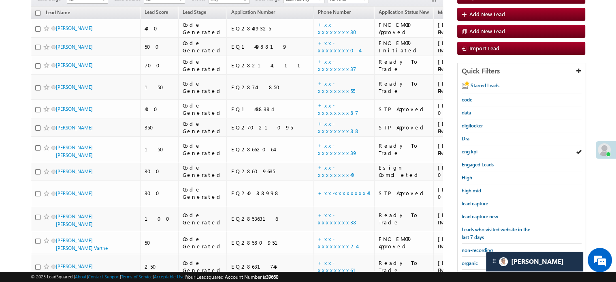
scroll to position [1260, 0]
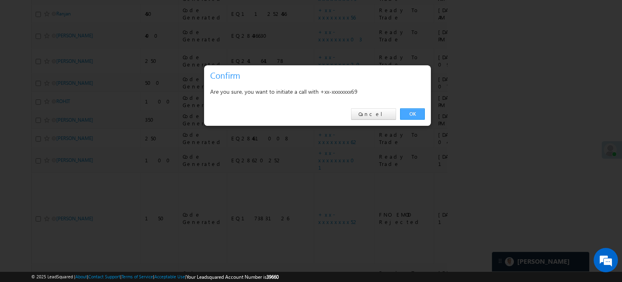
click at [414, 111] on link "OK" at bounding box center [412, 113] width 25 height 11
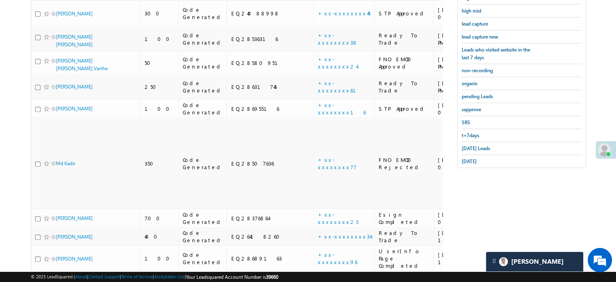
scroll to position [189, 0]
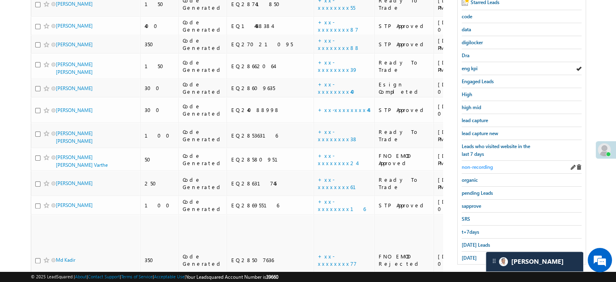
click at [489, 164] on span "non-recording" at bounding box center [477, 167] width 31 height 6
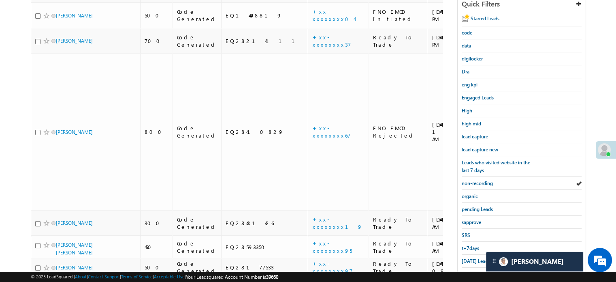
scroll to position [139, 0]
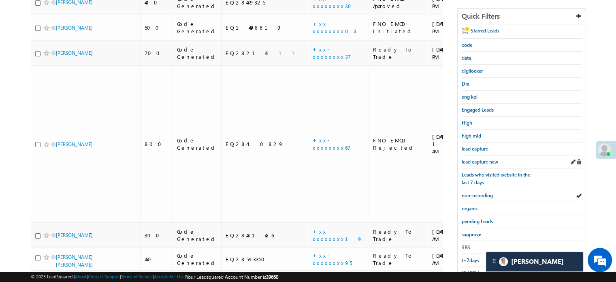
click at [480, 163] on div "lead capture new" at bounding box center [522, 161] width 120 height 13
click at [476, 158] on span "lead capture new" at bounding box center [480, 161] width 36 height 6
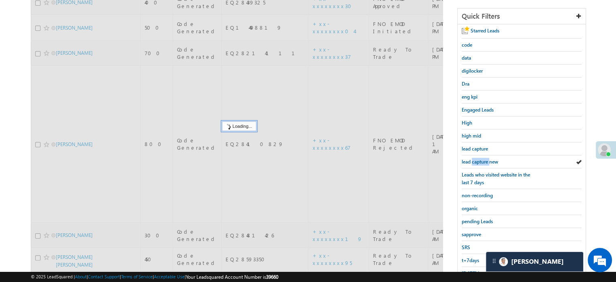
click at [476, 158] on span "lead capture new" at bounding box center [480, 161] width 36 height 6
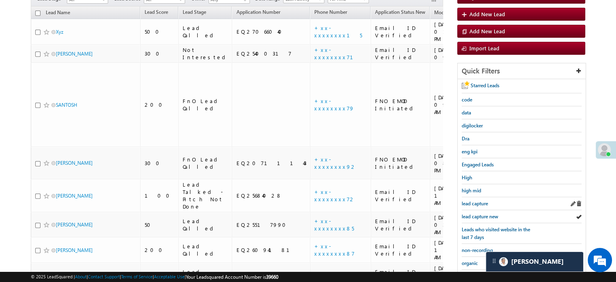
scroll to position [98, 0]
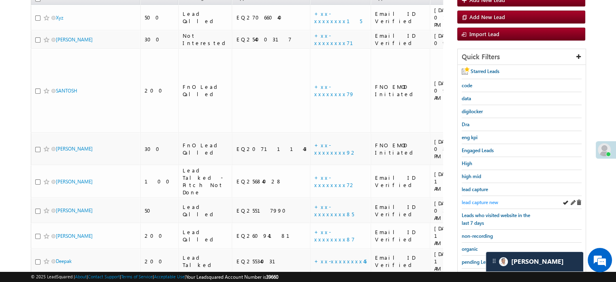
click at [480, 200] on span "lead capture new" at bounding box center [480, 202] width 36 height 6
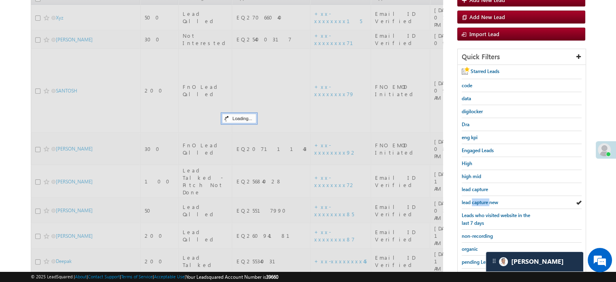
click at [480, 200] on span "lead capture new" at bounding box center [480, 202] width 36 height 6
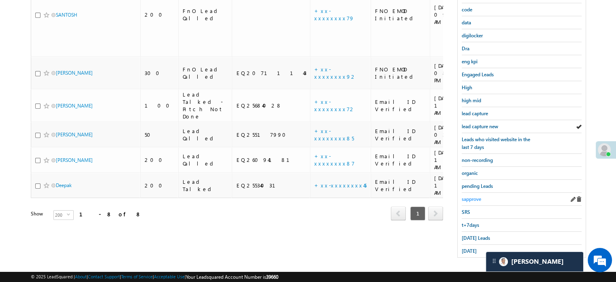
click at [473, 196] on span "sapprove" at bounding box center [471, 199] width 19 height 6
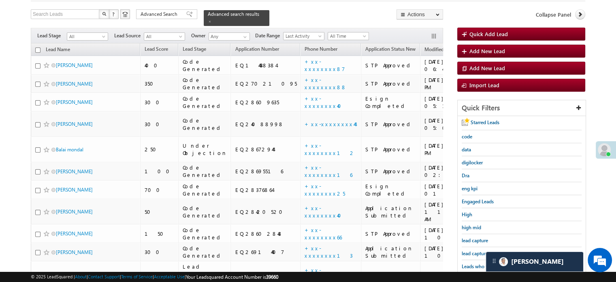
scroll to position [93, 0]
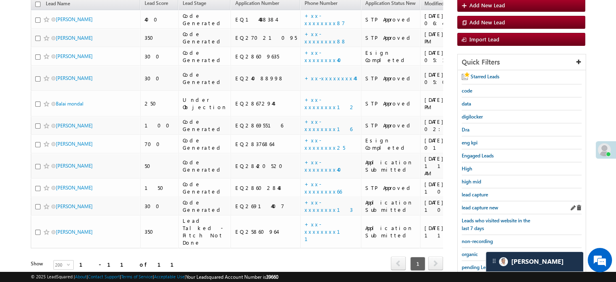
click at [471, 201] on div "lead capture new" at bounding box center [522, 207] width 120 height 13
click at [470, 204] on span "lead capture new" at bounding box center [480, 207] width 36 height 6
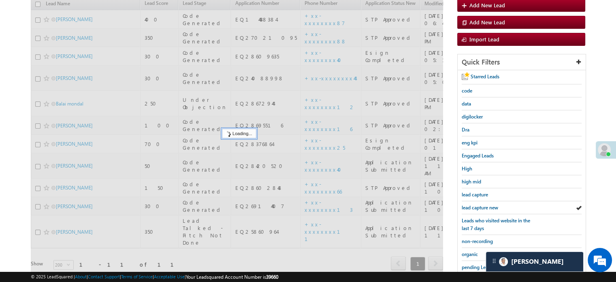
click at [472, 207] on span "lead capture new" at bounding box center [480, 207] width 36 height 6
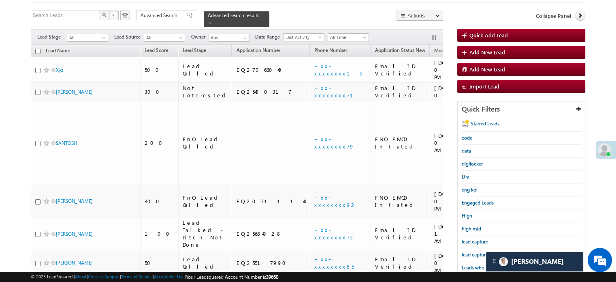
scroll to position [81, 0]
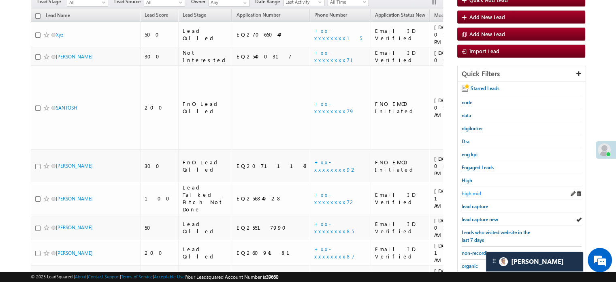
click at [473, 190] on span "high mid" at bounding box center [471, 193] width 19 height 6
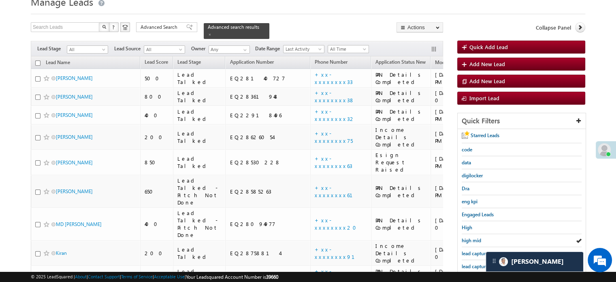
scroll to position [0, 0]
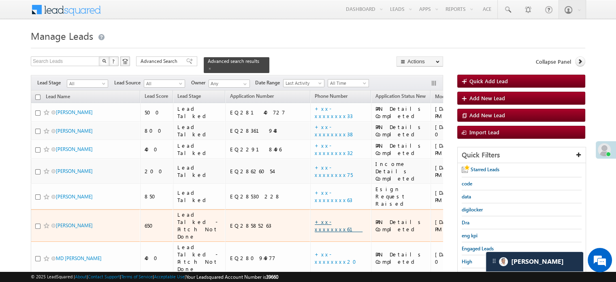
click at [315, 218] on link "+xx-xxxxxxxx61" at bounding box center [339, 225] width 48 height 14
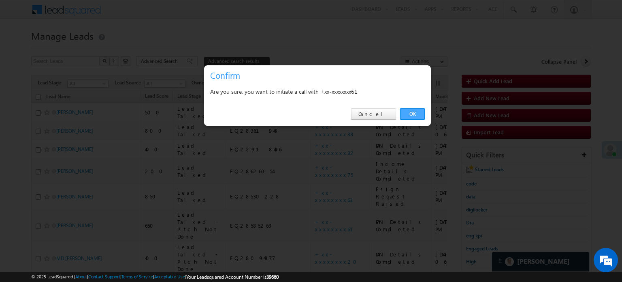
click at [420, 113] on link "OK" at bounding box center [412, 113] width 25 height 11
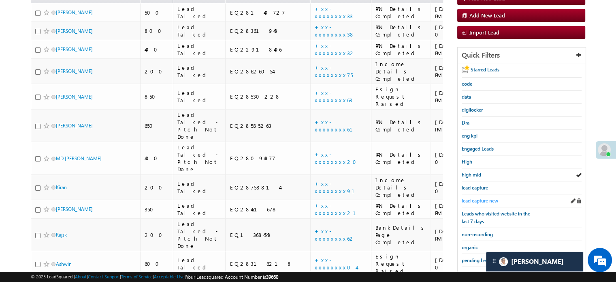
click at [477, 199] on span "lead capture new" at bounding box center [480, 200] width 36 height 6
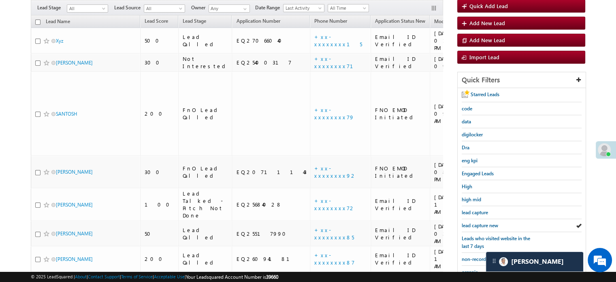
scroll to position [162, 0]
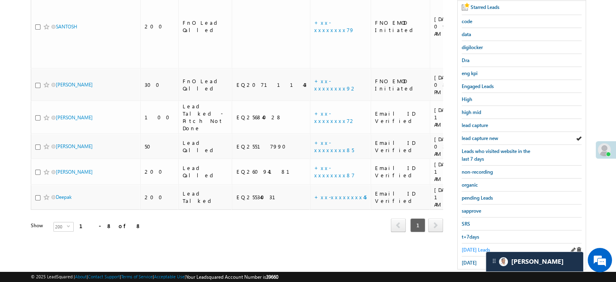
click at [482, 246] on span "[DATE] Leads" at bounding box center [476, 249] width 28 height 6
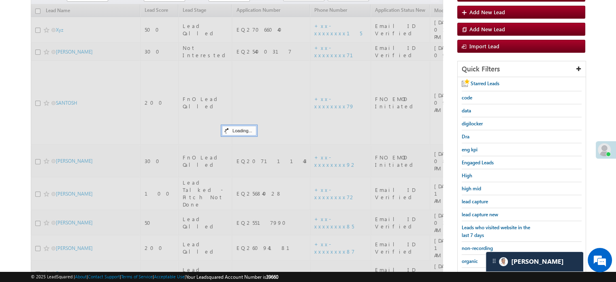
scroll to position [81, 0]
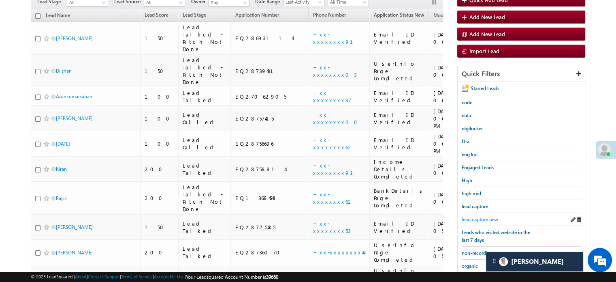
click at [479, 217] on span "lead capture new" at bounding box center [480, 219] width 36 height 6
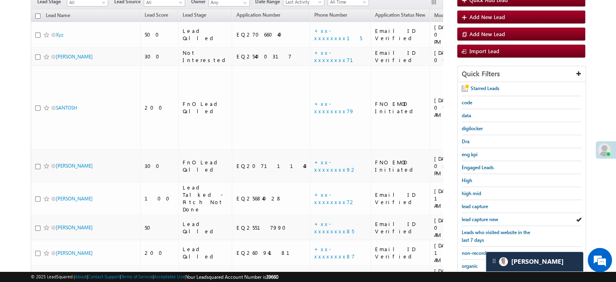
click at [479, 217] on span "lead capture new" at bounding box center [480, 219] width 36 height 6
click at [483, 213] on div "lead capture new" at bounding box center [522, 219] width 120 height 13
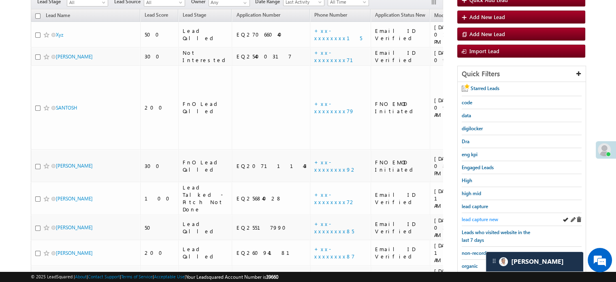
click at [483, 216] on span "lead capture new" at bounding box center [480, 219] width 36 height 6
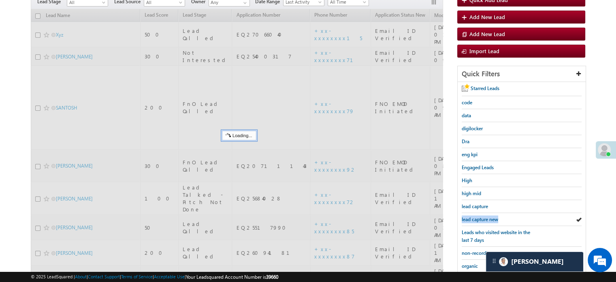
click at [483, 216] on span "lead capture new" at bounding box center [480, 219] width 36 height 6
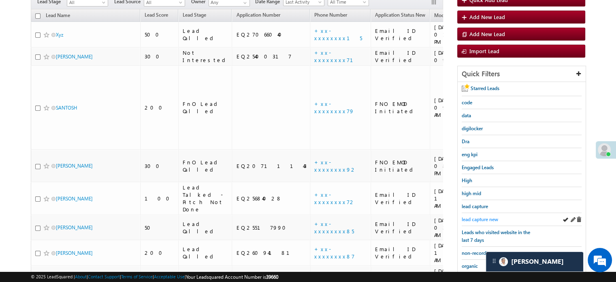
click at [471, 220] on span "lead capture new" at bounding box center [480, 219] width 36 height 6
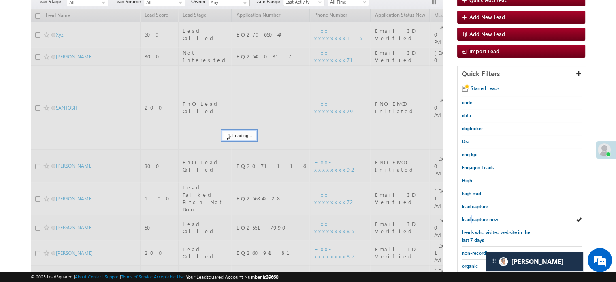
click at [471, 220] on span "lead capture new" at bounding box center [480, 219] width 36 height 6
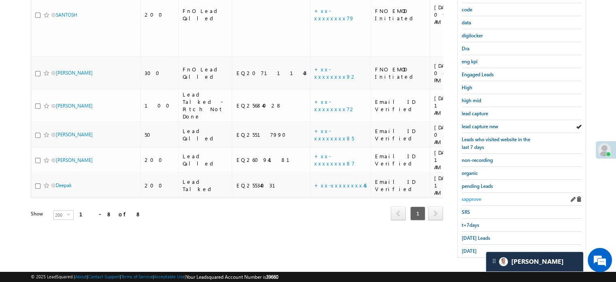
scroll to position [93, 0]
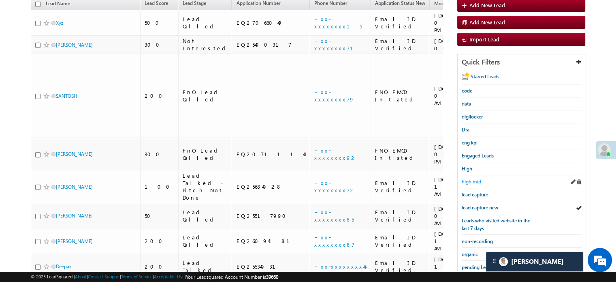
click at [471, 179] on span "high mid" at bounding box center [471, 181] width 19 height 6
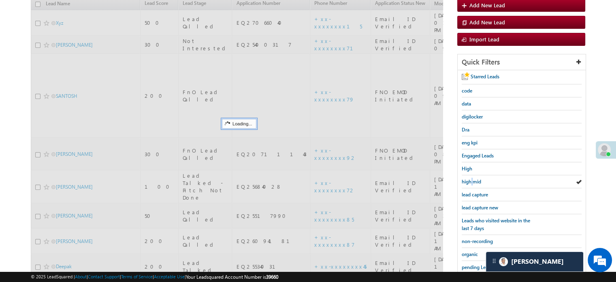
click at [471, 179] on span "high mid" at bounding box center [471, 181] width 19 height 6
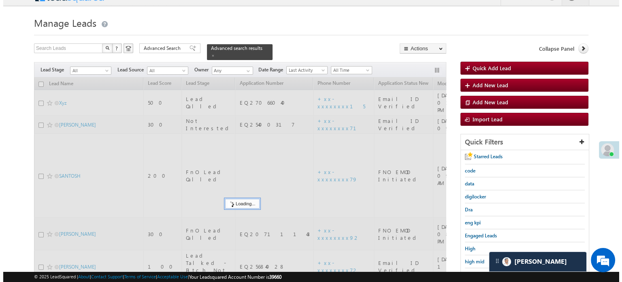
scroll to position [0, 0]
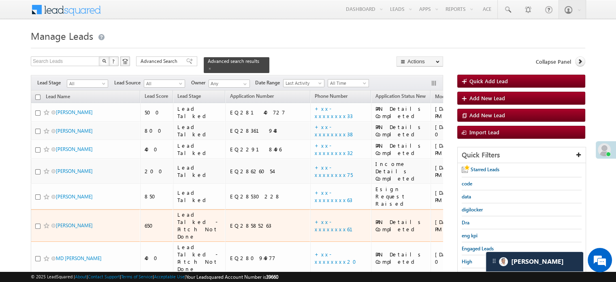
click at [310, 210] on td "+xx-xxxxxxxx61" at bounding box center [340, 225] width 61 height 33
click at [315, 218] on link "+xx-xxxxxxxx61" at bounding box center [339, 225] width 48 height 14
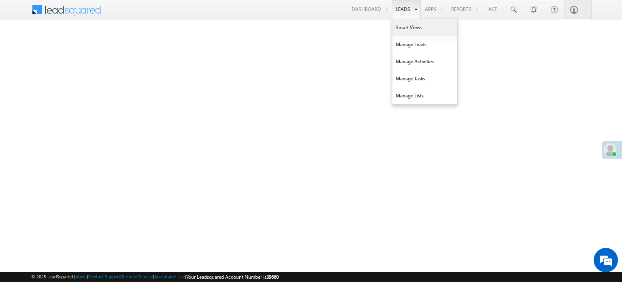
click at [400, 27] on link "Smart Views" at bounding box center [424, 27] width 65 height 17
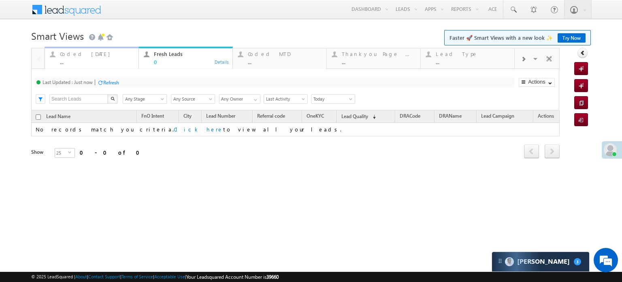
click at [68, 53] on div "Coded Today" at bounding box center [97, 54] width 74 height 6
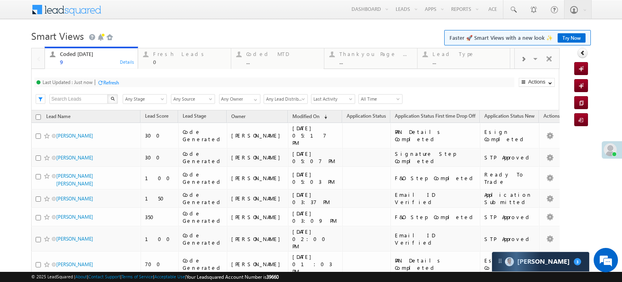
click at [106, 76] on div "Last Updated : Just now Refresh Refreshing... Search X Lead Stage Any Stage Any…" at bounding box center [295, 89] width 528 height 41
click at [106, 83] on div "Refresh" at bounding box center [111, 82] width 16 height 6
click at [113, 85] on div "Refresh" at bounding box center [111, 82] width 16 height 6
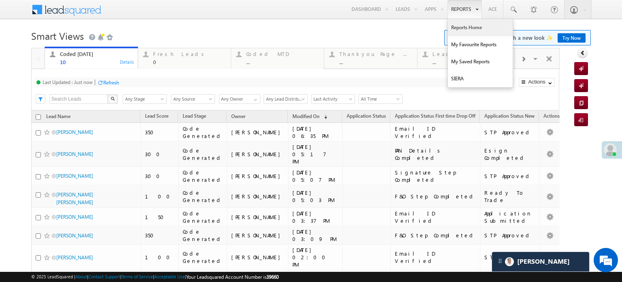
click at [455, 21] on link "Reports Home" at bounding box center [480, 27] width 65 height 17
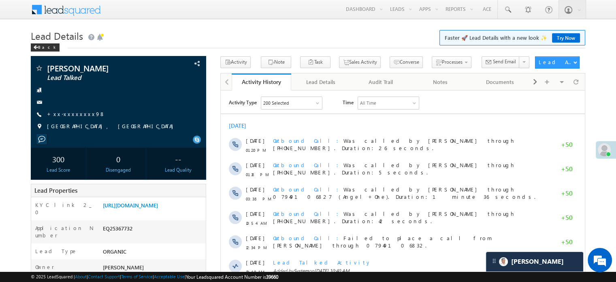
scroll to position [4016, 0]
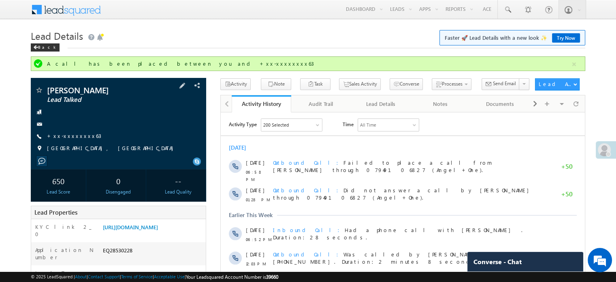
click at [83, 137] on div "+xx-xxxxxxxx63" at bounding box center [118, 136] width 167 height 8
click at [73, 137] on link "+xx-xxxxxxxx63" at bounding box center [74, 135] width 54 height 7
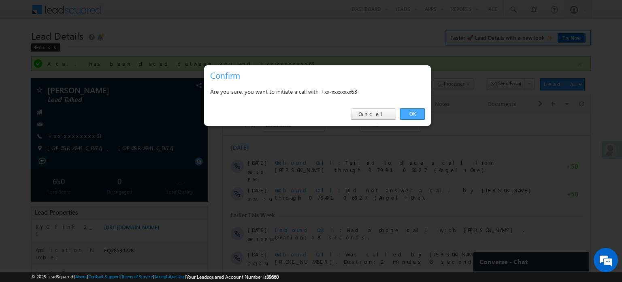
click at [422, 118] on link "OK" at bounding box center [412, 113] width 25 height 11
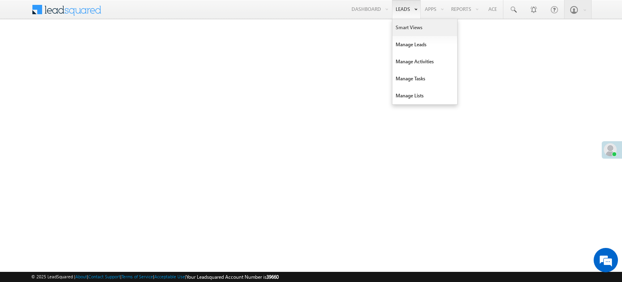
click at [400, 21] on link "Smart Views" at bounding box center [424, 27] width 65 height 17
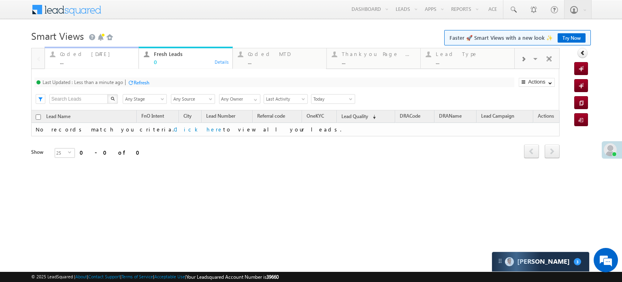
click at [84, 58] on div "Coded [DATE] ..." at bounding box center [97, 57] width 74 height 16
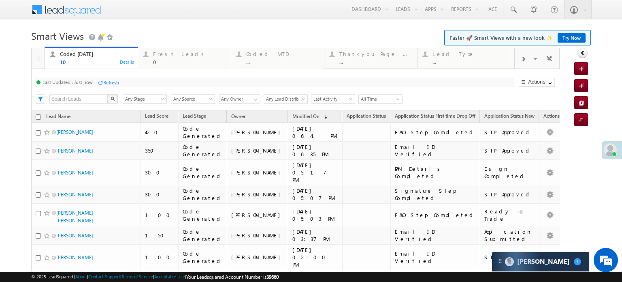
click at [118, 79] on div "Refresh" at bounding box center [111, 82] width 16 height 6
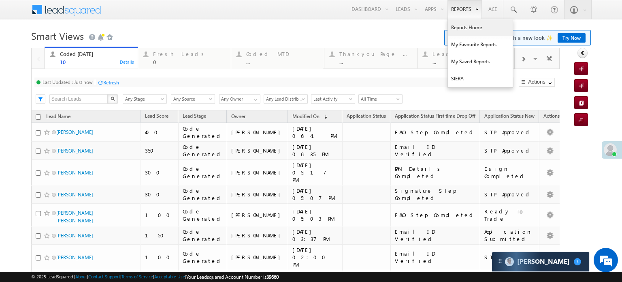
click at [454, 22] on link "Reports Home" at bounding box center [480, 27] width 65 height 17
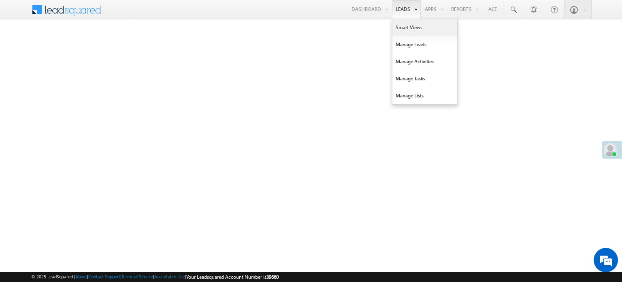
click at [403, 21] on link "Smart Views" at bounding box center [424, 27] width 65 height 17
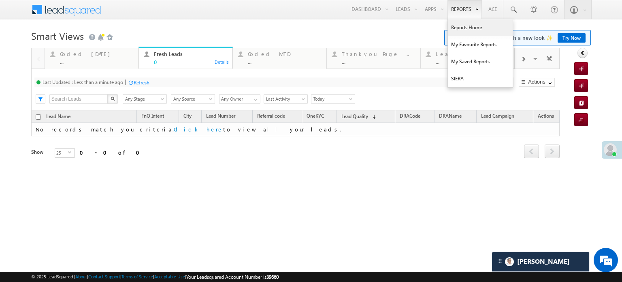
click at [459, 26] on link "Reports Home" at bounding box center [480, 27] width 65 height 17
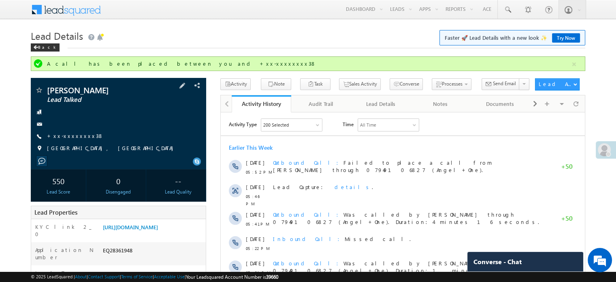
click at [72, 143] on div "[PERSON_NAME] Lead Talked +xx-xxxxxxxx38" at bounding box center [118, 121] width 167 height 70
click at [71, 140] on span "+xx-xxxxxxxx38" at bounding box center [75, 136] width 57 height 8
click at [71, 136] on link "+xx-xxxxxxxx38" at bounding box center [75, 135] width 57 height 7
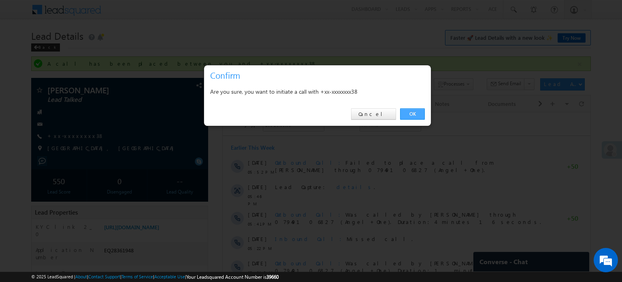
click at [419, 113] on link "OK" at bounding box center [412, 113] width 25 height 11
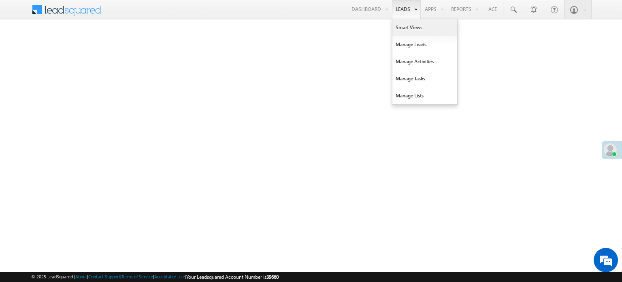
click at [401, 22] on link "Smart Views" at bounding box center [424, 27] width 65 height 17
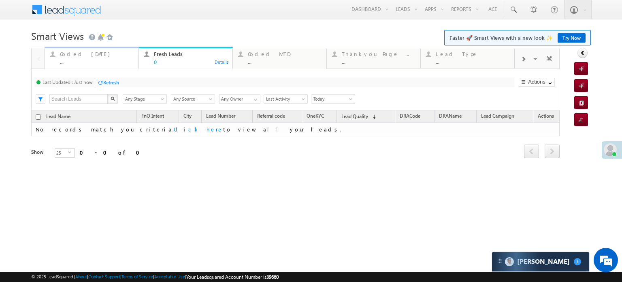
click at [66, 65] on div "..." at bounding box center [97, 62] width 74 height 6
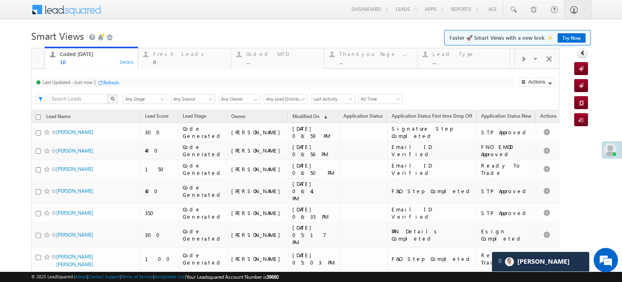
click at [112, 82] on div "Refresh" at bounding box center [111, 82] width 16 height 6
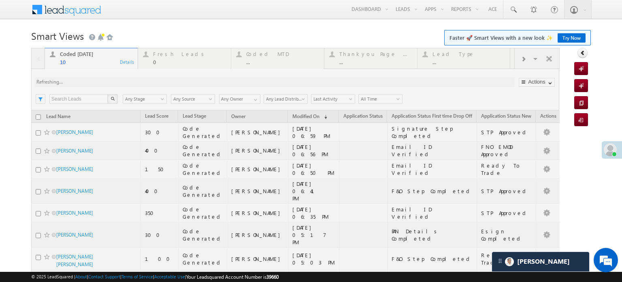
click at [112, 82] on div at bounding box center [295, 219] width 529 height 343
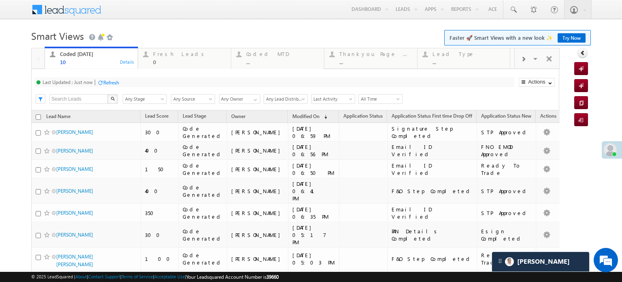
click at [109, 81] on div "Refresh" at bounding box center [111, 82] width 16 height 6
click at [139, 78] on div "Last Updated : Less than a minute ago Refresh Refreshing..." at bounding box center [274, 82] width 480 height 10
click at [144, 83] on div "Refresh" at bounding box center [142, 82] width 16 height 6
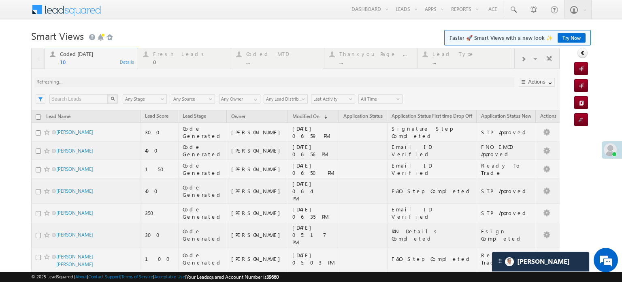
click at [144, 83] on div at bounding box center [295, 219] width 529 height 343
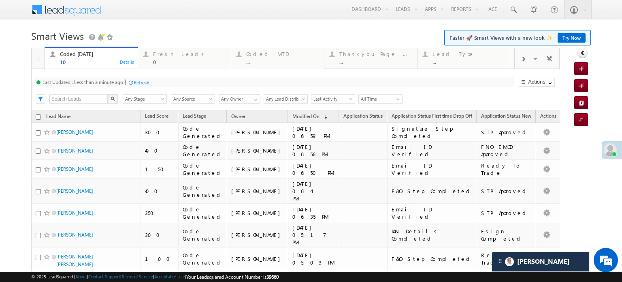
click at [143, 79] on div "Refresh" at bounding box center [142, 82] width 16 height 6
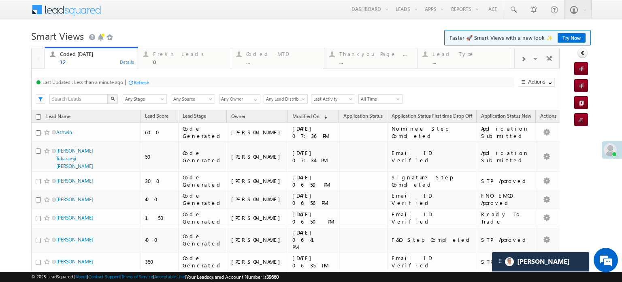
click at [139, 81] on div "Refresh" at bounding box center [142, 82] width 16 height 6
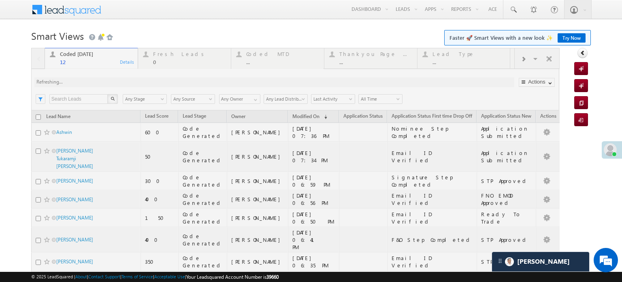
click at [139, 81] on div at bounding box center [295, 243] width 529 height 391
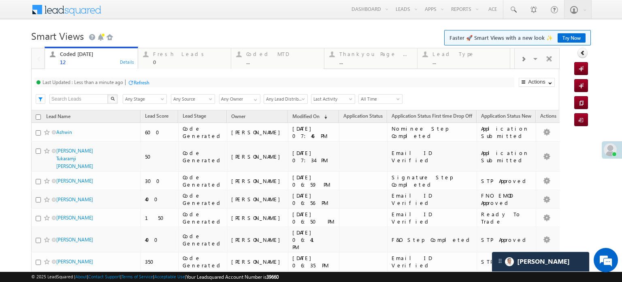
click at [138, 79] on div "Refresh" at bounding box center [142, 82] width 16 height 6
click at [105, 82] on div "Refresh" at bounding box center [111, 82] width 16 height 6
click at [143, 77] on div "Last Updated : Less than a minute ago Refresh Refreshing... Search X Lead Stage…" at bounding box center [295, 89] width 528 height 41
click at [144, 80] on div "Refresh" at bounding box center [142, 82] width 16 height 6
click at [112, 87] on div "Last Updated : Just now Refresh Refreshing... Search X Lead Stage Any Stage Any…" at bounding box center [295, 89] width 528 height 41
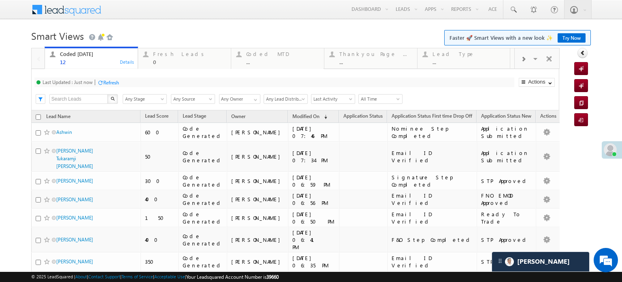
click at [110, 80] on div "Refresh" at bounding box center [111, 82] width 16 height 6
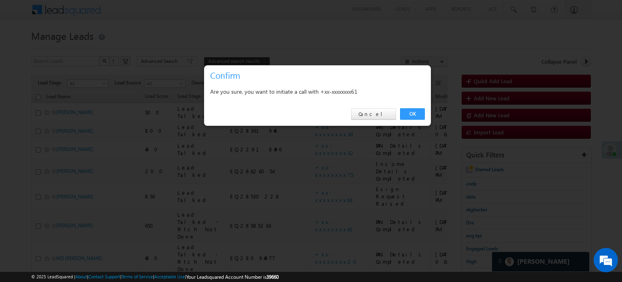
click at [413, 116] on link "OK" at bounding box center [412, 113] width 25 height 11
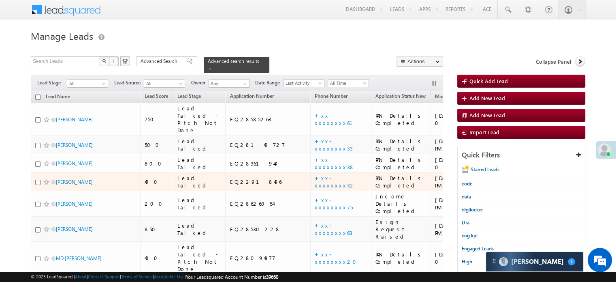
scroll to position [122, 0]
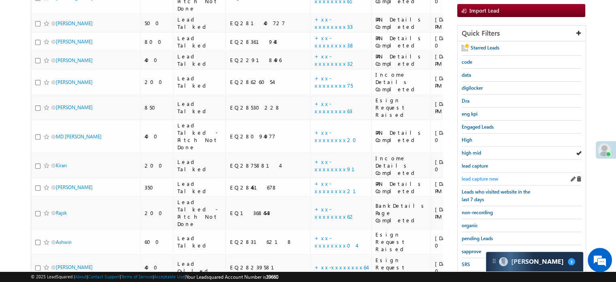
click at [474, 179] on span "lead capture new" at bounding box center [480, 178] width 36 height 6
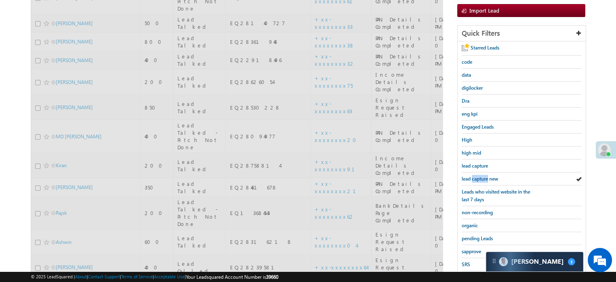
click at [474, 179] on span "lead capture new" at bounding box center [480, 178] width 36 height 6
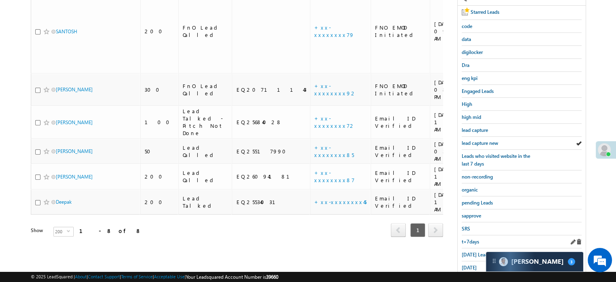
scroll to position [162, 0]
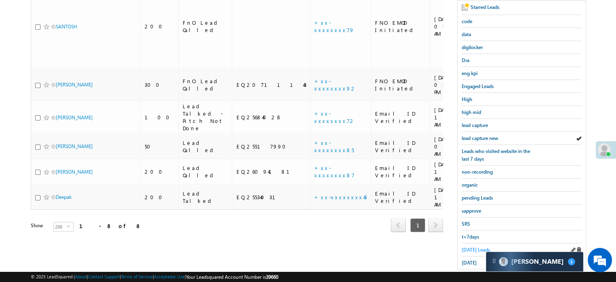
click at [471, 246] on span "[DATE] Leads" at bounding box center [476, 249] width 28 height 6
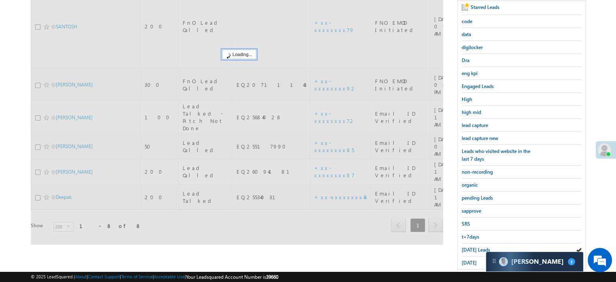
click at [471, 246] on span "[DATE] Leads" at bounding box center [476, 249] width 28 height 6
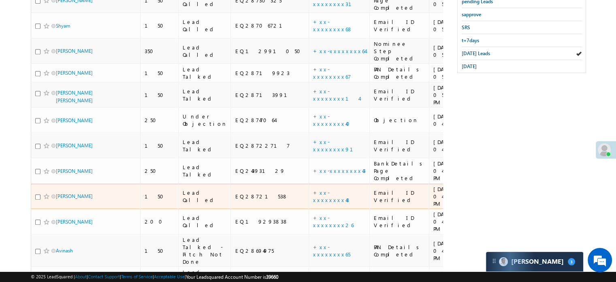
scroll to position [237, 0]
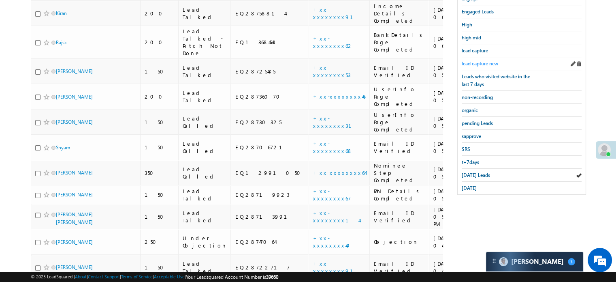
click at [478, 62] on span "lead capture new" at bounding box center [480, 63] width 36 height 6
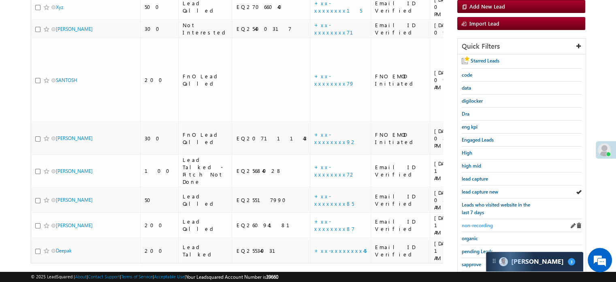
scroll to position [156, 0]
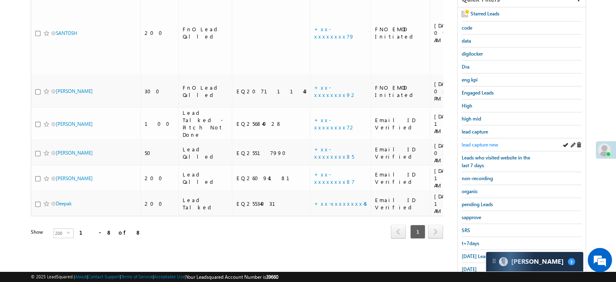
click at [483, 142] on span "lead capture new" at bounding box center [480, 144] width 36 height 6
click at [463, 253] on span "[DATE] Leads" at bounding box center [476, 256] width 28 height 6
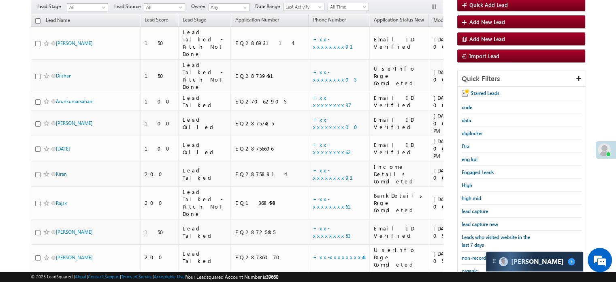
scroll to position [75, 0]
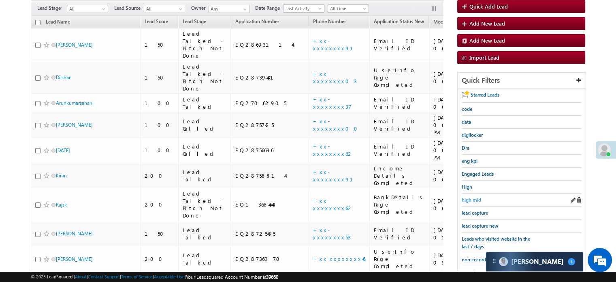
click at [479, 198] on span "high mid" at bounding box center [471, 199] width 19 height 6
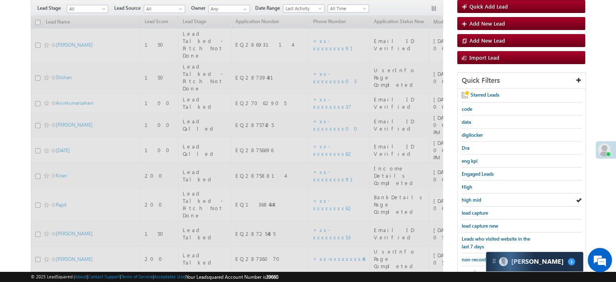
click at [479, 198] on span "high mid" at bounding box center [471, 199] width 19 height 6
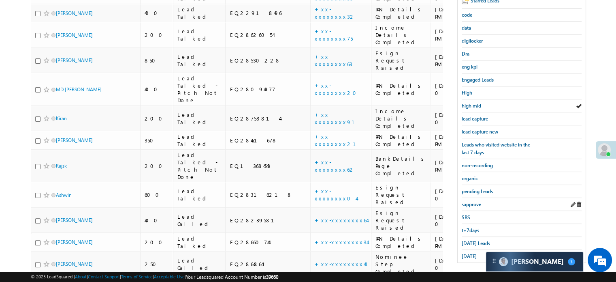
scroll to position [172, 0]
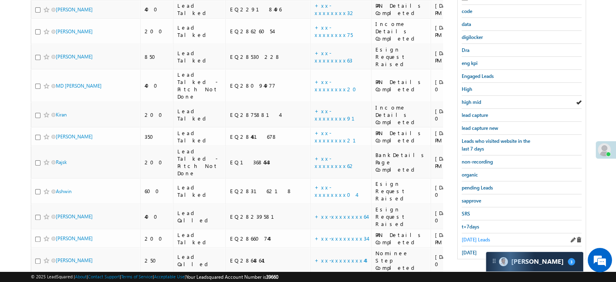
click at [471, 236] on span "[DATE] Leads" at bounding box center [476, 239] width 28 height 6
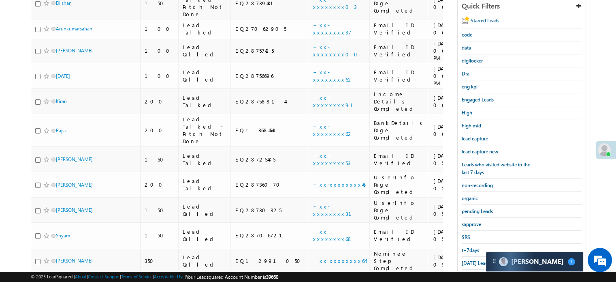
scroll to position [213, 0]
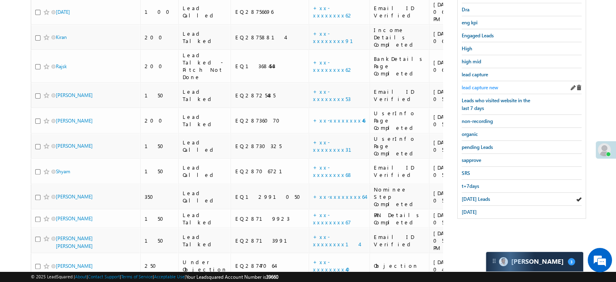
click at [475, 87] on span "lead capture new" at bounding box center [480, 87] width 36 height 6
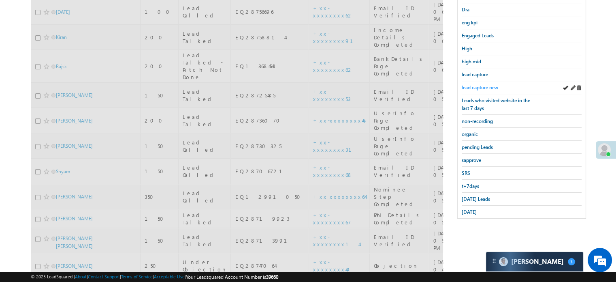
click at [477, 85] on span "lead capture new" at bounding box center [480, 87] width 36 height 6
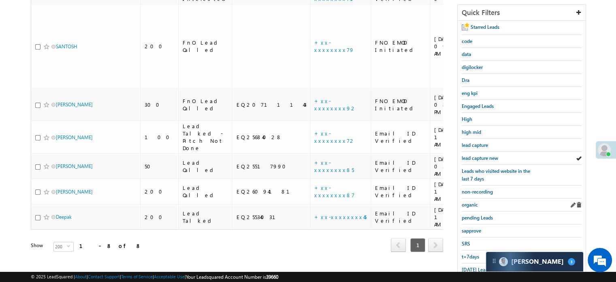
scroll to position [174, 0]
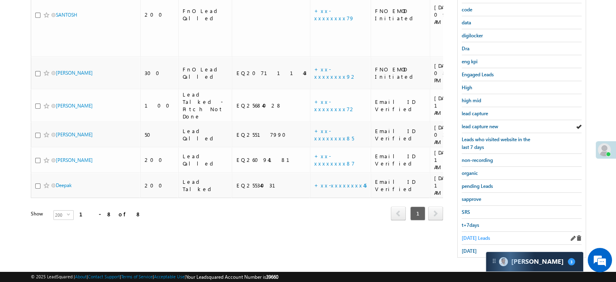
click at [471, 234] on link "[DATE] Leads" at bounding box center [476, 238] width 28 height 8
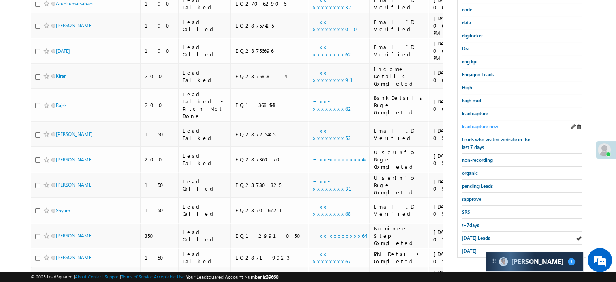
scroll to position [133, 0]
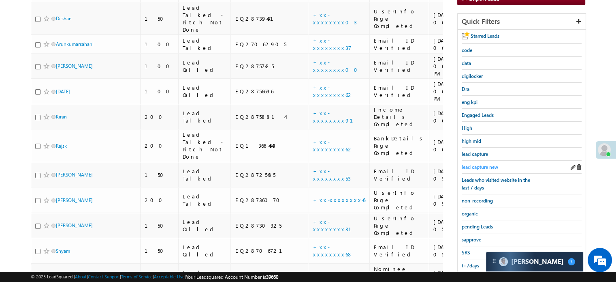
click at [488, 166] on span "lead capture new" at bounding box center [480, 167] width 36 height 6
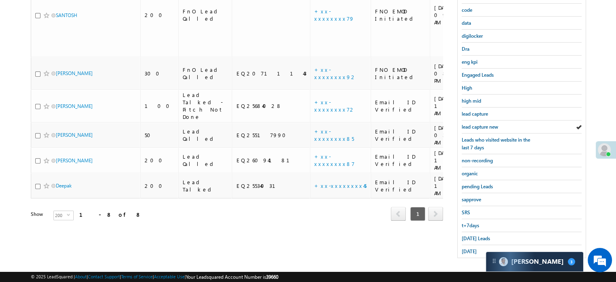
scroll to position [174, 0]
click at [478, 235] on span "[DATE] Leads" at bounding box center [476, 238] width 28 height 6
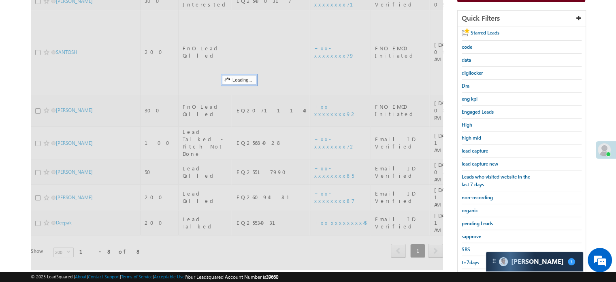
scroll to position [93, 0]
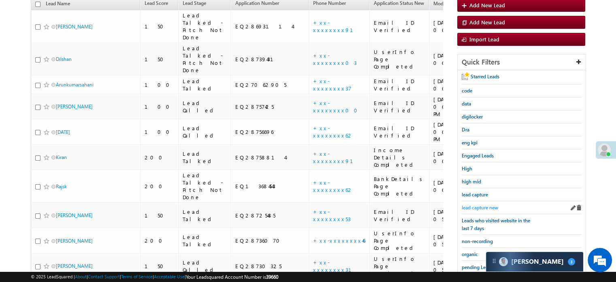
click at [485, 203] on link "lead capture new" at bounding box center [480, 207] width 36 height 8
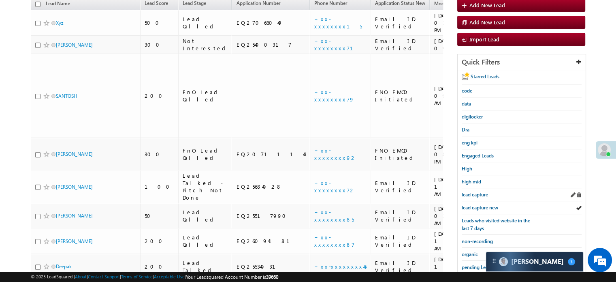
click at [487, 196] on div "lead capture" at bounding box center [522, 194] width 120 height 13
click at [478, 203] on link "lead capture new" at bounding box center [480, 207] width 36 height 8
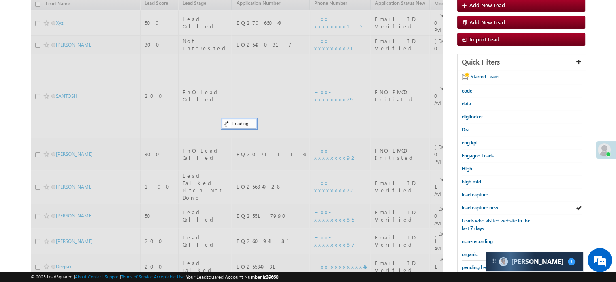
click at [478, 203] on link "lead capture new" at bounding box center [480, 207] width 36 height 8
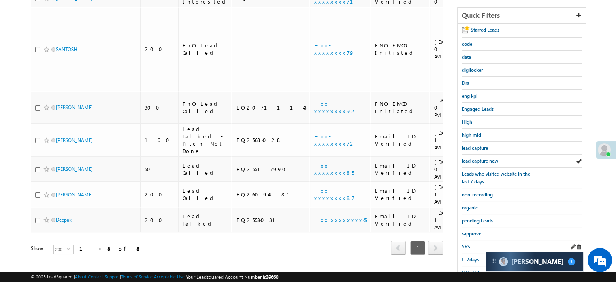
scroll to position [174, 0]
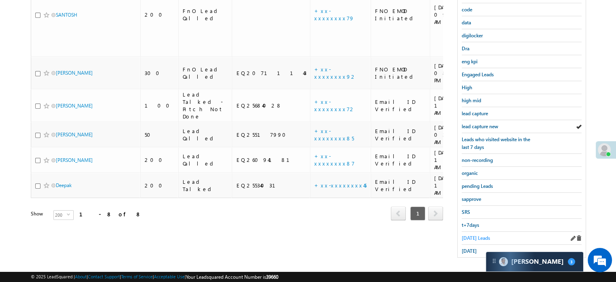
click at [473, 235] on span "[DATE] Leads" at bounding box center [476, 238] width 28 height 6
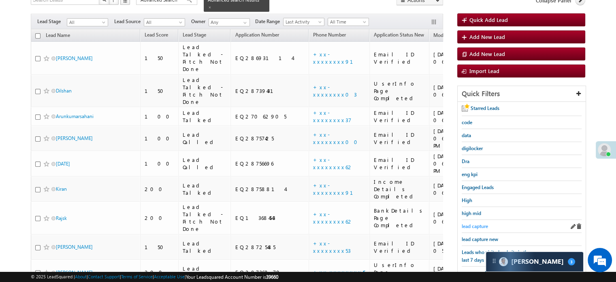
scroll to position [75, 0]
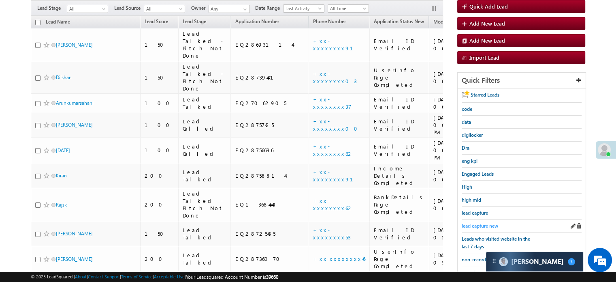
click at [484, 222] on span "lead capture new" at bounding box center [480, 225] width 36 height 6
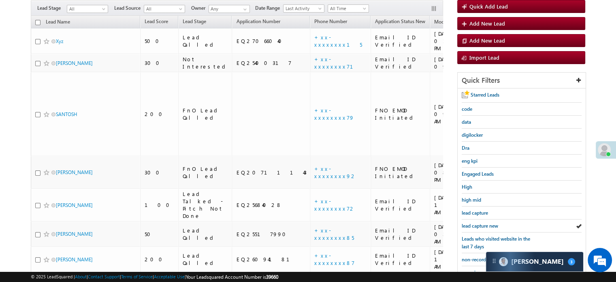
click at [484, 222] on span "lead capture new" at bounding box center [480, 225] width 36 height 6
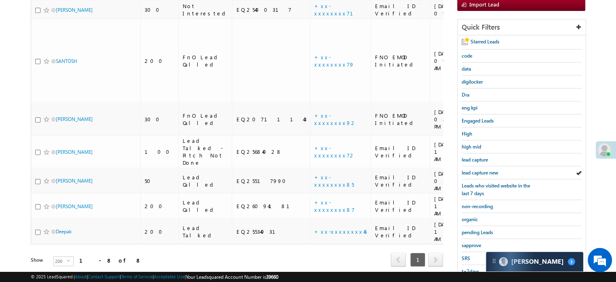
scroll to position [174, 0]
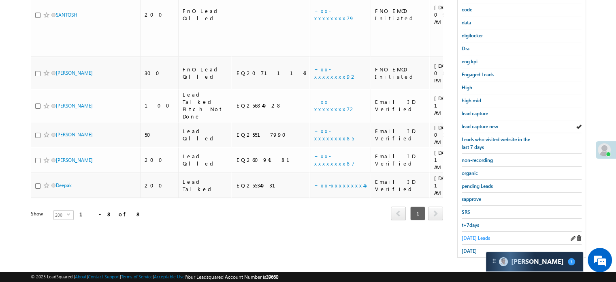
click at [470, 235] on span "[DATE] Leads" at bounding box center [476, 238] width 28 height 6
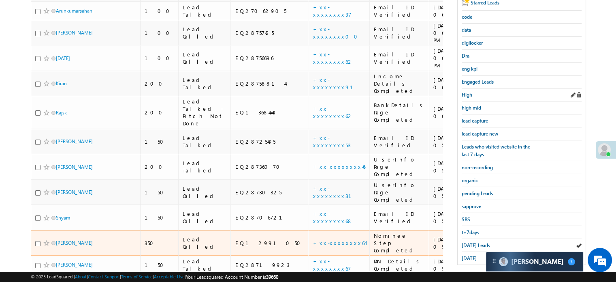
scroll to position [45, 0]
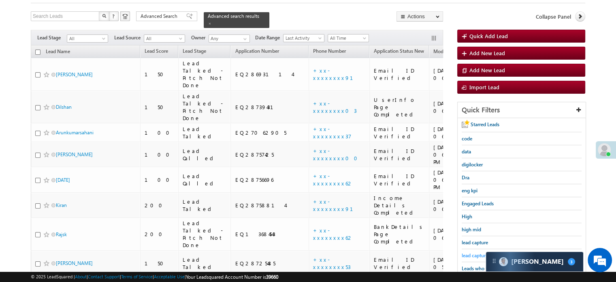
click at [477, 252] on span "lead capture new" at bounding box center [480, 255] width 36 height 6
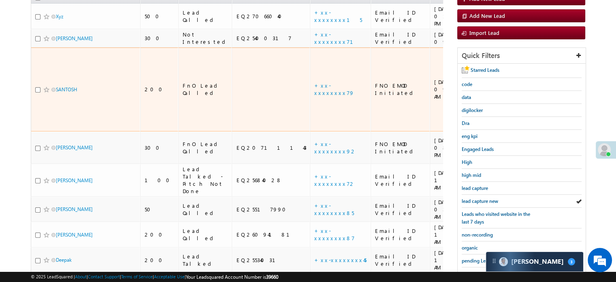
scroll to position [126, 0]
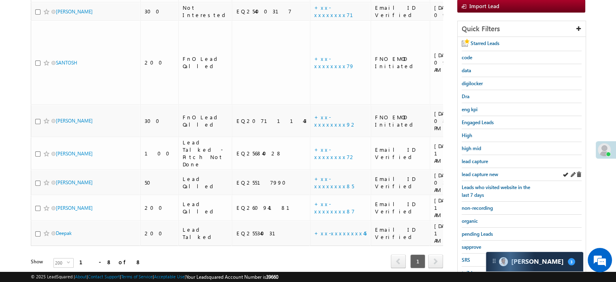
click at [470, 168] on div "lead capture new" at bounding box center [522, 174] width 120 height 13
click at [472, 170] on link "lead capture new" at bounding box center [480, 174] width 36 height 8
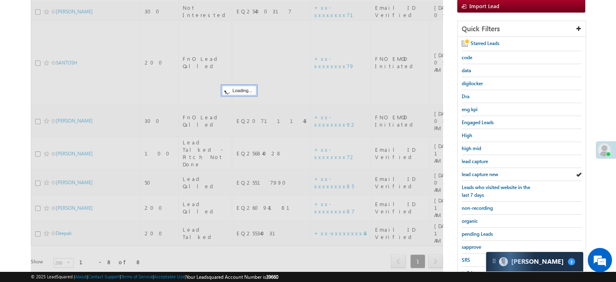
click at [470, 171] on span "lead capture new" at bounding box center [480, 174] width 36 height 6
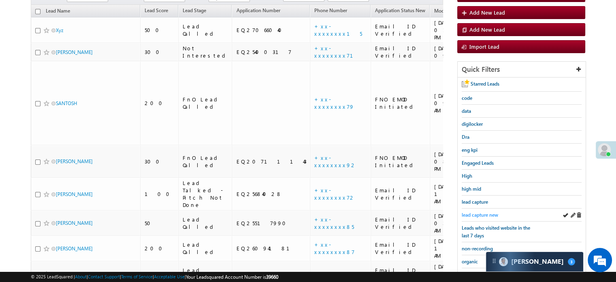
click at [473, 211] on link "lead capture new" at bounding box center [480, 215] width 36 height 8
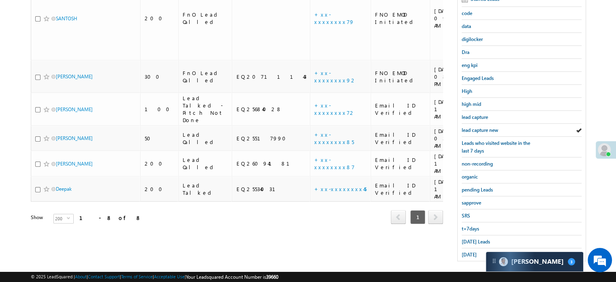
scroll to position [174, 0]
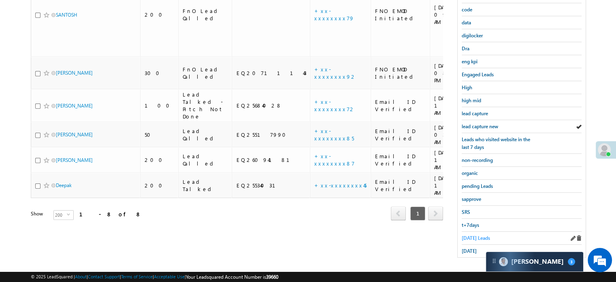
click at [480, 235] on span "[DATE] Leads" at bounding box center [476, 238] width 28 height 6
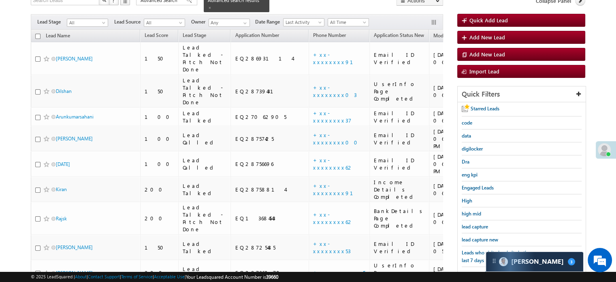
scroll to position [75, 0]
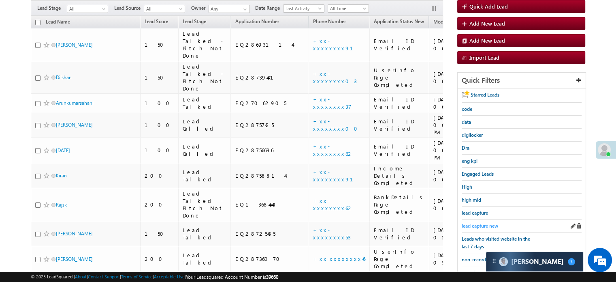
click at [484, 224] on span "lead capture new" at bounding box center [480, 225] width 36 height 6
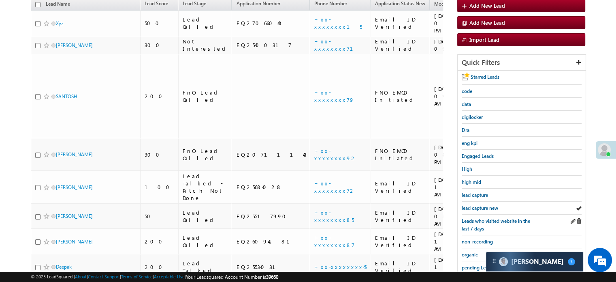
scroll to position [174, 0]
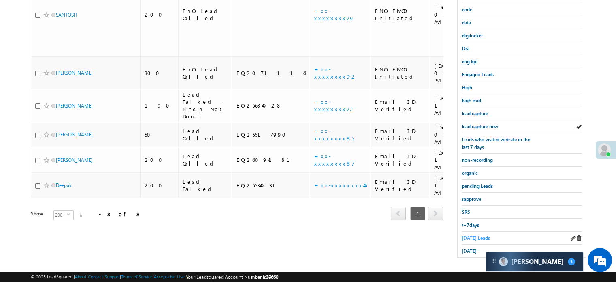
click at [473, 235] on span "[DATE] Leads" at bounding box center [476, 238] width 28 height 6
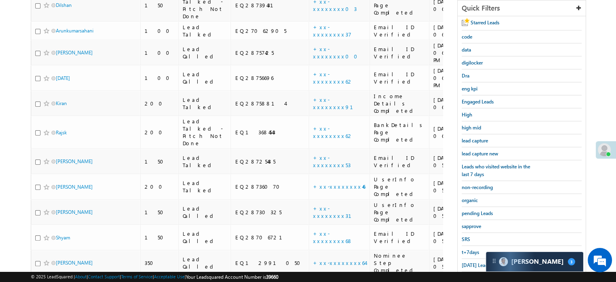
scroll to position [93, 0]
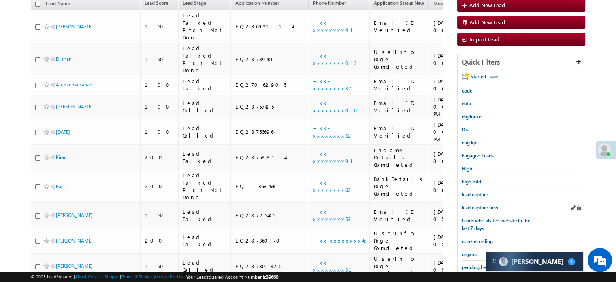
click at [480, 210] on div "lead capture new" at bounding box center [522, 207] width 120 height 13
click at [483, 207] on span "lead capture new" at bounding box center [480, 207] width 36 height 6
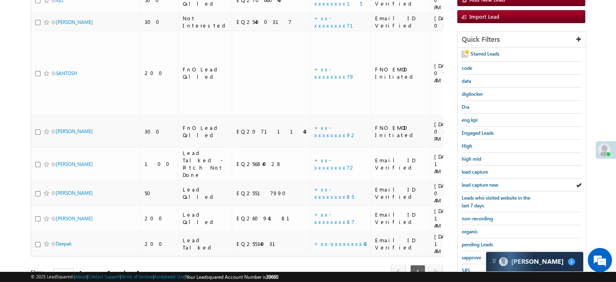
scroll to position [174, 0]
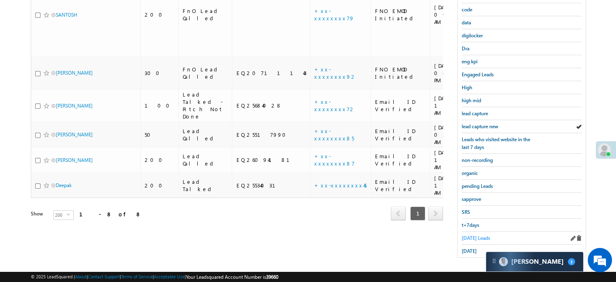
click at [468, 235] on span "[DATE] Leads" at bounding box center [476, 238] width 28 height 6
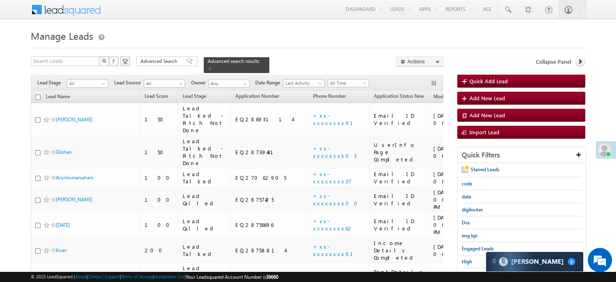
scroll to position [81, 0]
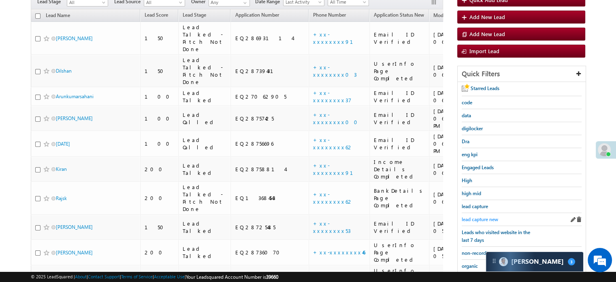
click at [477, 218] on span "lead capture new" at bounding box center [480, 219] width 36 height 6
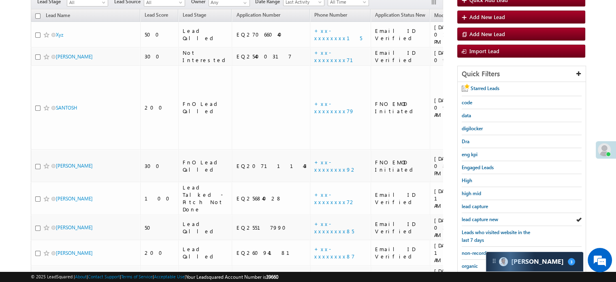
click at [477, 218] on span "lead capture new" at bounding box center [480, 219] width 36 height 6
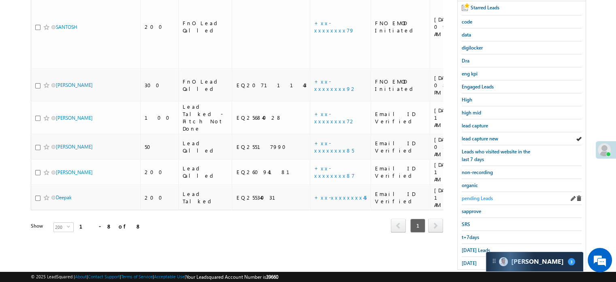
scroll to position [162, 0]
click at [471, 243] on div "[DATE] Leads" at bounding box center [522, 249] width 120 height 13
click at [473, 246] on span "[DATE] Leads" at bounding box center [476, 249] width 28 height 6
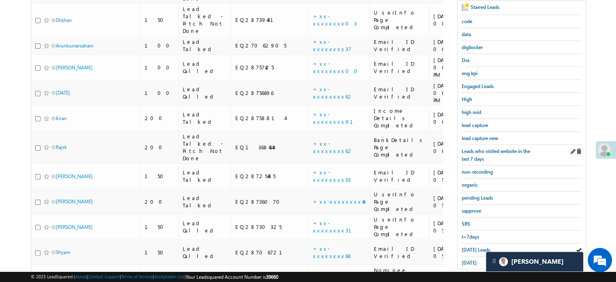
click at [475, 145] on div "Leads who visited website in the last 7 days" at bounding box center [522, 155] width 120 height 21
click at [478, 137] on span "lead capture new" at bounding box center [480, 138] width 36 height 6
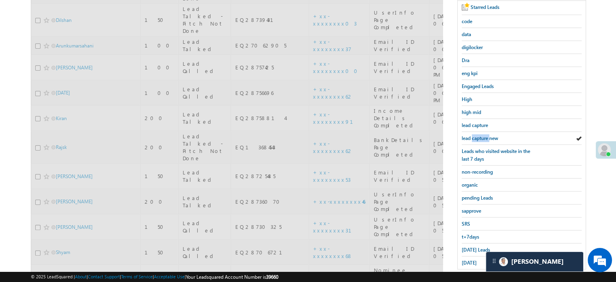
click at [478, 137] on span "lead capture new" at bounding box center [480, 138] width 36 height 6
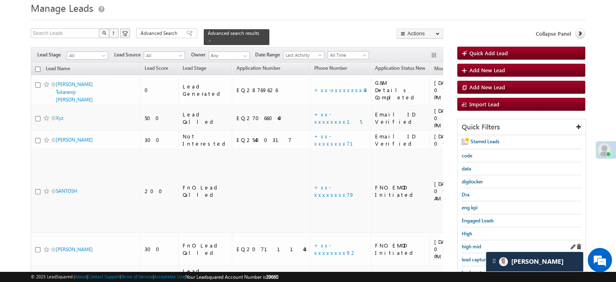
scroll to position [81, 0]
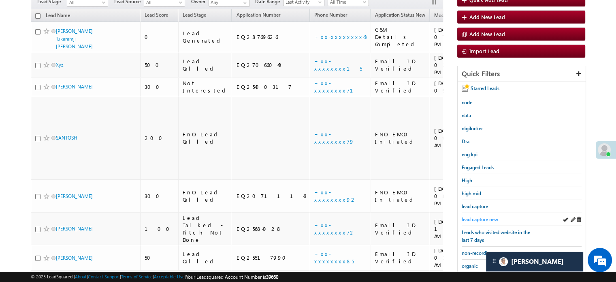
click at [474, 217] on span "lead capture new" at bounding box center [480, 219] width 36 height 6
click at [476, 216] on span "lead capture new" at bounding box center [480, 219] width 36 height 6
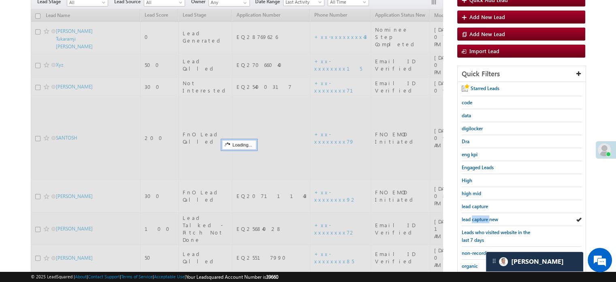
click at [476, 216] on span "lead capture new" at bounding box center [480, 219] width 36 height 6
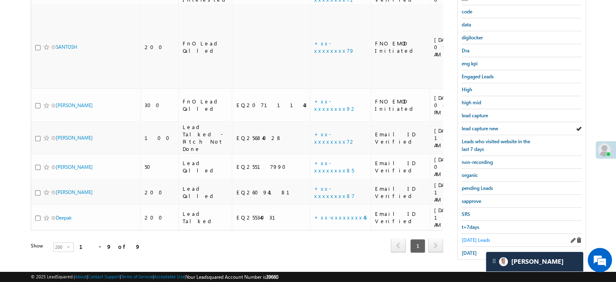
scroll to position [174, 0]
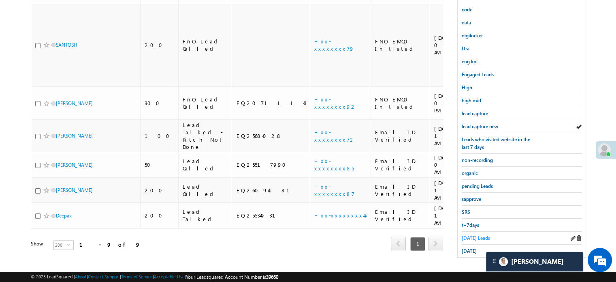
click at [463, 235] on span "[DATE] Leads" at bounding box center [476, 238] width 28 height 6
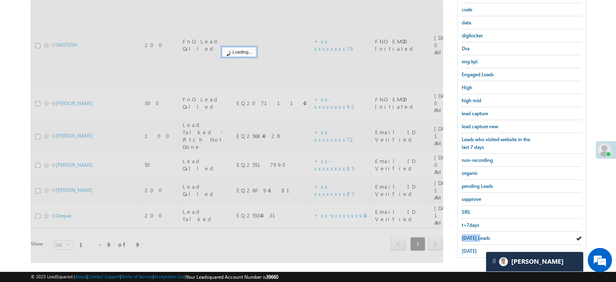
click at [463, 235] on span "[DATE] Leads" at bounding box center [476, 238] width 28 height 6
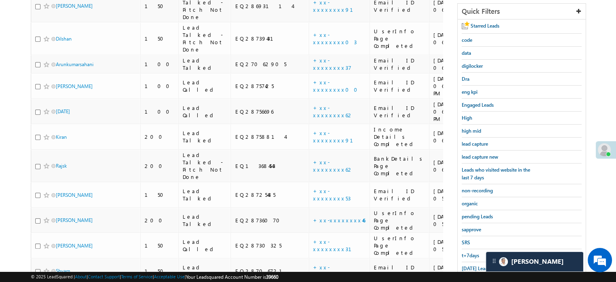
scroll to position [93, 0]
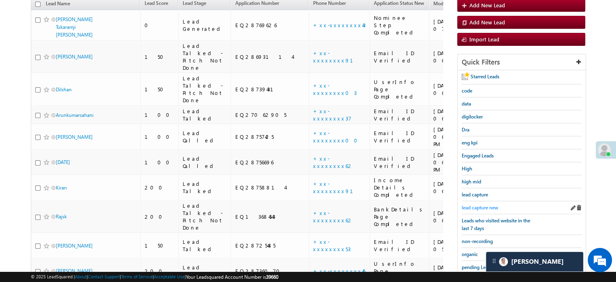
click at [477, 204] on span "lead capture new" at bounding box center [480, 207] width 36 height 6
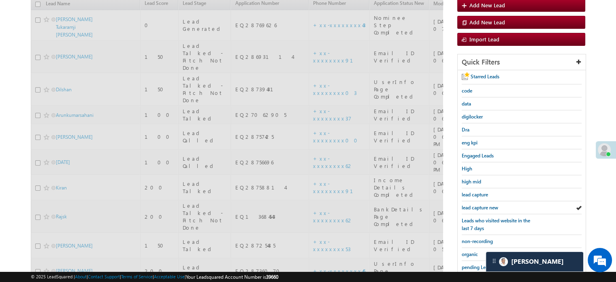
click at [477, 204] on span "lead capture new" at bounding box center [480, 207] width 36 height 6
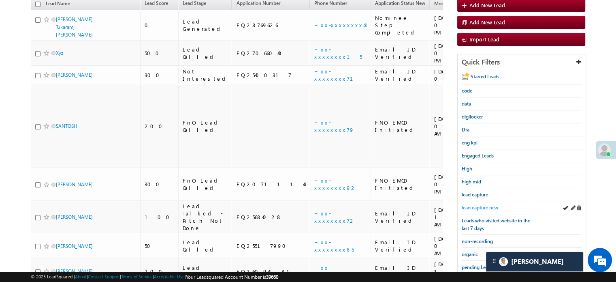
click at [485, 204] on span "lead capture new" at bounding box center [480, 207] width 36 height 6
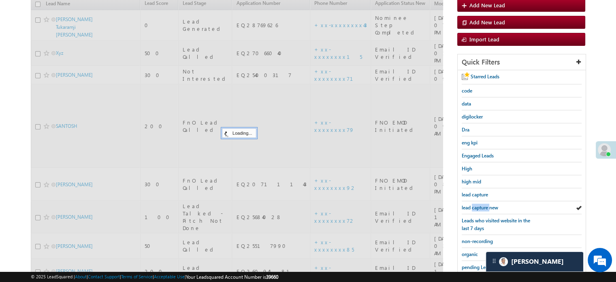
click at [485, 204] on span "lead capture new" at bounding box center [480, 207] width 36 height 6
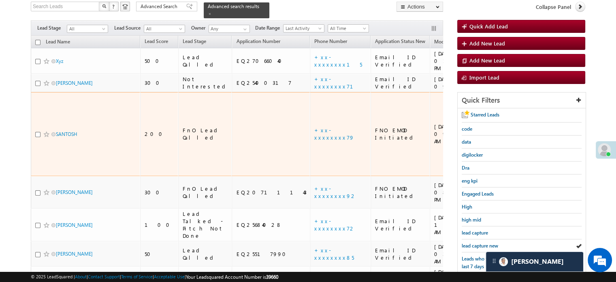
scroll to position [122, 0]
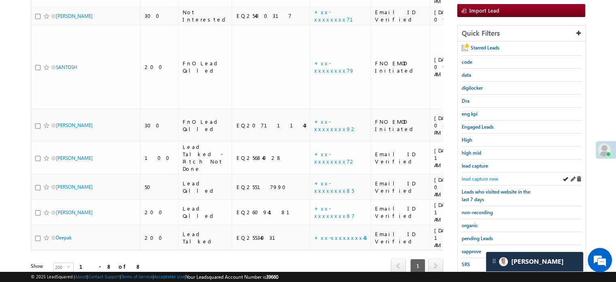
click at [479, 179] on span "lead capture new" at bounding box center [480, 178] width 36 height 6
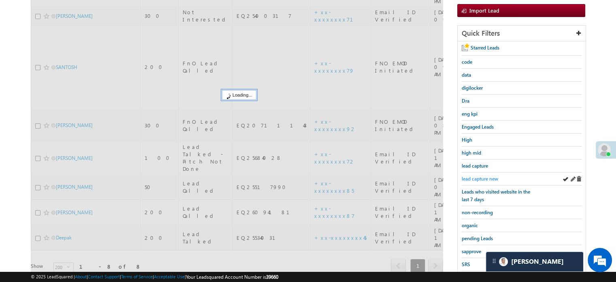
click at [473, 179] on link "lead capture new" at bounding box center [480, 179] width 36 height 8
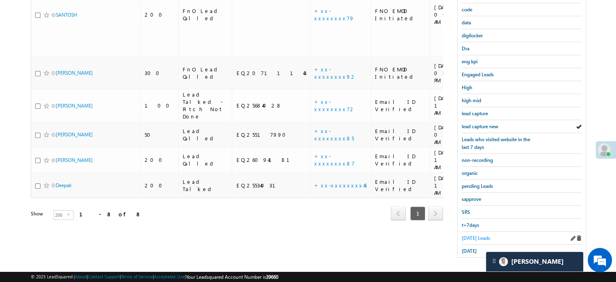
click at [467, 235] on span "[DATE] Leads" at bounding box center [476, 238] width 28 height 6
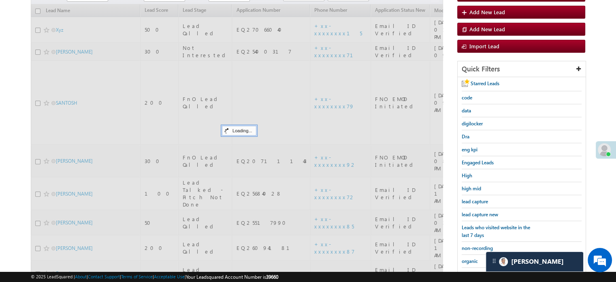
scroll to position [52, 0]
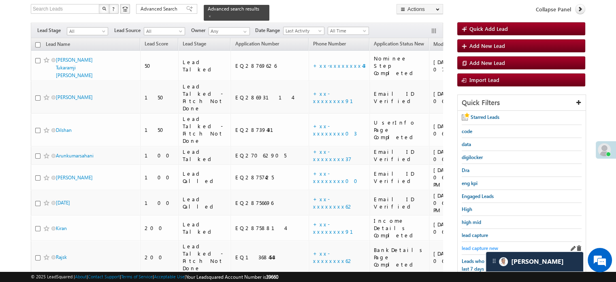
click at [478, 245] on span "lead capture new" at bounding box center [480, 248] width 36 height 6
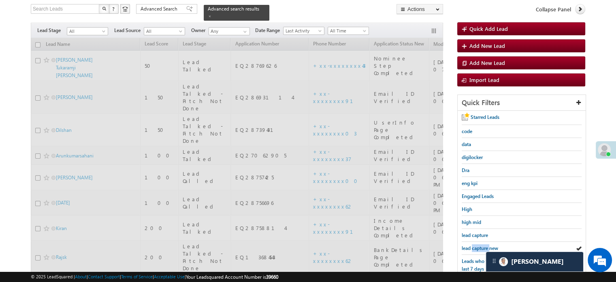
click at [478, 245] on span "lead capture new" at bounding box center [480, 248] width 36 height 6
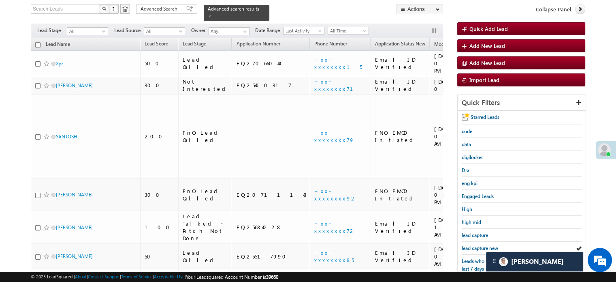
scroll to position [174, 0]
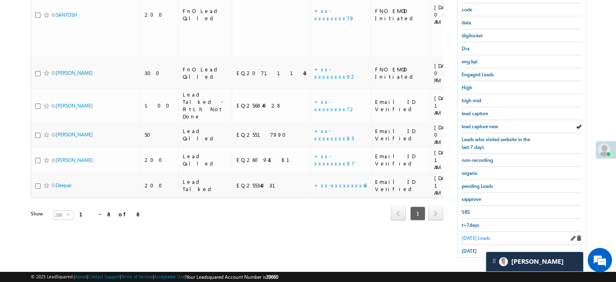
click at [481, 235] on span "[DATE] Leads" at bounding box center [476, 238] width 28 height 6
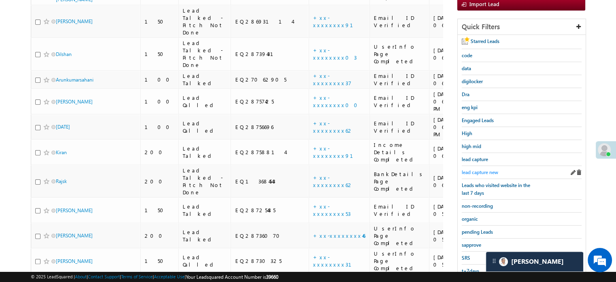
scroll to position [133, 0]
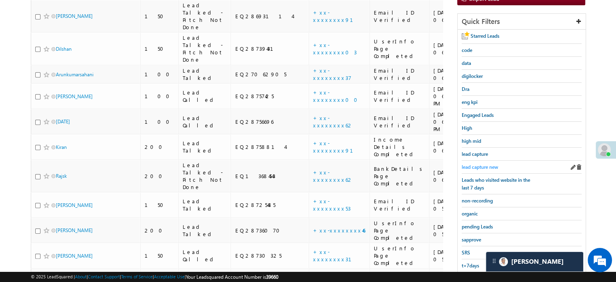
click at [484, 164] on span "lead capture new" at bounding box center [480, 167] width 36 height 6
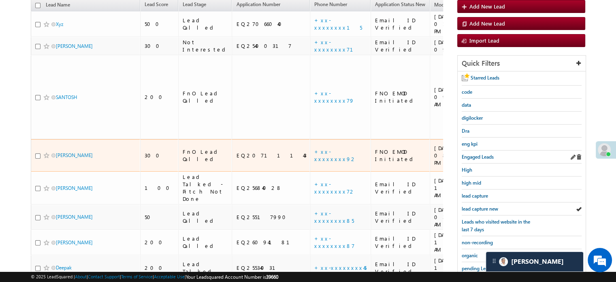
scroll to position [93, 0]
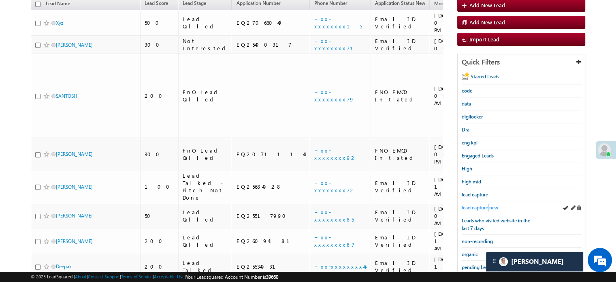
click at [489, 204] on span "lead capture new" at bounding box center [480, 207] width 36 height 6
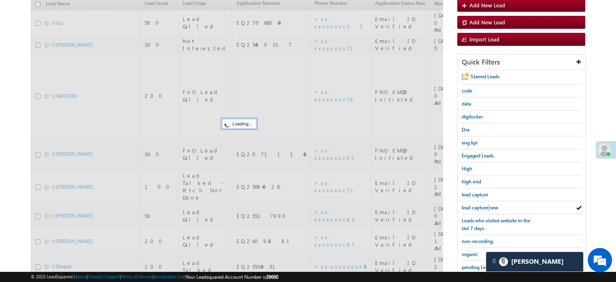
click at [489, 204] on span "lead capture new" at bounding box center [480, 207] width 36 height 6
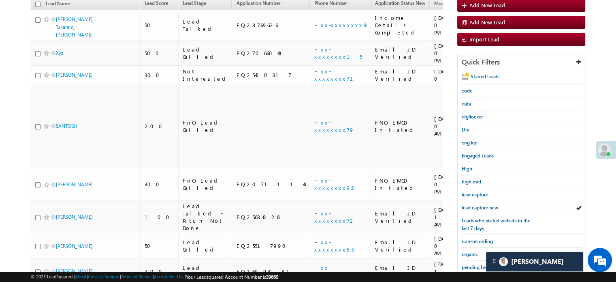
click at [489, 204] on span "lead capture new" at bounding box center [480, 207] width 36 height 6
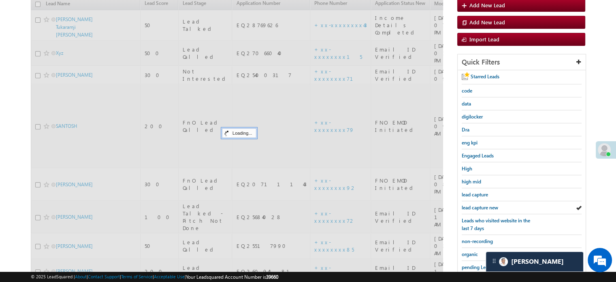
click at [489, 204] on span "lead capture new" at bounding box center [480, 207] width 36 height 6
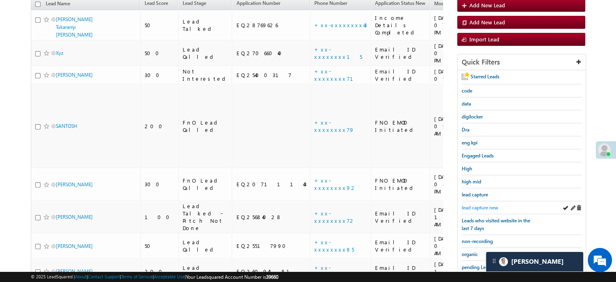
click at [480, 204] on span "lead capture new" at bounding box center [480, 207] width 36 height 6
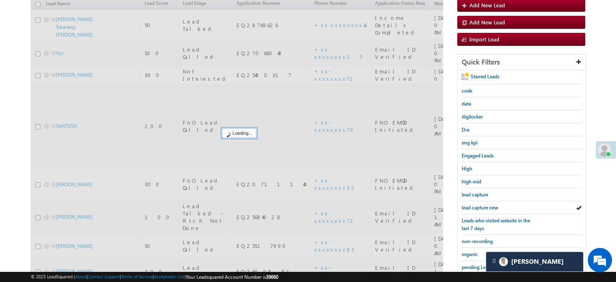
click at [480, 204] on span "lead capture new" at bounding box center [480, 207] width 36 height 6
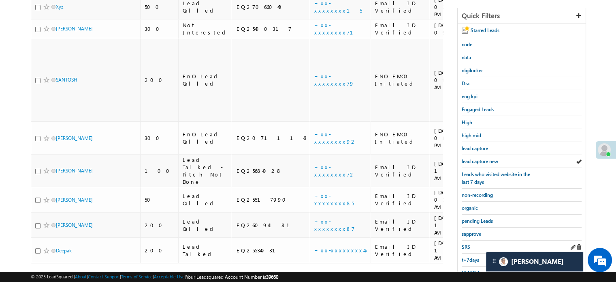
scroll to position [174, 0]
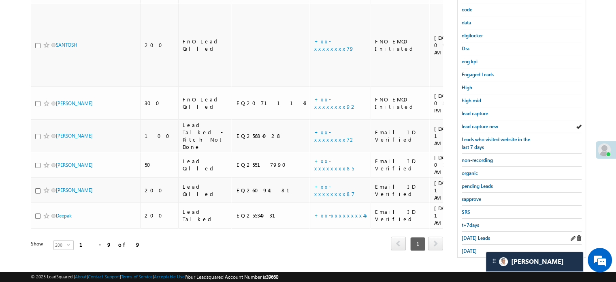
click at [469, 231] on div "[DATE] Leads" at bounding box center [522, 237] width 120 height 13
click at [468, 234] on link "[DATE] Leads" at bounding box center [476, 238] width 28 height 8
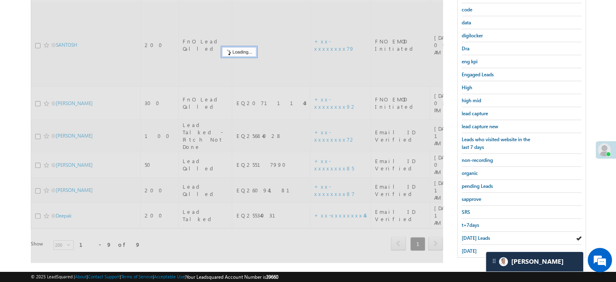
click at [468, 235] on span "[DATE] Leads" at bounding box center [476, 238] width 28 height 6
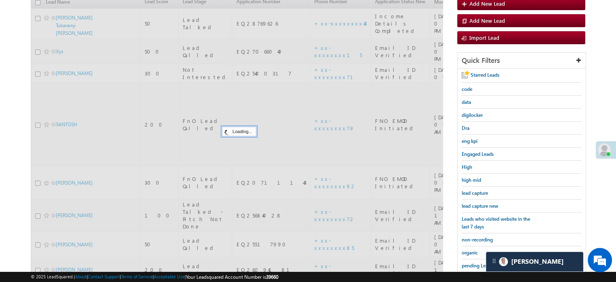
scroll to position [93, 0]
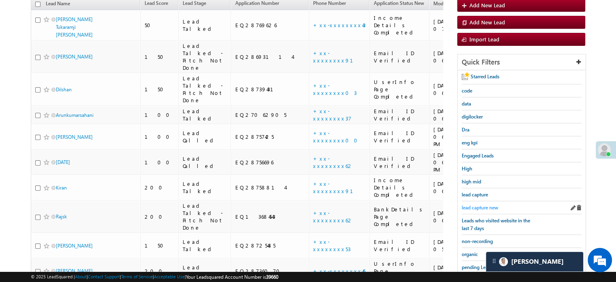
click at [482, 207] on span "lead capture new" at bounding box center [480, 207] width 36 height 6
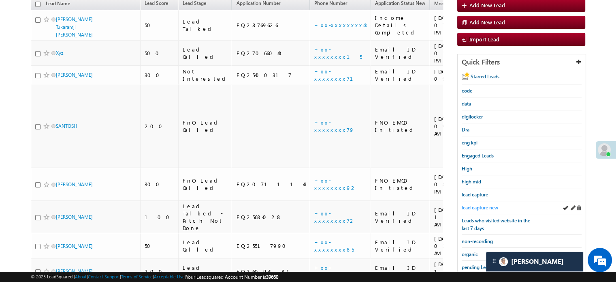
click at [479, 204] on span "lead capture new" at bounding box center [480, 207] width 36 height 6
click at [481, 205] on span "lead capture new" at bounding box center [480, 207] width 36 height 6
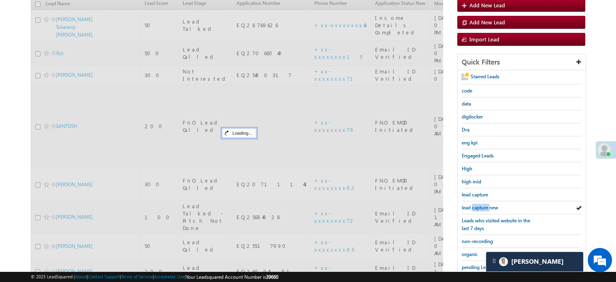
click at [481, 205] on span "lead capture new" at bounding box center [480, 207] width 36 height 6
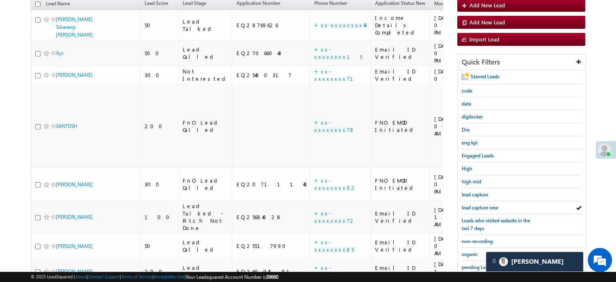
click at [481, 205] on span "lead capture new" at bounding box center [480, 207] width 36 height 6
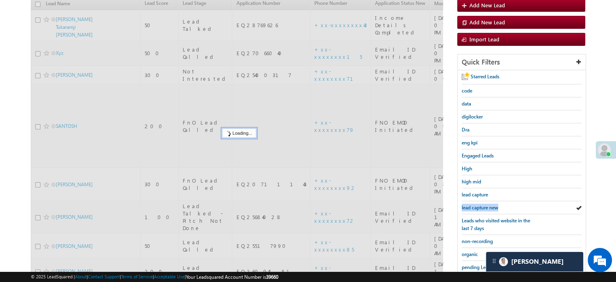
click at [481, 205] on span "lead capture new" at bounding box center [480, 207] width 36 height 6
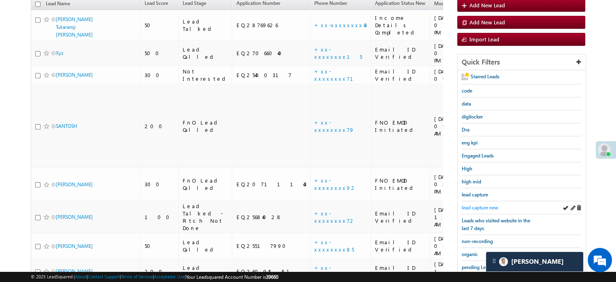
click at [475, 207] on span "lead capture new" at bounding box center [480, 207] width 36 height 6
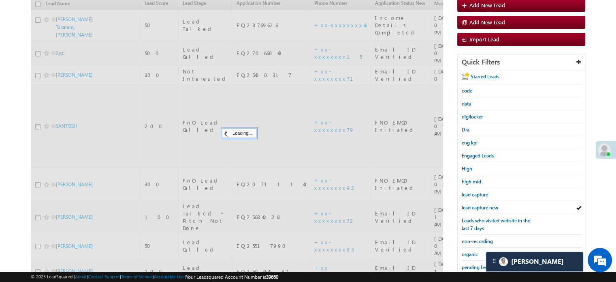
click at [475, 207] on span "lead capture new" at bounding box center [480, 207] width 36 height 6
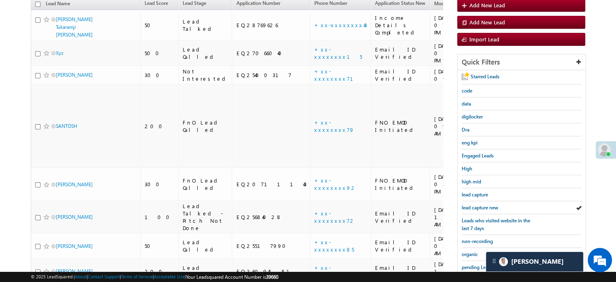
click at [475, 207] on span "lead capture new" at bounding box center [480, 207] width 36 height 6
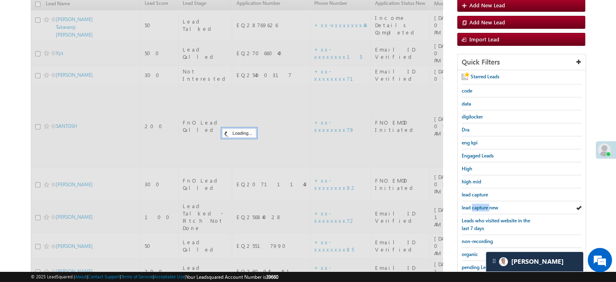
click at [475, 207] on span "lead capture new" at bounding box center [480, 207] width 36 height 6
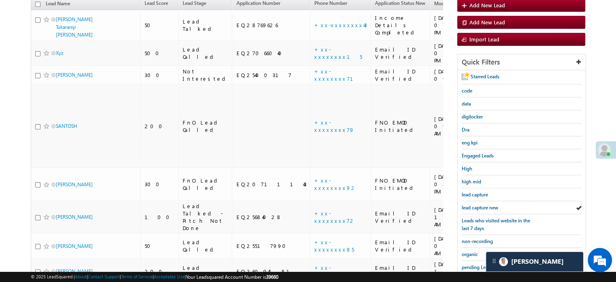
click at [475, 207] on span "lead capture new" at bounding box center [480, 207] width 36 height 6
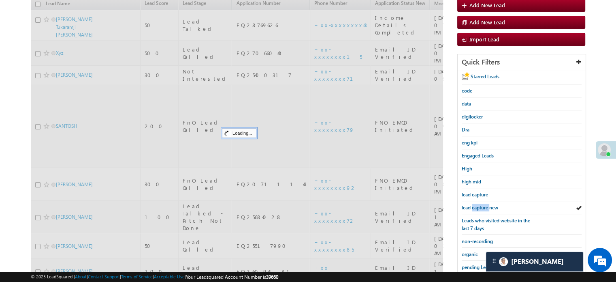
click at [475, 207] on span "lead capture new" at bounding box center [480, 207] width 36 height 6
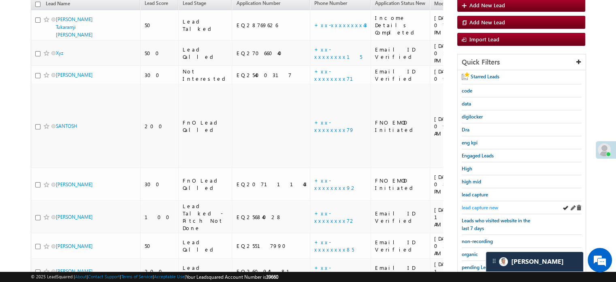
click at [474, 205] on span "lead capture new" at bounding box center [480, 207] width 36 height 6
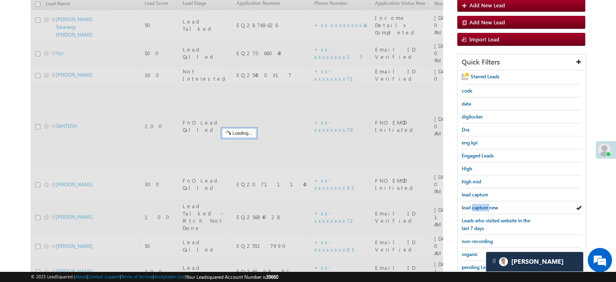
click at [474, 205] on span "lead capture new" at bounding box center [480, 207] width 36 height 6
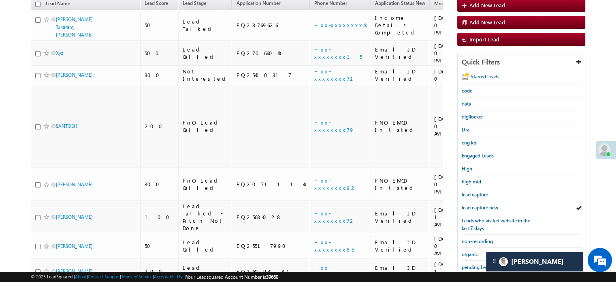
click at [474, 205] on span "lead capture new" at bounding box center [480, 207] width 36 height 6
click at [463, 201] on div "lead capture new" at bounding box center [522, 207] width 120 height 13
click at [468, 204] on span "lead capture new" at bounding box center [480, 207] width 36 height 6
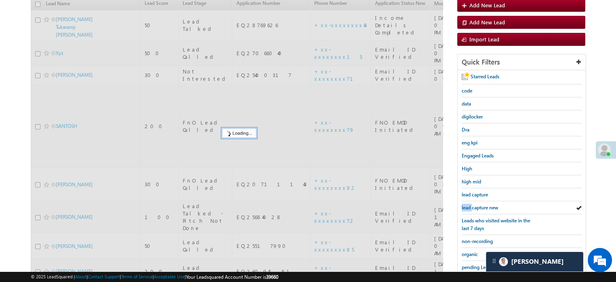
click at [468, 204] on span "lead capture new" at bounding box center [480, 207] width 36 height 6
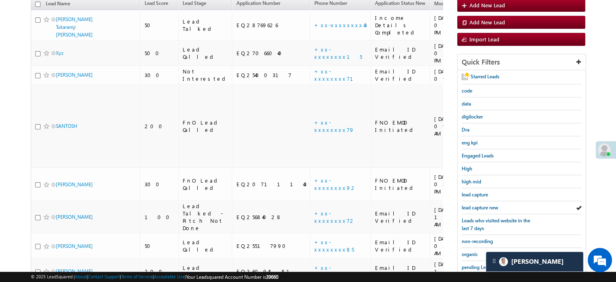
click at [468, 204] on span "lead capture new" at bounding box center [480, 207] width 36 height 6
click at [469, 204] on span "lead capture new" at bounding box center [480, 207] width 36 height 6
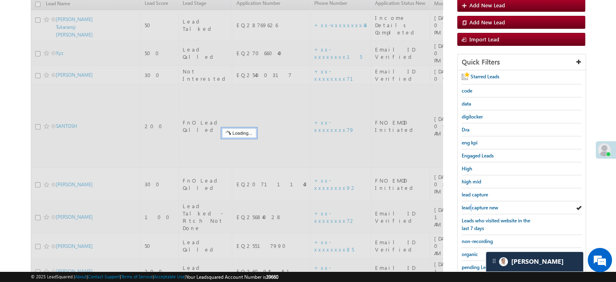
click at [469, 204] on span "lead capture new" at bounding box center [480, 207] width 36 height 6
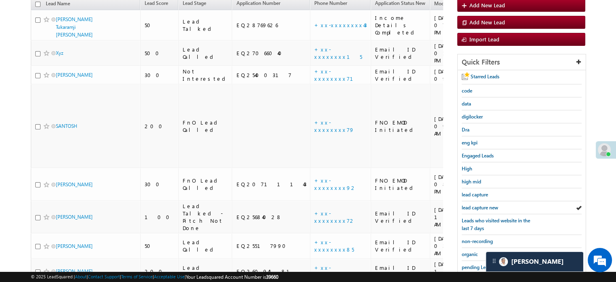
click at [469, 204] on span "lead capture new" at bounding box center [480, 207] width 36 height 6
click at [475, 204] on span "lead capture new" at bounding box center [480, 207] width 36 height 6
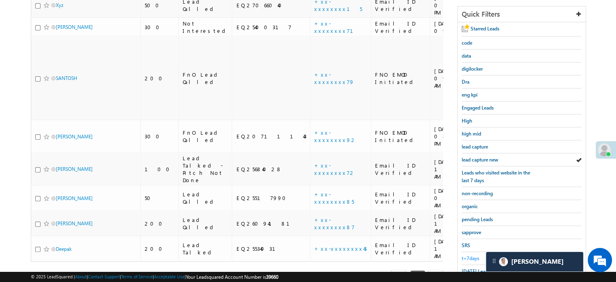
scroll to position [174, 0]
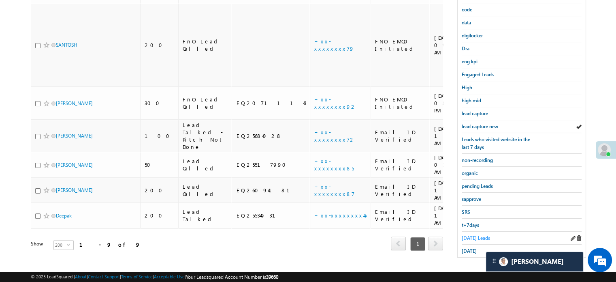
click at [468, 235] on span "[DATE] Leads" at bounding box center [476, 238] width 28 height 6
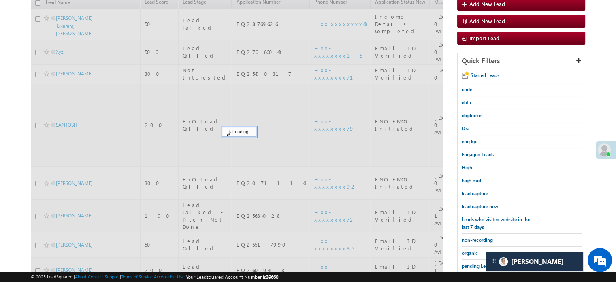
scroll to position [93, 0]
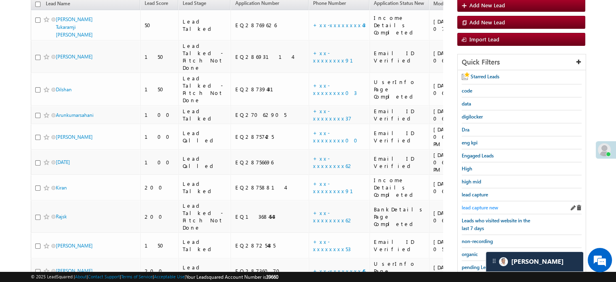
click at [480, 204] on span "lead capture new" at bounding box center [480, 207] width 36 height 6
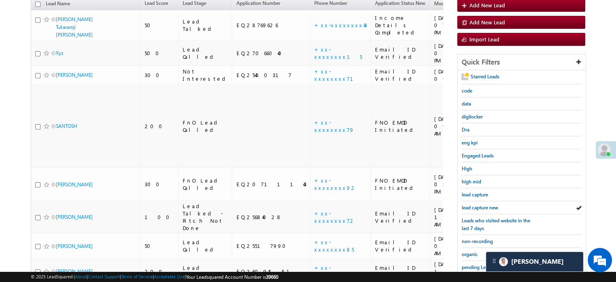
scroll to position [174, 0]
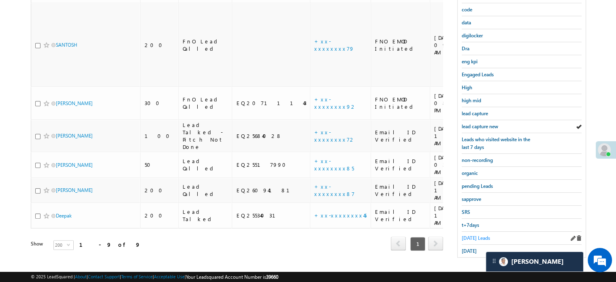
click at [471, 235] on span "[DATE] Leads" at bounding box center [476, 238] width 28 height 6
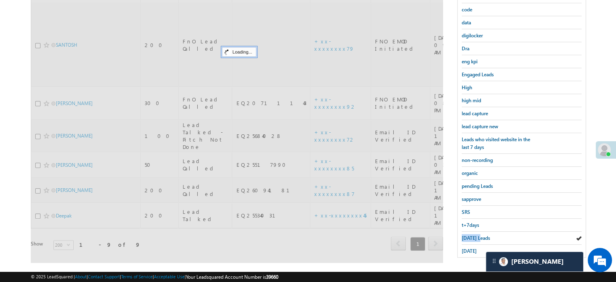
click at [471, 235] on span "[DATE] Leads" at bounding box center [476, 238] width 28 height 6
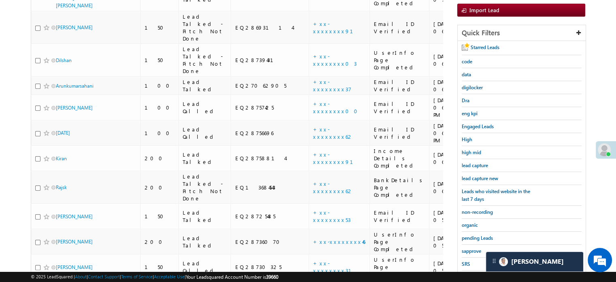
scroll to position [52, 0]
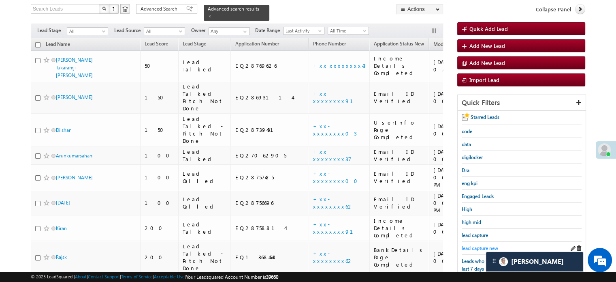
click at [467, 245] on span "lead capture new" at bounding box center [480, 248] width 36 height 6
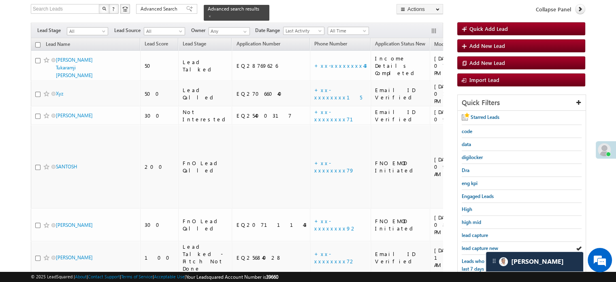
click at [467, 245] on span "lead capture new" at bounding box center [480, 248] width 36 height 6
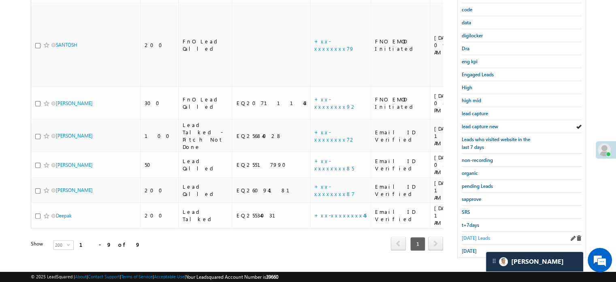
click at [473, 236] on span "[DATE] Leads" at bounding box center [476, 238] width 28 height 6
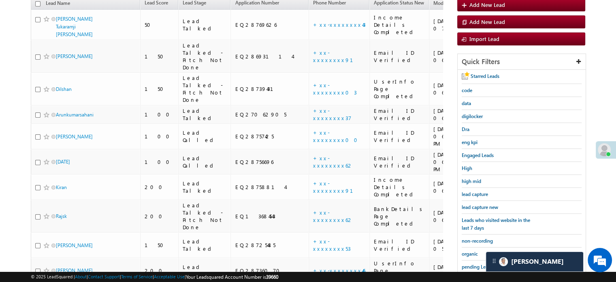
scroll to position [93, 0]
click at [480, 209] on div "lead capture new" at bounding box center [522, 207] width 120 height 13
click at [479, 207] on span "lead capture new" at bounding box center [480, 207] width 36 height 6
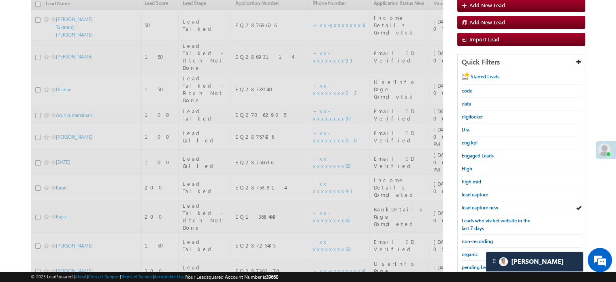
click at [479, 207] on span "lead capture new" at bounding box center [480, 207] width 36 height 6
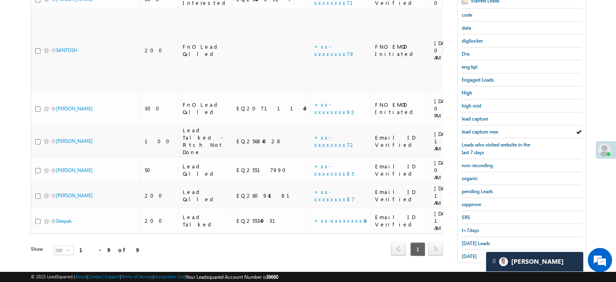
scroll to position [174, 0]
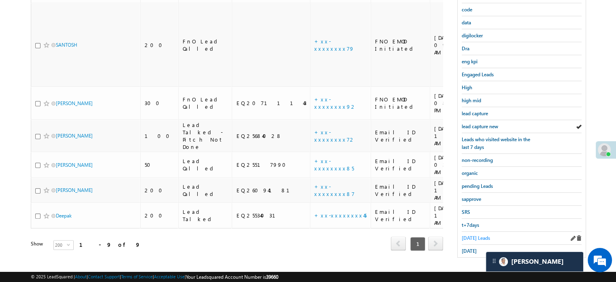
click at [472, 235] on span "[DATE] Leads" at bounding box center [476, 238] width 28 height 6
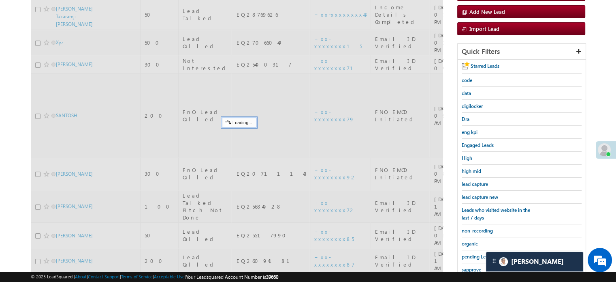
scroll to position [93, 0]
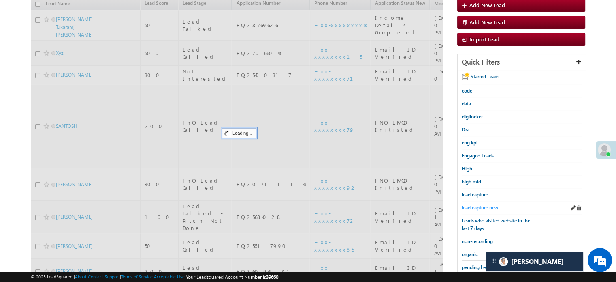
click at [478, 204] on span "lead capture new" at bounding box center [480, 207] width 36 height 6
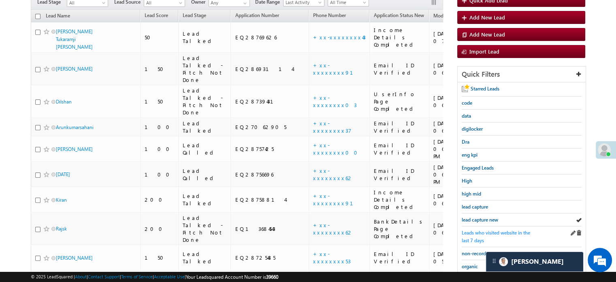
scroll to position [133, 0]
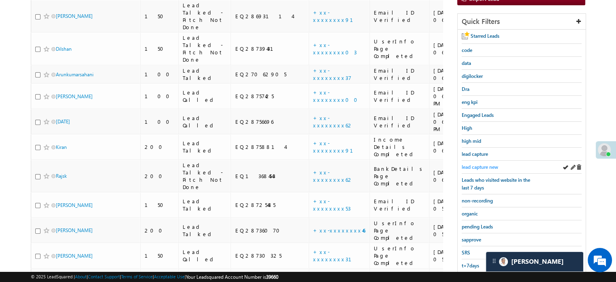
click at [487, 164] on span "lead capture new" at bounding box center [480, 167] width 36 height 6
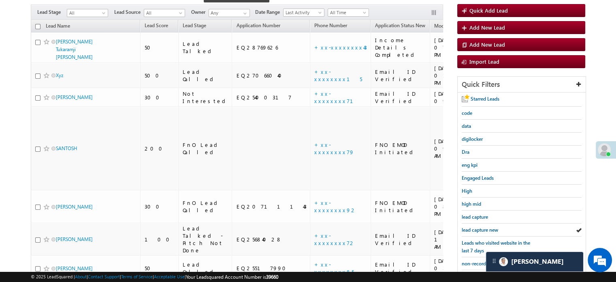
scroll to position [174, 0]
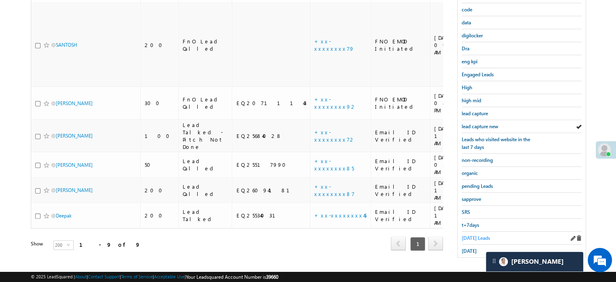
click at [469, 235] on span "[DATE] Leads" at bounding box center [476, 238] width 28 height 6
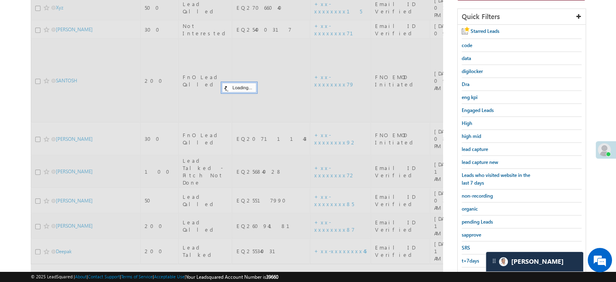
scroll to position [52, 0]
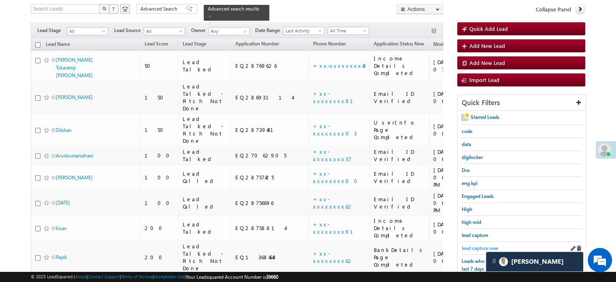
click at [474, 245] on span "lead capture new" at bounding box center [480, 248] width 36 height 6
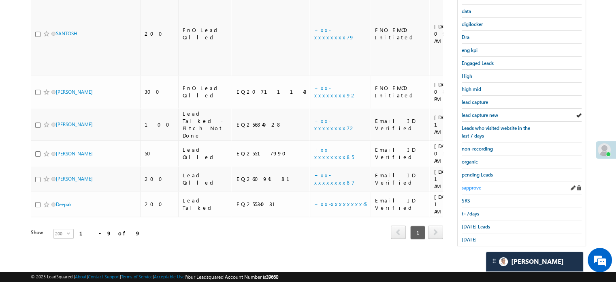
scroll to position [174, 0]
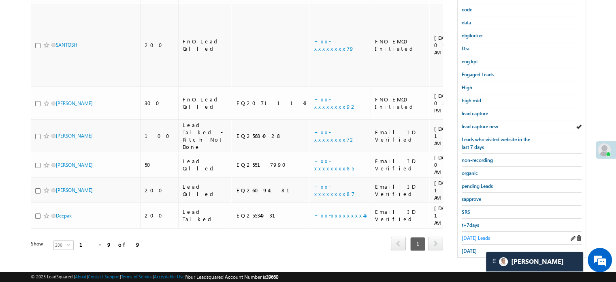
click at [470, 235] on span "[DATE] Leads" at bounding box center [476, 238] width 28 height 6
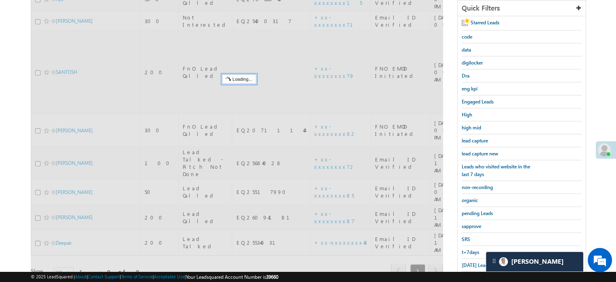
scroll to position [93, 0]
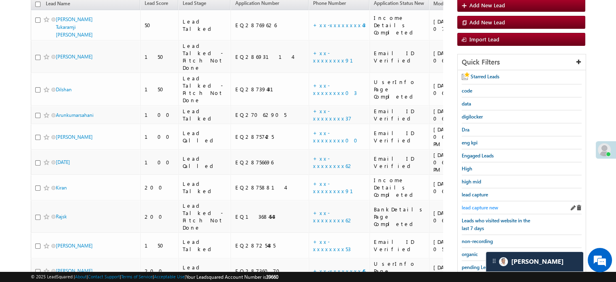
click at [483, 204] on span "lead capture new" at bounding box center [480, 207] width 36 height 6
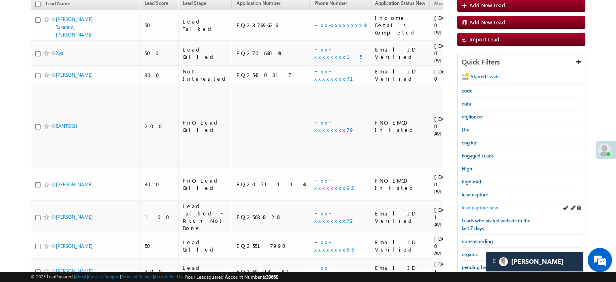
click at [488, 204] on span "lead capture new" at bounding box center [480, 207] width 36 height 6
click at [471, 205] on span "lead capture new" at bounding box center [480, 207] width 36 height 6
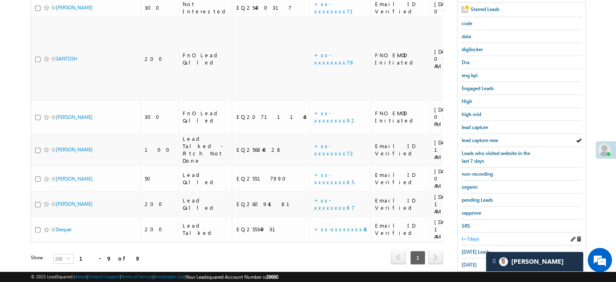
scroll to position [174, 0]
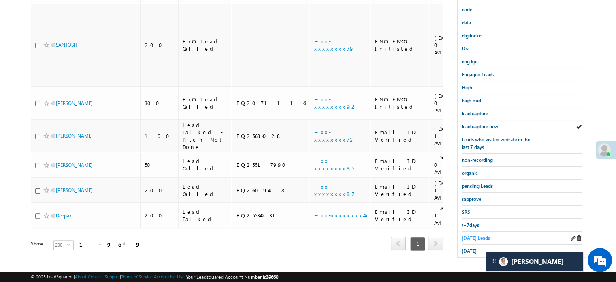
click at [478, 235] on span "[DATE] Leads" at bounding box center [476, 238] width 28 height 6
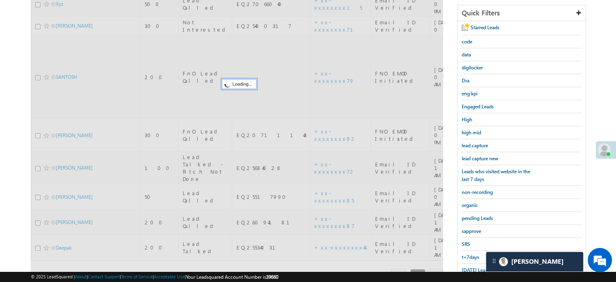
scroll to position [93, 0]
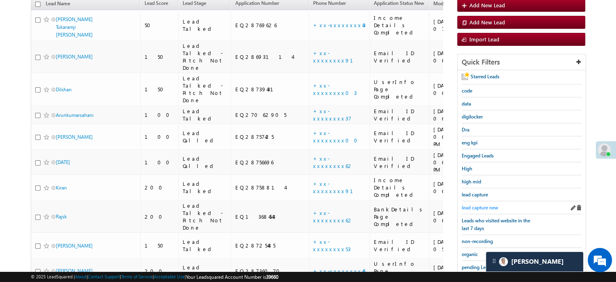
click at [482, 204] on span "lead capture new" at bounding box center [480, 207] width 36 height 6
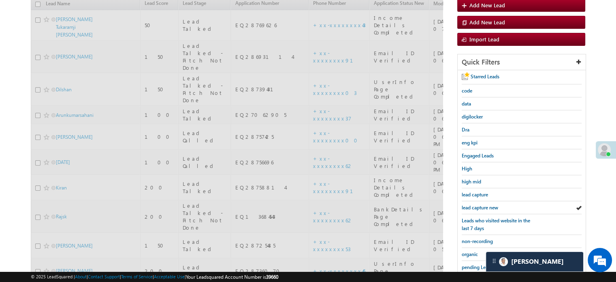
click at [482, 204] on span "lead capture new" at bounding box center [480, 207] width 36 height 6
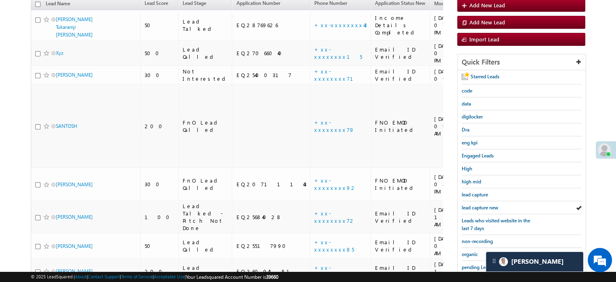
click at [482, 204] on span "lead capture new" at bounding box center [480, 207] width 36 height 6
click at [465, 201] on div "lead capture new" at bounding box center [522, 207] width 120 height 13
click at [466, 204] on span "lead capture new" at bounding box center [480, 207] width 36 height 6
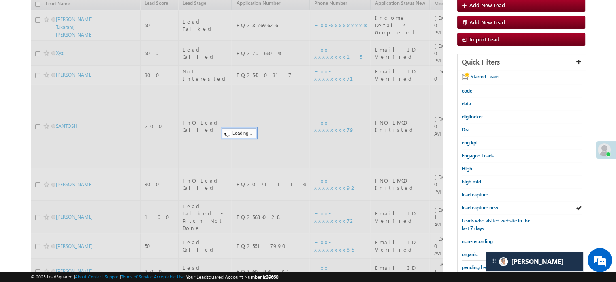
click at [466, 204] on span "lead capture new" at bounding box center [480, 207] width 36 height 6
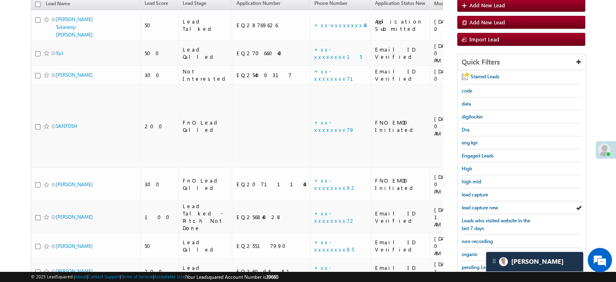
click at [466, 204] on span "lead capture new" at bounding box center [480, 207] width 36 height 6
click at [481, 204] on span "lead capture new" at bounding box center [480, 207] width 36 height 6
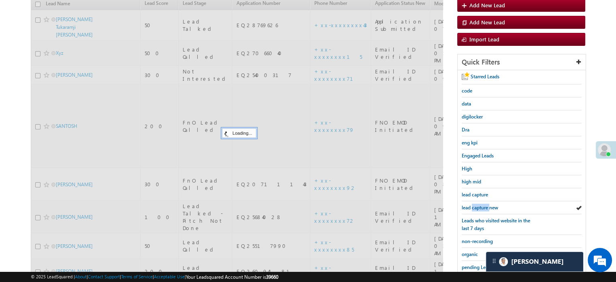
click at [481, 204] on span "lead capture new" at bounding box center [480, 207] width 36 height 6
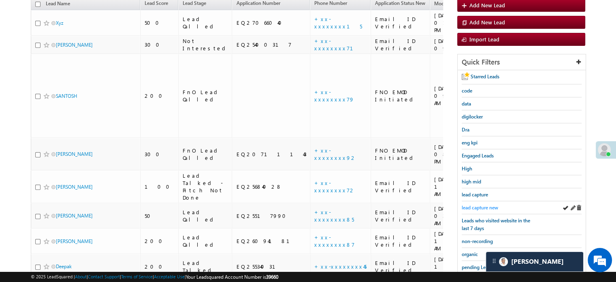
click at [480, 207] on span "lead capture new" at bounding box center [480, 207] width 36 height 6
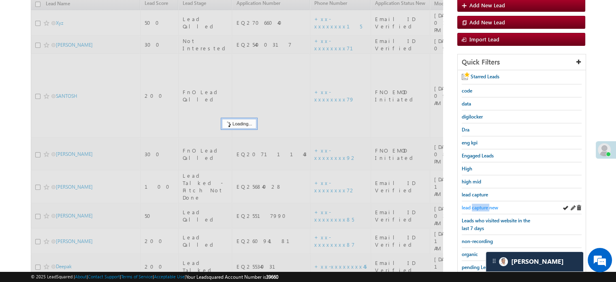
click at [478, 205] on span "lead capture new" at bounding box center [480, 207] width 36 height 6
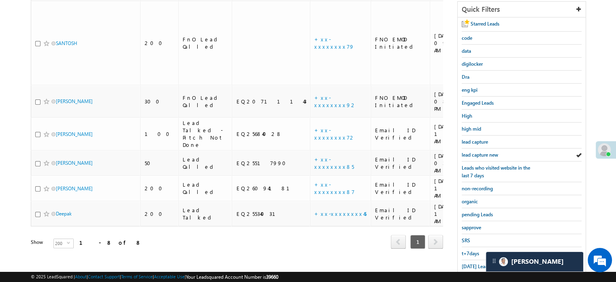
scroll to position [174, 0]
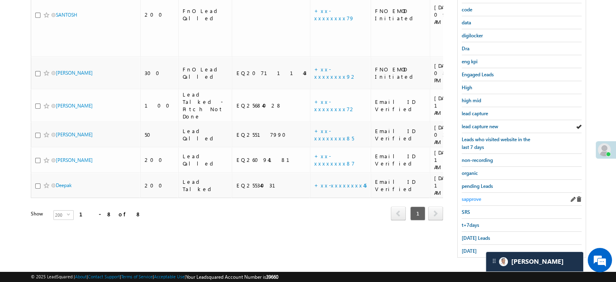
click at [477, 196] on span "sapprove" at bounding box center [471, 199] width 19 height 6
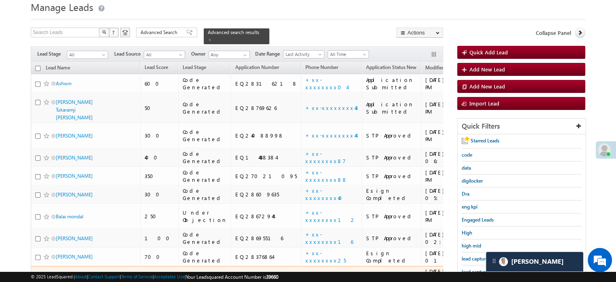
scroll to position [0, 0]
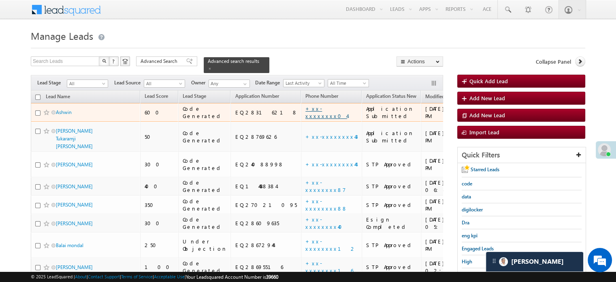
click at [305, 106] on link "+xx-xxxxxxxx04" at bounding box center [326, 112] width 42 height 14
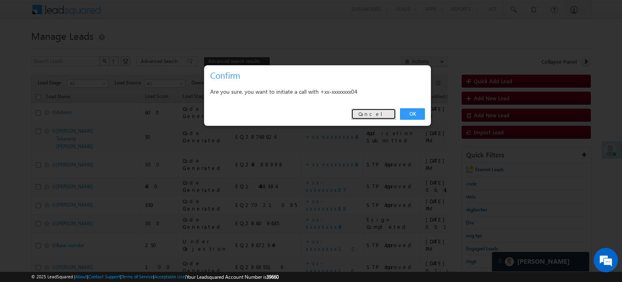
click at [389, 117] on link "Cancel" at bounding box center [373, 113] width 45 height 11
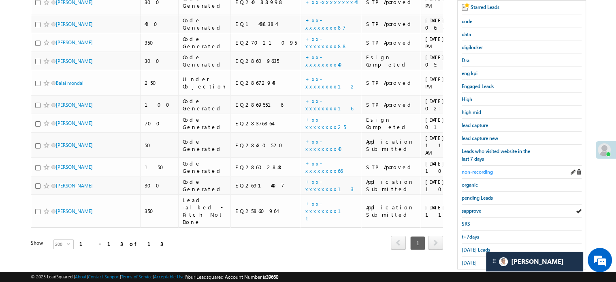
click at [484, 168] on link "non-recording" at bounding box center [477, 172] width 31 height 8
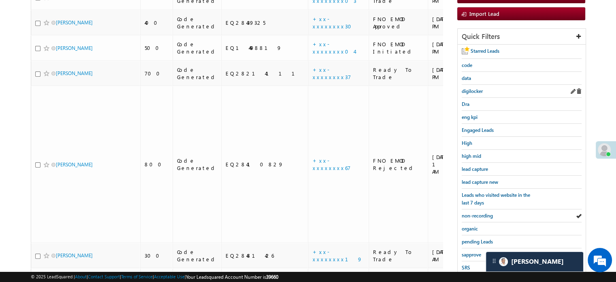
scroll to position [41, 0]
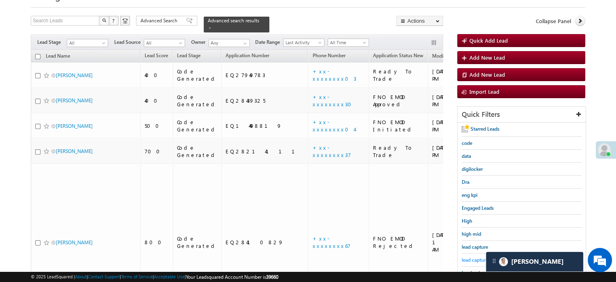
click at [470, 256] on span "lead capture new" at bounding box center [480, 259] width 36 height 6
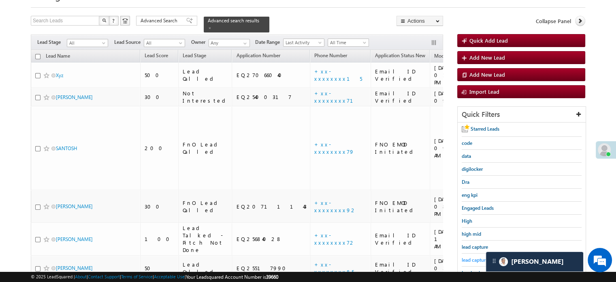
click at [470, 256] on span "lead capture new" at bounding box center [480, 259] width 36 height 6
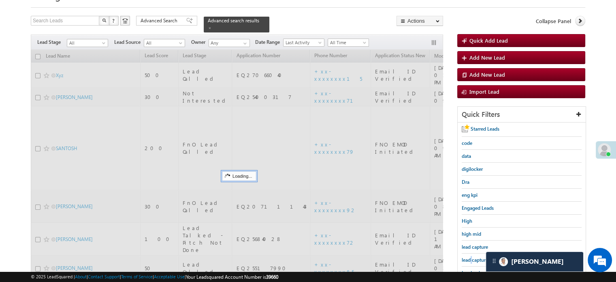
click at [470, 256] on link "lead capture new" at bounding box center [480, 260] width 36 height 8
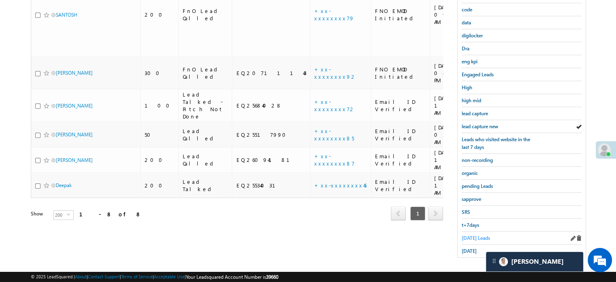
click at [473, 235] on span "[DATE] Leads" at bounding box center [476, 238] width 28 height 6
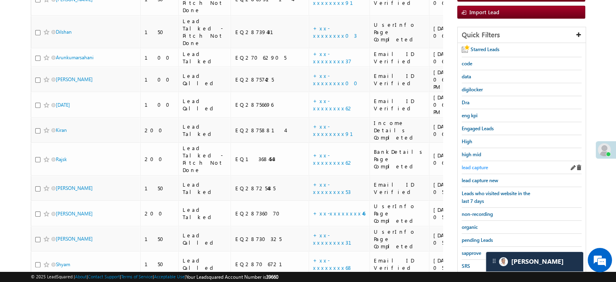
scroll to position [133, 0]
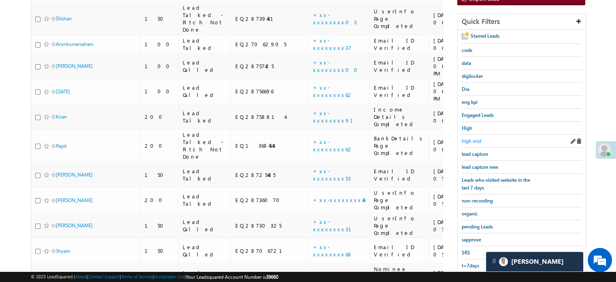
click at [472, 138] on span "high mid" at bounding box center [471, 141] width 19 height 6
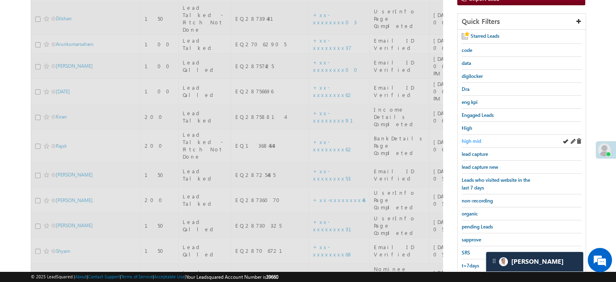
click at [473, 138] on span "high mid" at bounding box center [471, 141] width 19 height 6
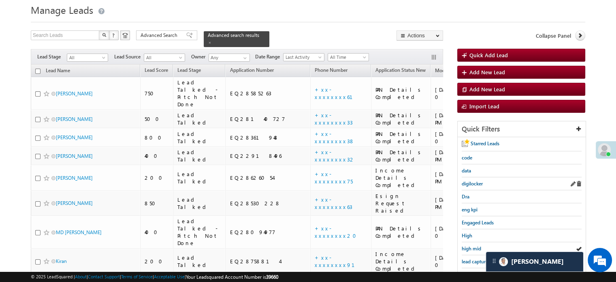
scroll to position [41, 0]
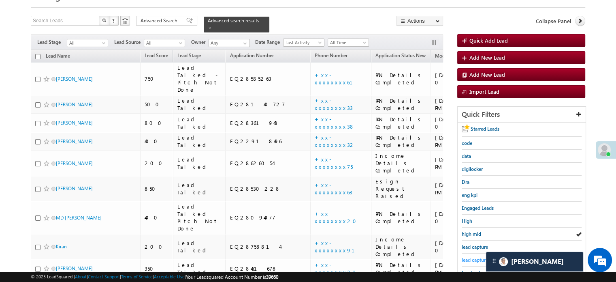
click at [476, 260] on span "lead capture new" at bounding box center [480, 259] width 36 height 6
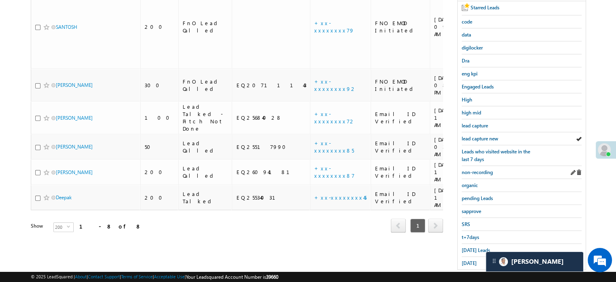
scroll to position [162, 0]
click at [476, 138] on span "lead capture new" at bounding box center [480, 138] width 36 height 6
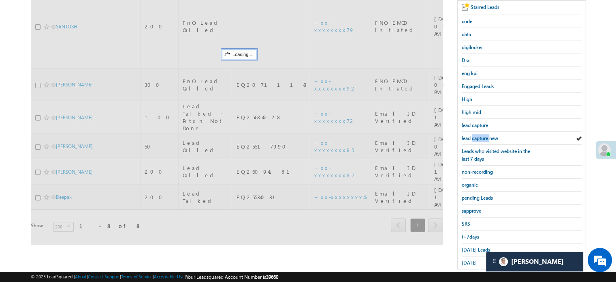
click at [476, 138] on span "lead capture new" at bounding box center [480, 138] width 36 height 6
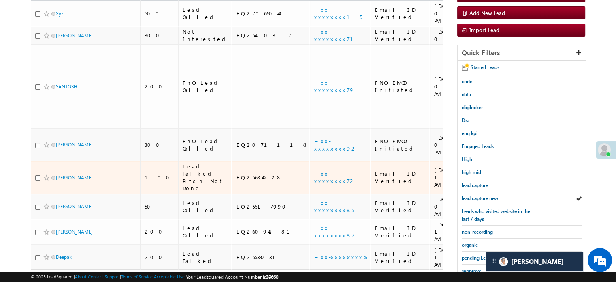
scroll to position [122, 0]
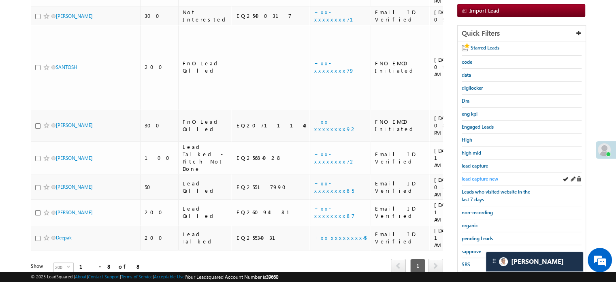
click at [478, 175] on span "lead capture new" at bounding box center [480, 178] width 36 height 6
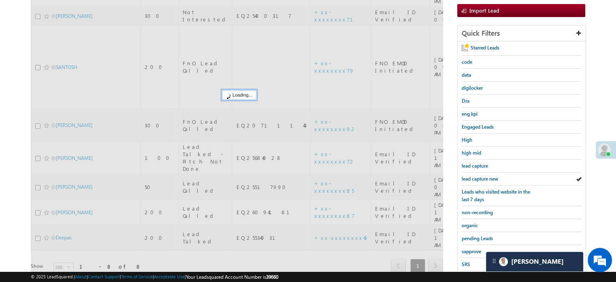
click at [478, 175] on span "lead capture new" at bounding box center [480, 178] width 36 height 6
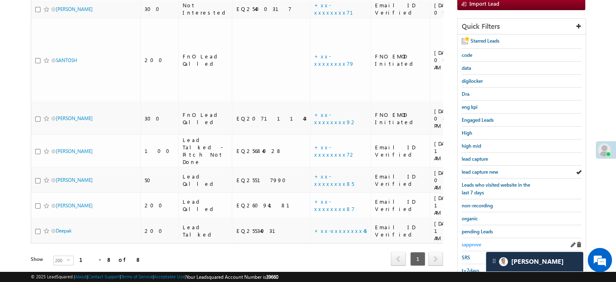
scroll to position [174, 0]
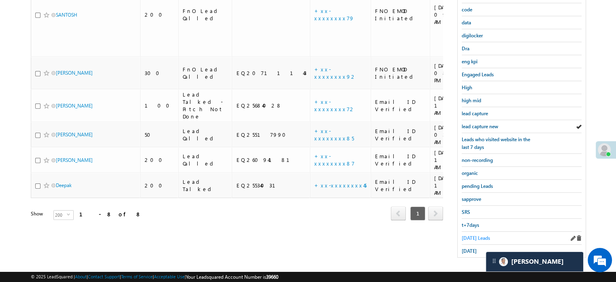
click at [473, 235] on span "[DATE] Leads" at bounding box center [476, 238] width 28 height 6
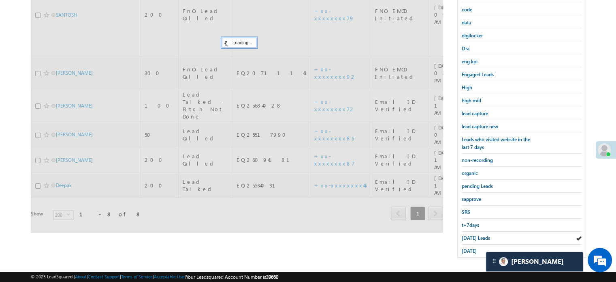
scroll to position [93, 0]
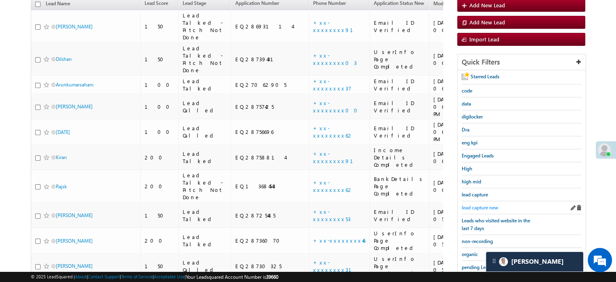
click at [480, 205] on span "lead capture new" at bounding box center [480, 207] width 36 height 6
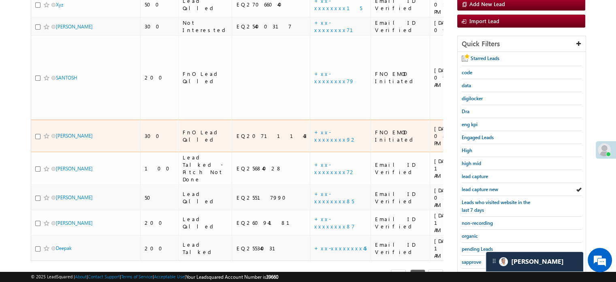
scroll to position [174, 0]
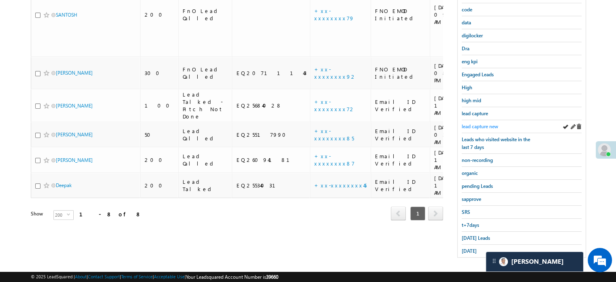
click at [473, 124] on span "lead capture new" at bounding box center [480, 126] width 36 height 6
click at [472, 235] on span "[DATE] Leads" at bounding box center [476, 238] width 28 height 6
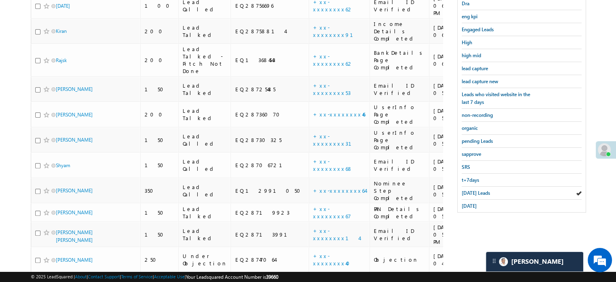
scroll to position [93, 0]
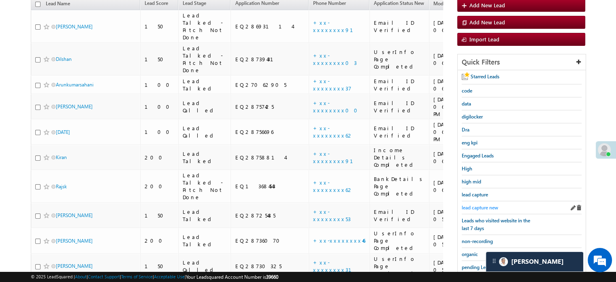
click at [476, 204] on span "lead capture new" at bounding box center [480, 207] width 36 height 6
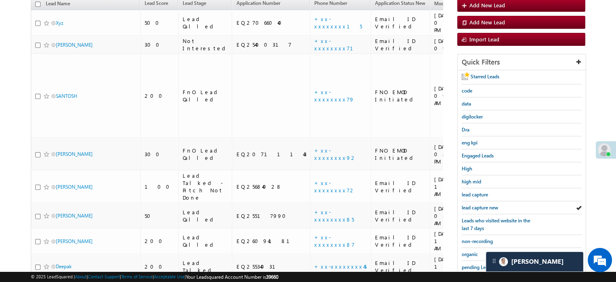
scroll to position [174, 0]
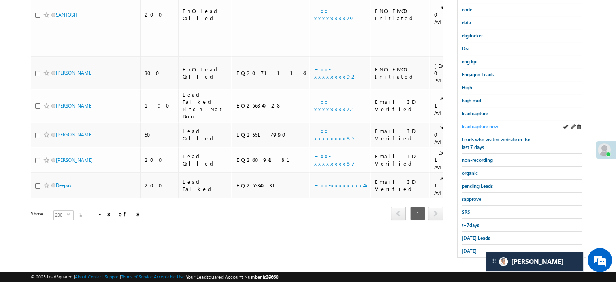
click at [484, 123] on span "lead capture new" at bounding box center [480, 126] width 36 height 6
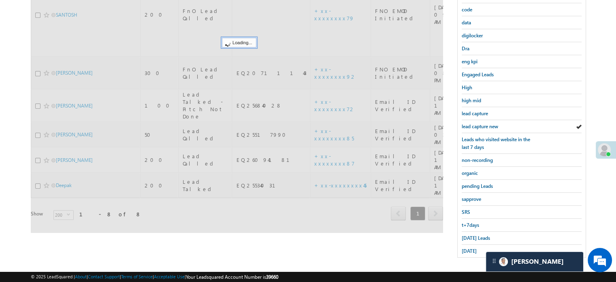
scroll to position [93, 0]
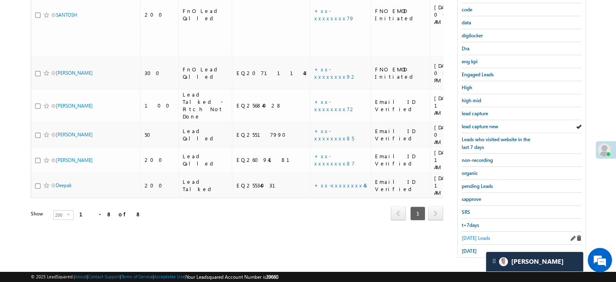
click at [469, 235] on span "[DATE] Leads" at bounding box center [476, 238] width 28 height 6
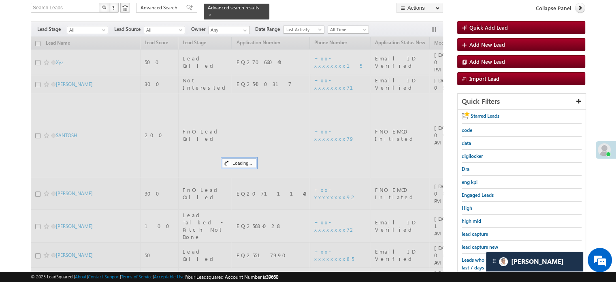
scroll to position [52, 0]
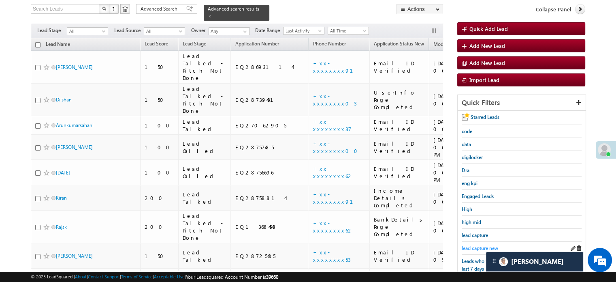
click at [480, 245] on span "lead capture new" at bounding box center [480, 248] width 36 height 6
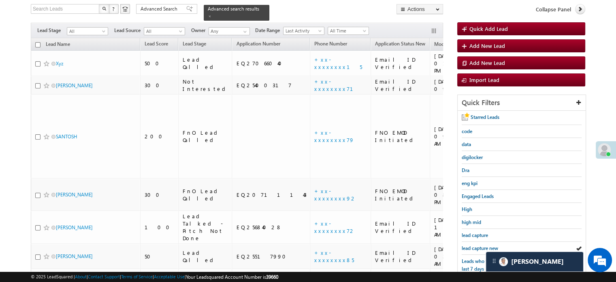
scroll to position [174, 0]
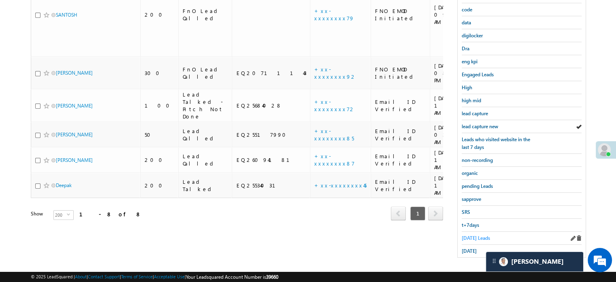
click at [476, 237] on span "[DATE] Leads" at bounding box center [476, 238] width 28 height 6
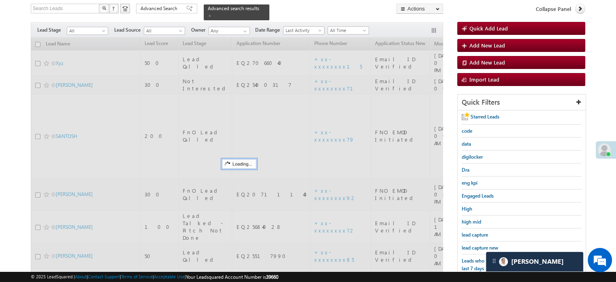
scroll to position [52, 0]
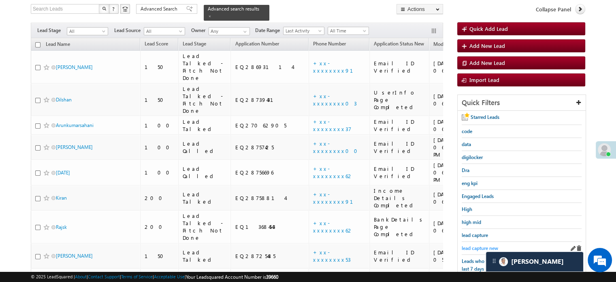
click at [476, 245] on span "lead capture new" at bounding box center [480, 248] width 36 height 6
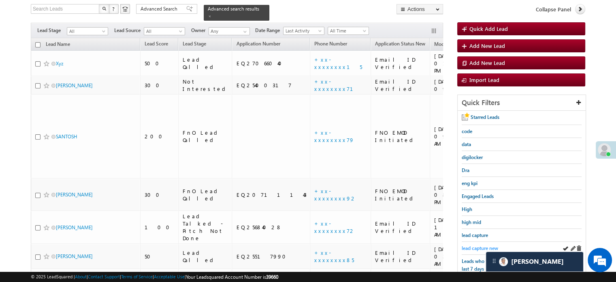
click at [474, 241] on div "lead capture new" at bounding box center [522, 247] width 120 height 13
click at [475, 245] on span "lead capture new" at bounding box center [480, 248] width 36 height 6
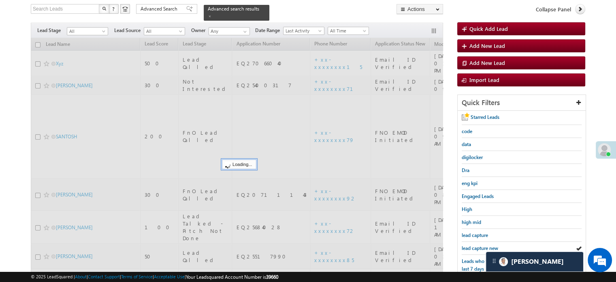
click at [475, 245] on span "lead capture new" at bounding box center [480, 248] width 36 height 6
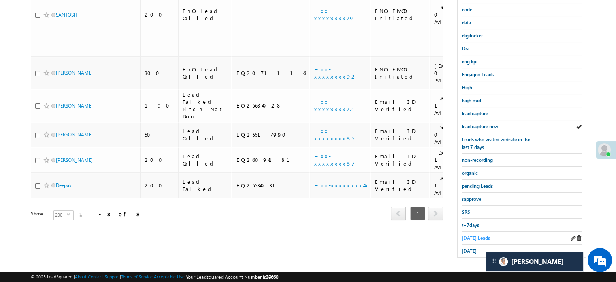
click at [467, 235] on span "[DATE] Leads" at bounding box center [476, 238] width 28 height 6
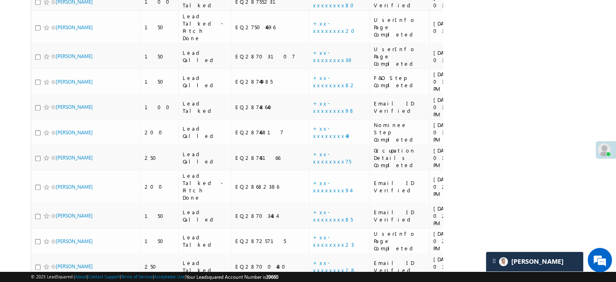
scroll to position [113, 0]
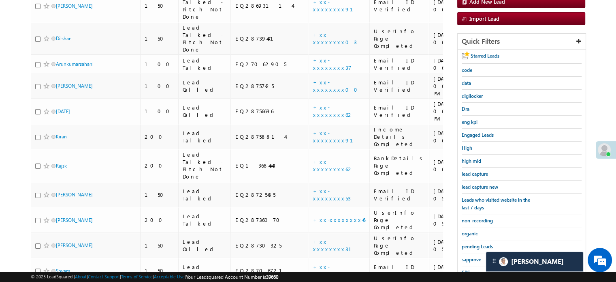
click at [482, 183] on span "lead capture new" at bounding box center [480, 186] width 36 height 6
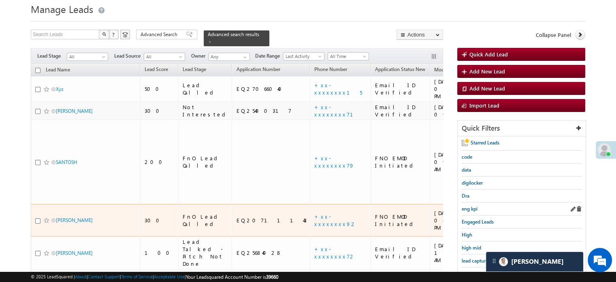
scroll to position [41, 0]
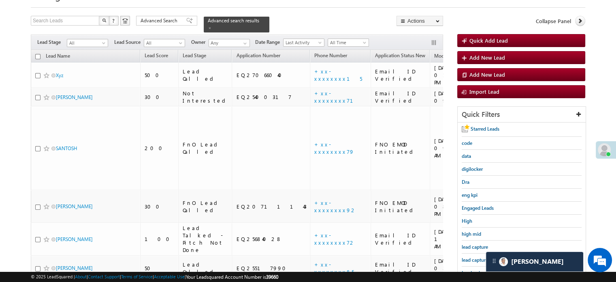
click at [483, 253] on div "lead capture new" at bounding box center [522, 259] width 120 height 13
click at [476, 256] on span "lead capture new" at bounding box center [480, 259] width 36 height 6
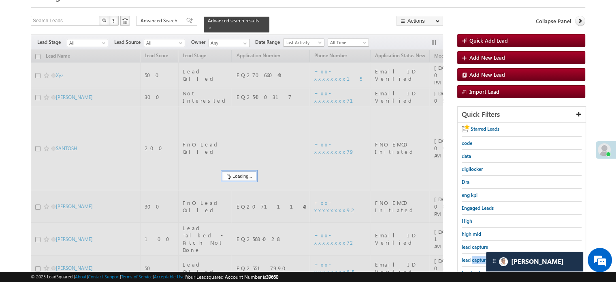
click at [476, 256] on span "lead capture new" at bounding box center [480, 259] width 36 height 6
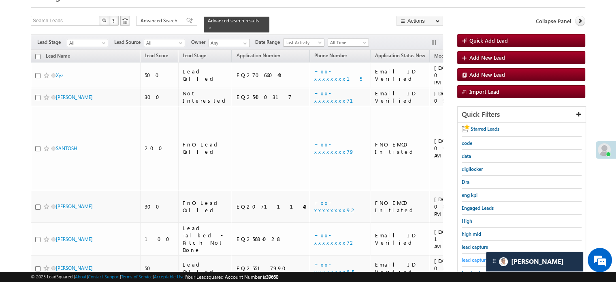
click at [464, 256] on span "lead capture new" at bounding box center [480, 259] width 36 height 6
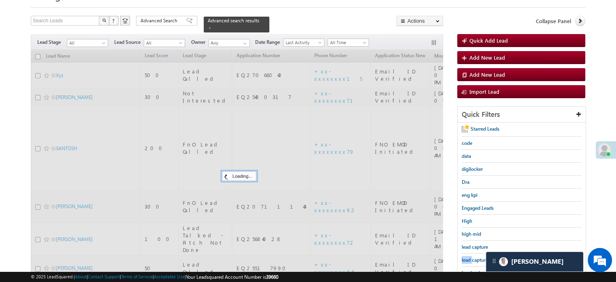
click at [464, 256] on span "lead capture new" at bounding box center [480, 259] width 36 height 6
